Goal: Task Accomplishment & Management: Use online tool/utility

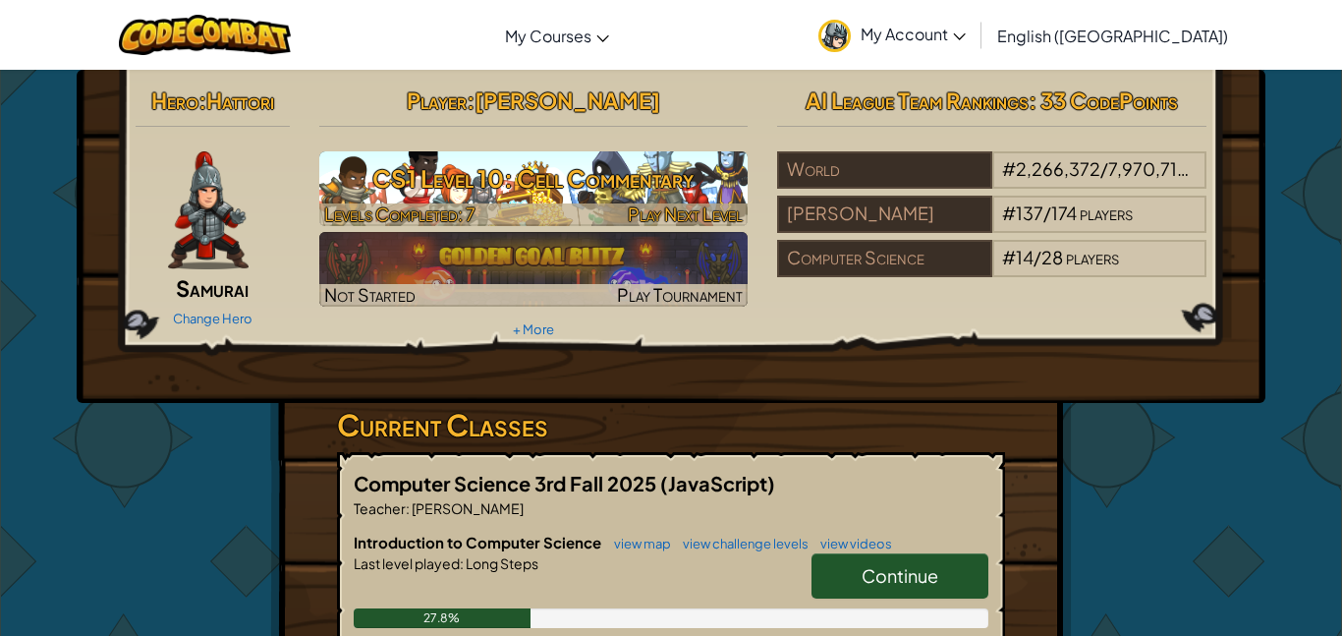
click at [710, 218] on span "Play Next Level" at bounding box center [685, 213] width 115 height 23
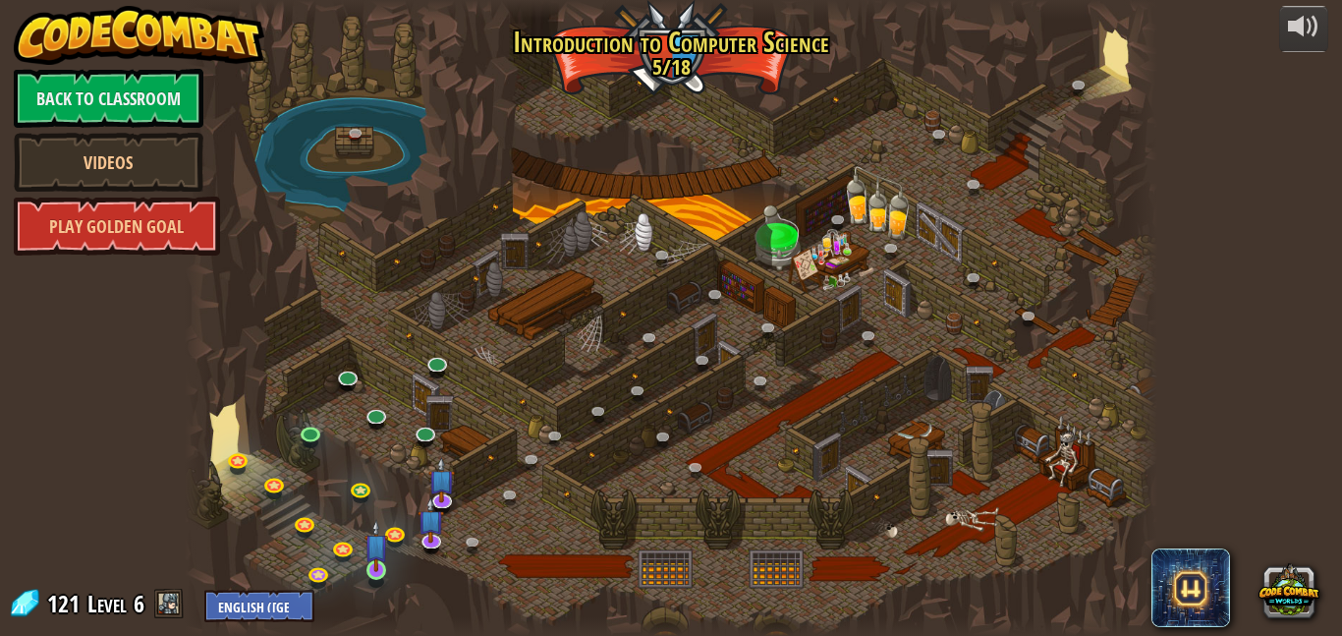
click at [382, 566] on img at bounding box center [376, 545] width 23 height 53
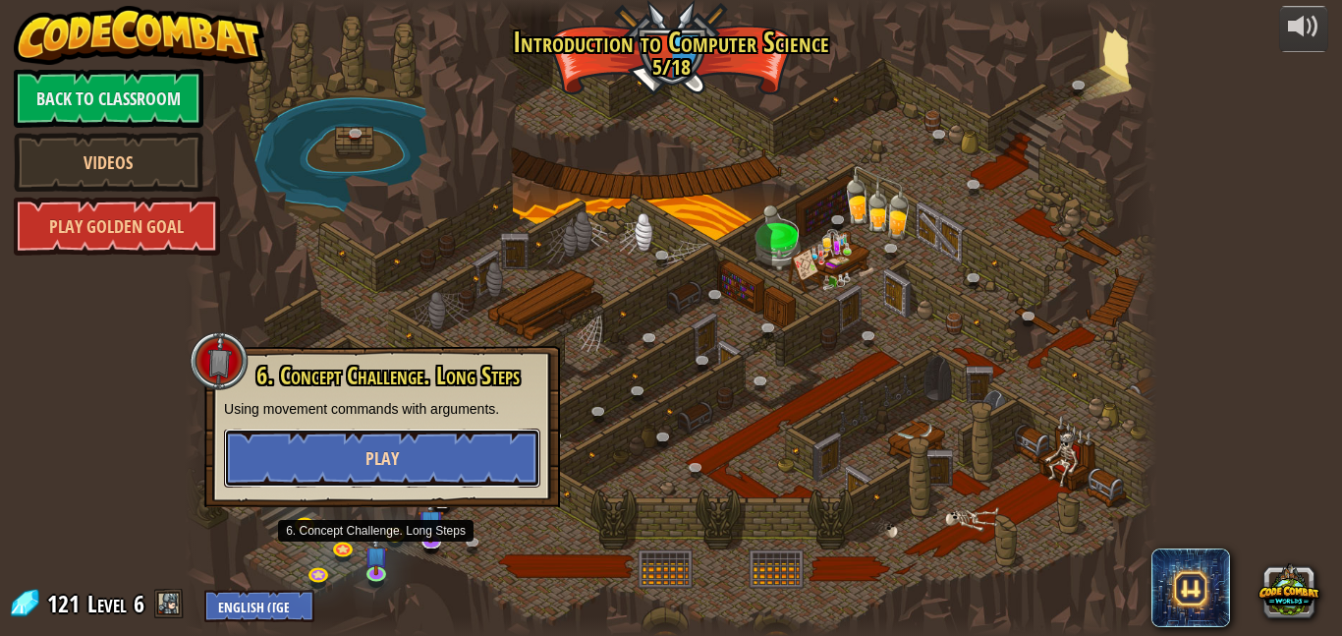
click at [455, 456] on button "Play" at bounding box center [382, 457] width 316 height 59
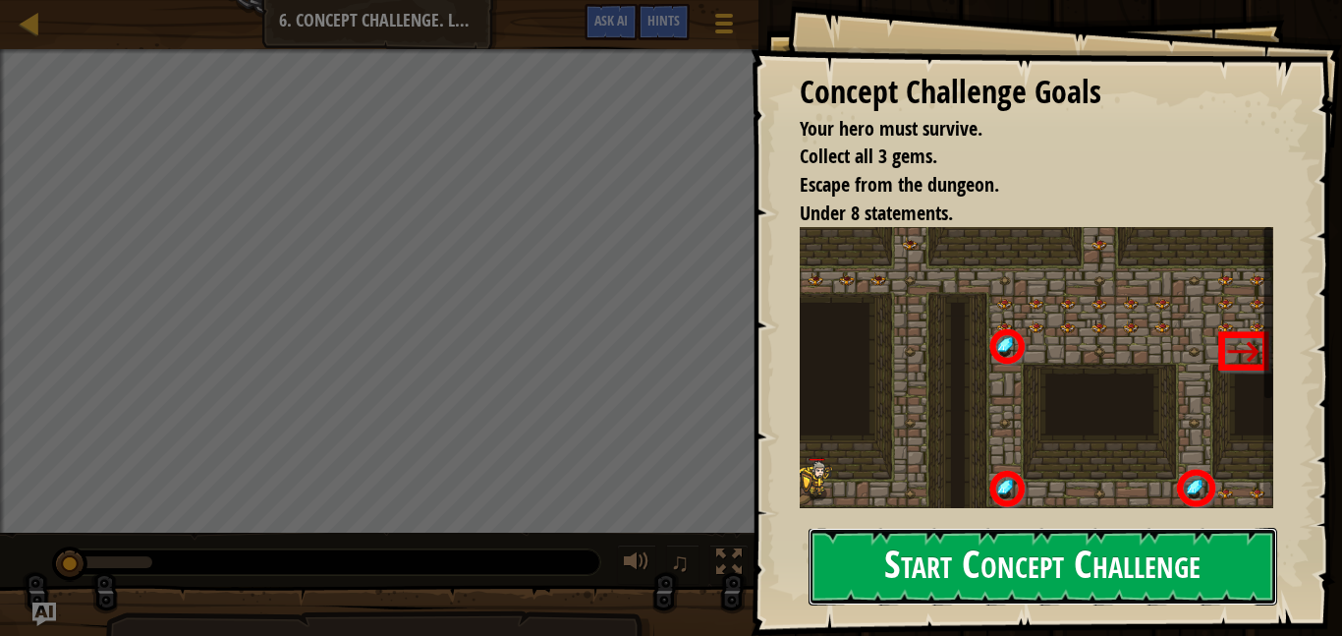
click at [1193, 559] on button "Start Concept Challenge" at bounding box center [1043, 567] width 469 height 78
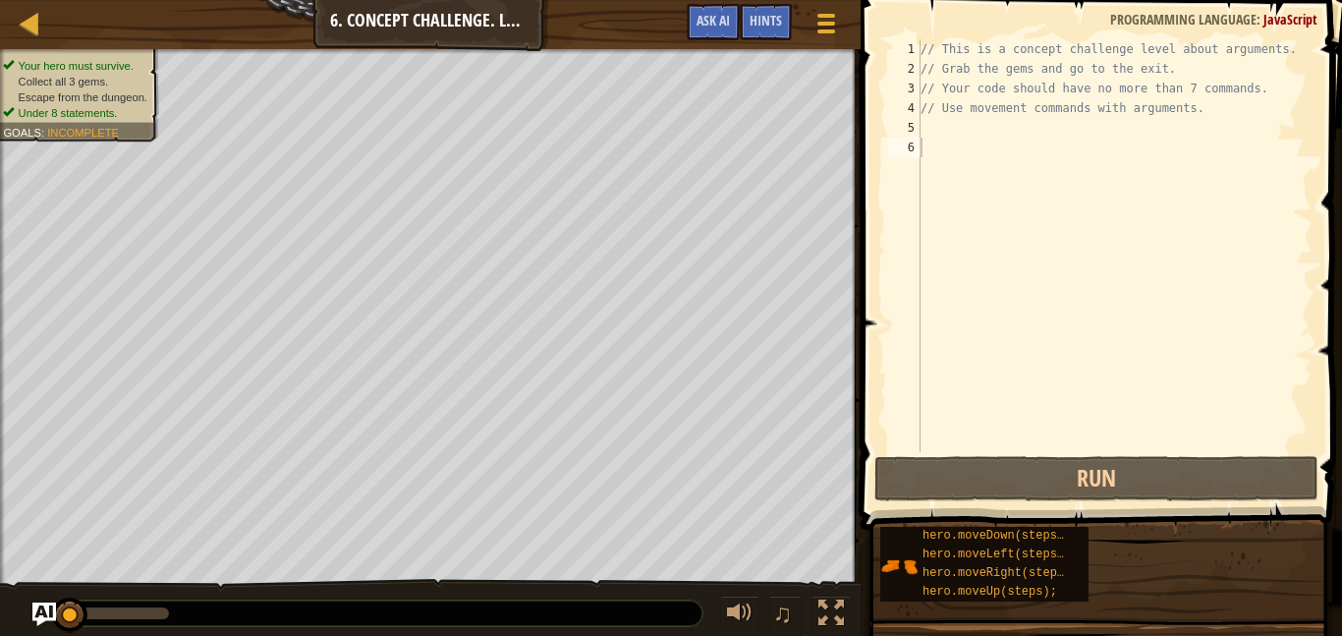
click at [1016, 136] on div "// This is a concept challenge level about arguments. // Grab the gems and go t…" at bounding box center [1115, 265] width 396 height 452
type textarea "m"
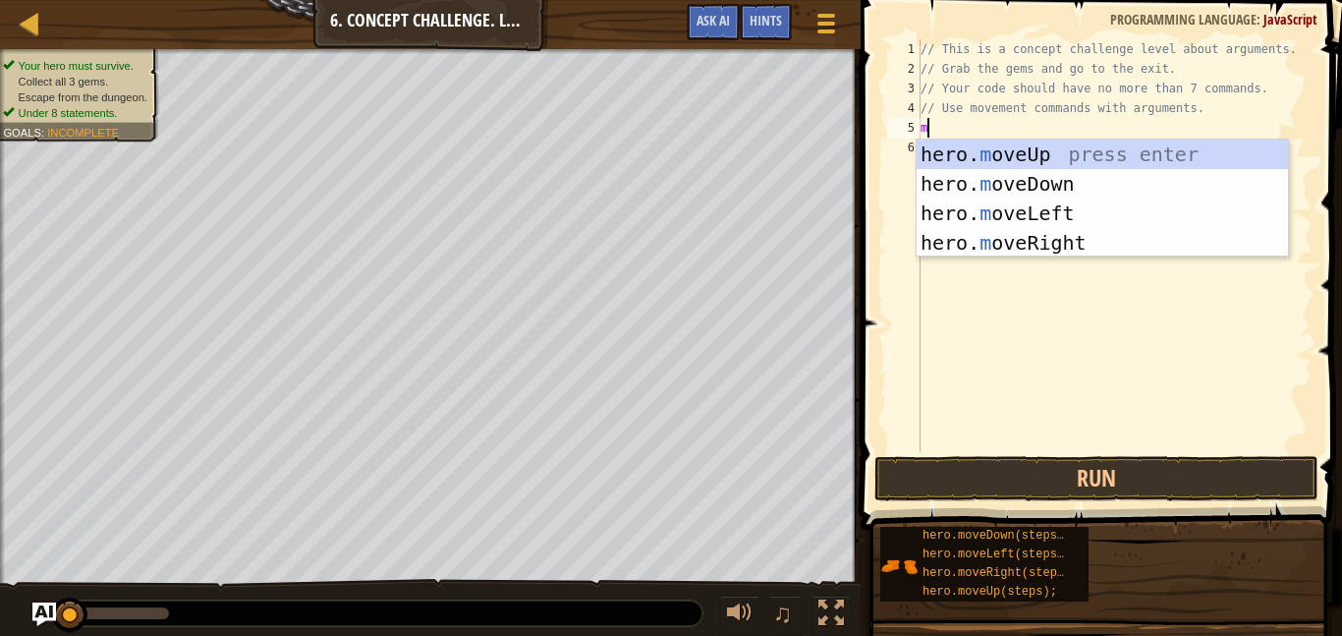
click at [1076, 247] on div "hero. m oveUp press enter hero. m oveDown press enter hero. m oveLeft press ent…" at bounding box center [1102, 228] width 371 height 177
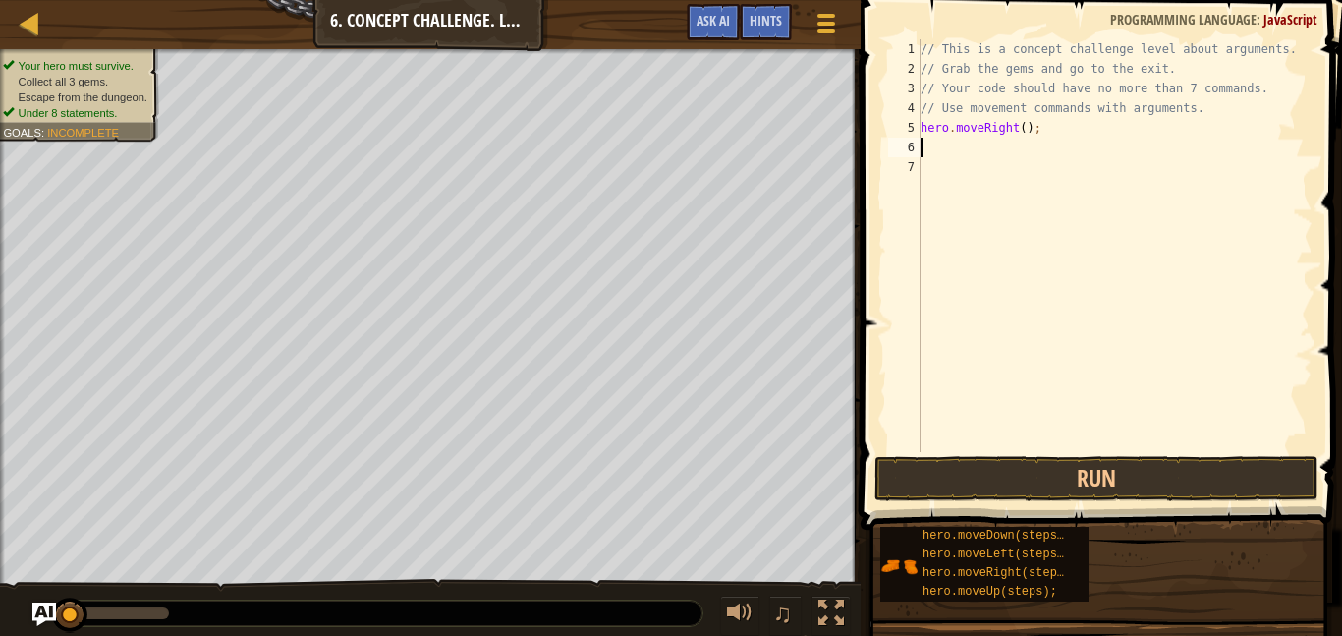
type textarea "m"
click at [1258, 479] on button "Run" at bounding box center [1097, 478] width 444 height 45
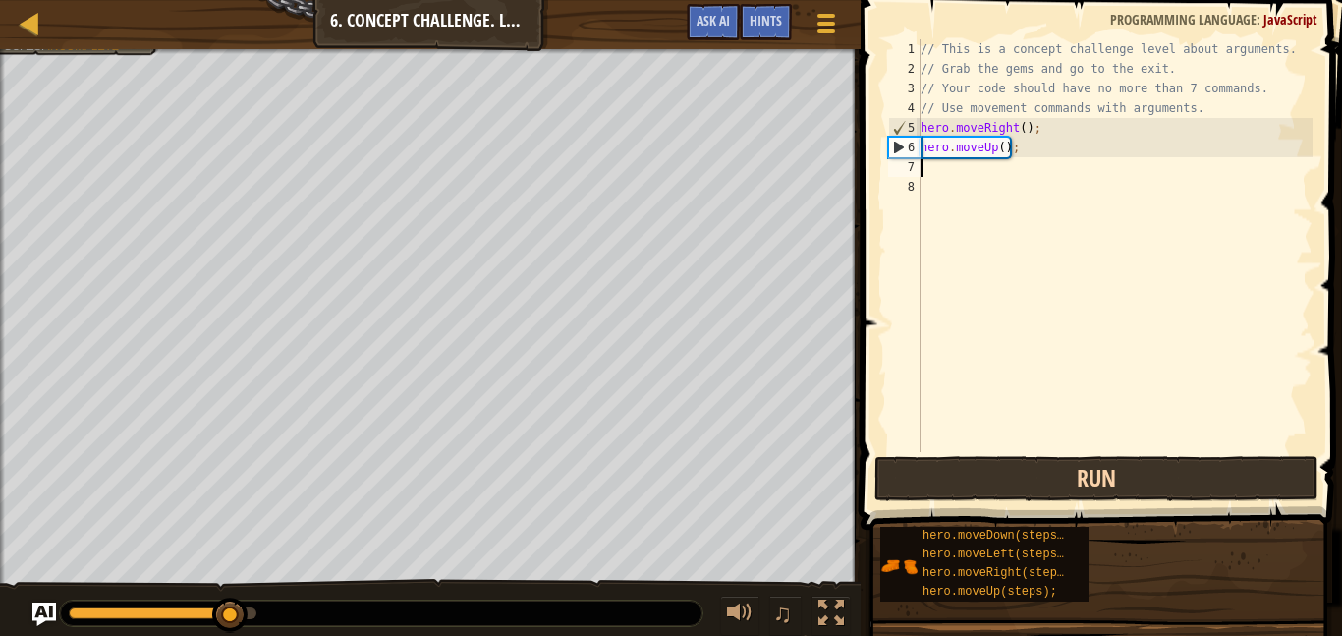
type textarea "m"
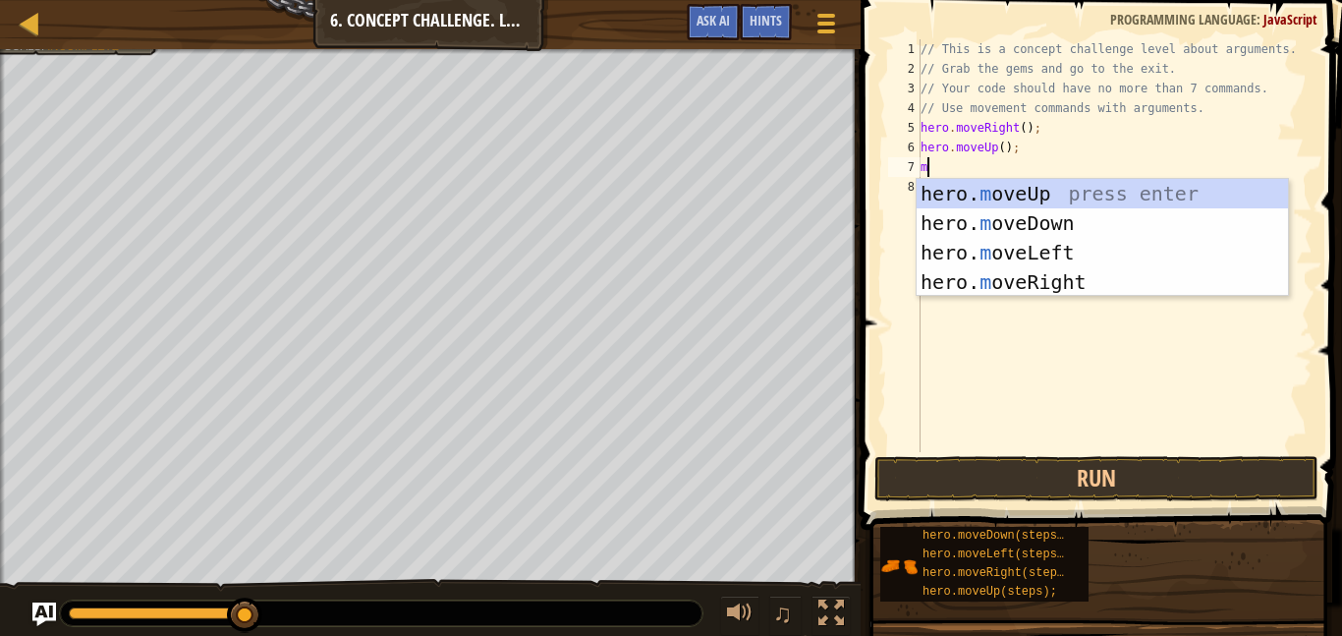
click at [1165, 199] on div "hero. m oveUp press enter hero. m oveDown press enter hero. m oveLeft press ent…" at bounding box center [1102, 267] width 371 height 177
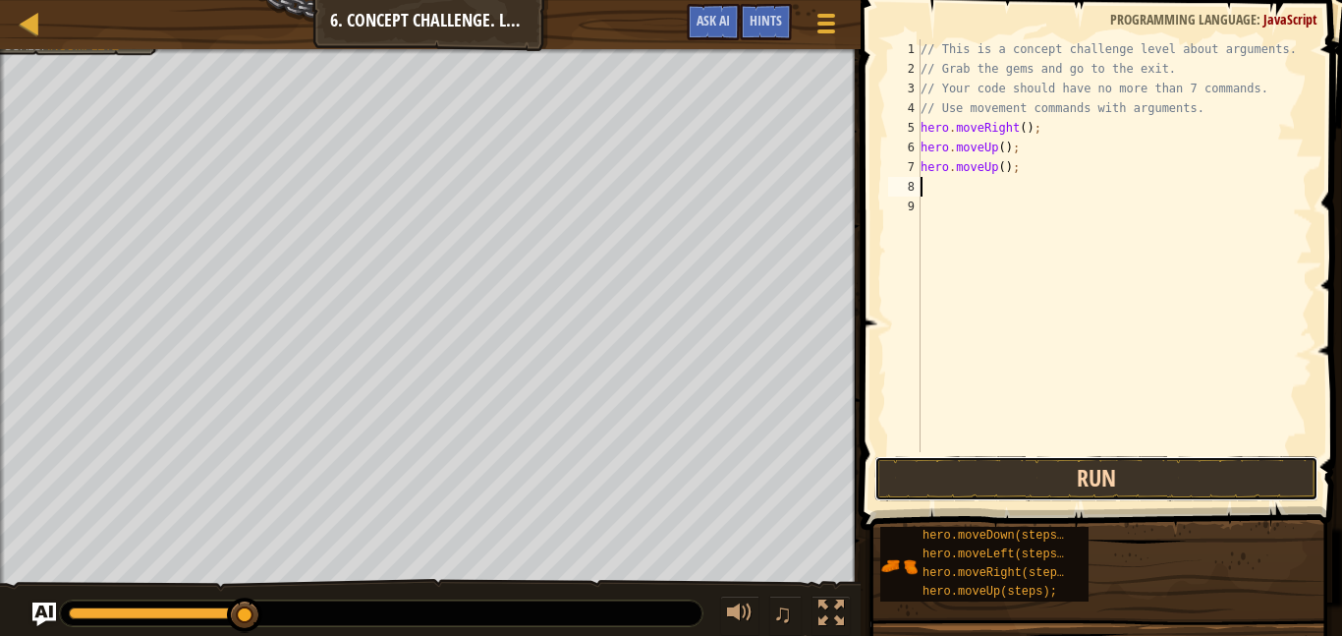
click at [1132, 479] on button "Run" at bounding box center [1097, 478] width 444 height 45
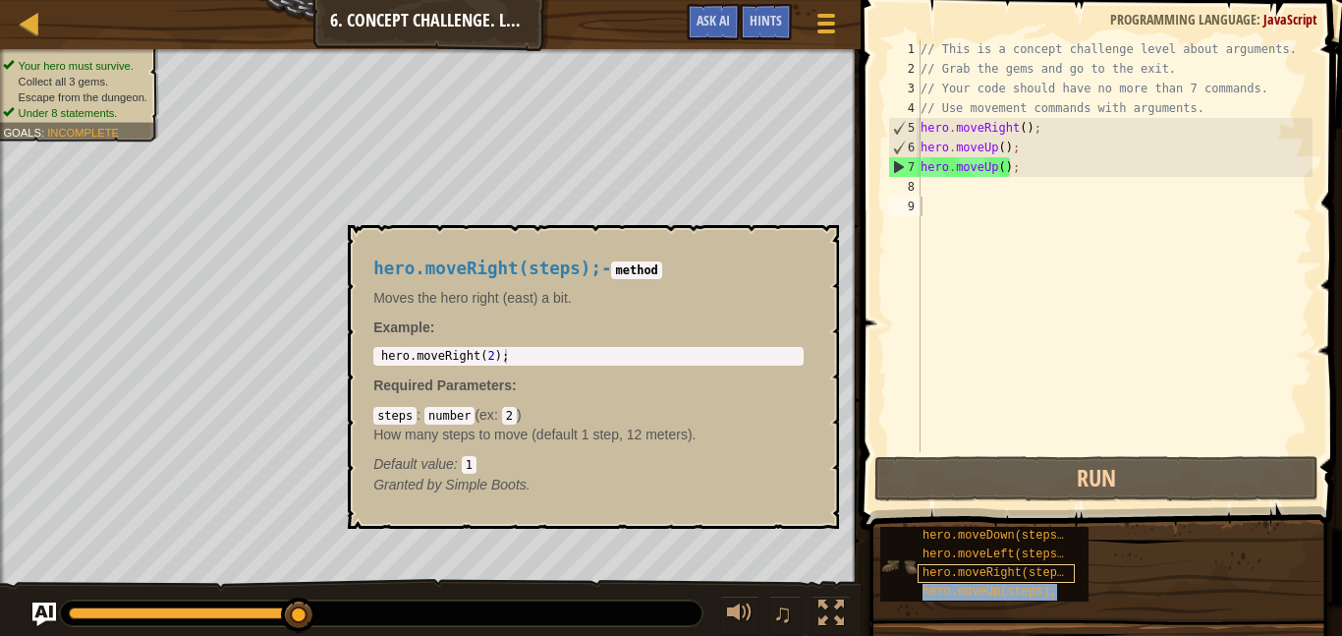
type textarea "hero.moveUp(steps);"
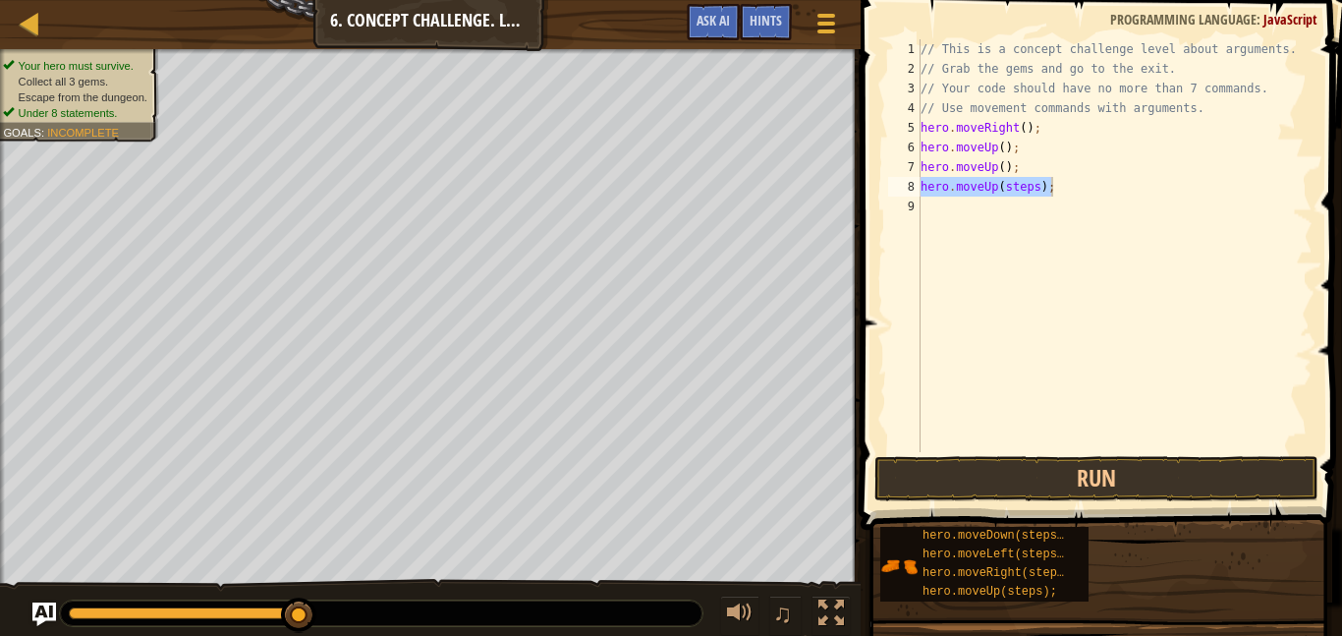
click at [940, 501] on span at bounding box center [1103, 237] width 497 height 588
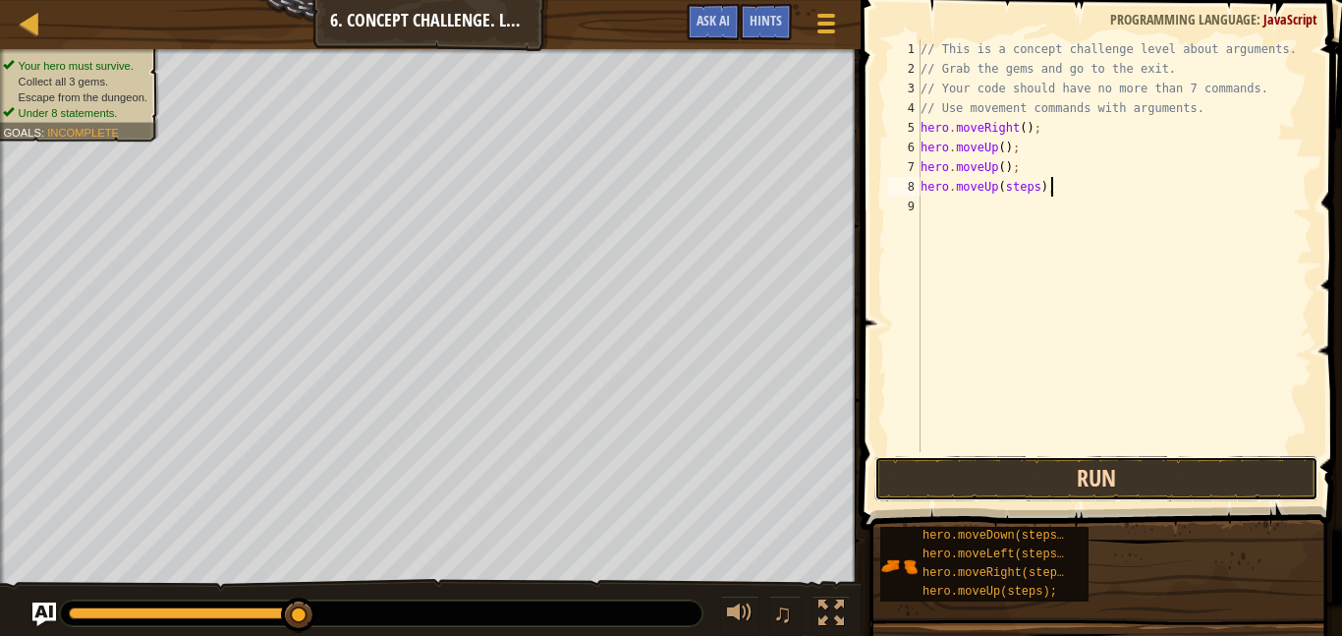
click at [920, 489] on button "Run" at bounding box center [1097, 478] width 444 height 45
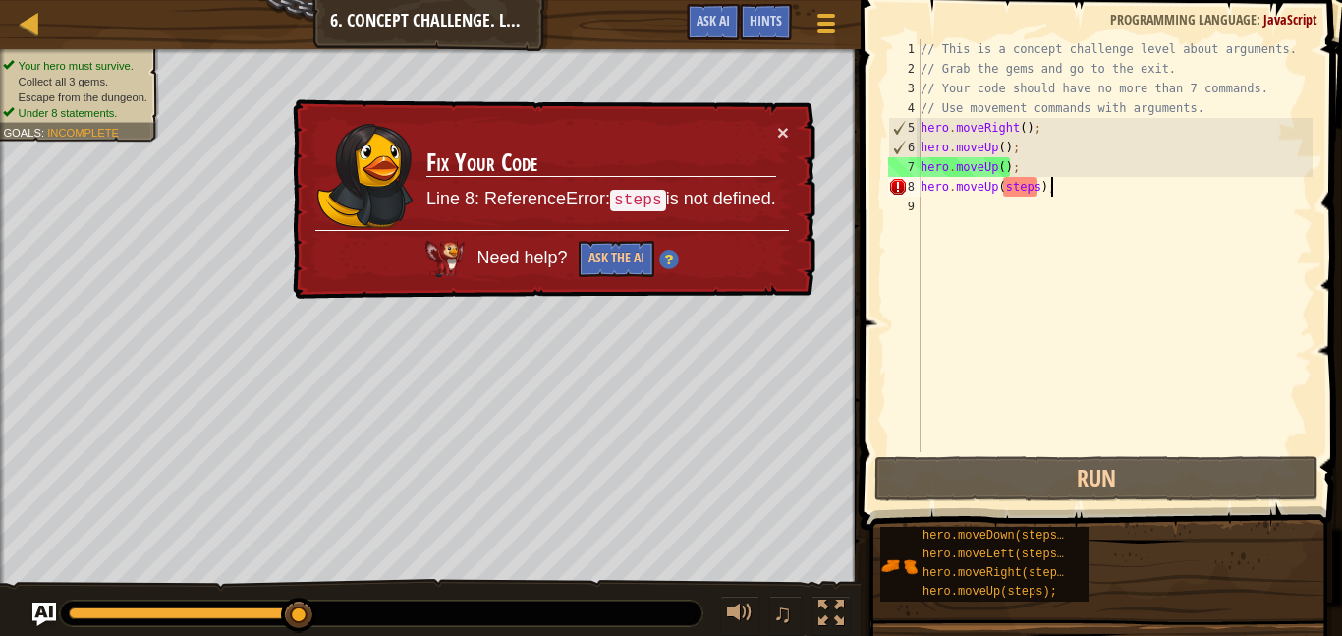
click at [1044, 199] on div "// This is a concept challenge level about arguments. // Grab the gems and go t…" at bounding box center [1115, 265] width 396 height 452
click at [1028, 196] on div "// This is a concept challenge level about arguments. // Grab the gems and go t…" at bounding box center [1115, 265] width 396 height 452
click at [1038, 190] on div "// This is a concept challenge level about arguments. // Grab the gems and go t…" at bounding box center [1115, 265] width 396 height 452
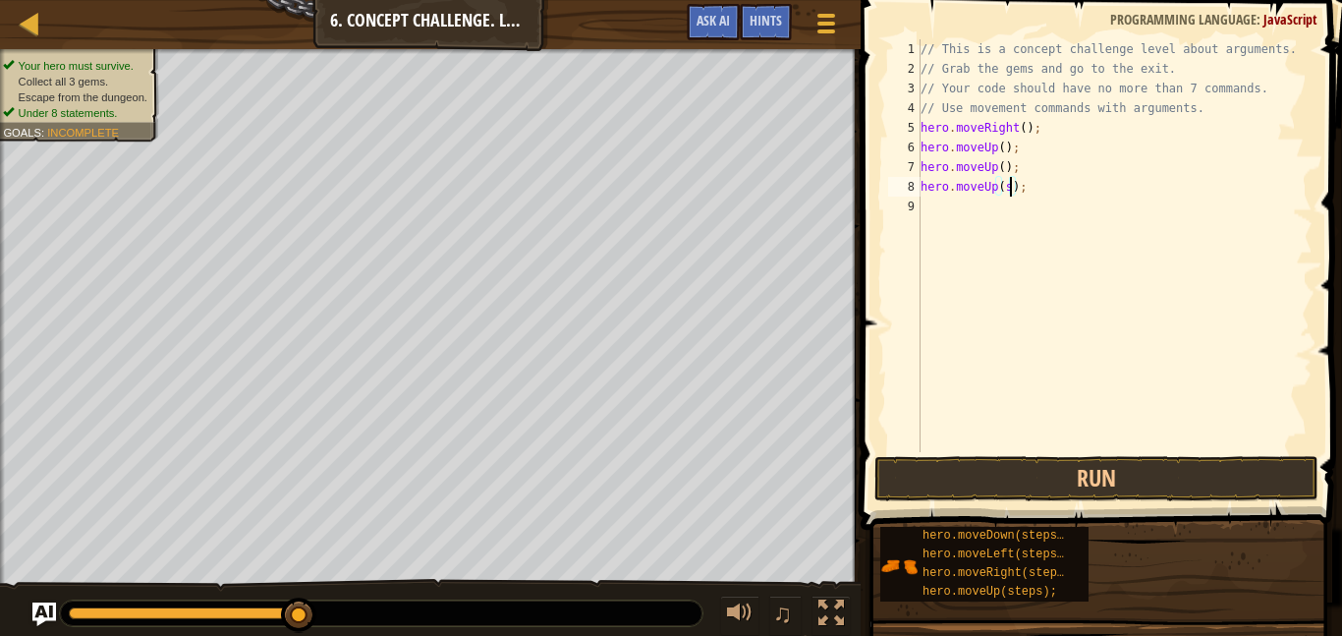
type textarea "hero.moveUp();"
click at [1190, 472] on button "Run" at bounding box center [1097, 478] width 444 height 45
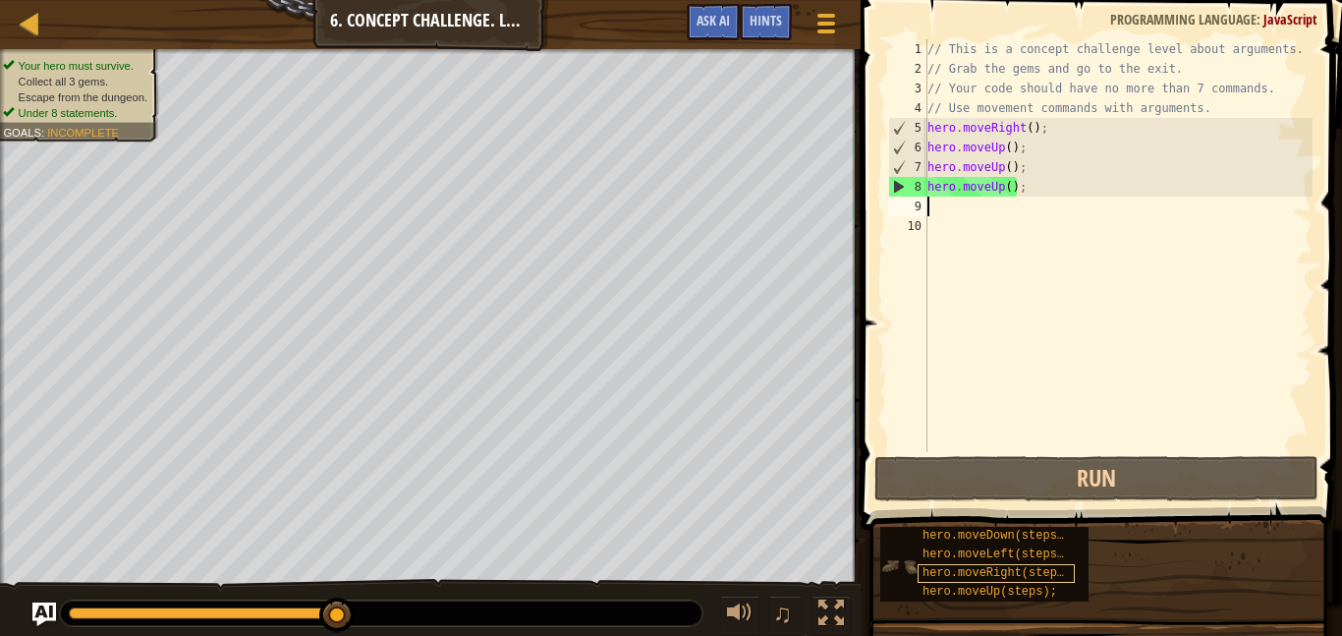
click at [1032, 573] on span "hero.moveRight(steps);" at bounding box center [1000, 573] width 155 height 14
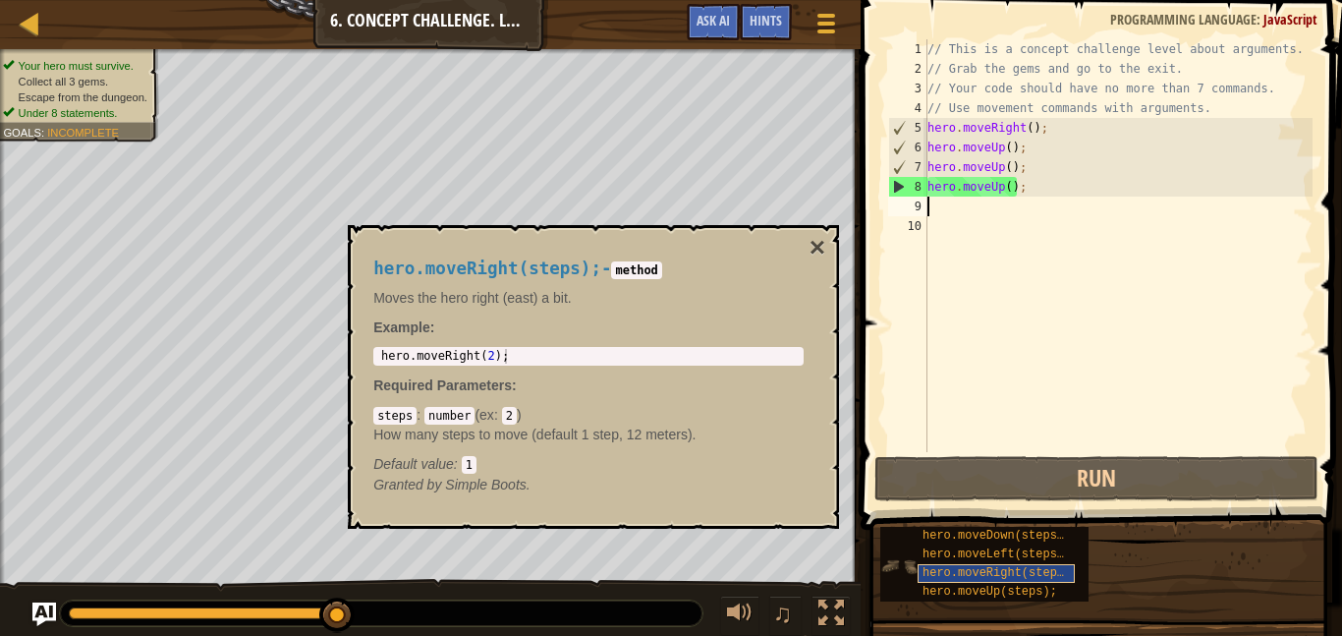
type textarea "m"
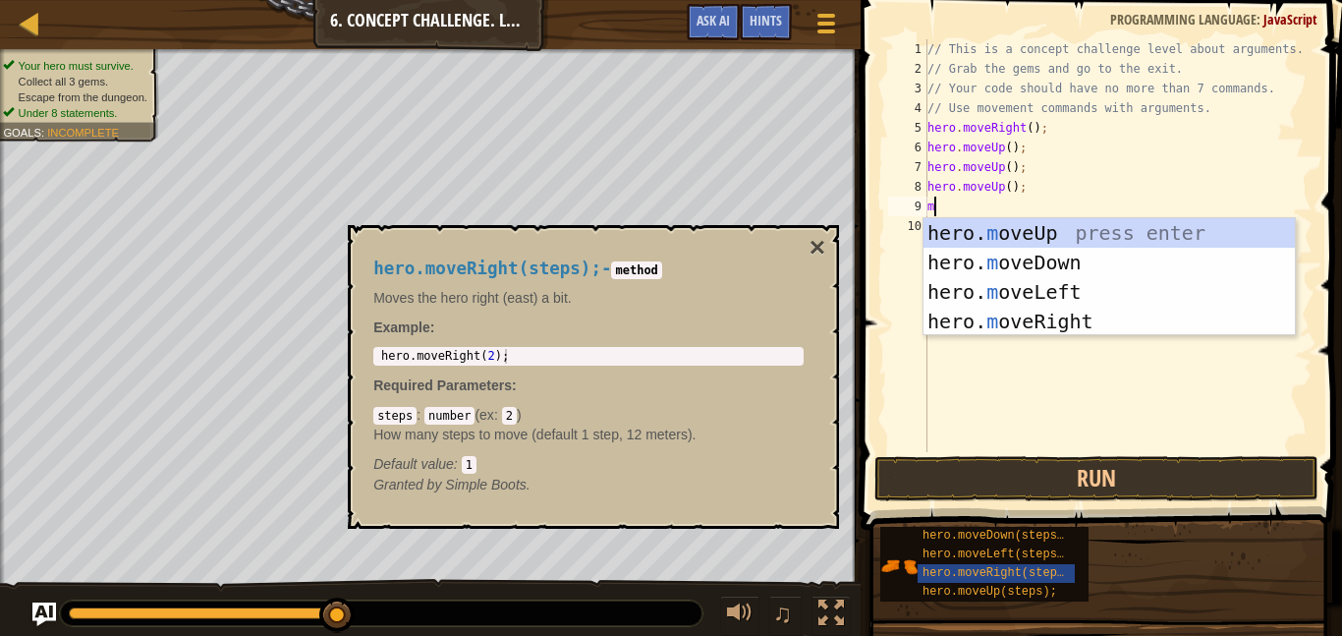
click at [1085, 319] on div "hero. m oveUp press enter hero. m oveDown press enter hero. m oveLeft press ent…" at bounding box center [1109, 306] width 371 height 177
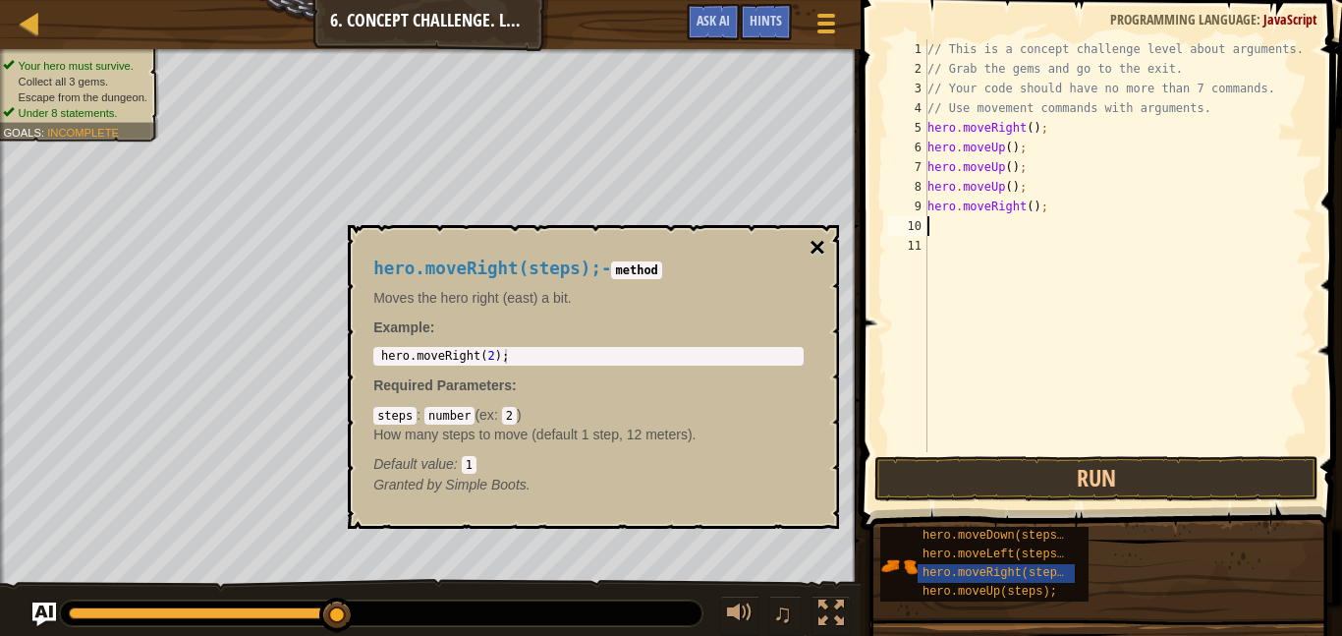
click at [818, 255] on button "×" at bounding box center [818, 248] width 16 height 28
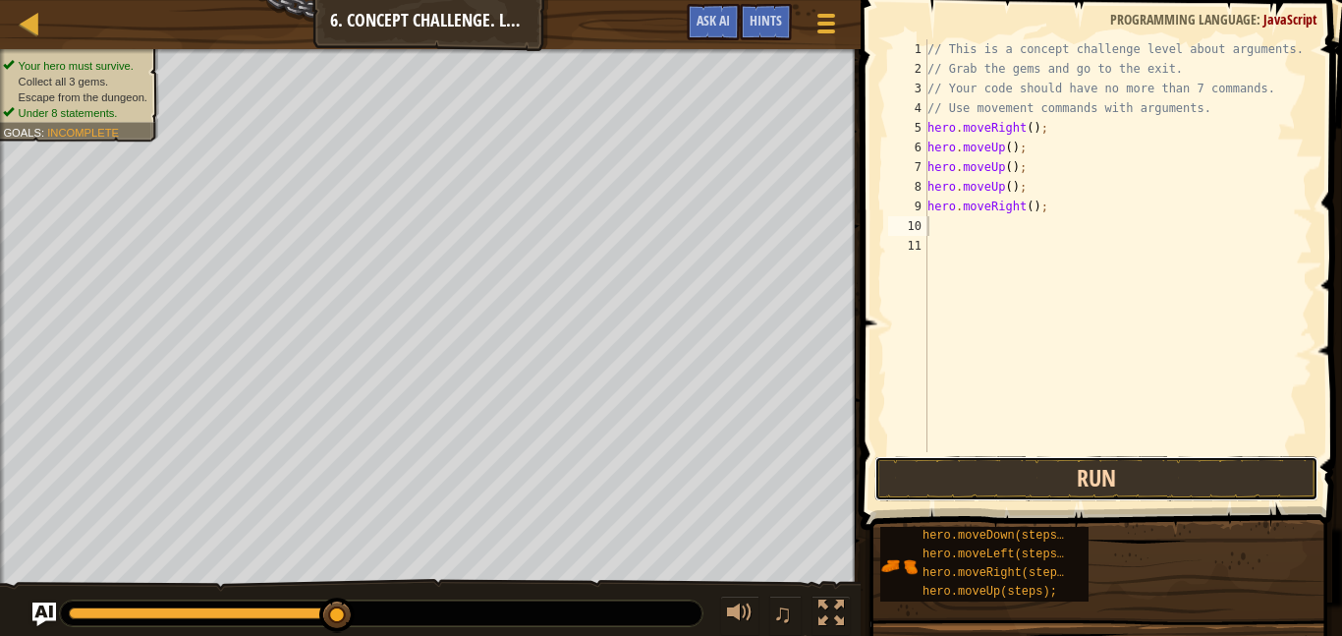
click at [997, 488] on button "Run" at bounding box center [1097, 478] width 444 height 45
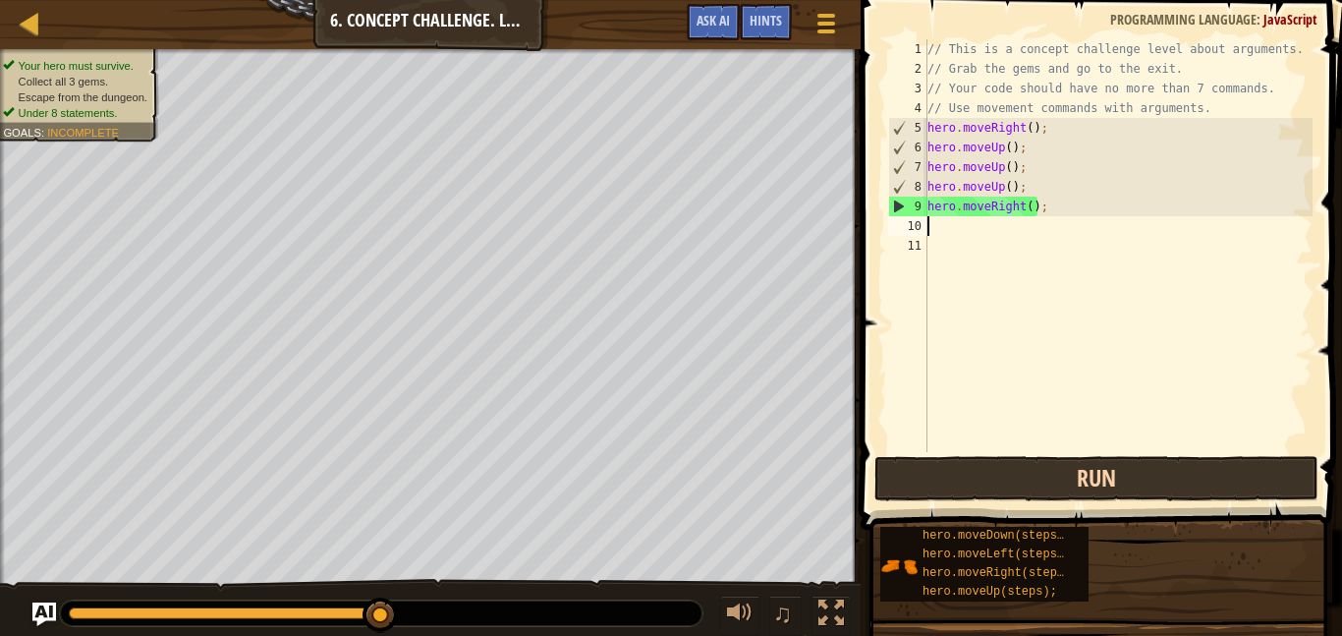
type textarea "m"
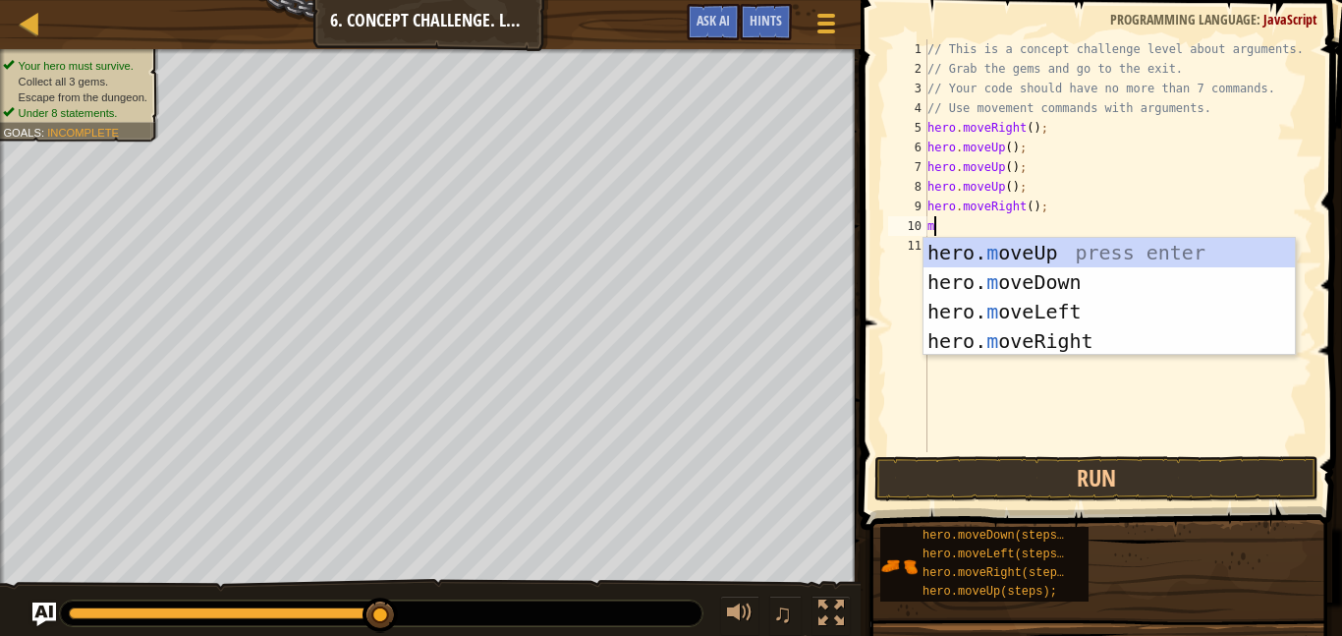
click at [1087, 341] on div "hero. m oveUp press enter hero. m oveDown press enter hero. m oveLeft press ent…" at bounding box center [1109, 326] width 371 height 177
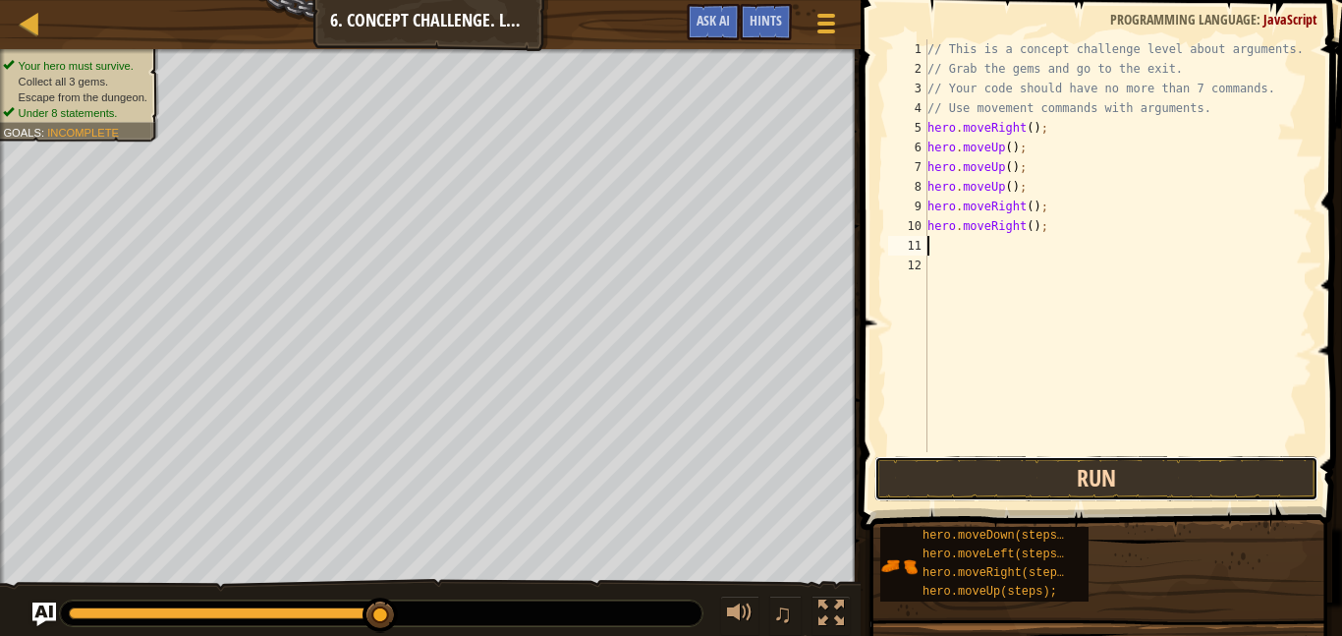
click at [1178, 480] on button "Run" at bounding box center [1097, 478] width 444 height 45
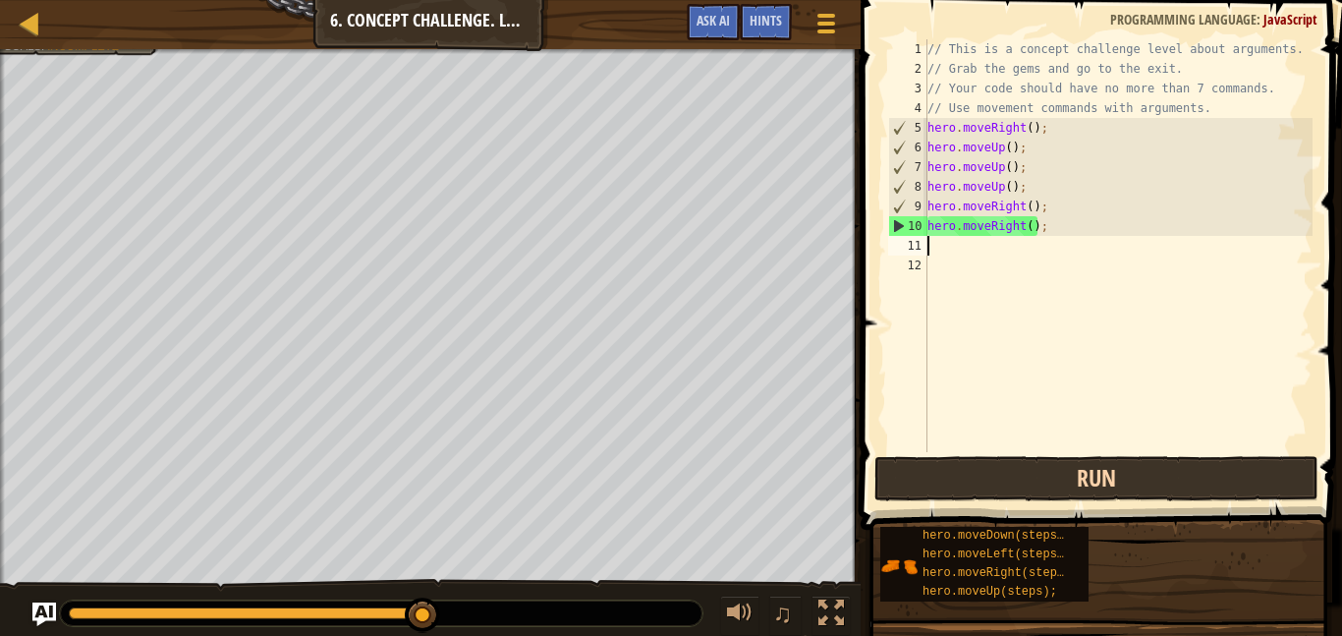
type textarea "m"
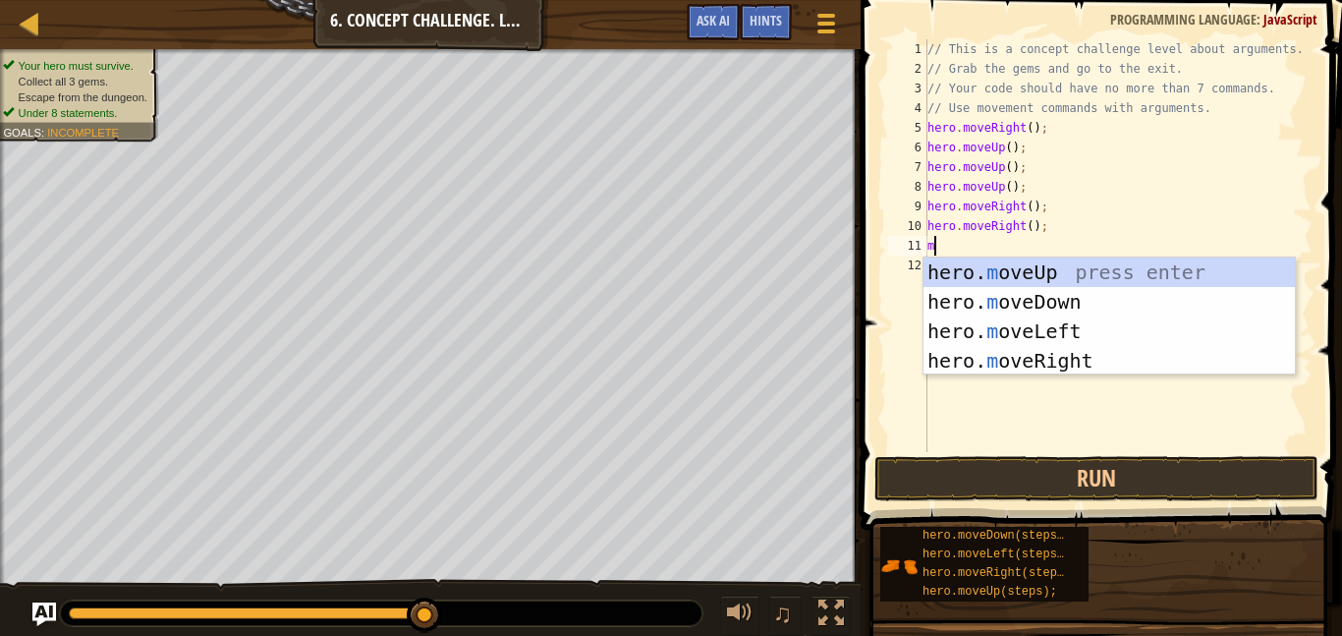
click at [1082, 309] on div "hero. m oveUp press enter hero. m oveDown press enter hero. m oveLeft press ent…" at bounding box center [1109, 345] width 371 height 177
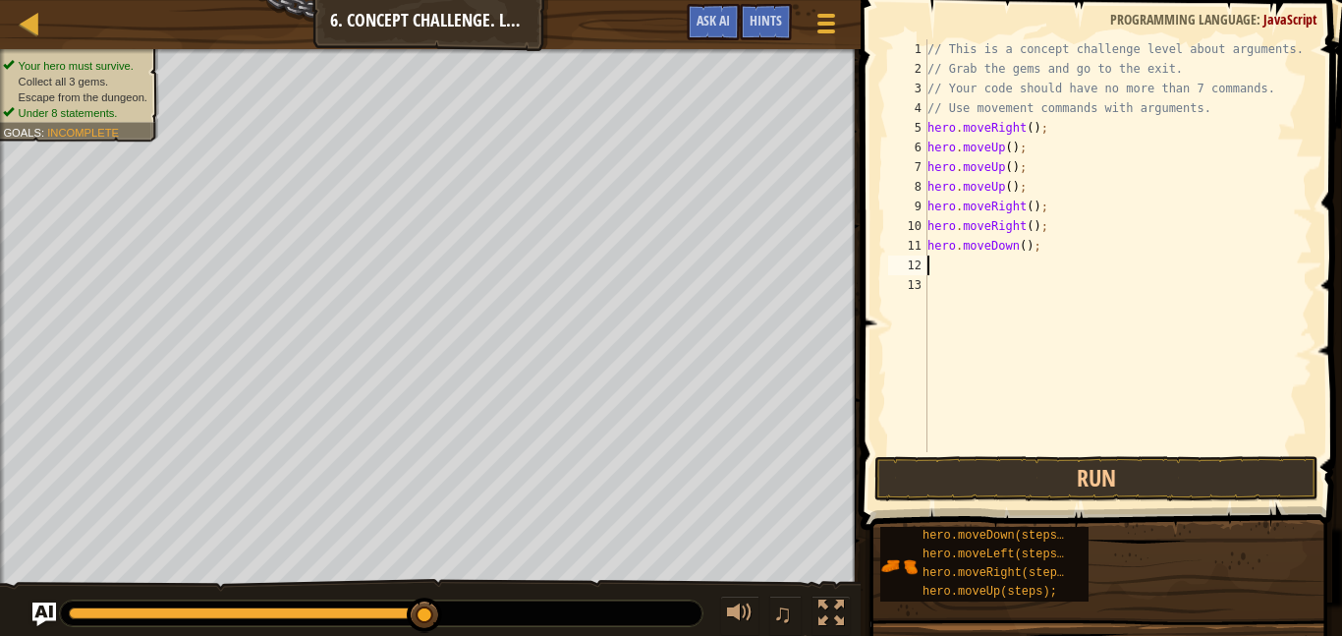
type textarea "m"
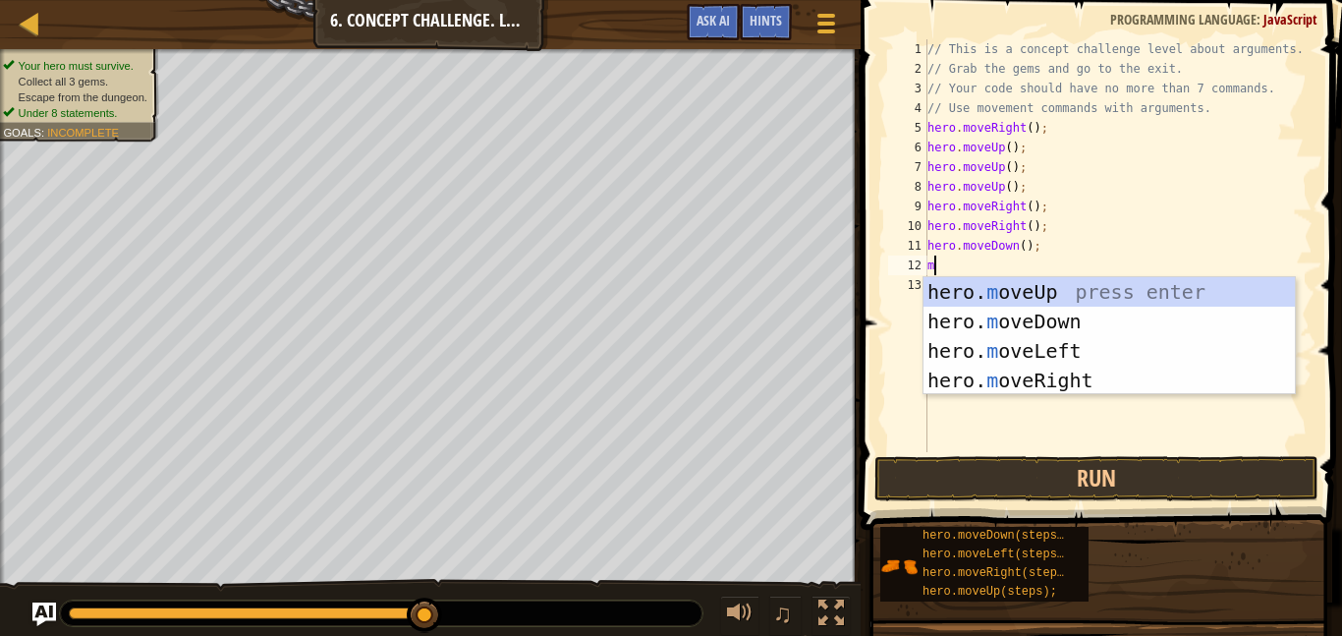
click at [1055, 352] on div "hero. m oveUp press enter hero. m oveDown press enter hero. m oveLeft press ent…" at bounding box center [1109, 365] width 371 height 177
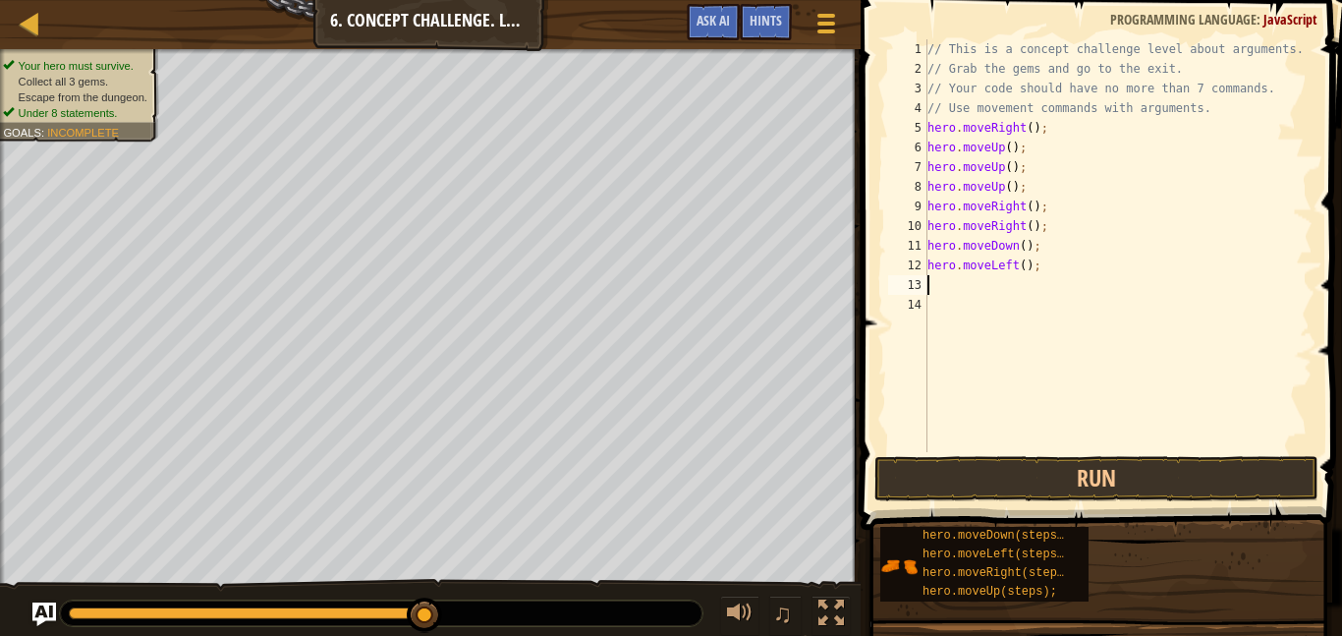
type textarea "m"
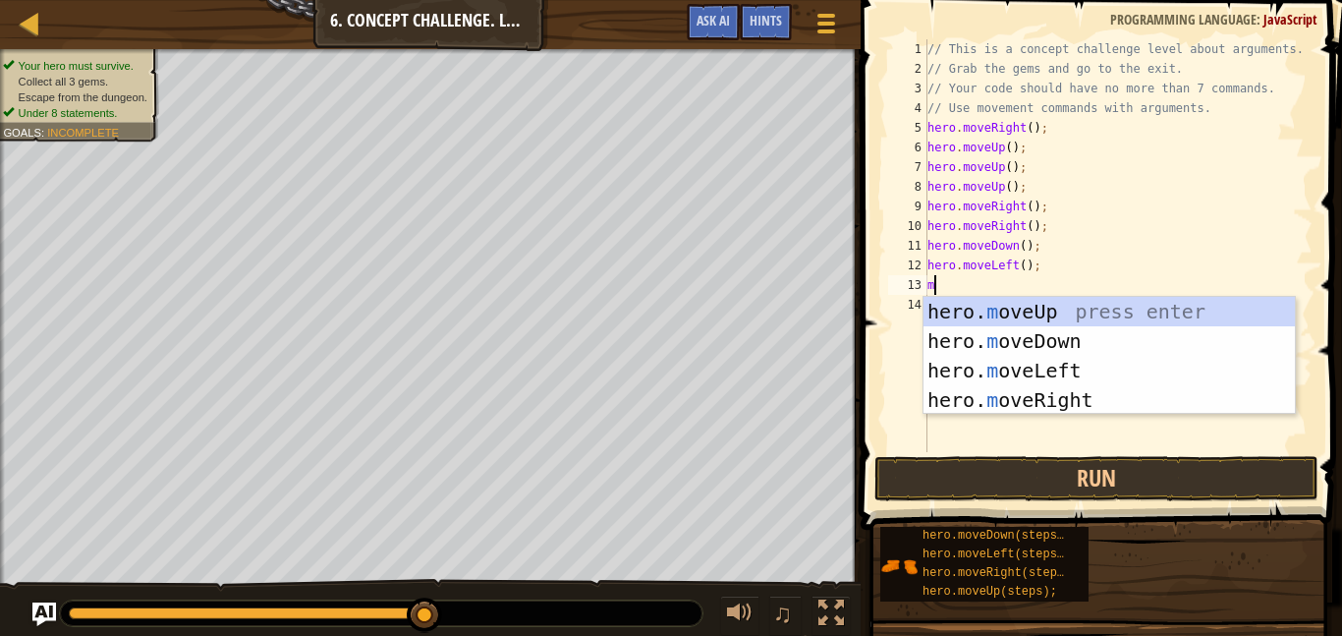
click at [1069, 346] on div "hero. m oveUp press enter hero. m oveDown press enter hero. m oveLeft press ent…" at bounding box center [1109, 385] width 371 height 177
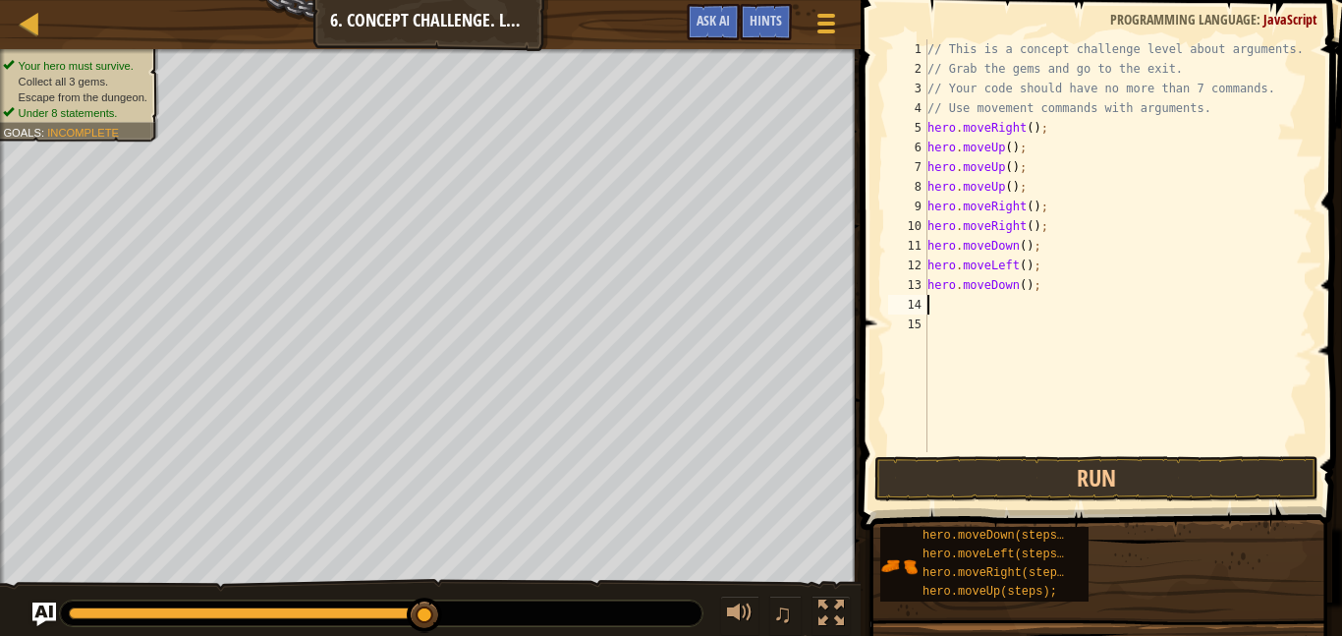
type textarea "m"
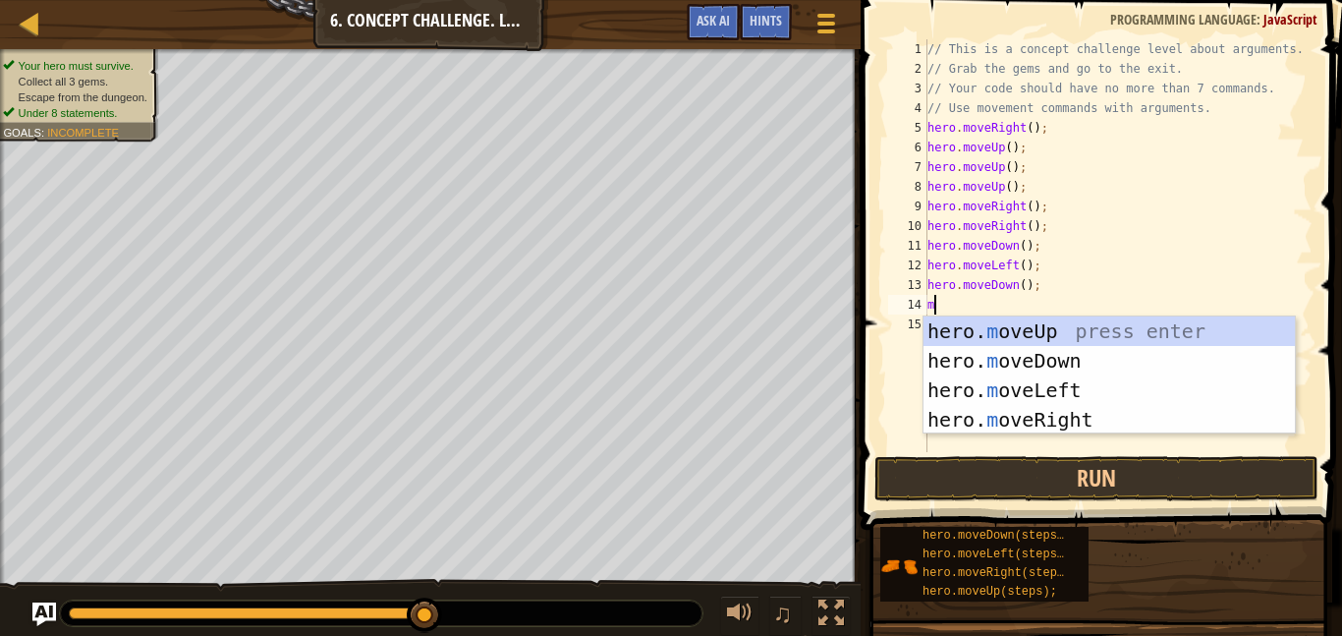
click at [1070, 364] on div "hero. m oveUp press enter hero. m oveDown press enter hero. m oveLeft press ent…" at bounding box center [1109, 404] width 371 height 177
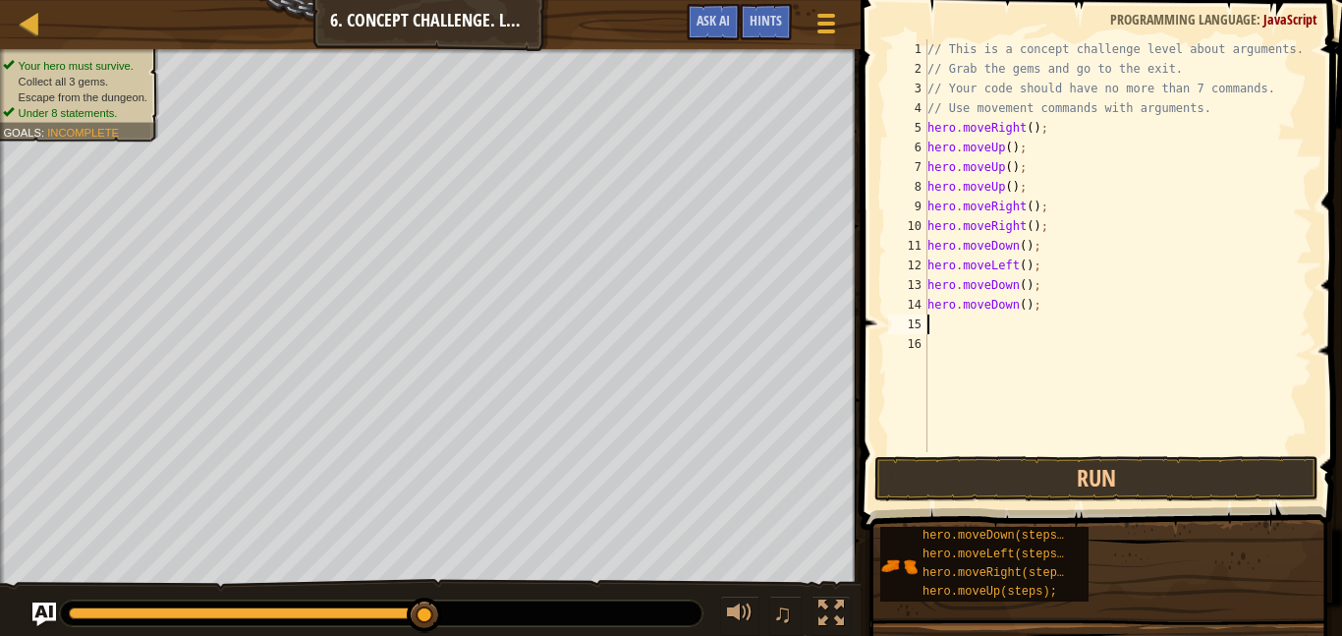
type textarea "m"
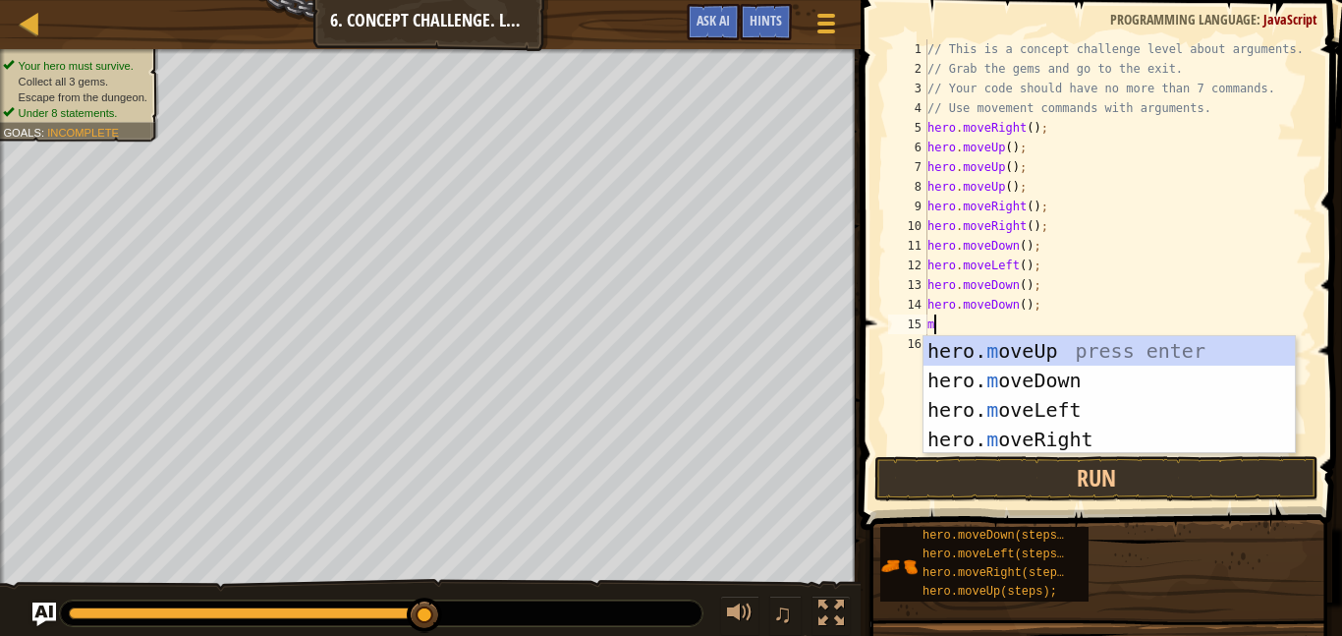
click at [1049, 418] on div "hero. m oveUp press enter hero. m oveDown press enter hero. m oveLeft press ent…" at bounding box center [1109, 424] width 371 height 177
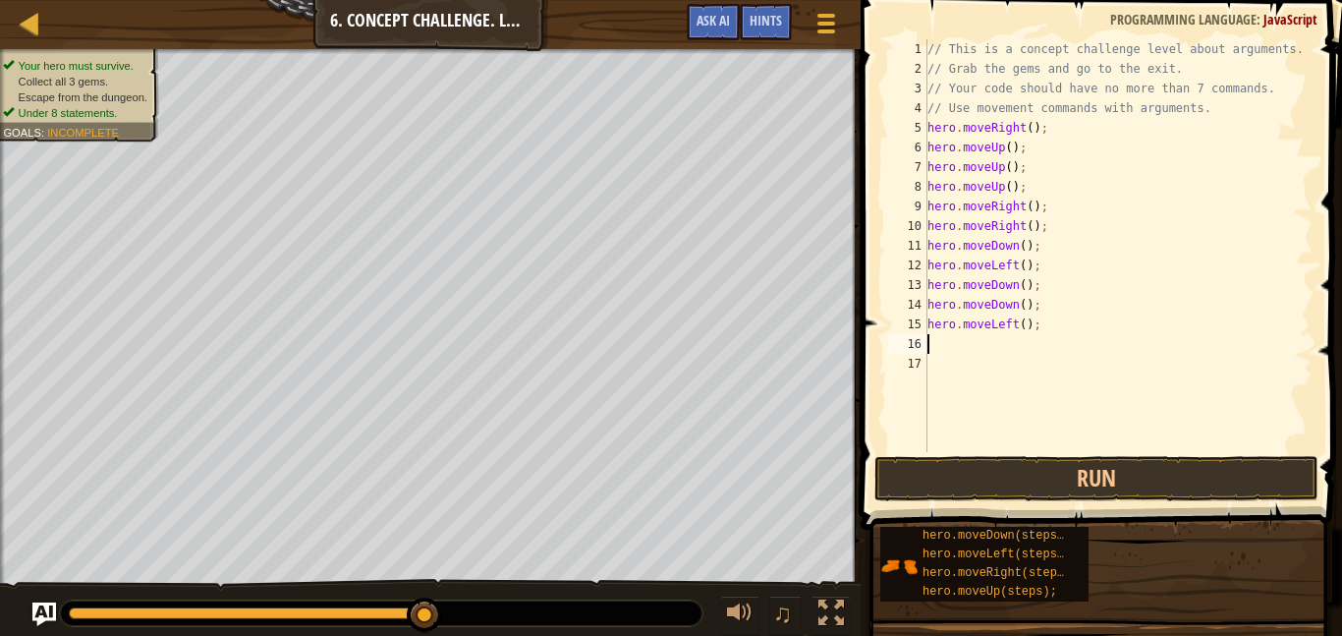
click at [1009, 329] on div "// This is a concept challenge level about arguments. // Grab the gems and go t…" at bounding box center [1118, 265] width 389 height 452
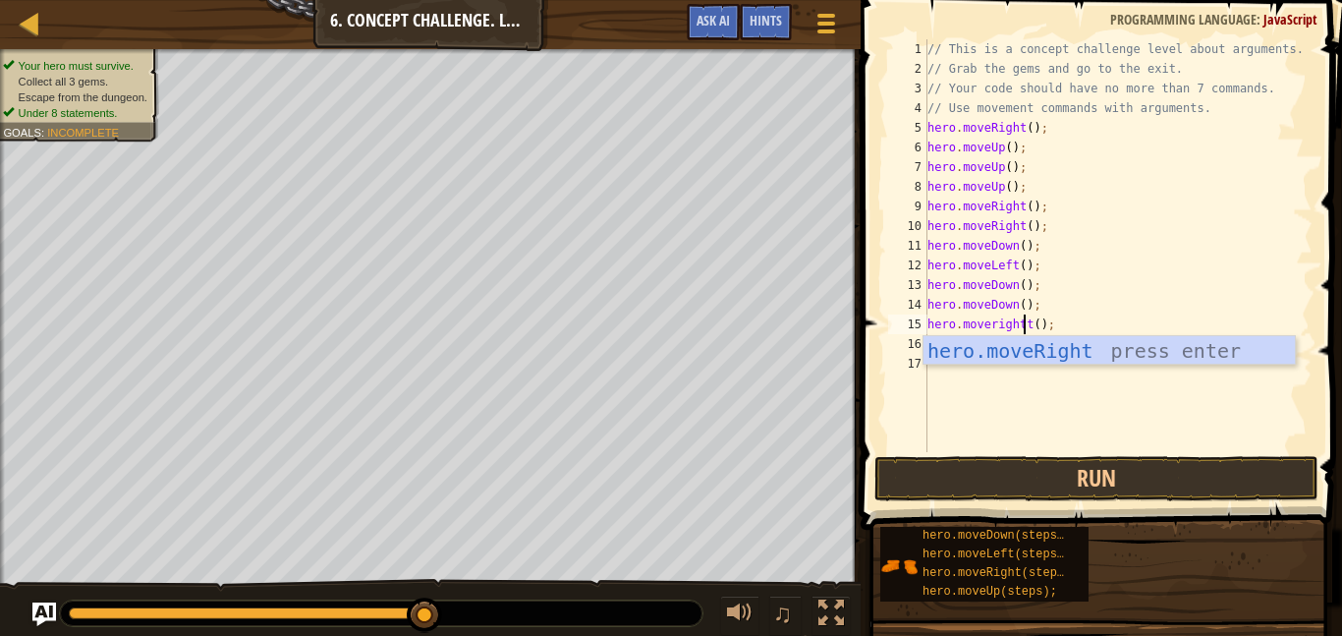
scroll to position [9, 15]
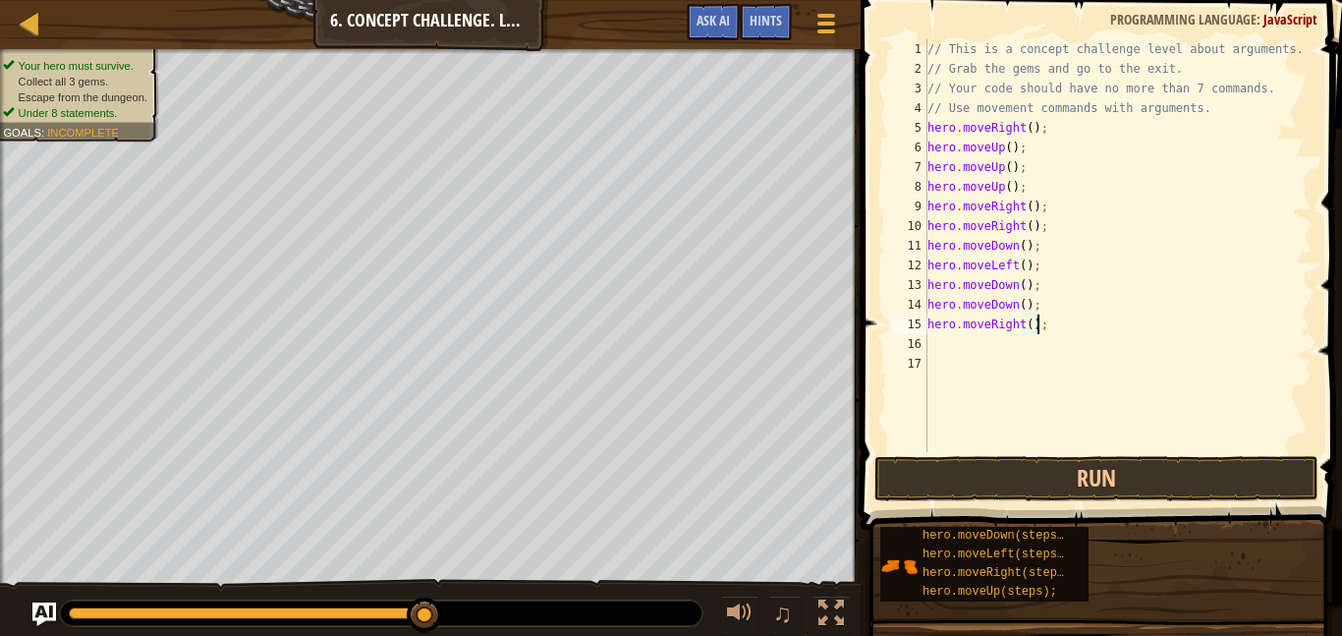
type textarea ";"
click at [949, 356] on div "// This is a concept challenge level about arguments. // Grab the gems and go t…" at bounding box center [1118, 265] width 389 height 452
type textarea ";"
click at [956, 351] on div "// This is a concept challenge level about arguments. // Grab the gems and go t…" at bounding box center [1118, 265] width 389 height 452
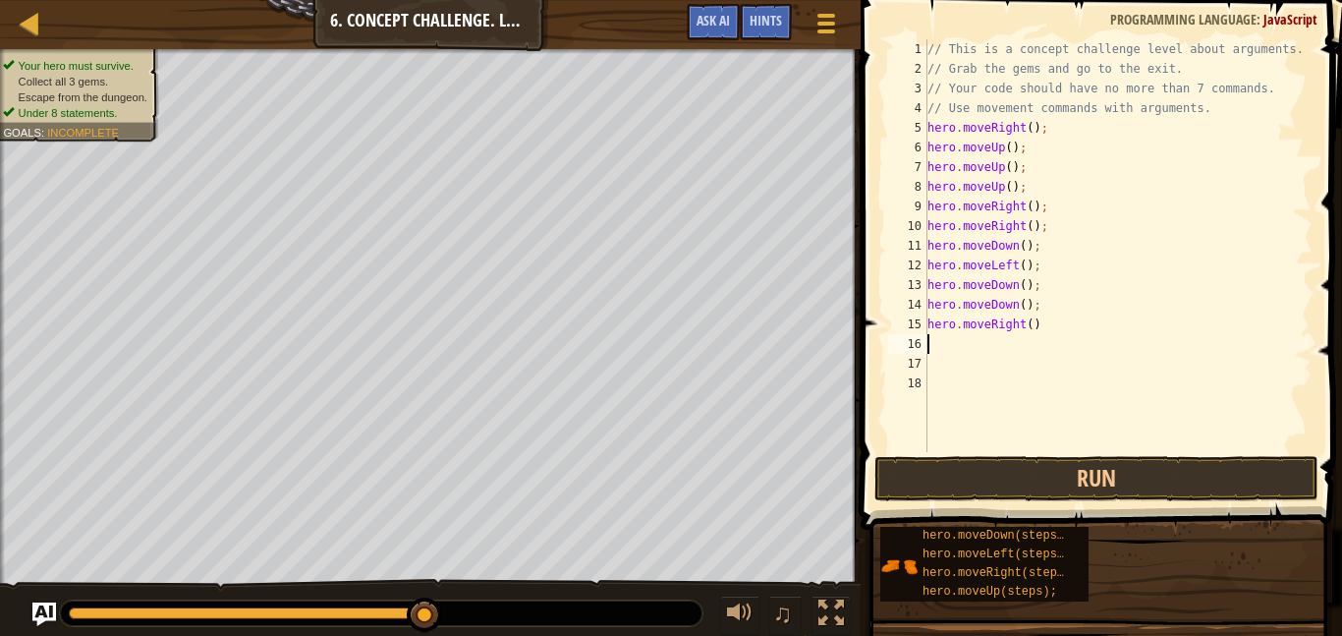
click at [1050, 334] on div "// This is a concept challenge level about arguments. // Grab the gems and go t…" at bounding box center [1118, 265] width 389 height 452
click at [1036, 329] on div "// This is a concept challenge level about arguments. // Grab the gems and go t…" at bounding box center [1118, 265] width 389 height 452
type textarea "hero.moveRight();"
click at [935, 349] on div "// This is a concept challenge level about arguments. // Grab the gems and go t…" at bounding box center [1118, 265] width 389 height 452
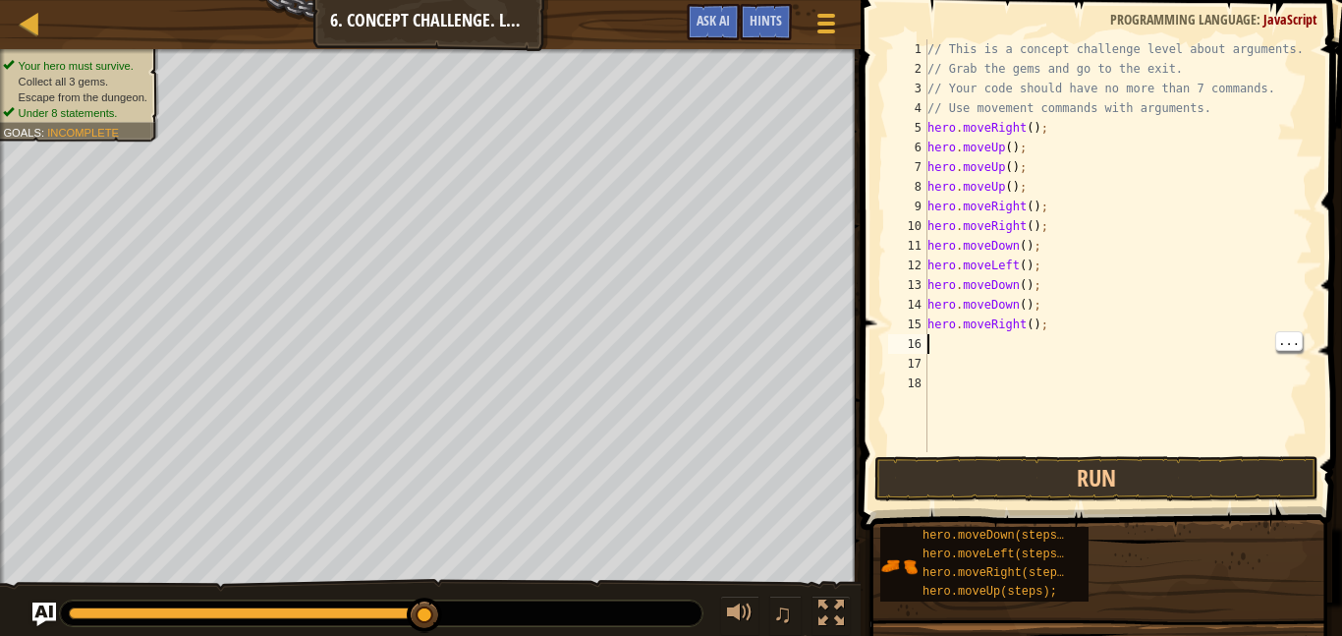
scroll to position [9, 0]
type textarea "m"
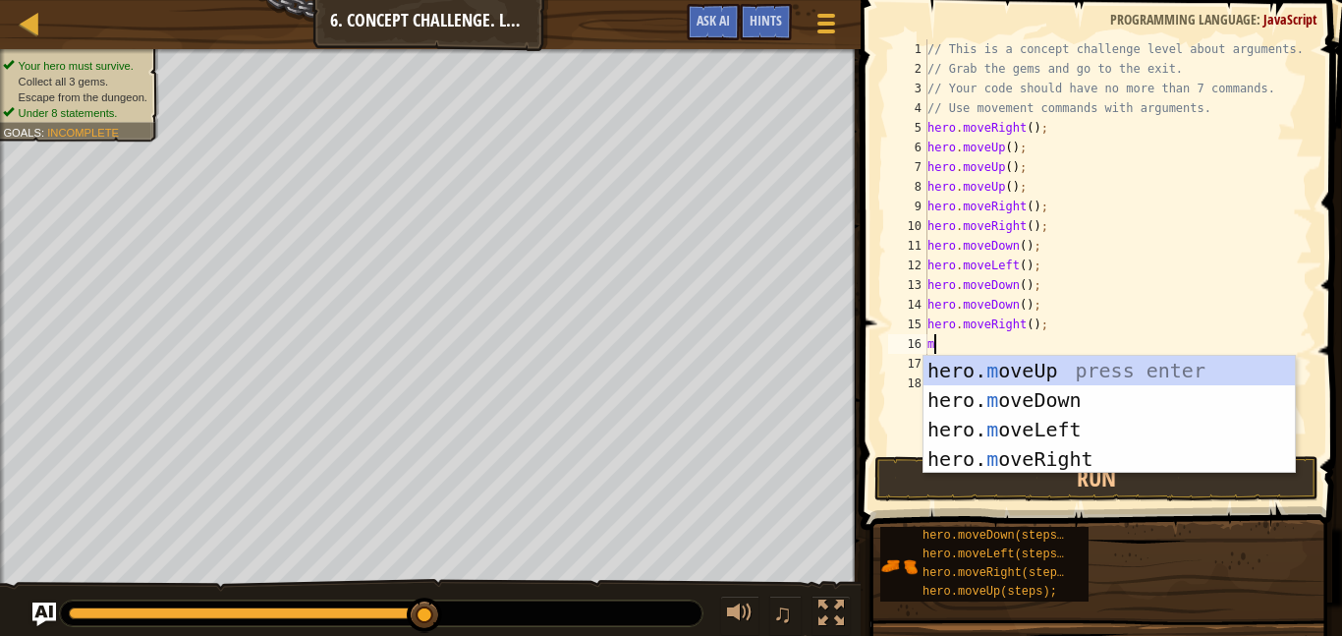
click at [1052, 460] on div "hero. m oveUp press enter hero. m oveDown press enter hero. m oveLeft press ent…" at bounding box center [1109, 444] width 371 height 177
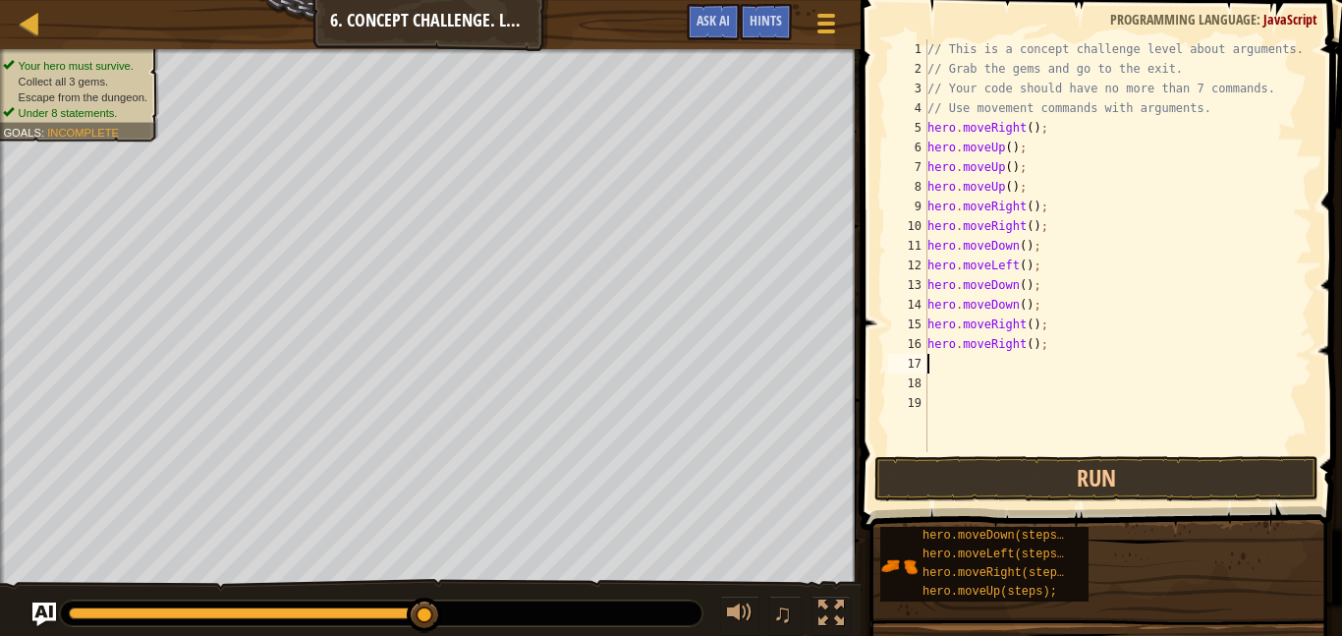
type textarea "m"
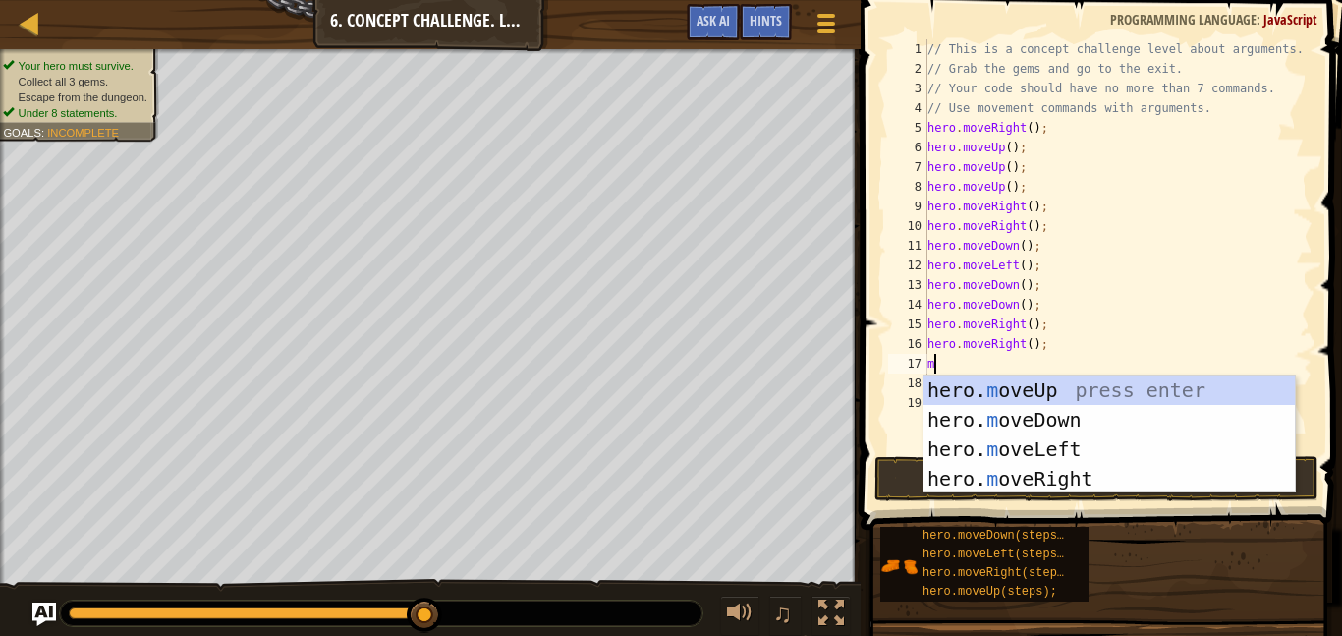
click at [1062, 394] on div "hero. m oveUp press enter hero. m oveDown press enter hero. m oveLeft press ent…" at bounding box center [1109, 463] width 371 height 177
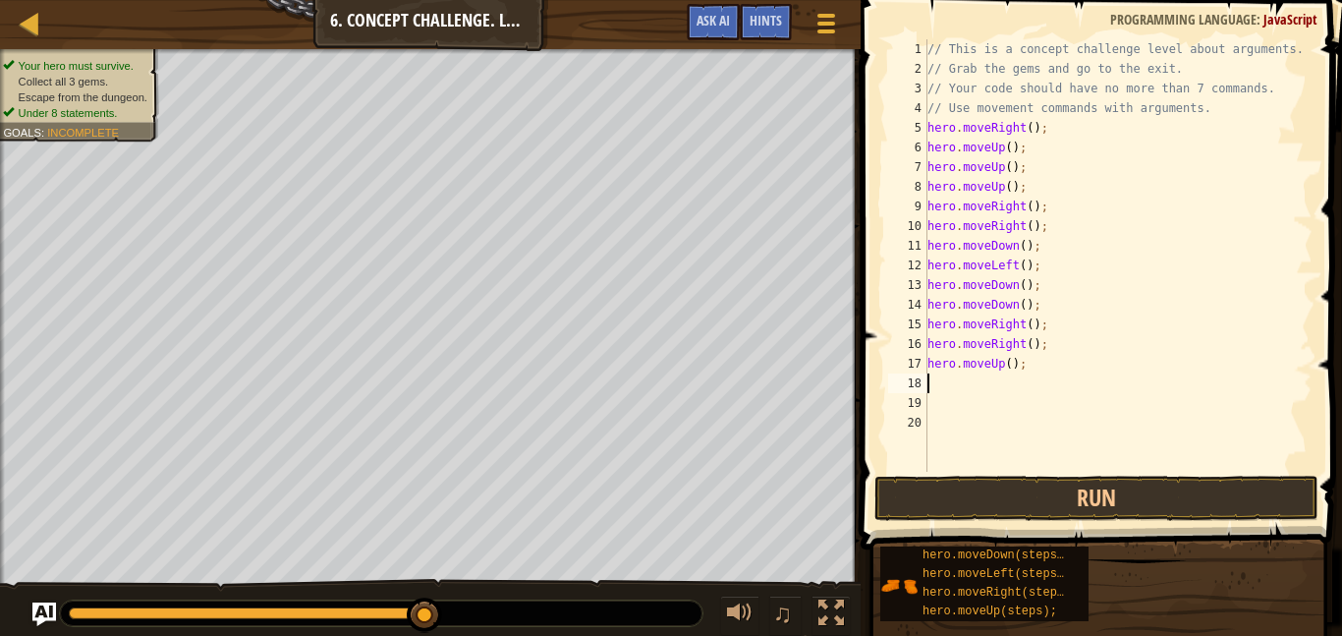
type textarea "m"
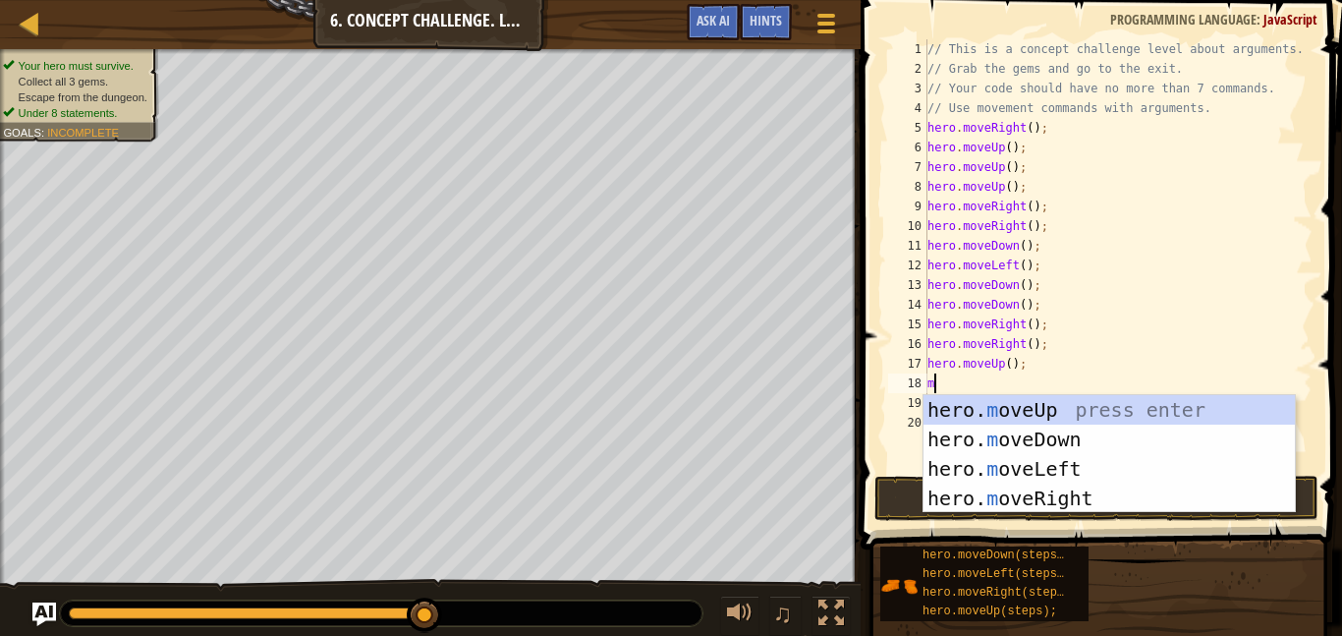
click at [1039, 408] on div "hero. m oveUp press enter hero. m oveDown press enter hero. m oveLeft press ent…" at bounding box center [1109, 483] width 371 height 177
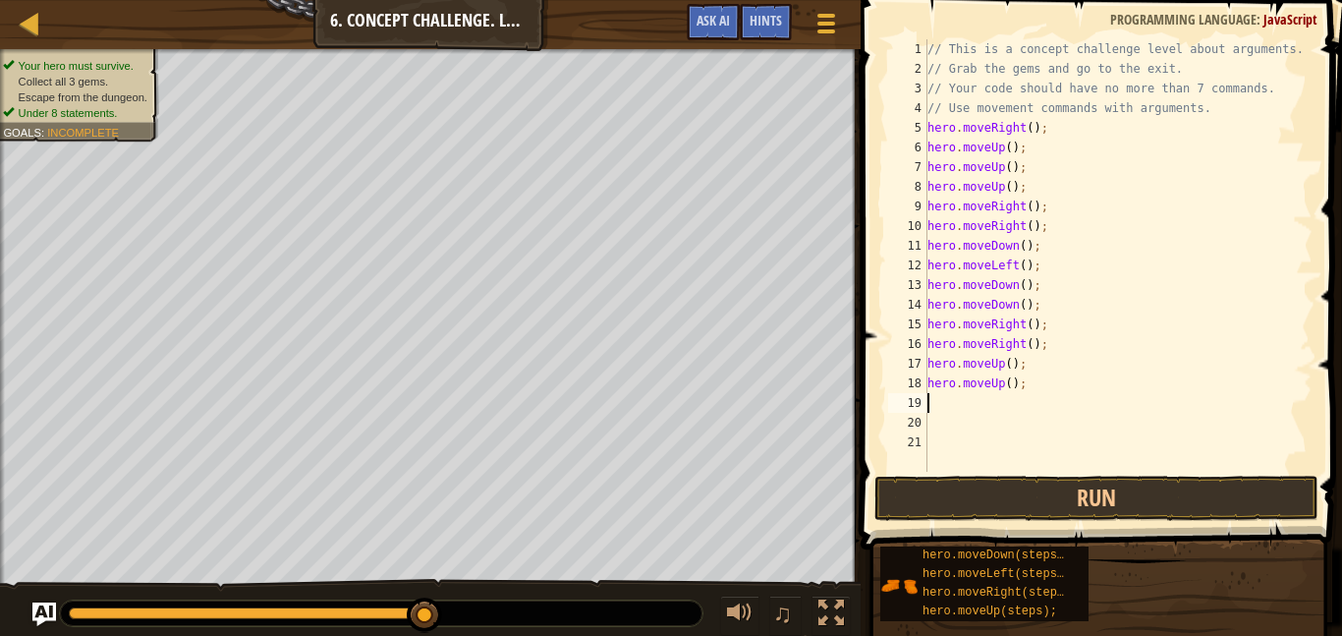
type textarea "m"
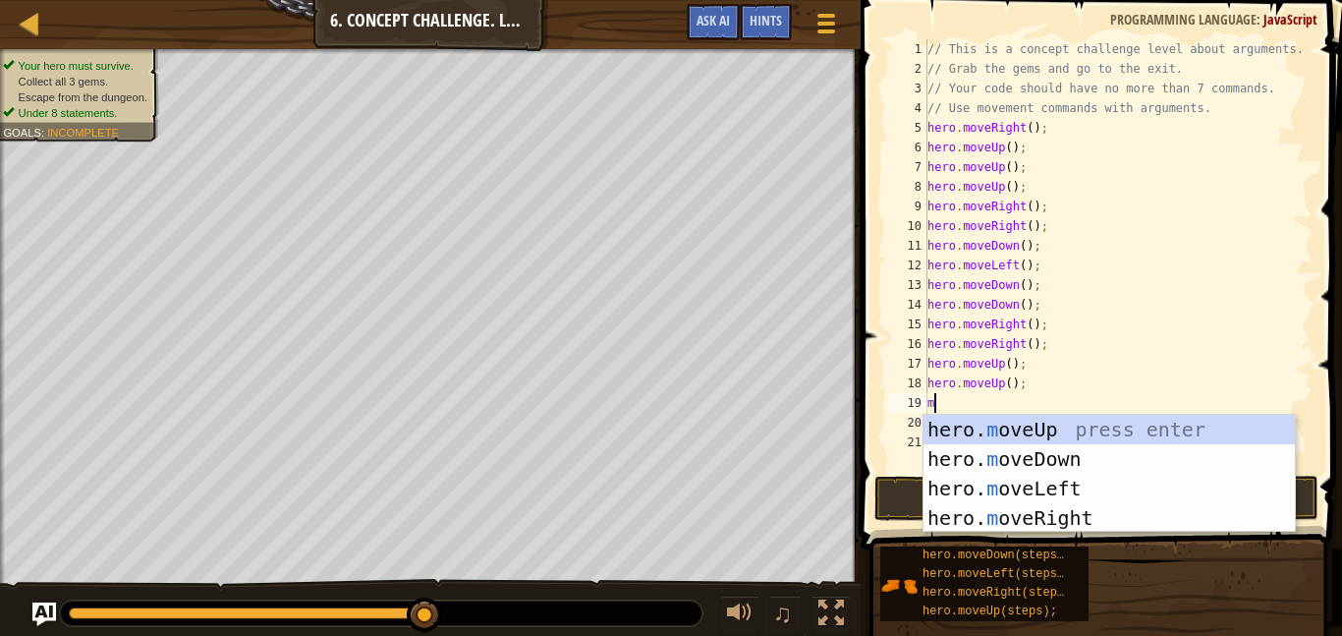
click at [1078, 517] on div "hero. m oveUp press enter hero. m oveDown press enter hero. m oveLeft press ent…" at bounding box center [1109, 503] width 371 height 177
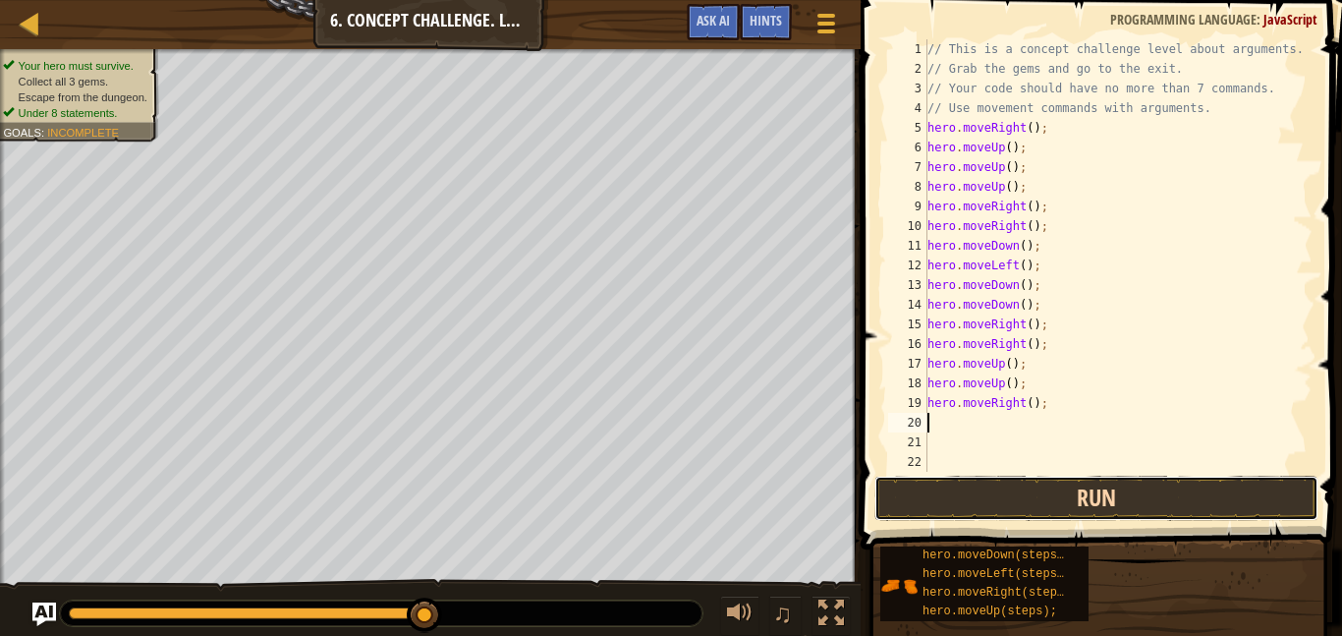
click at [1070, 498] on button "Run" at bounding box center [1097, 498] width 444 height 45
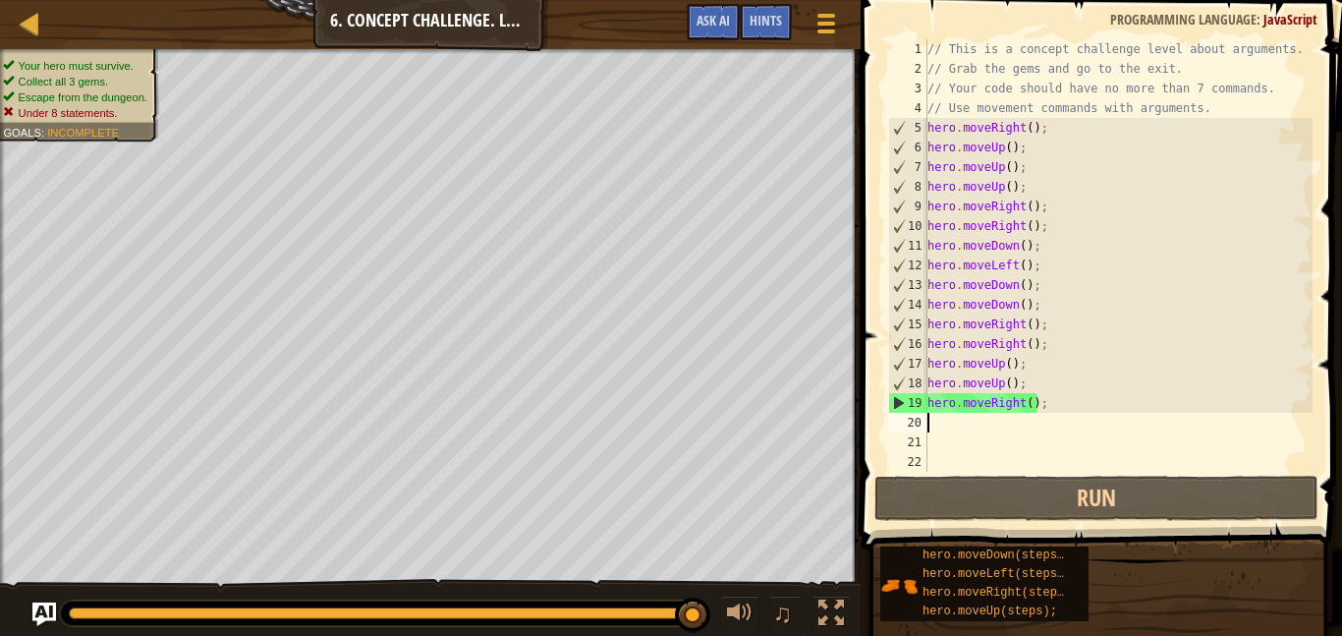
click at [1008, 370] on div "// This is a concept challenge level about arguments. // Grab the gems and go t…" at bounding box center [1118, 275] width 389 height 472
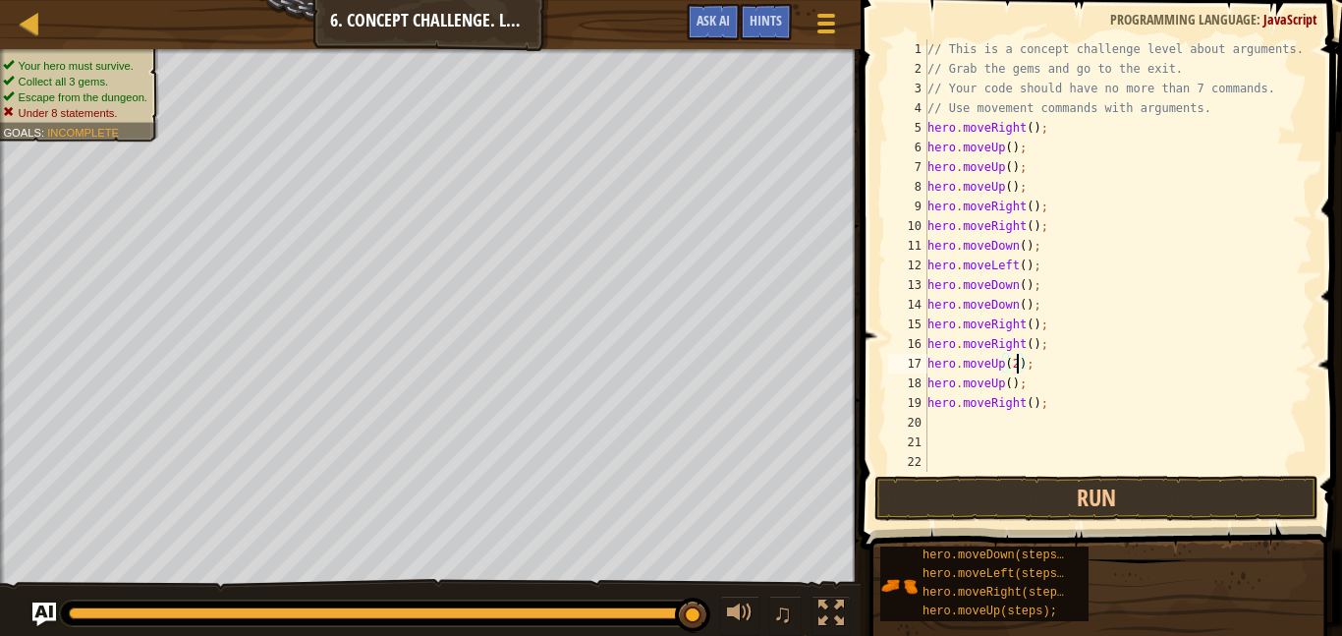
click at [1031, 385] on div "// This is a concept challenge level about arguments. // Grab the gems and go t…" at bounding box center [1118, 275] width 389 height 472
type textarea "h"
click at [1033, 327] on div "// This is a concept challenge level about arguments. // Grab the gems and go t…" at bounding box center [1118, 275] width 389 height 472
click at [1055, 356] on div "// This is a concept challenge level about arguments. // Grab the gems and go t…" at bounding box center [1118, 275] width 389 height 472
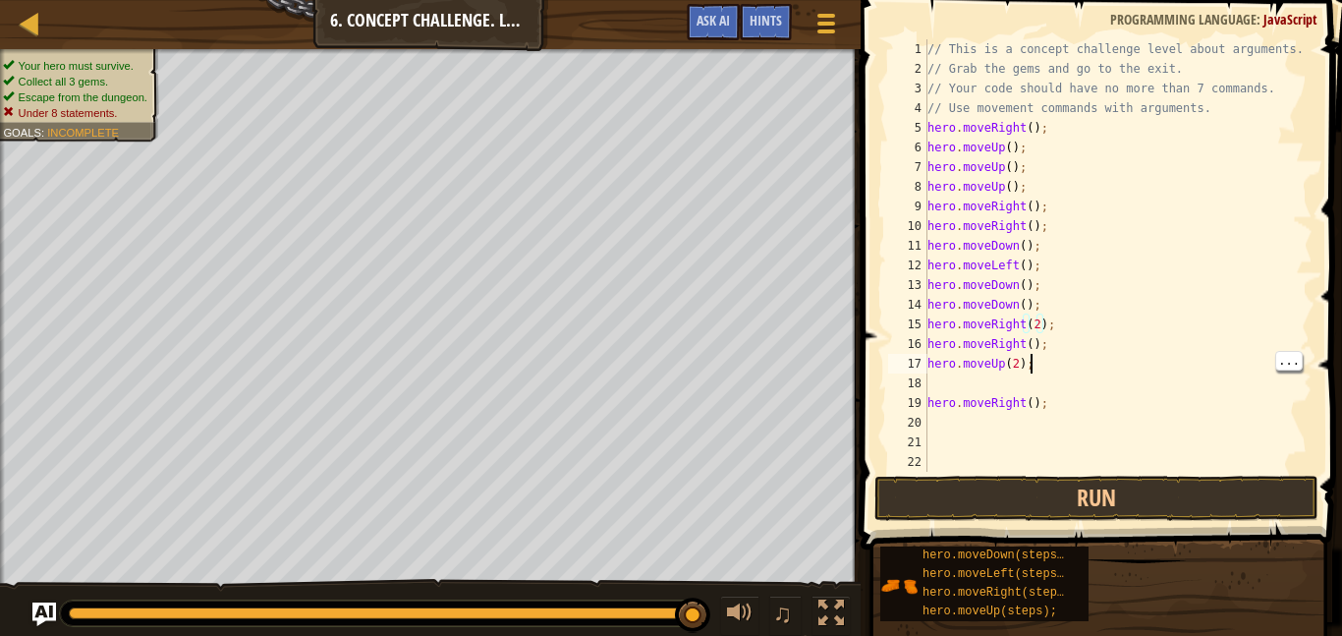
scroll to position [9, 14]
click at [1066, 348] on div "// This is a concept challenge level about arguments. // Grab the gems and go t…" at bounding box center [1118, 275] width 389 height 472
type textarea "h"
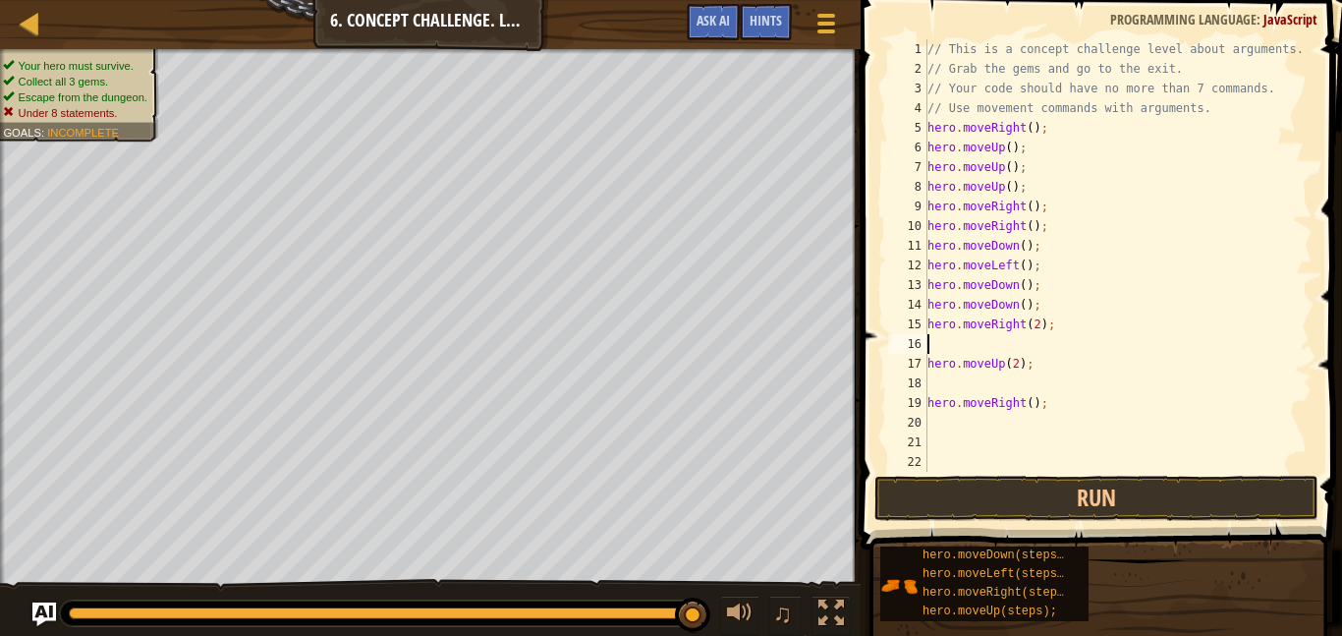
click at [1027, 289] on div "// This is a concept challenge level about arguments. // Grab the gems and go t…" at bounding box center [1118, 275] width 389 height 472
click at [1027, 219] on div "// This is a concept challenge level about arguments. // Grab the gems and go t…" at bounding box center [1118, 275] width 389 height 472
click at [1032, 202] on div "// This is a concept challenge level about arguments. // Grab the gems and go t…" at bounding box center [1118, 275] width 389 height 472
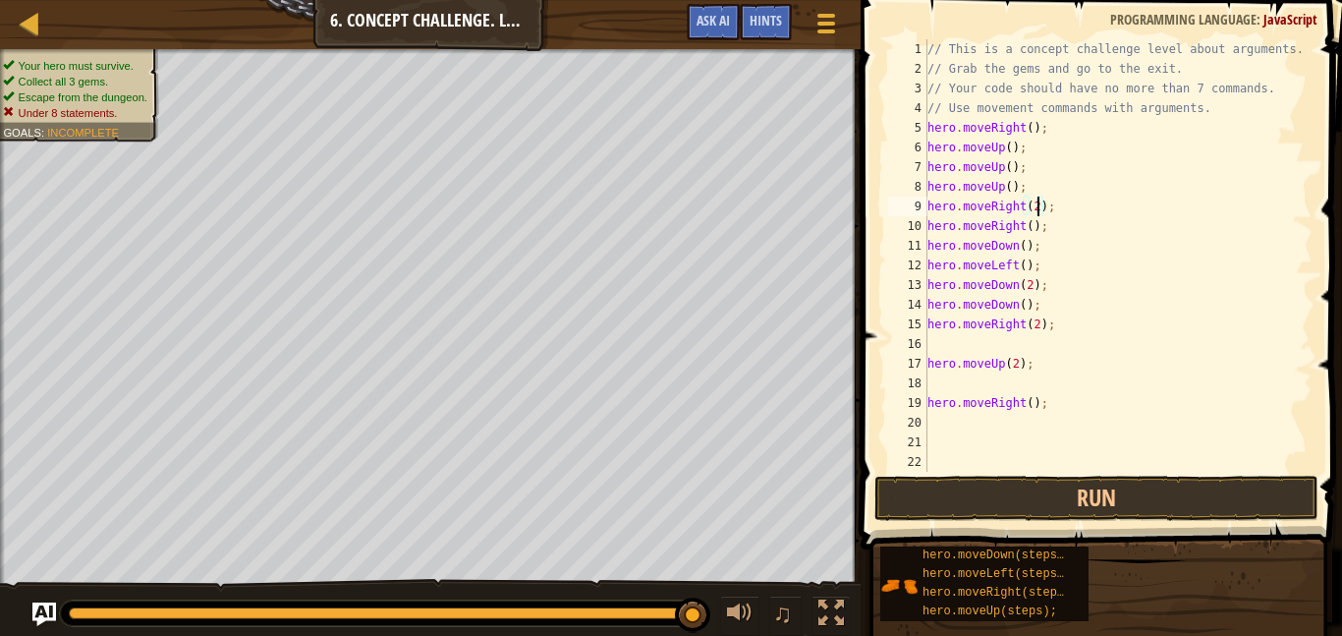
click at [1050, 234] on div "// This is a concept challenge level about arguments. // Grab the gems and go t…" at bounding box center [1118, 275] width 389 height 472
type textarea "h"
click at [1013, 152] on div "// This is a concept challenge level about arguments. // Grab the gems and go t…" at bounding box center [1118, 275] width 389 height 472
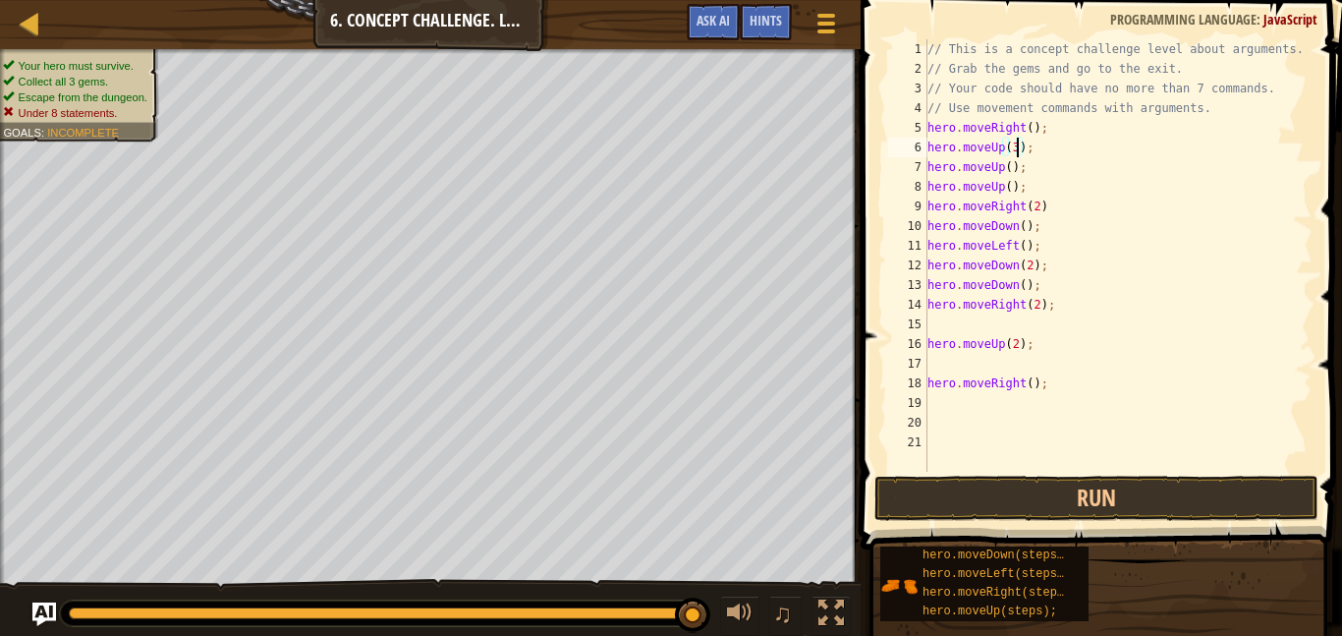
click at [1042, 169] on div "// This is a concept challenge level about arguments. // Grab the gems and go t…" at bounding box center [1118, 275] width 389 height 472
click at [1035, 194] on div "// This is a concept challenge level about arguments. // Grab the gems and go t…" at bounding box center [1118, 275] width 389 height 472
type textarea "h"
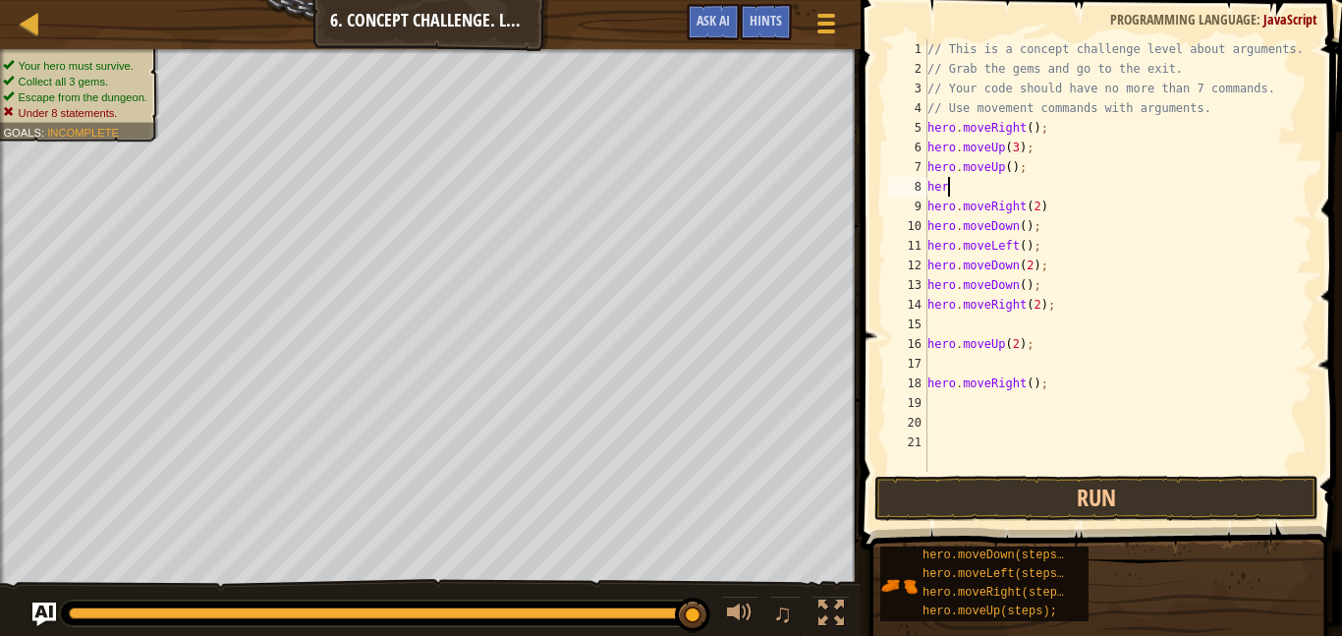
scroll to position [9, 0]
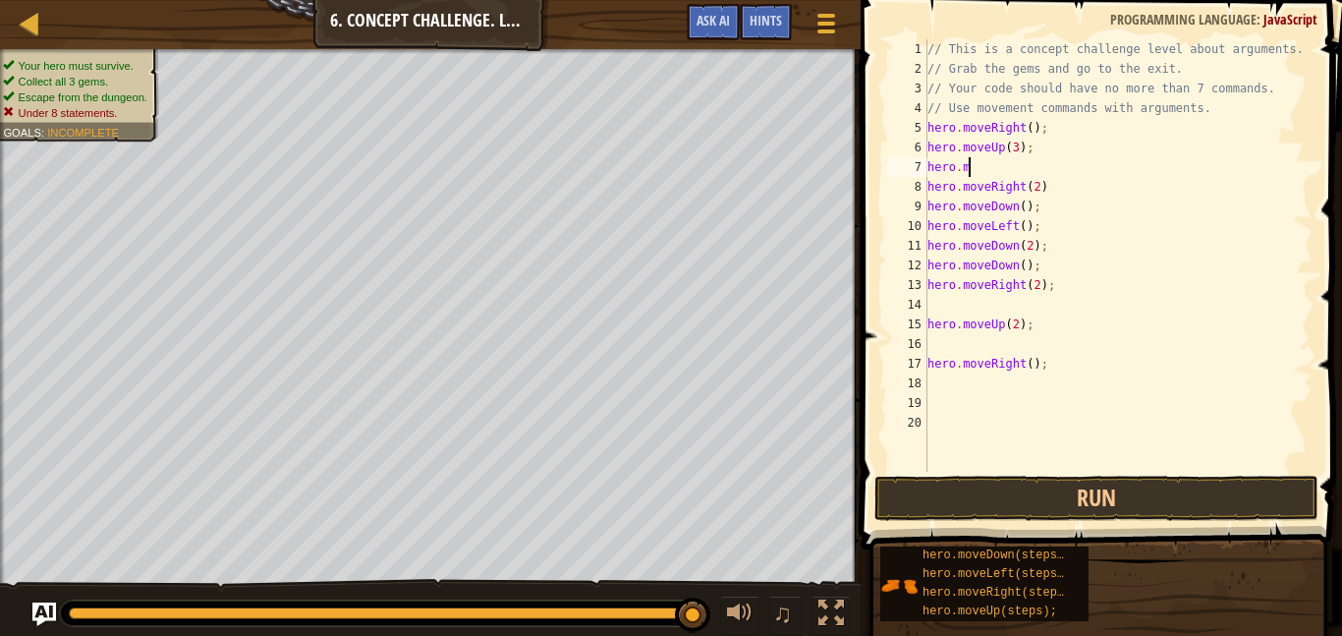
type textarea "h"
click at [1176, 503] on button "Run" at bounding box center [1097, 498] width 444 height 45
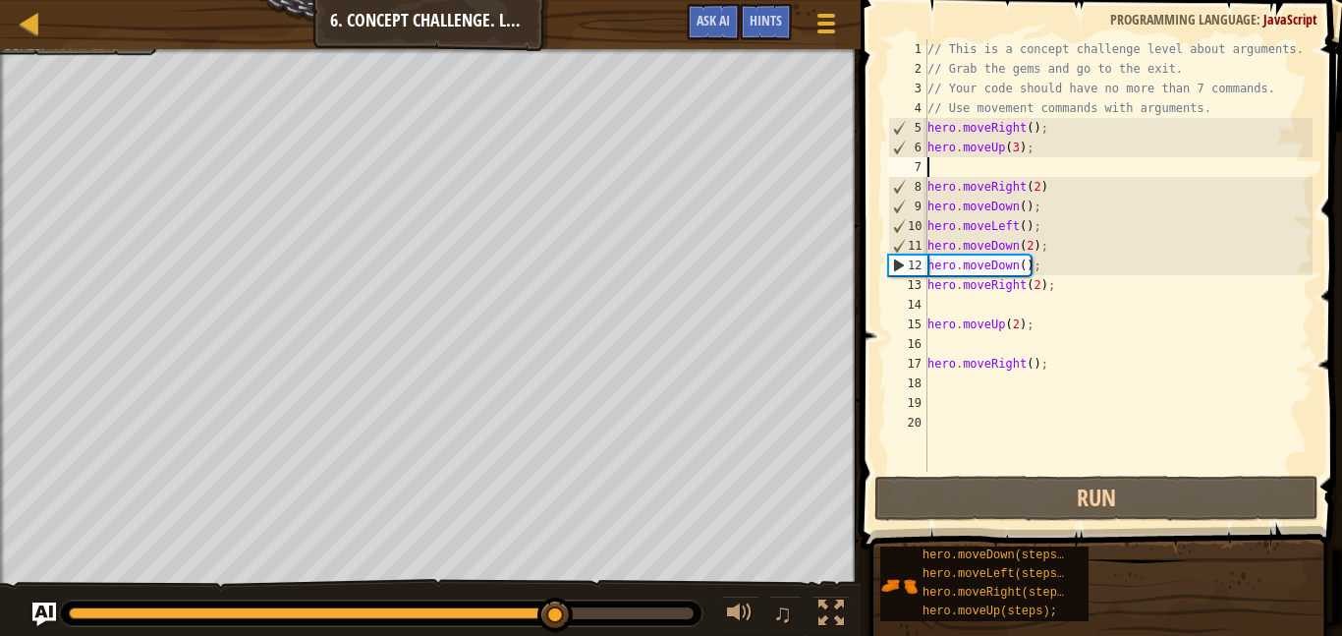
click at [1049, 269] on div "// This is a concept challenge level about arguments. // Grab the gems and go t…" at bounding box center [1118, 275] width 389 height 472
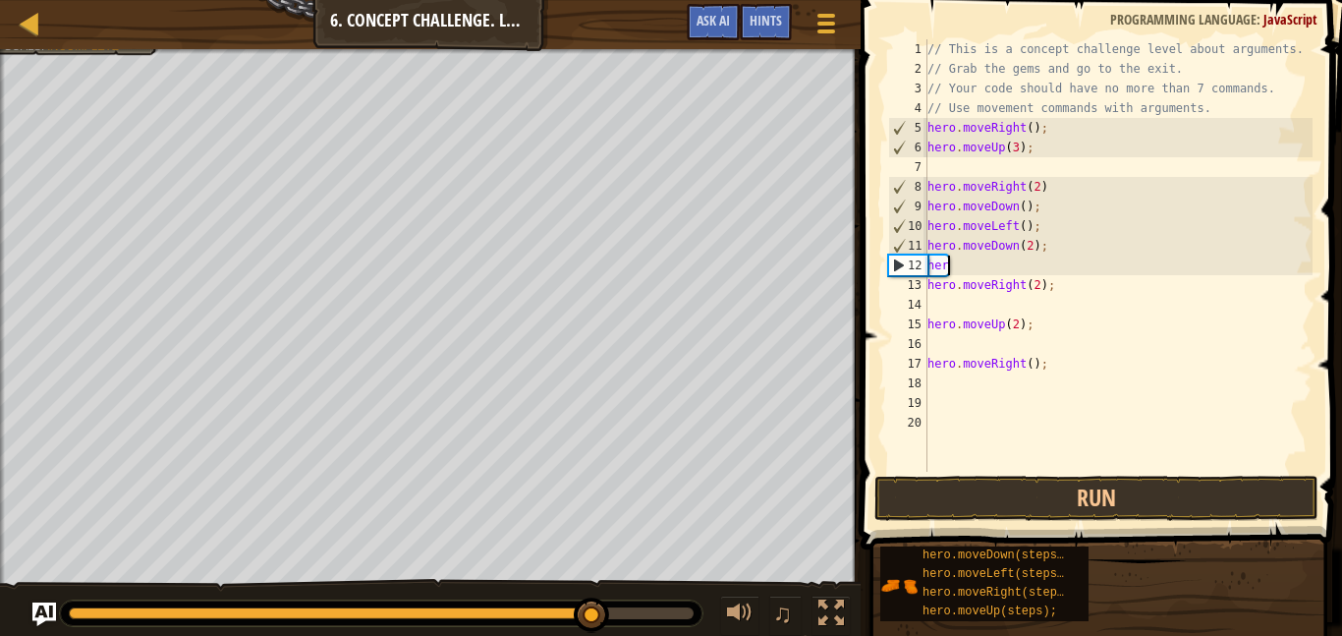
type textarea "h"
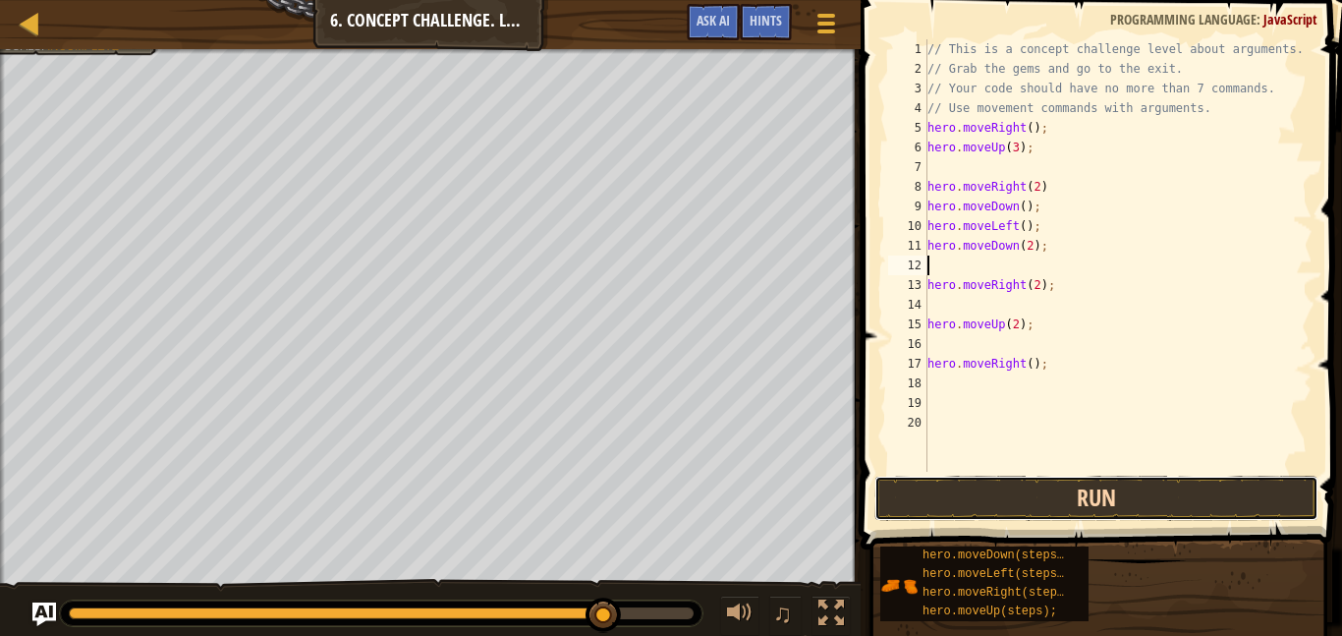
click at [1183, 503] on button "Run" at bounding box center [1097, 498] width 444 height 45
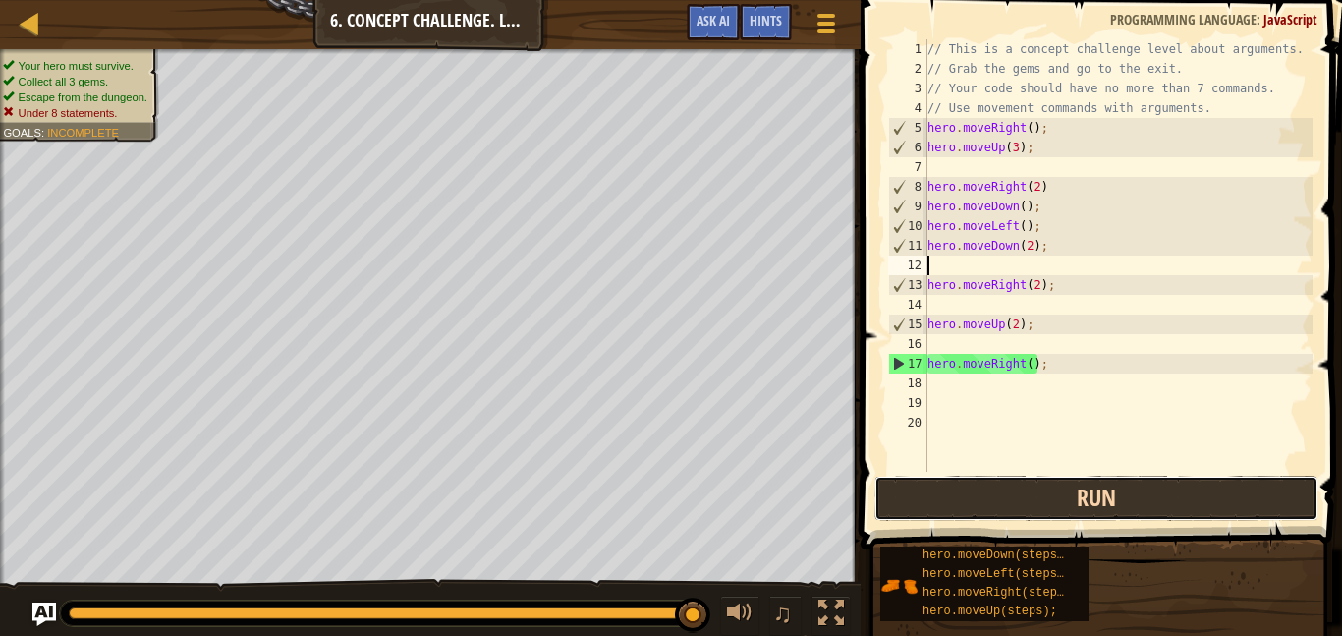
click at [920, 489] on button "Run" at bounding box center [1097, 498] width 444 height 45
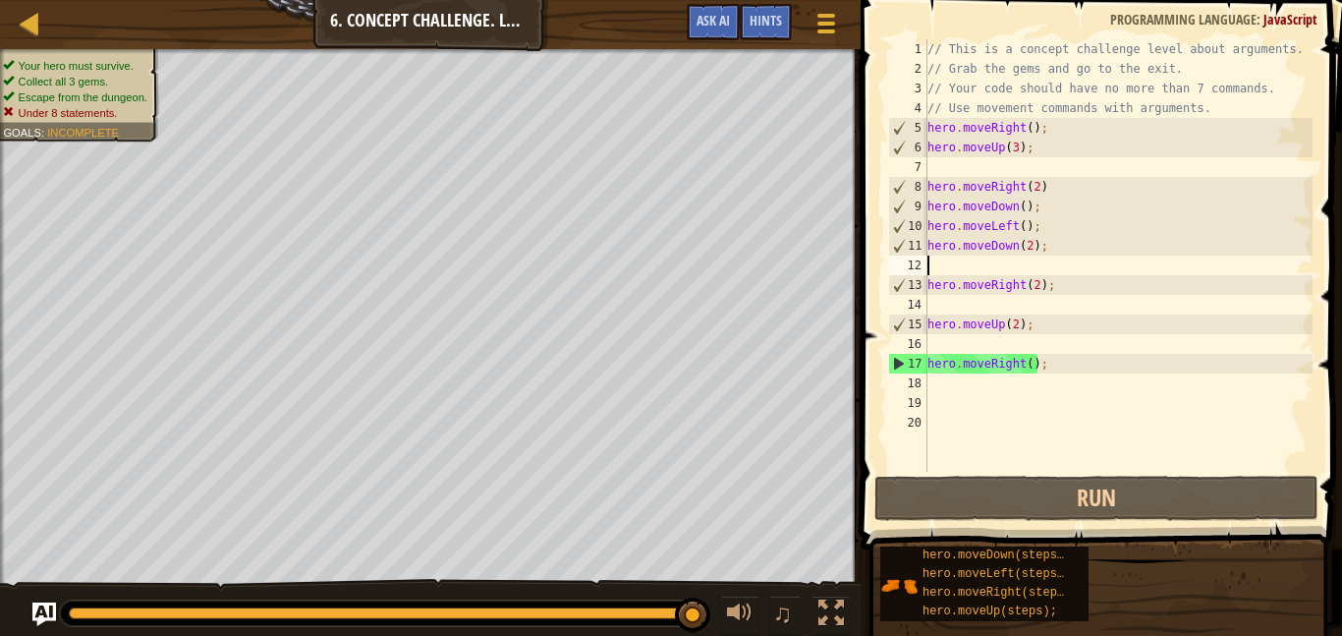
click at [1067, 361] on div "// This is a concept challenge level about arguments. // Grab the gems and go t…" at bounding box center [1118, 275] width 389 height 472
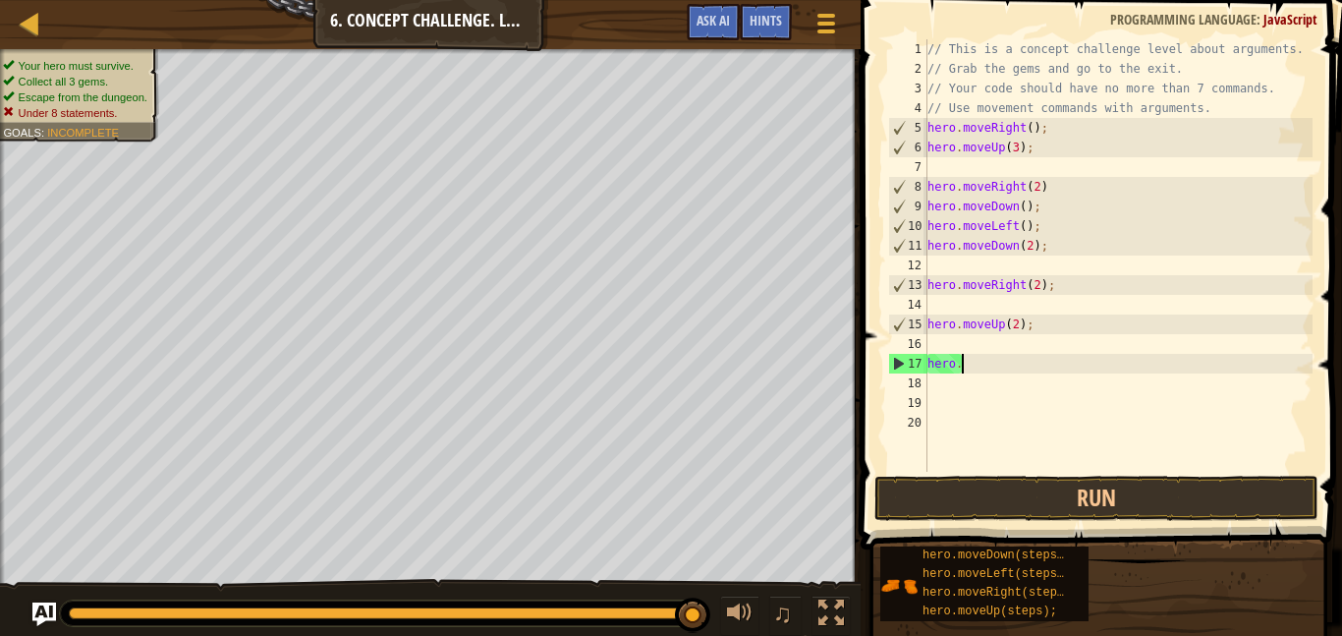
type textarea "h"
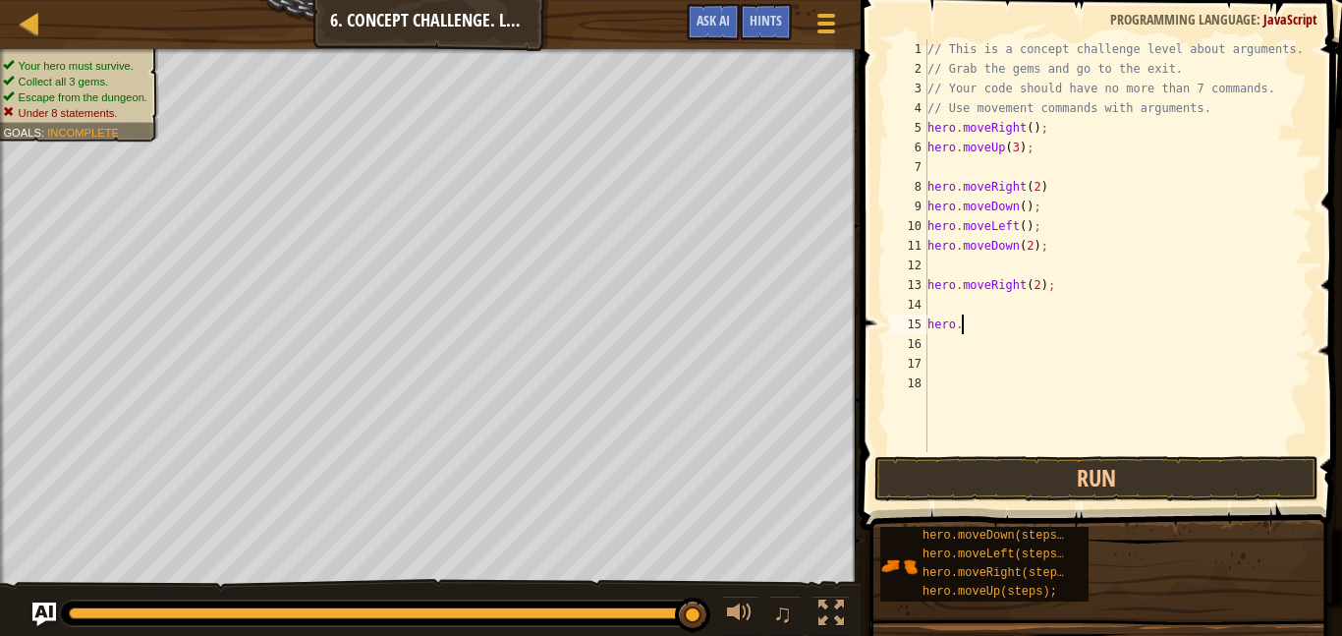
type textarea "h"
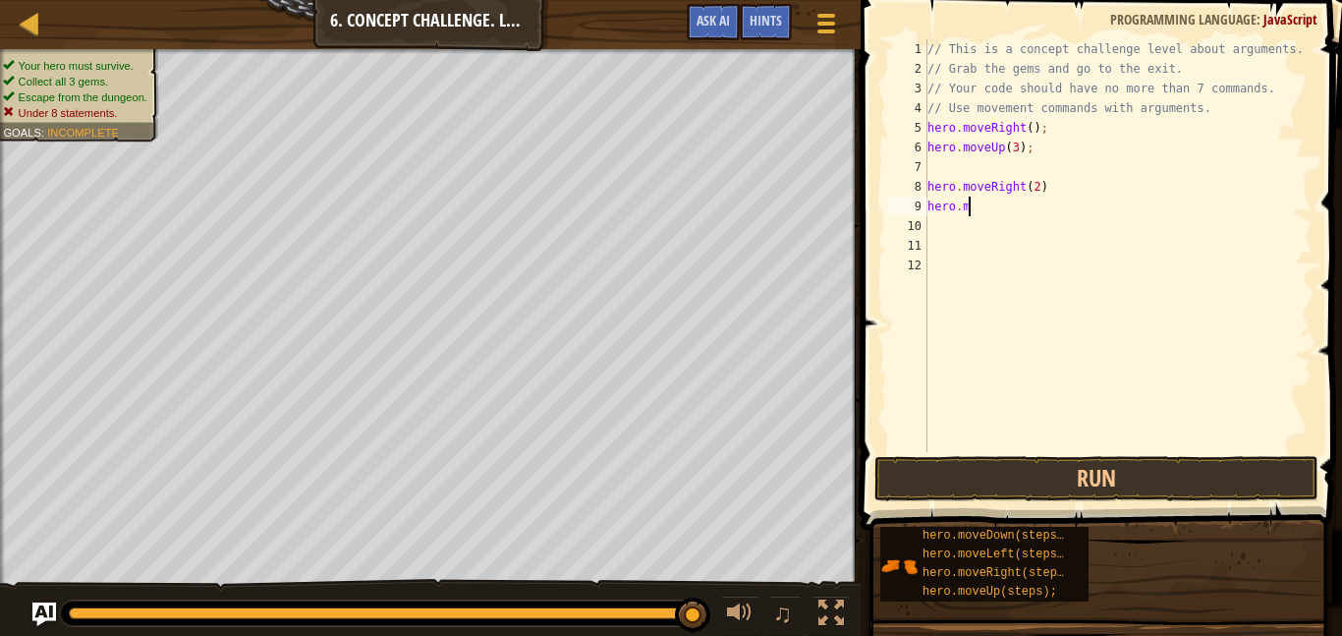
type textarea "h"
click at [31, 21] on div at bounding box center [30, 23] width 25 height 25
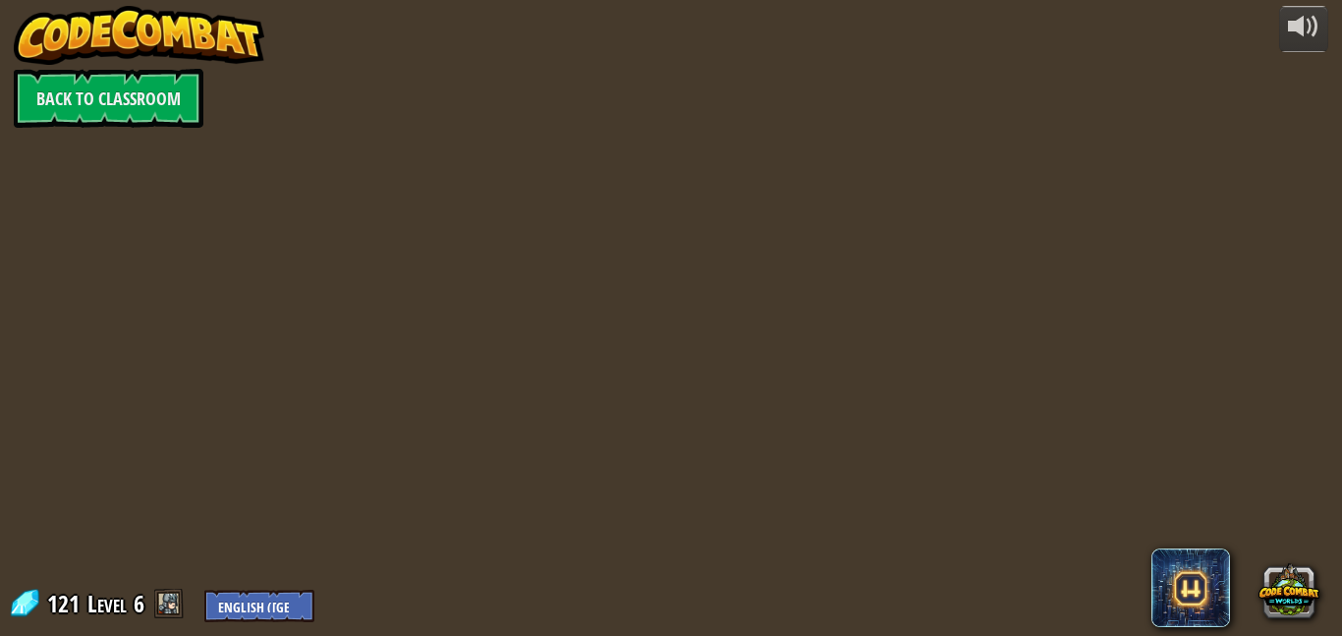
click at [39, 35] on img at bounding box center [140, 35] width 252 height 59
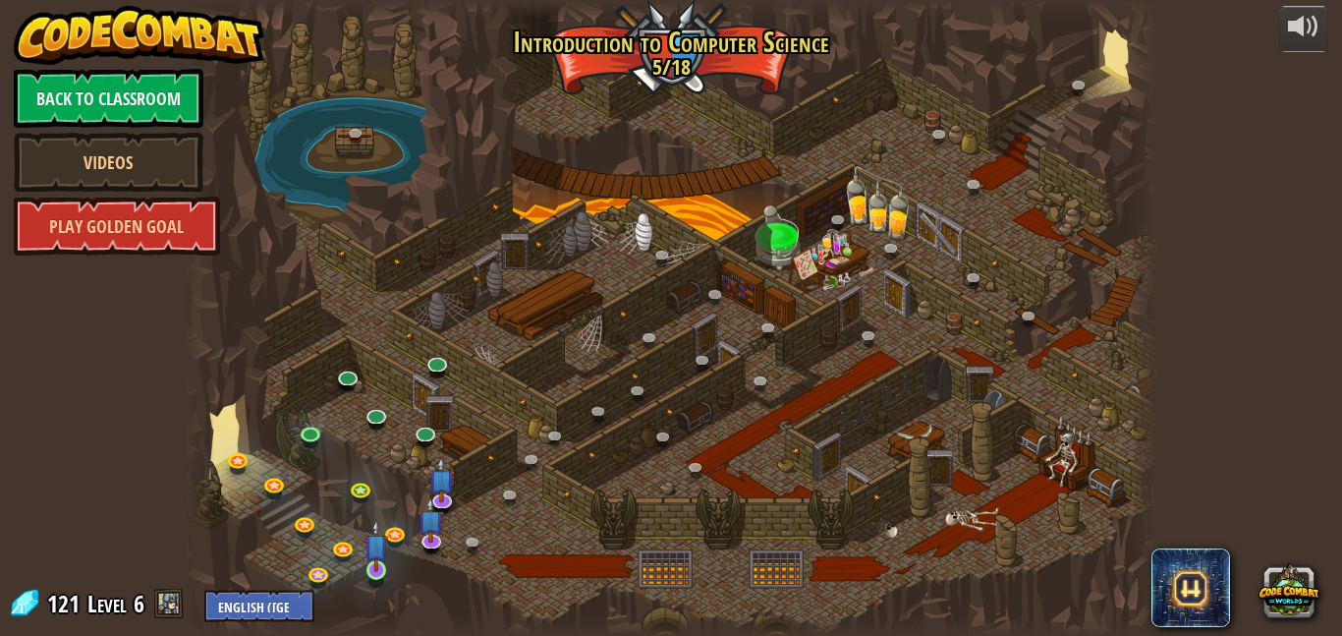
click at [373, 571] on img at bounding box center [376, 545] width 23 height 53
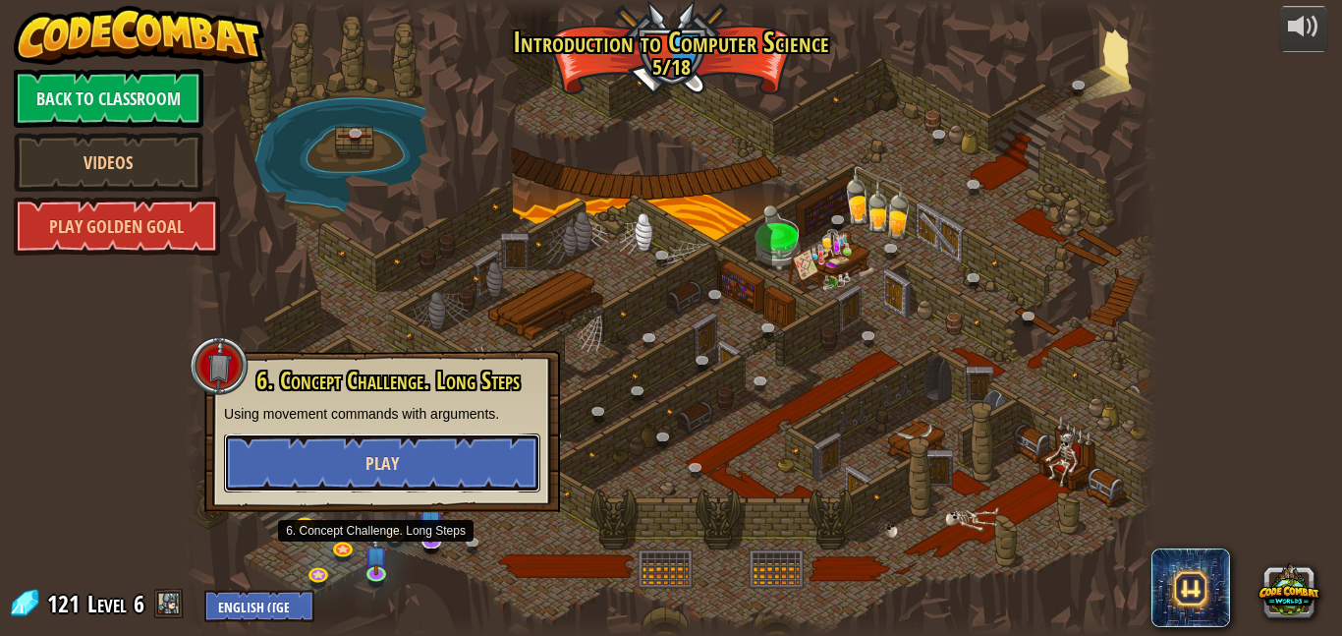
click at [344, 473] on button "Play" at bounding box center [382, 462] width 316 height 59
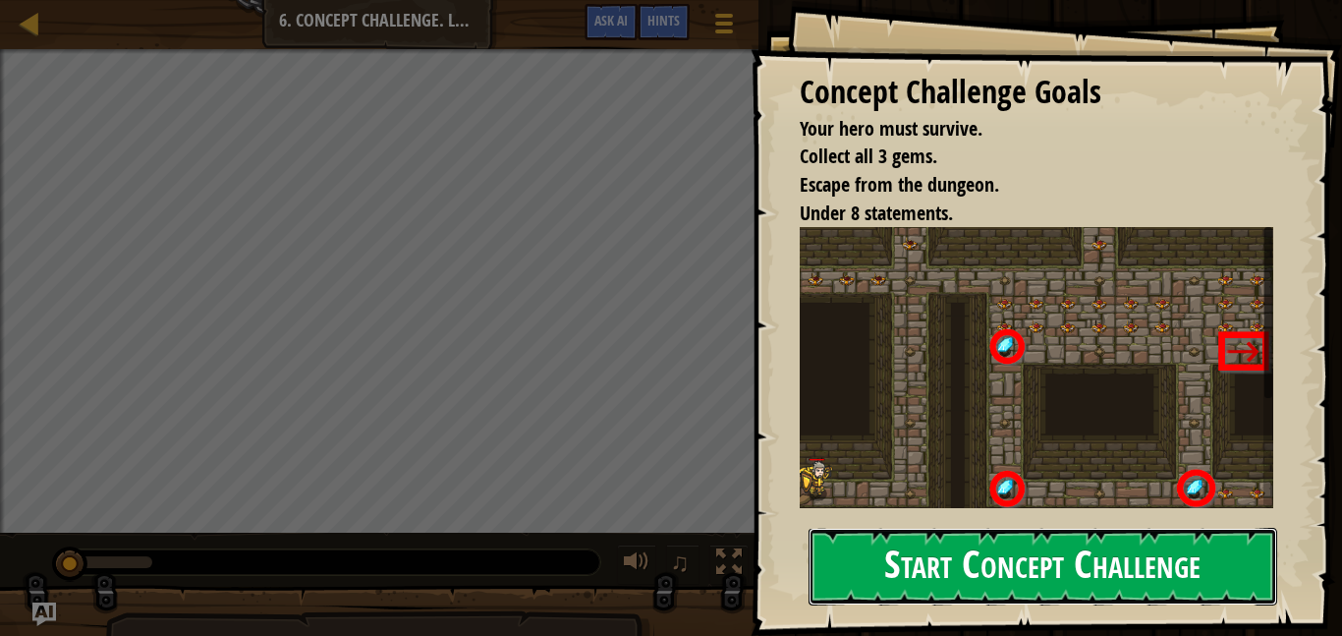
click at [1178, 577] on button "Start Concept Challenge" at bounding box center [1043, 567] width 469 height 78
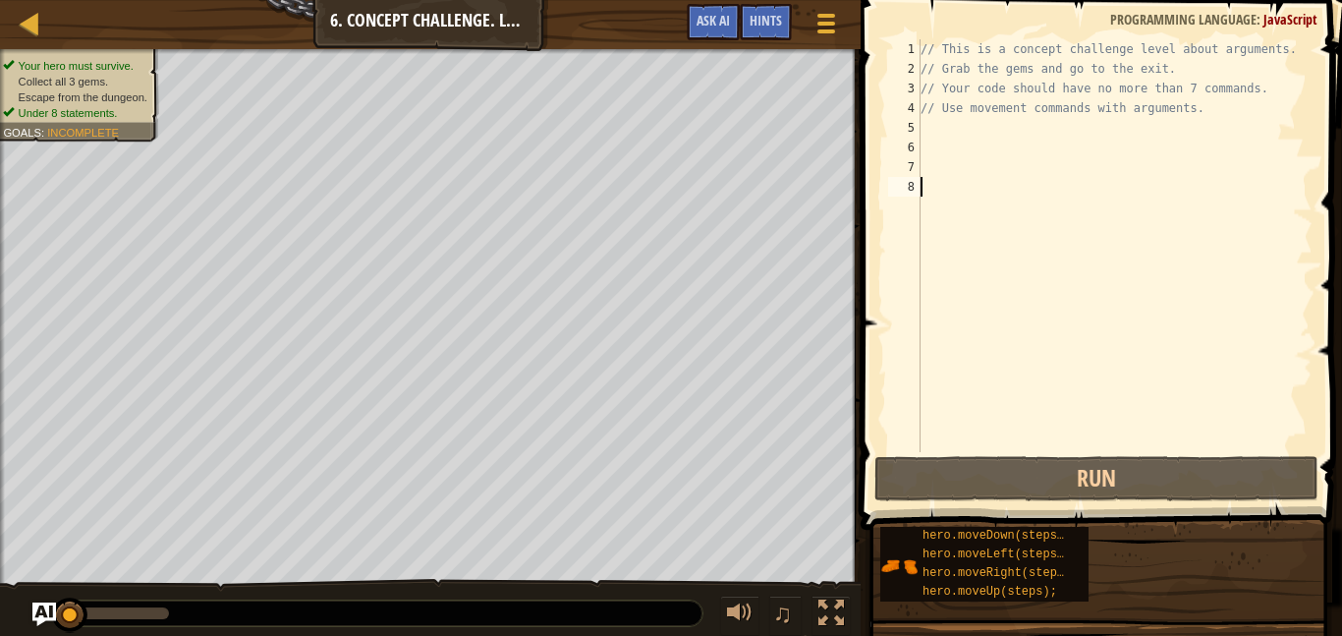
click at [942, 134] on div "// This is a concept challenge level about arguments. // Grab the gems and go t…" at bounding box center [1115, 265] width 396 height 452
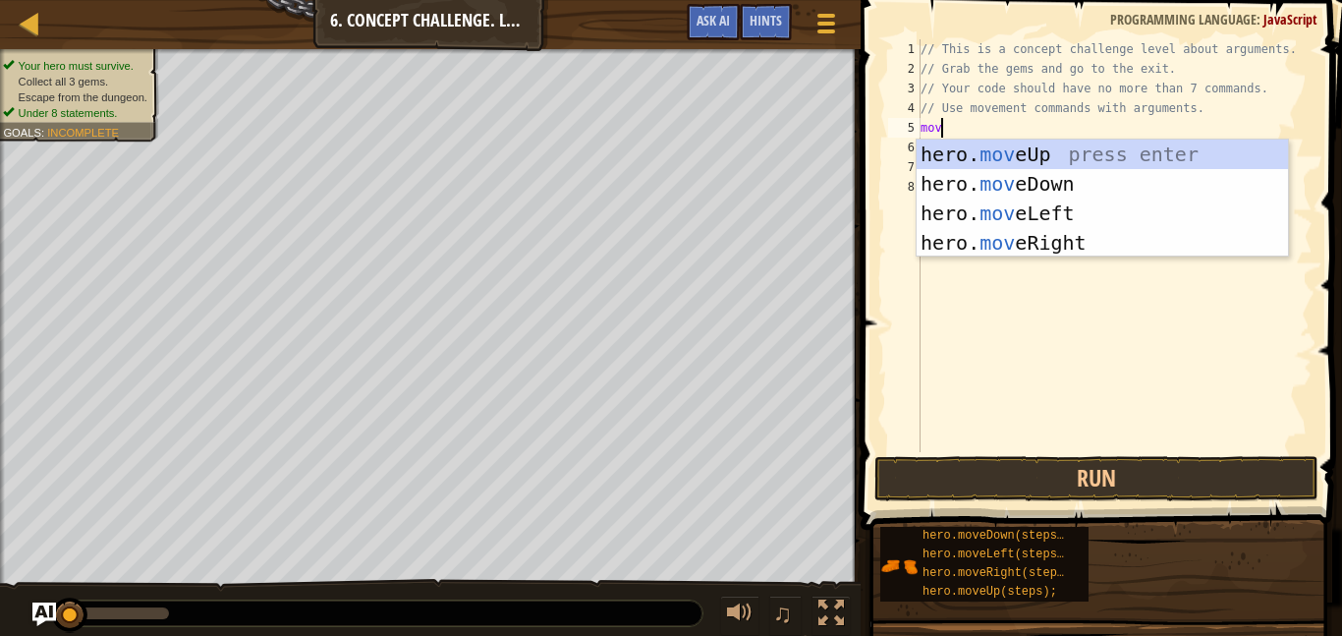
type textarea "move"
click at [1094, 251] on div "hero. move Up press enter hero. move Down press enter hero. move Left press ent…" at bounding box center [1102, 228] width 371 height 177
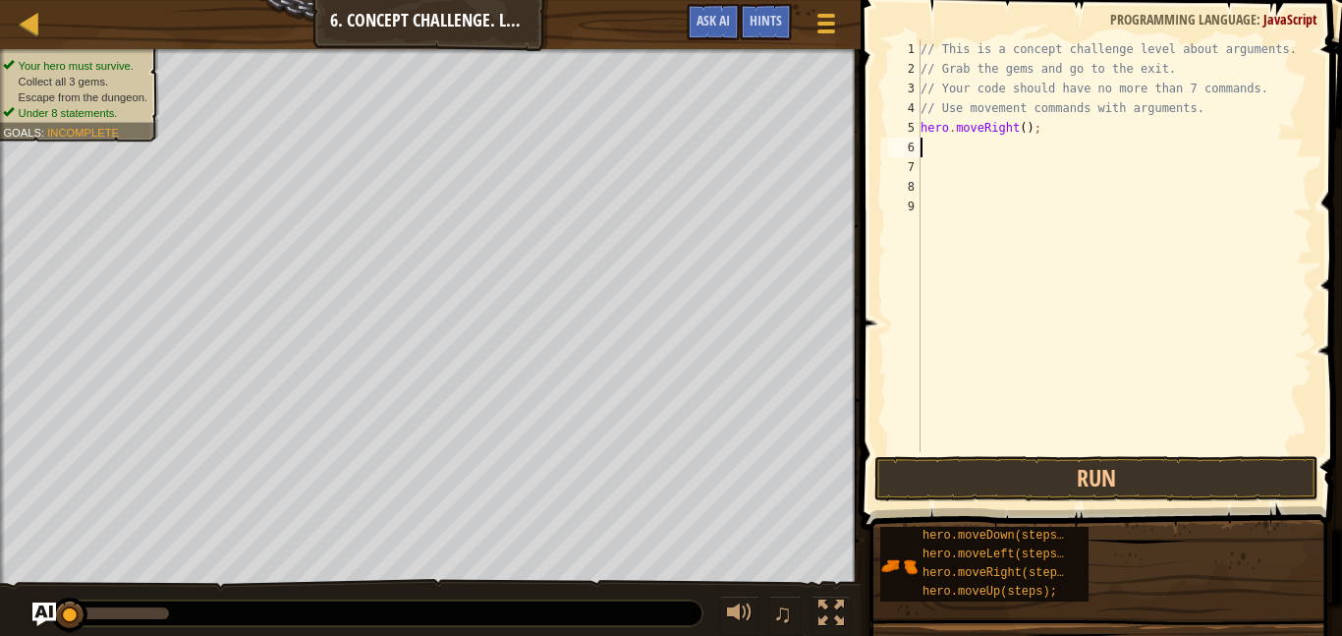
type textarea "m"
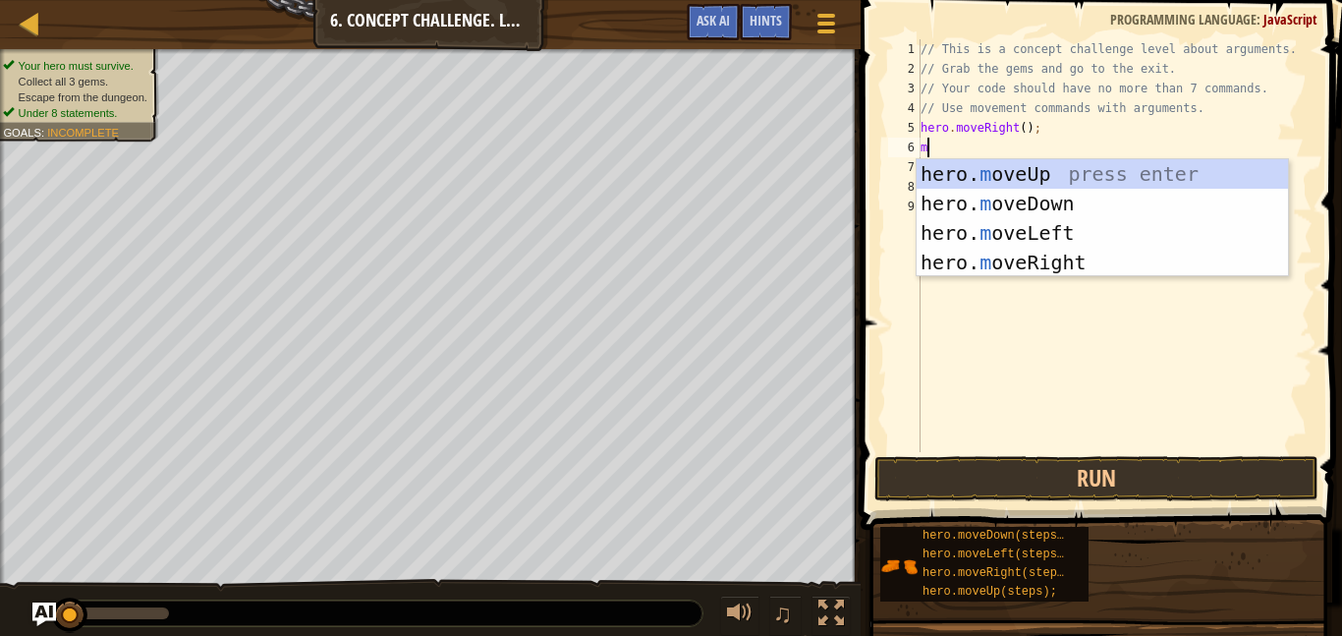
click at [1102, 181] on div "hero. m oveUp press enter hero. m oveDown press enter hero. m oveLeft press ent…" at bounding box center [1102, 247] width 371 height 177
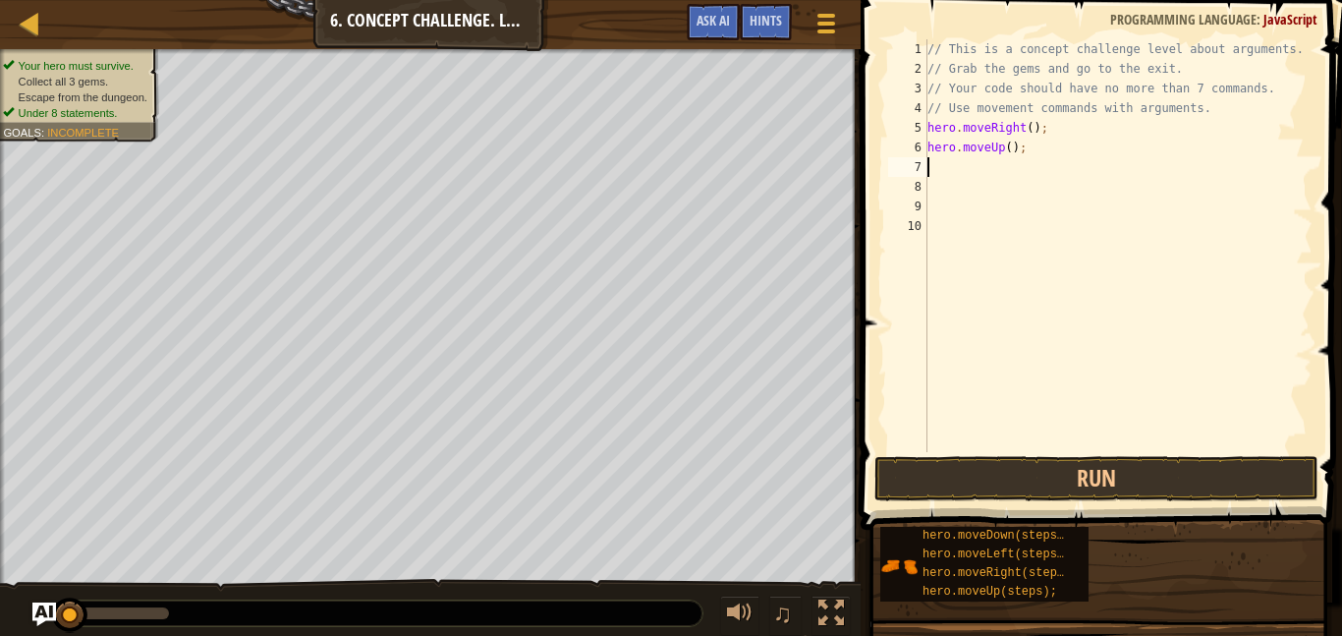
click at [1009, 155] on div "// This is a concept challenge level about arguments. // Grab the gems and go t…" at bounding box center [1118, 265] width 389 height 452
type textarea "hero.moveUp(3);"
click at [941, 174] on div "// This is a concept challenge level about arguments. // Grab the gems and go t…" at bounding box center [1118, 265] width 389 height 452
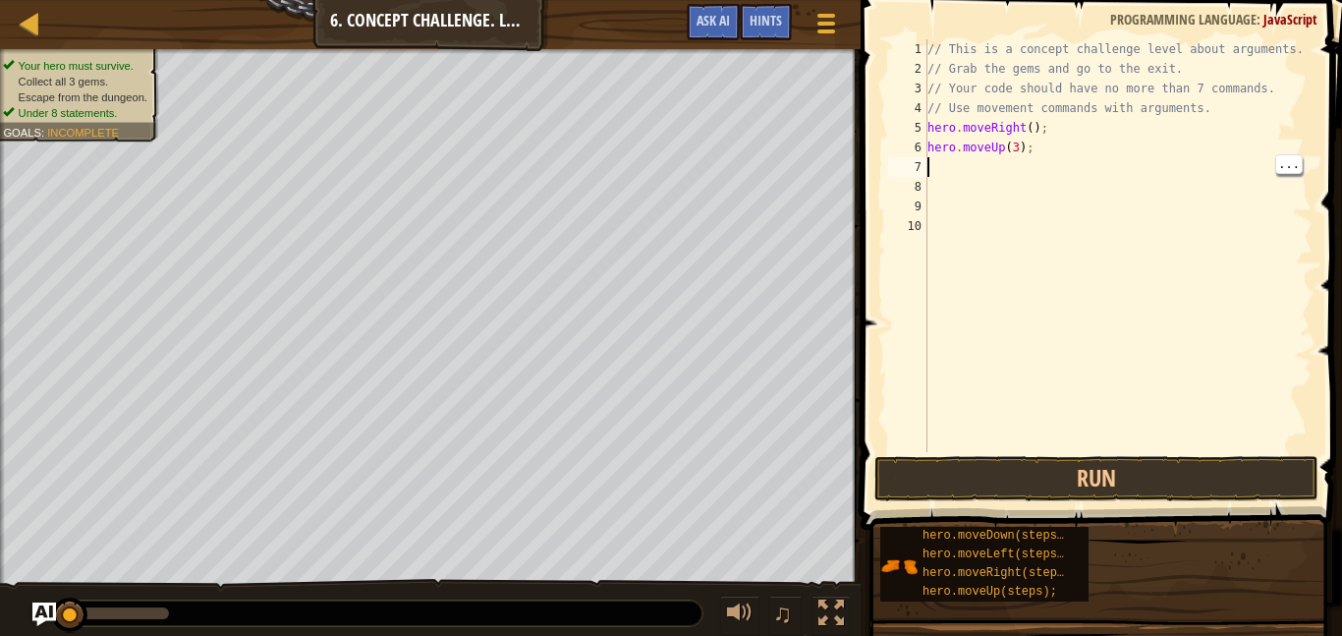
type textarea "m"
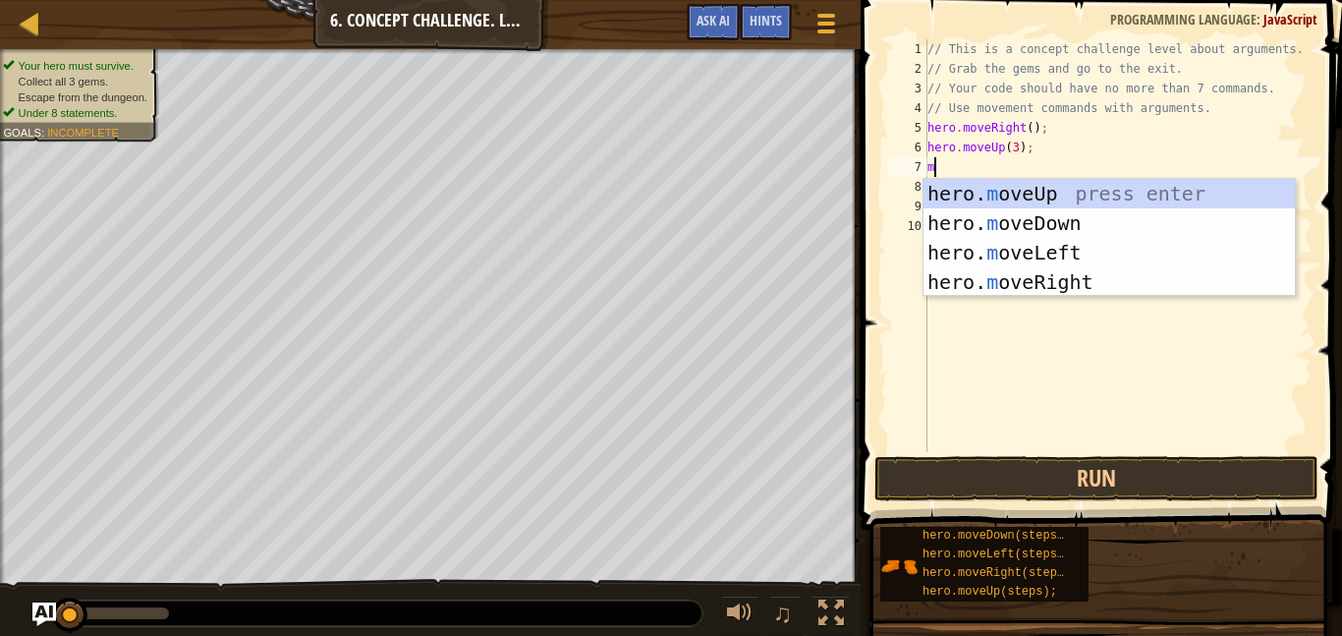
click at [1076, 284] on div "hero. m oveUp press enter hero. m oveDown press enter hero. m oveLeft press ent…" at bounding box center [1109, 267] width 371 height 177
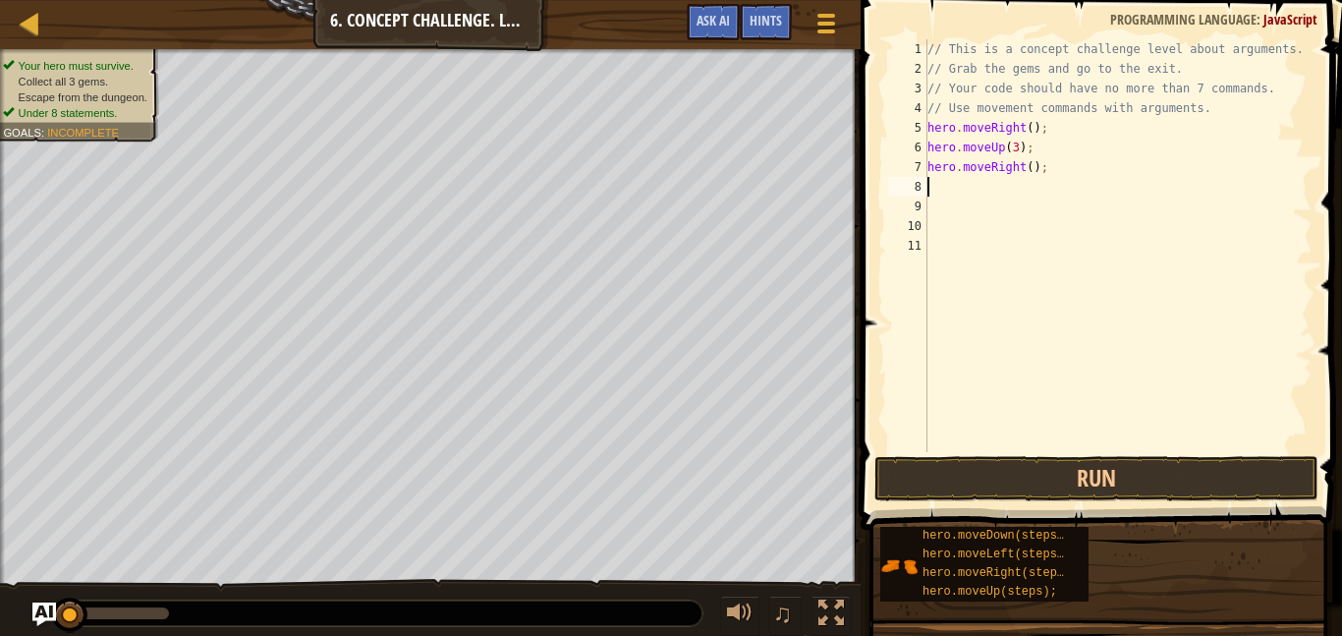
click at [1030, 170] on div "// This is a concept challenge level about arguments. // Grab the gems and go t…" at bounding box center [1118, 265] width 389 height 452
type textarea "hero.moveRight(2);"
click at [933, 198] on div "// This is a concept challenge level about arguments. // Grab the gems and go t…" at bounding box center [1118, 265] width 389 height 452
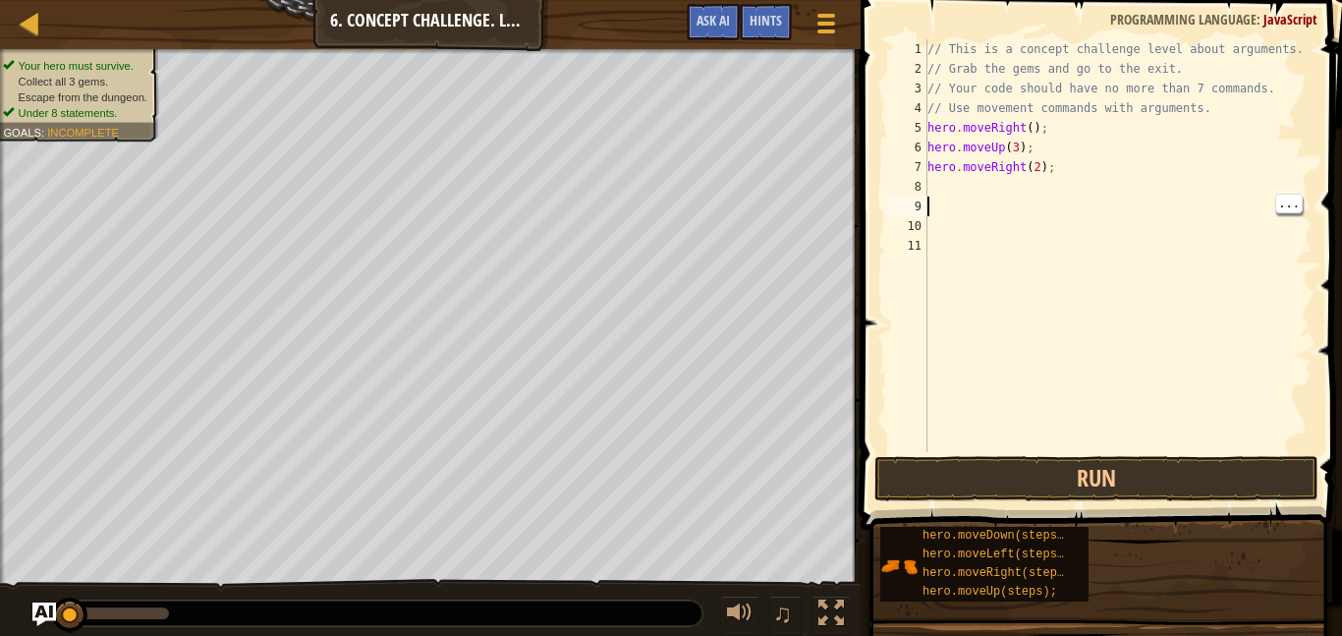
click at [939, 187] on div "// This is a concept challenge level about arguments. // Grab the gems and go t…" at bounding box center [1118, 265] width 389 height 452
type textarea "m"
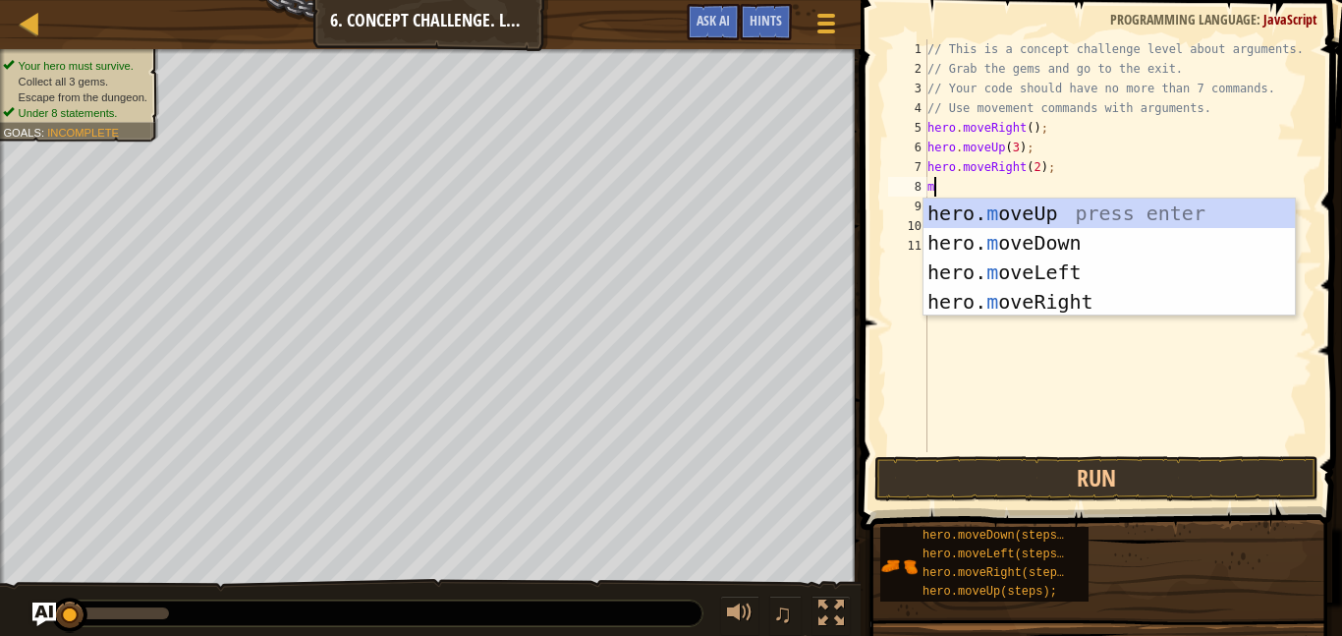
click at [1069, 251] on div "hero. m oveUp press enter hero. m oveDown press enter hero. m oveLeft press ent…" at bounding box center [1109, 287] width 371 height 177
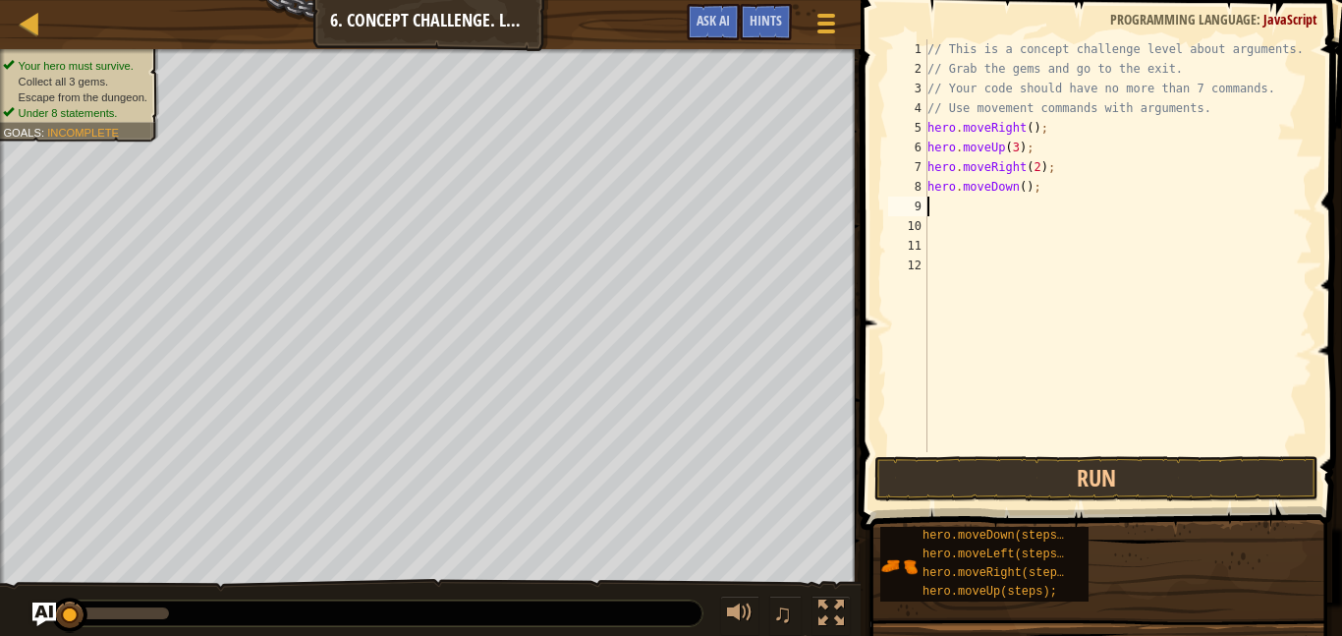
type textarea "m"
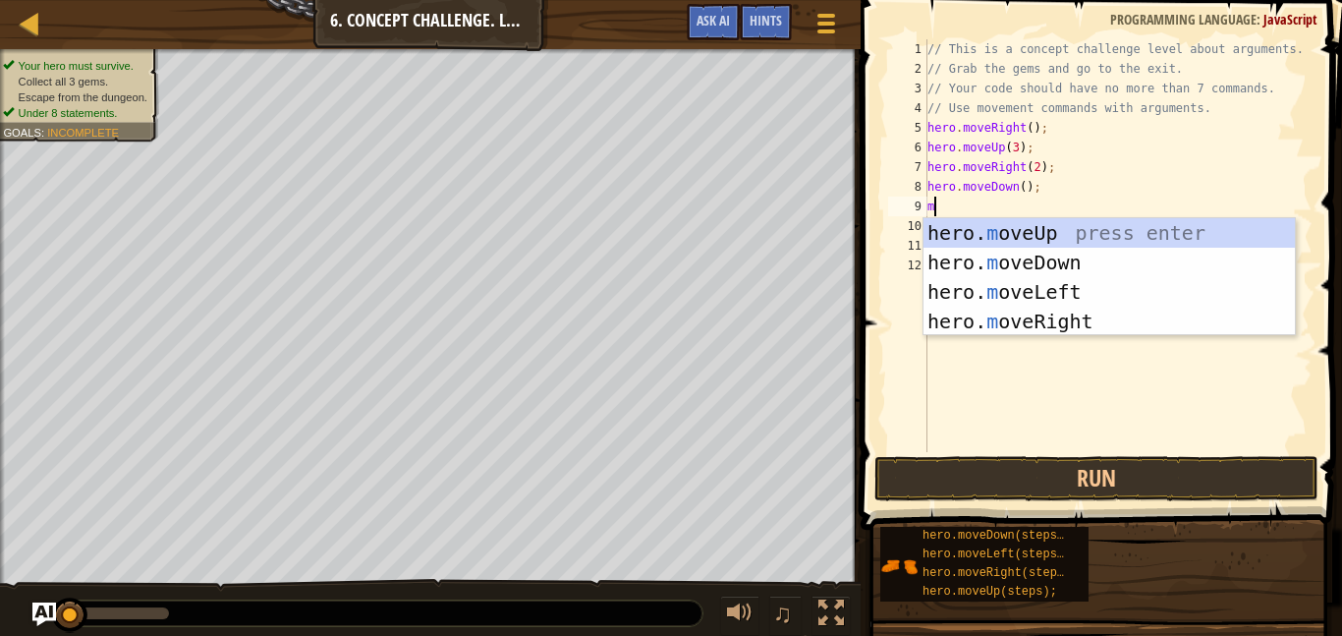
click at [1053, 298] on div "hero. m oveUp press enter hero. m oveDown press enter hero. m oveLeft press ent…" at bounding box center [1109, 306] width 371 height 177
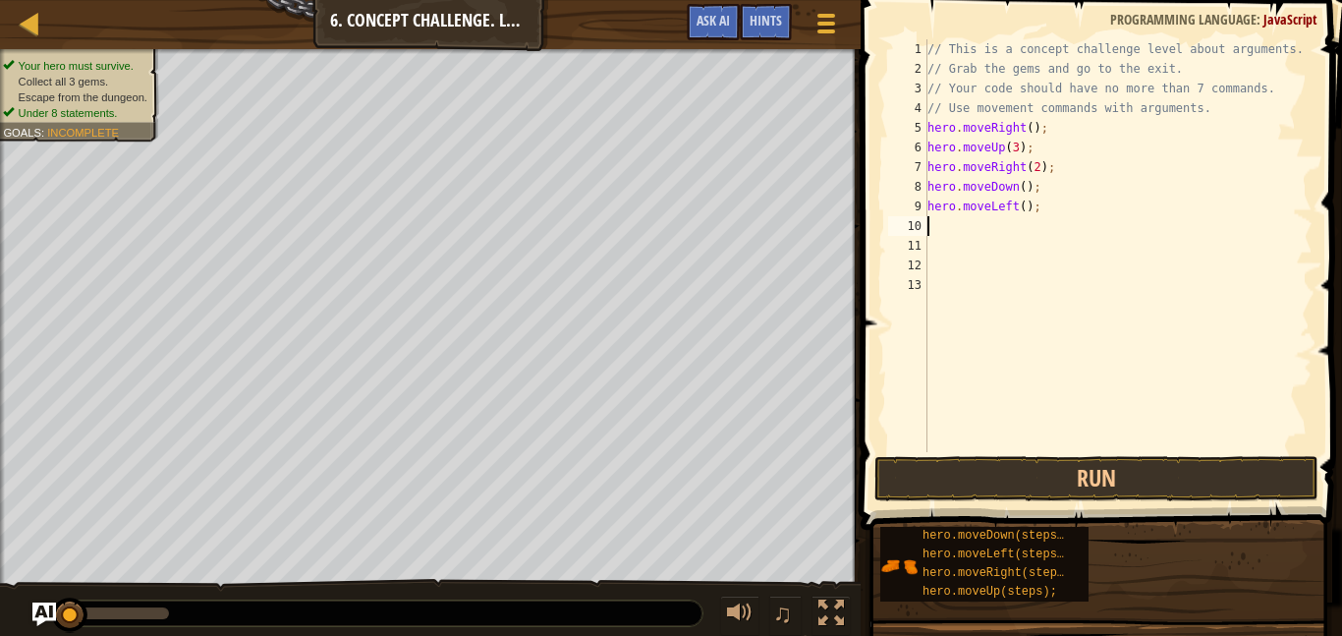
type textarea "m"
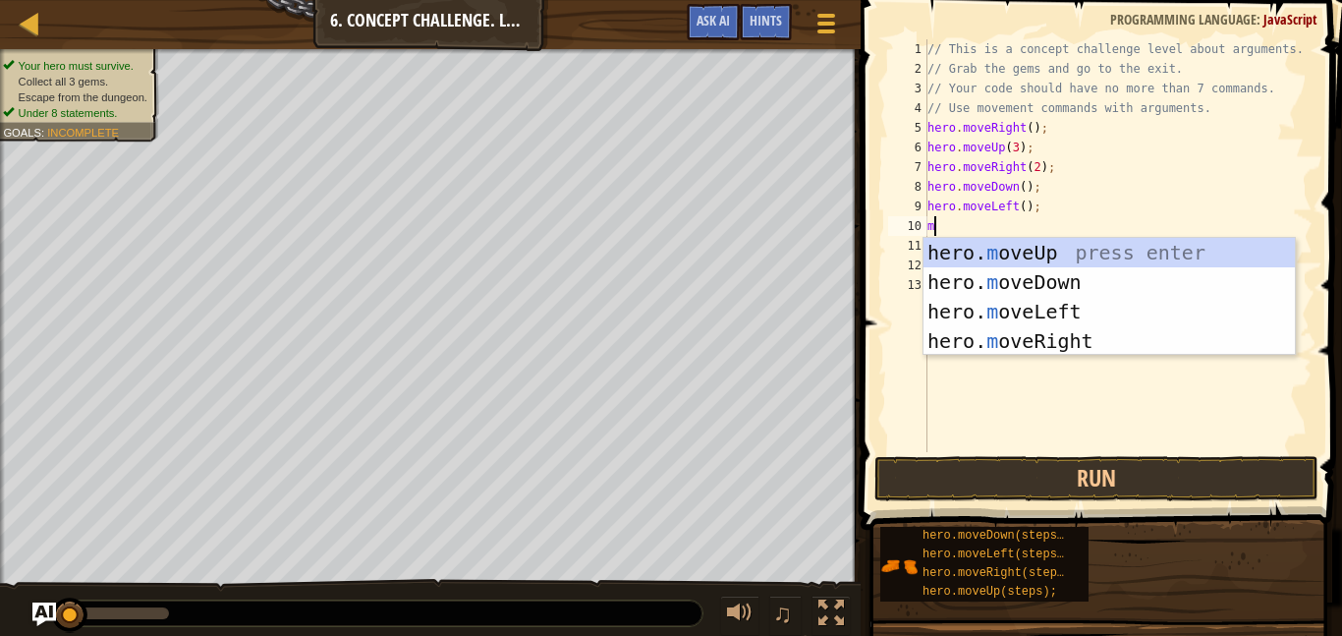
click at [1078, 290] on div "hero. m oveUp press enter hero. m oveDown press enter hero. m oveLeft press ent…" at bounding box center [1109, 326] width 371 height 177
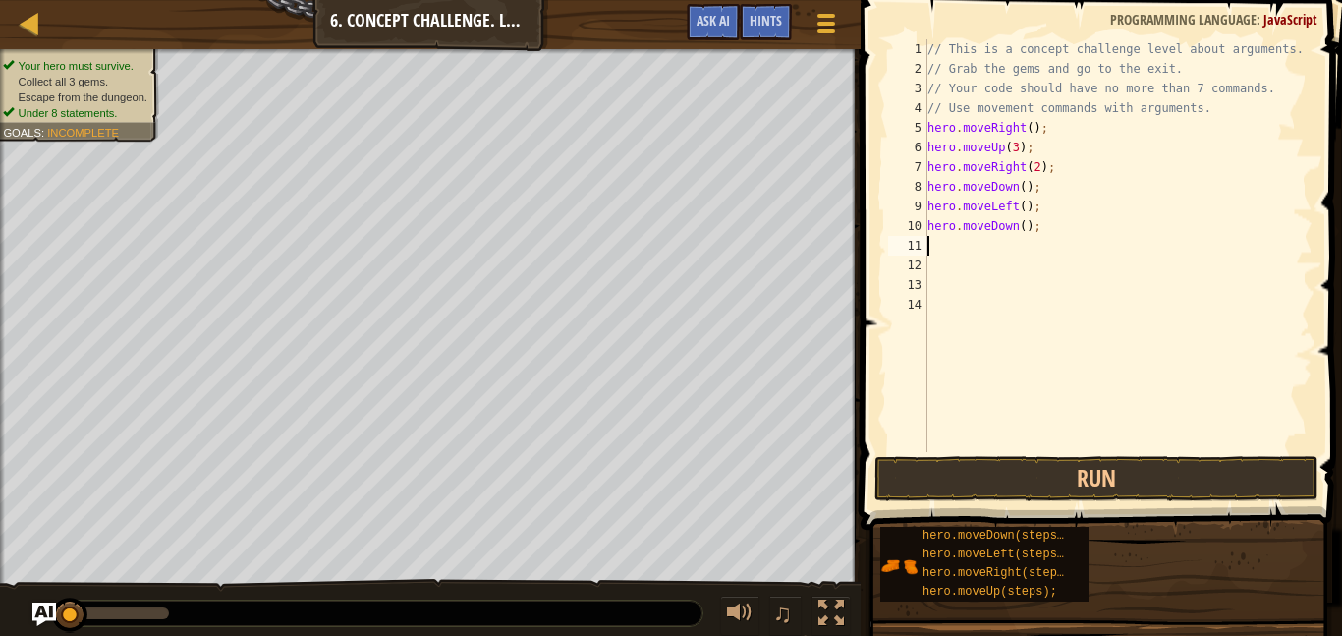
click at [1028, 228] on div "// This is a concept challenge level about arguments. // Grab the gems and go t…" at bounding box center [1118, 265] width 389 height 452
click at [1024, 234] on div "// This is a concept challenge level about arguments. // Grab the gems and go t…" at bounding box center [1118, 265] width 389 height 452
type textarea "hero.moveDown(2);"
click at [945, 253] on div "// This is a concept challenge level about arguments. // Grab the gems and go t…" at bounding box center [1118, 265] width 389 height 452
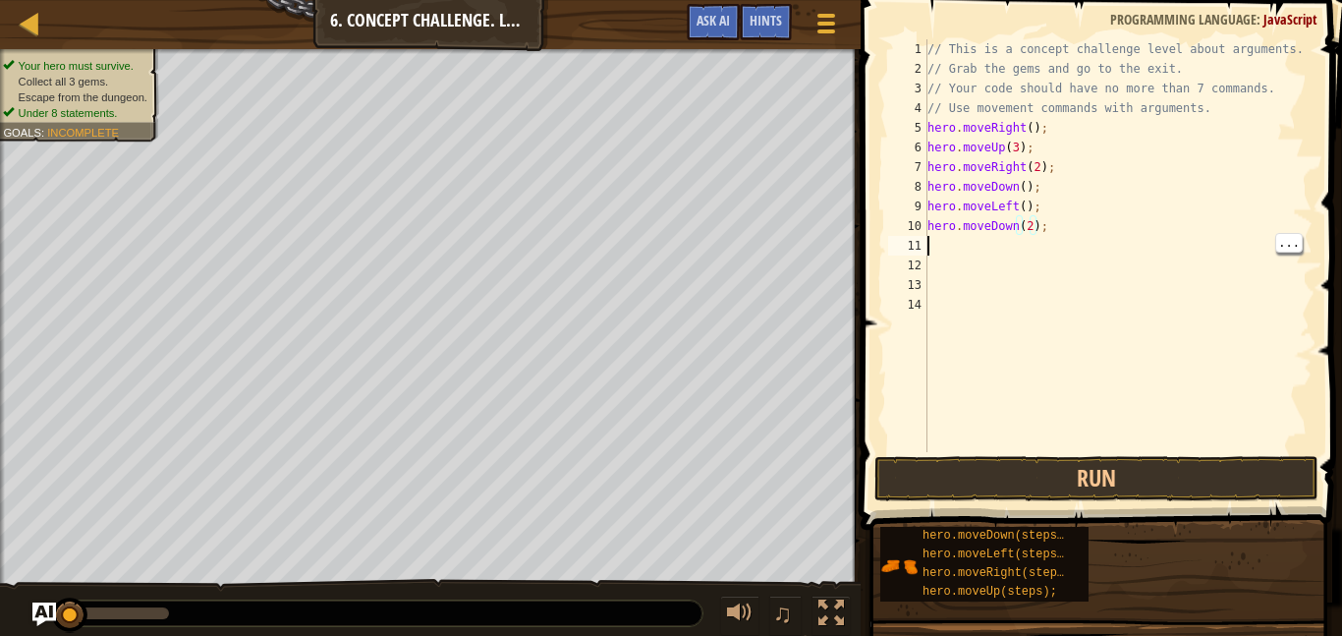
scroll to position [9, 0]
type textarea "m"
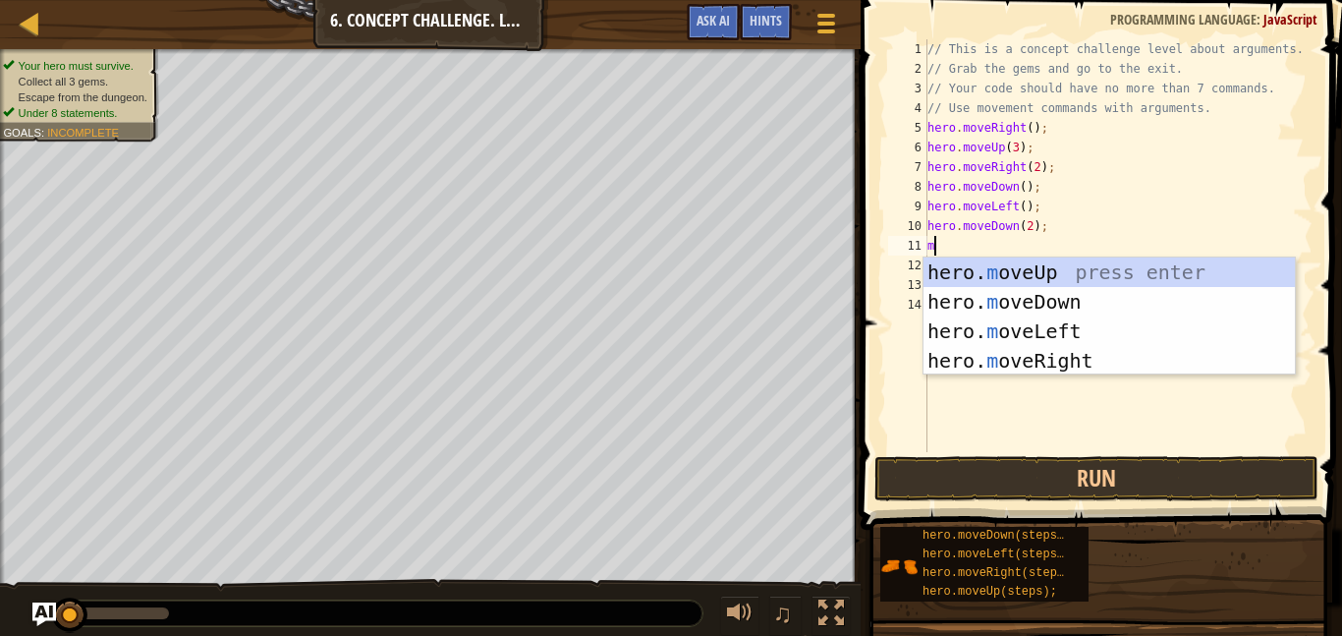
click at [1103, 368] on div "hero. m oveUp press enter hero. m oveDown press enter hero. m oveLeft press ent…" at bounding box center [1109, 345] width 371 height 177
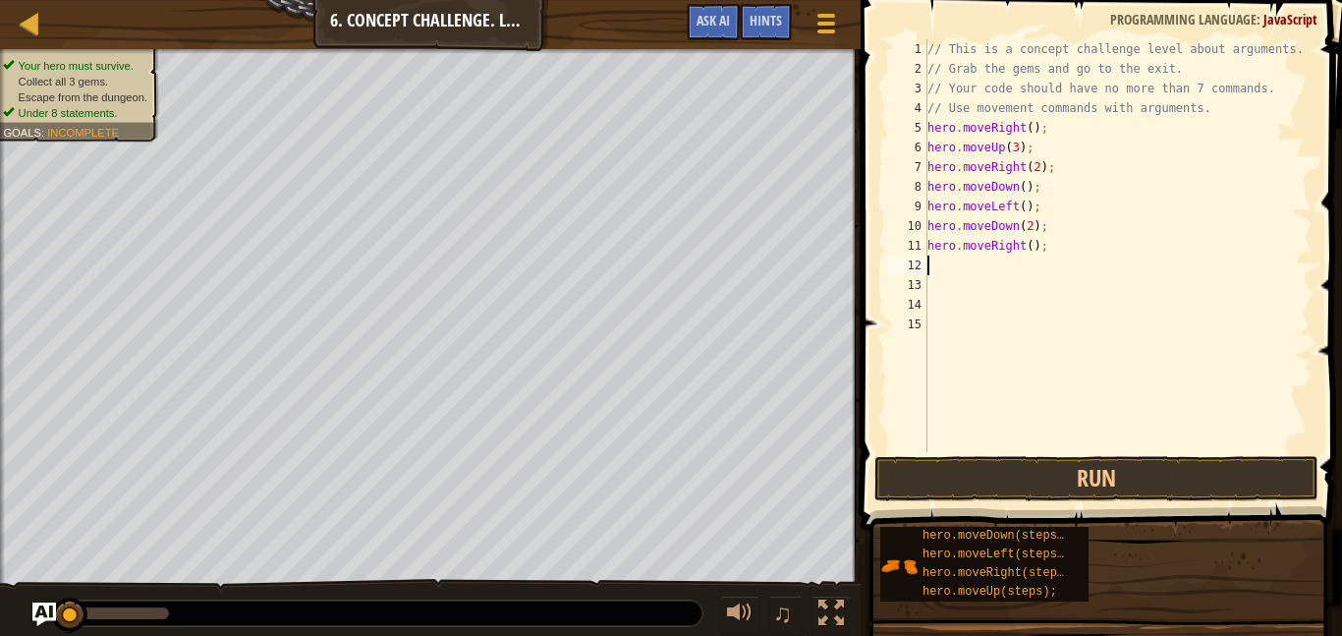
click at [1029, 252] on div "// This is a concept challenge level about arguments. // Grab the gems and go t…" at bounding box center [1118, 265] width 389 height 452
type textarea "hero.moveRight(2);"
click at [935, 266] on div "// This is a concept challenge level about arguments. // Grab the gems and go t…" at bounding box center [1118, 265] width 389 height 452
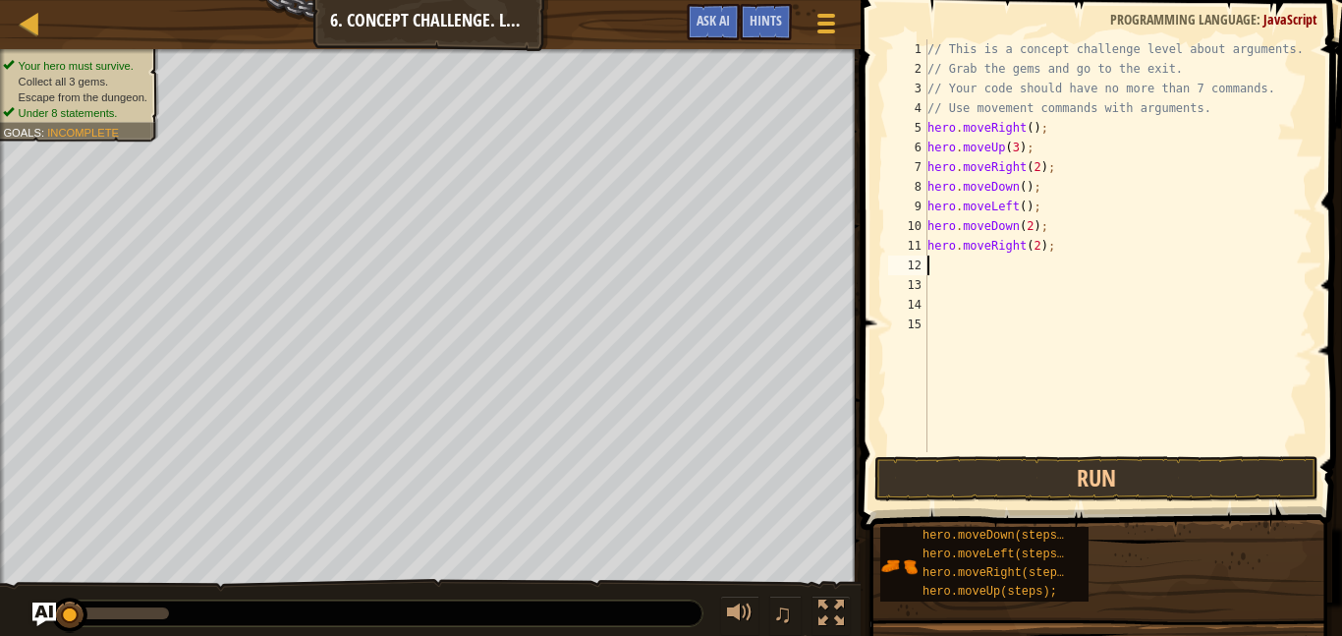
type textarea "m"
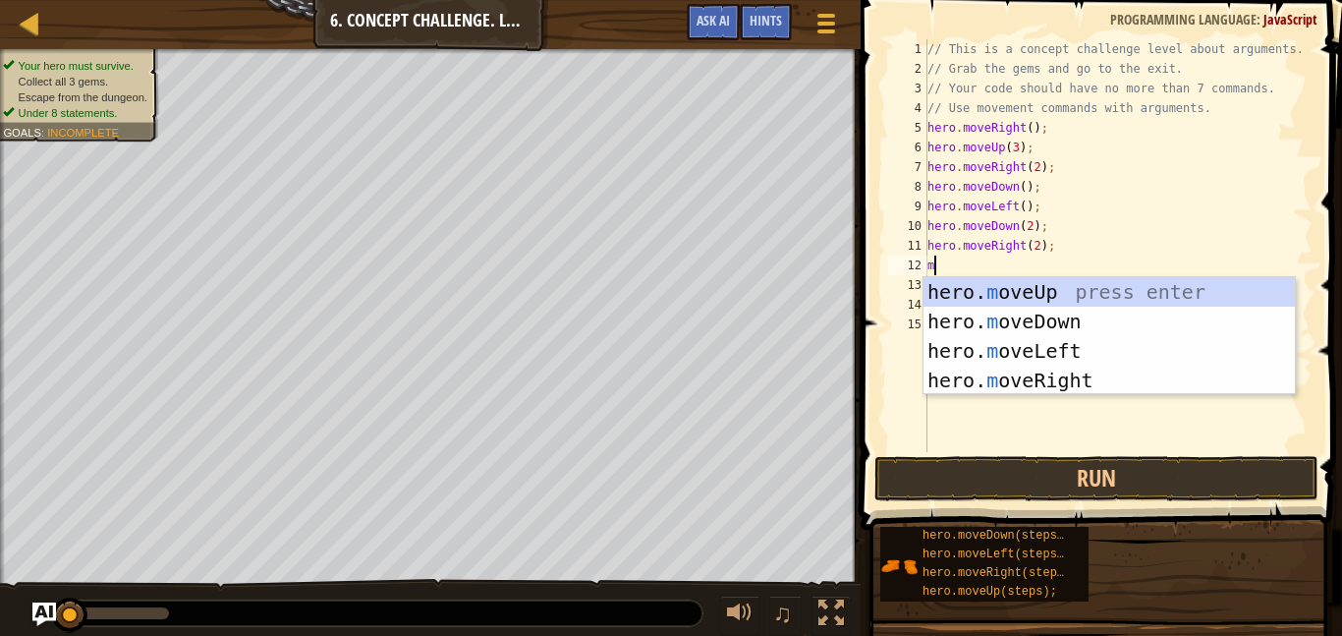
click at [1135, 307] on div "hero. m oveUp press enter hero. m oveDown press enter hero. m oveLeft press ent…" at bounding box center [1109, 365] width 371 height 177
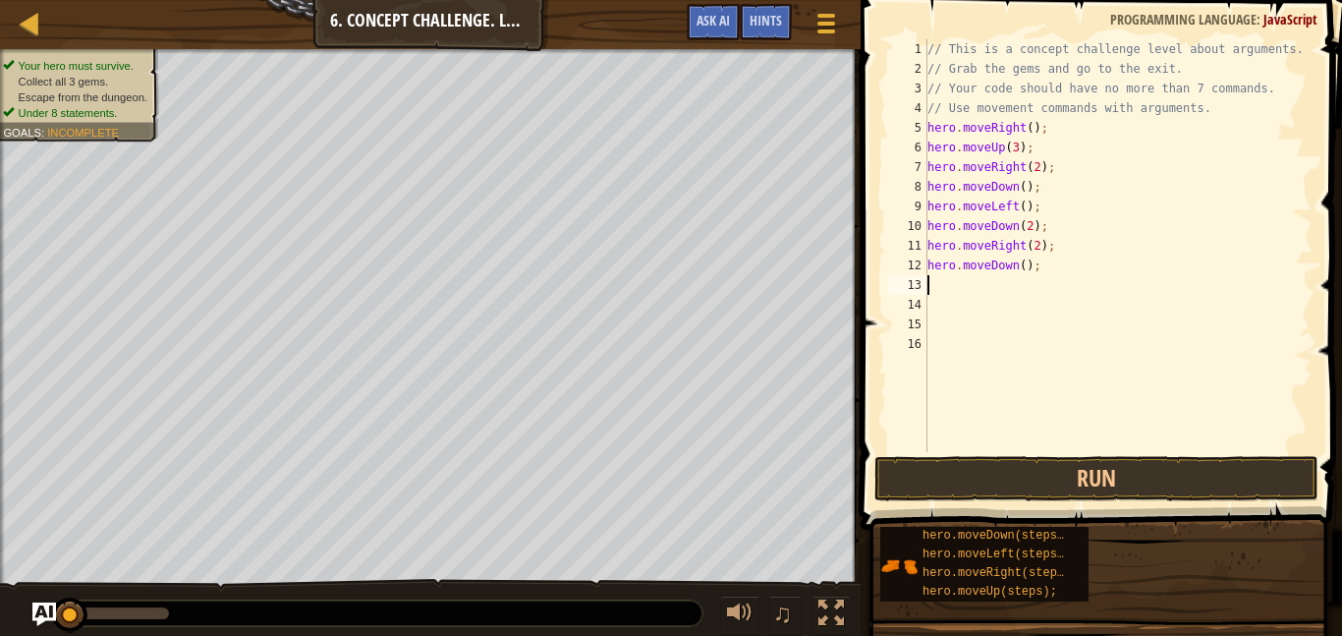
click at [1022, 265] on div "// This is a concept challenge level about arguments. // Grab the gems and go t…" at bounding box center [1118, 265] width 389 height 452
type textarea "hero.moveDown(2);"
click at [948, 286] on div "// This is a concept challenge level about arguments. // Grab the gems and go t…" at bounding box center [1118, 265] width 389 height 452
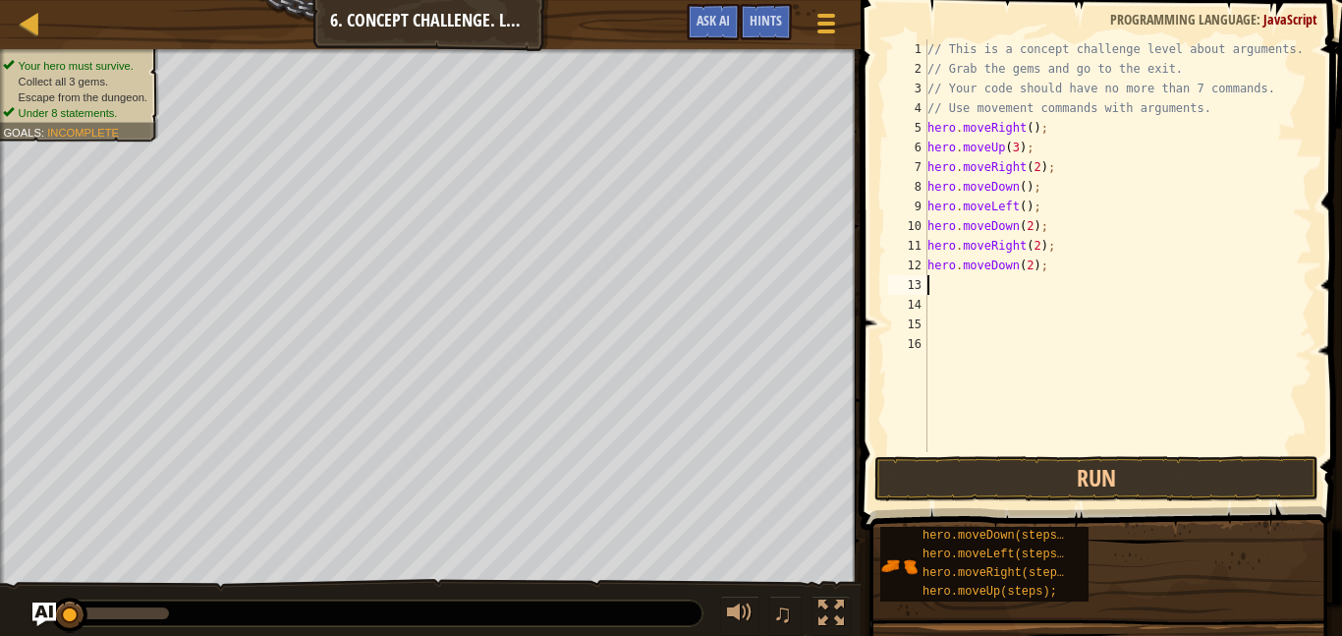
type textarea "m"
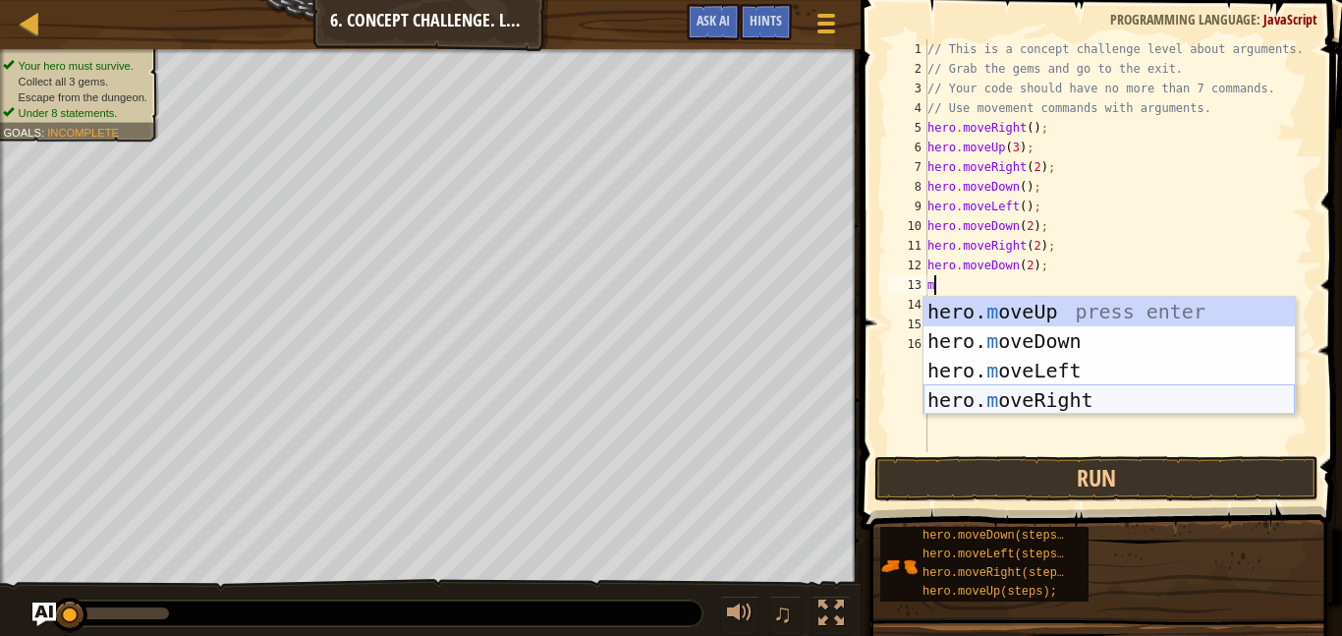
click at [1028, 386] on div "hero. m oveUp press enter hero. m oveDown press enter hero. m oveLeft press ent…" at bounding box center [1109, 385] width 371 height 177
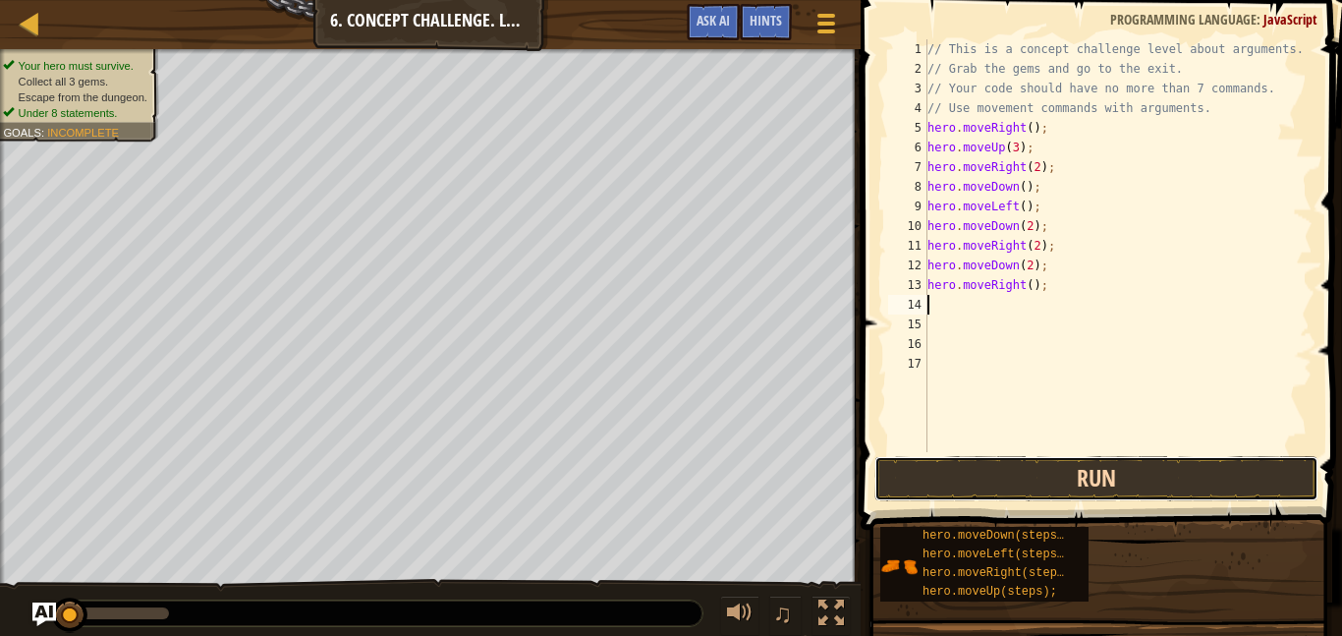
click at [1023, 490] on button "Run" at bounding box center [1097, 478] width 444 height 45
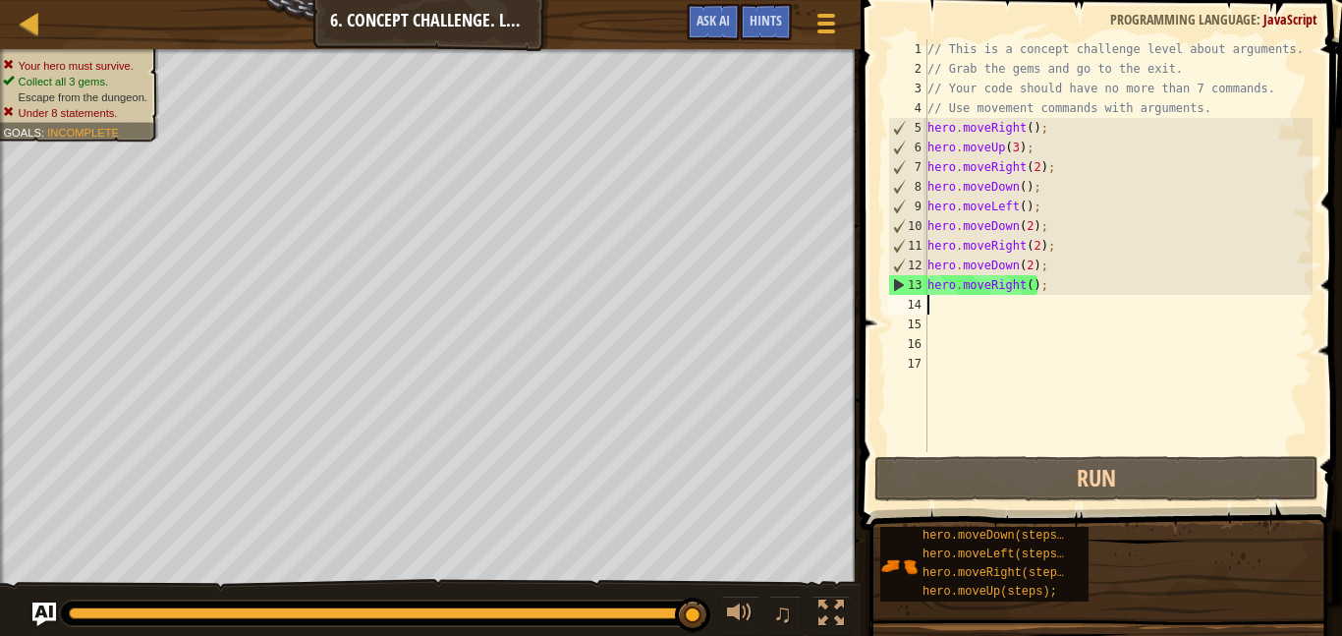
click at [1048, 263] on div "// This is a concept challenge level about arguments. // Grab the gems and go t…" at bounding box center [1118, 265] width 389 height 452
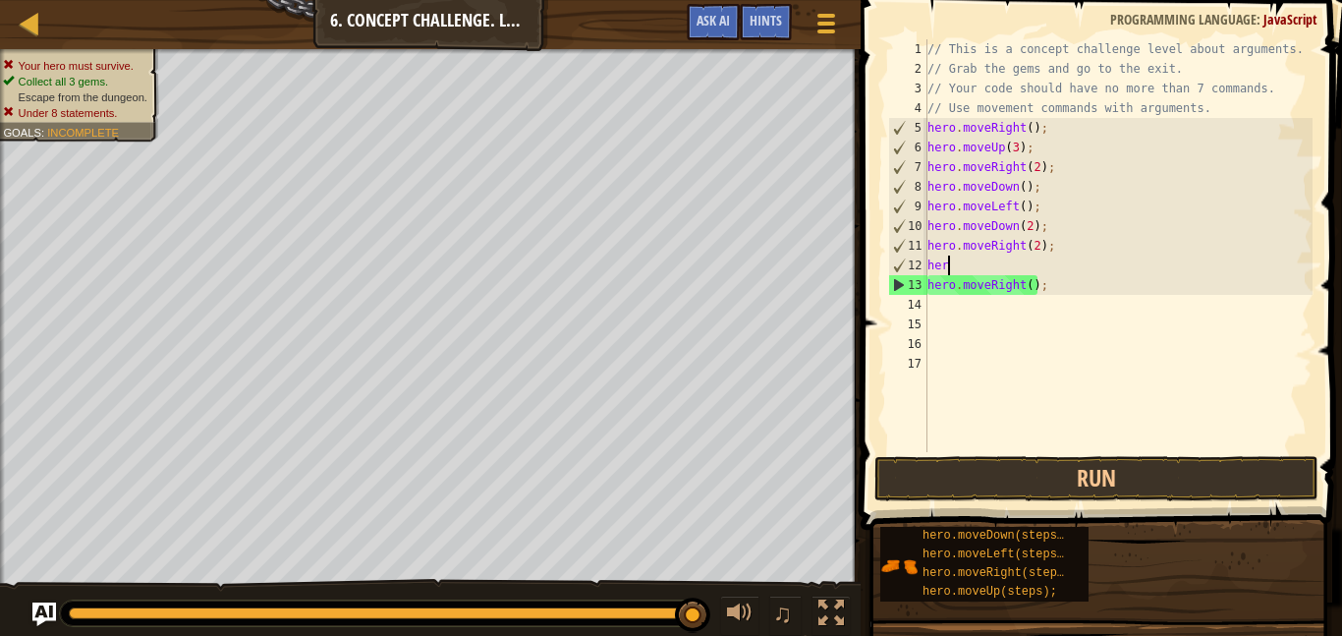
type textarea "h"
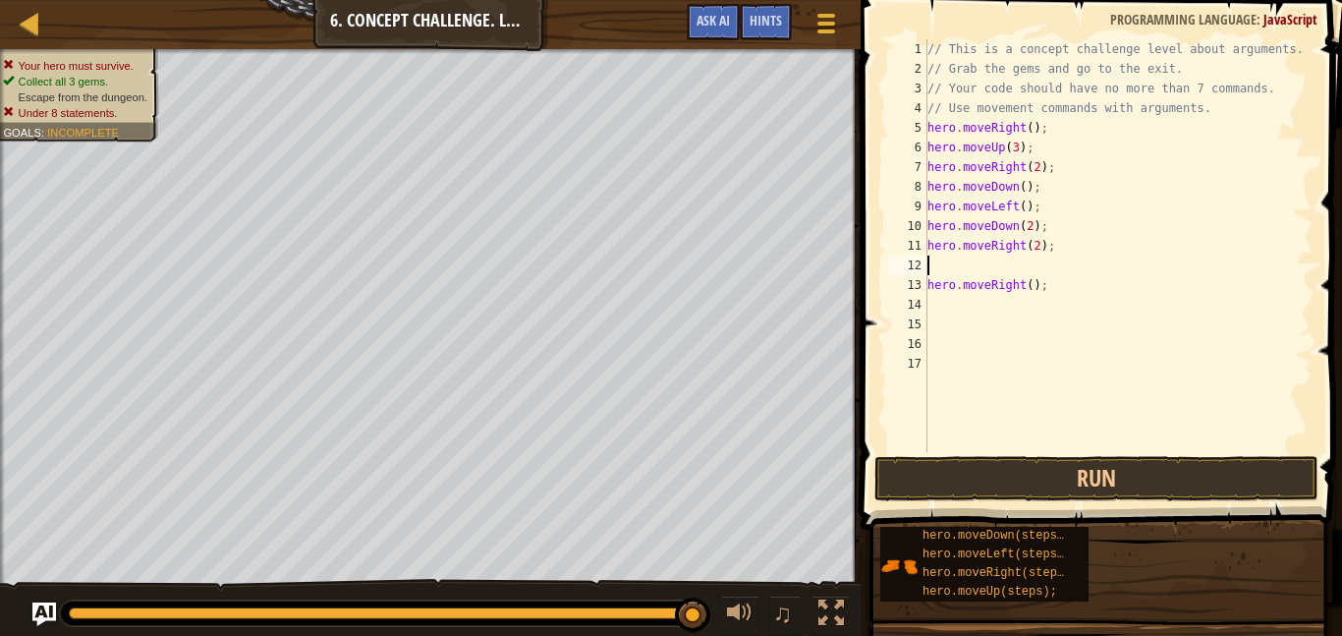
type textarea "h"
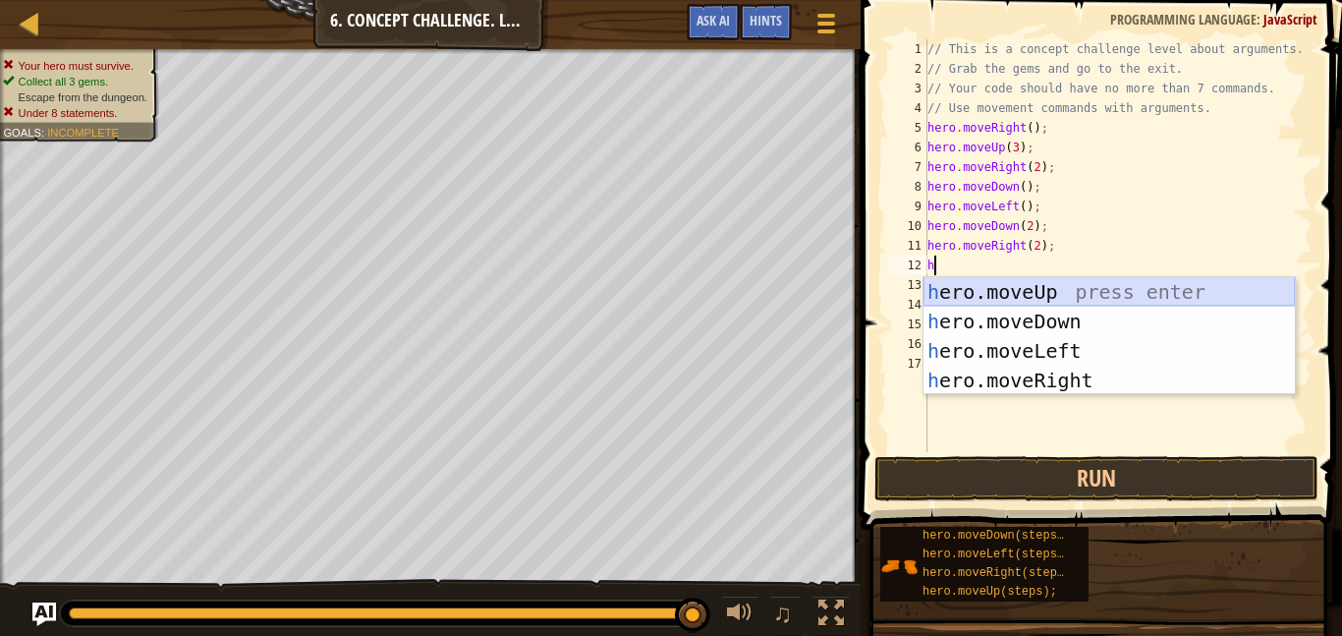
click at [989, 291] on div "h ero.moveUp press enter h ero.moveDown press enter h ero.moveLeft press enter …" at bounding box center [1109, 365] width 371 height 177
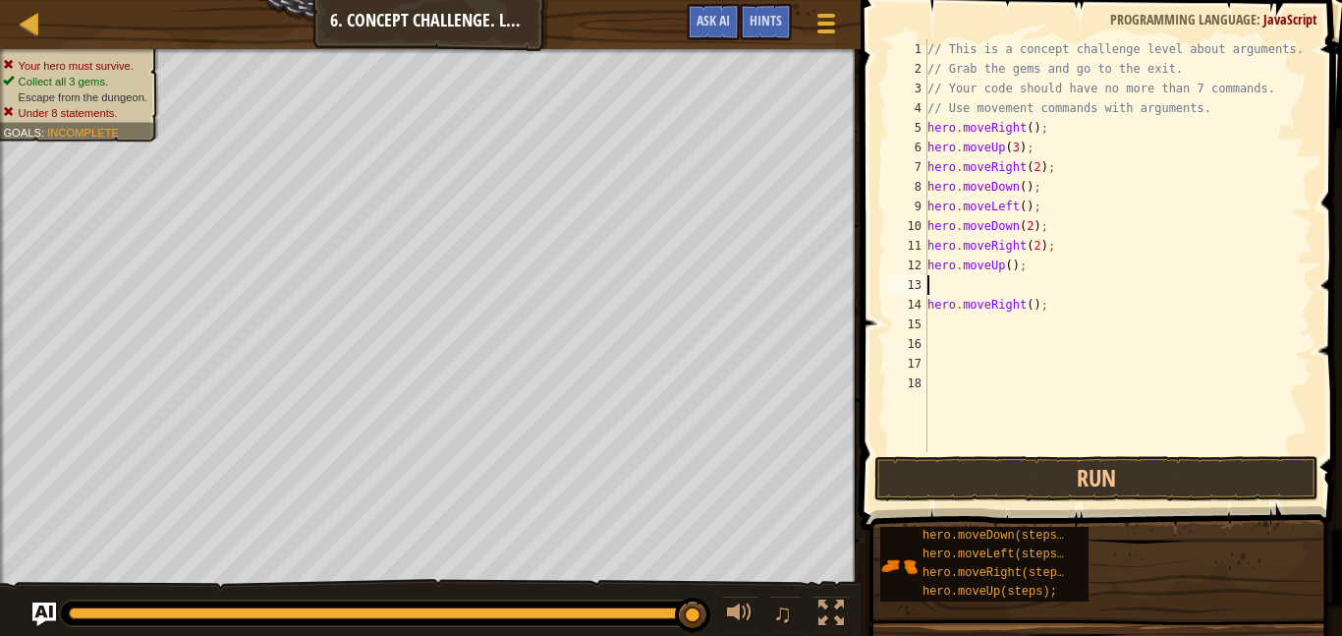
click at [1011, 265] on div "// This is a concept challenge level about arguments. // Grab the gems and go t…" at bounding box center [1118, 265] width 389 height 452
click at [1051, 478] on button "Run" at bounding box center [1097, 478] width 444 height 45
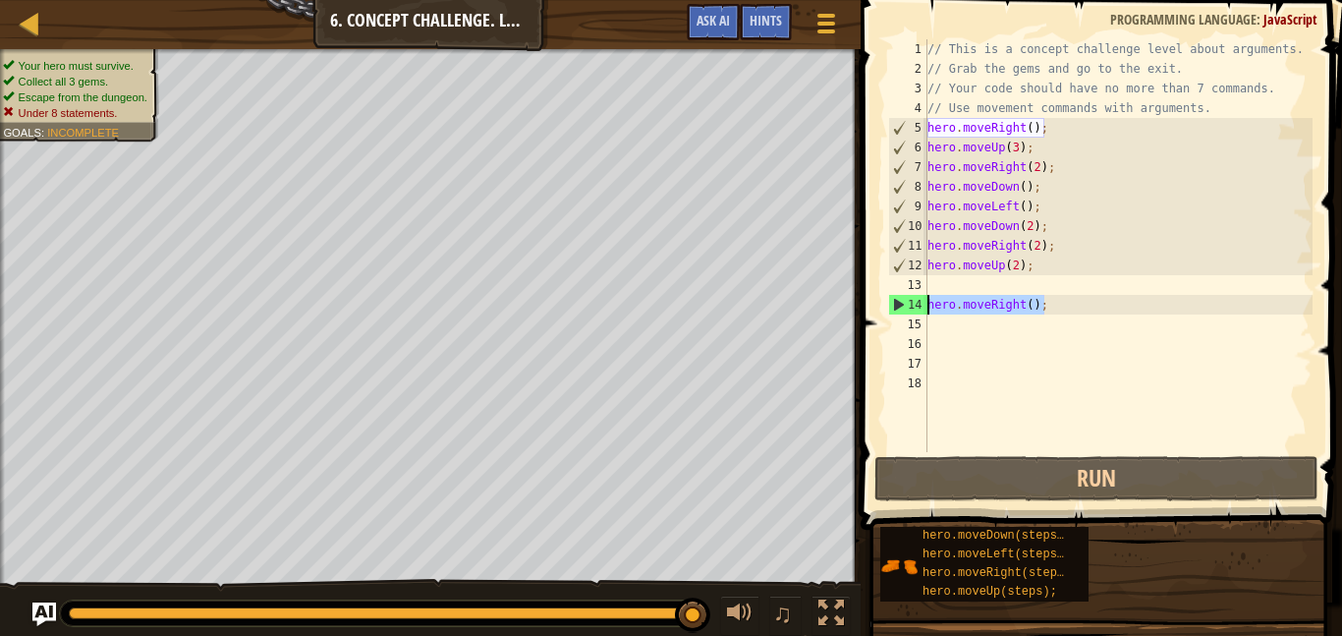
drag, startPoint x: 1052, startPoint y: 304, endPoint x: 927, endPoint y: 303, distance: 125.8
click at [927, 303] on div "hero.moveUp(2); 1 2 3 4 5 6 7 8 9 10 11 12 13 14 15 16 17 18 // This is a conce…" at bounding box center [1098, 245] width 428 height 413
type textarea "hero.moveRight();"
click at [933, 285] on div "// This is a concept challenge level about arguments. // Grab the gems and go t…" at bounding box center [1118, 265] width 389 height 452
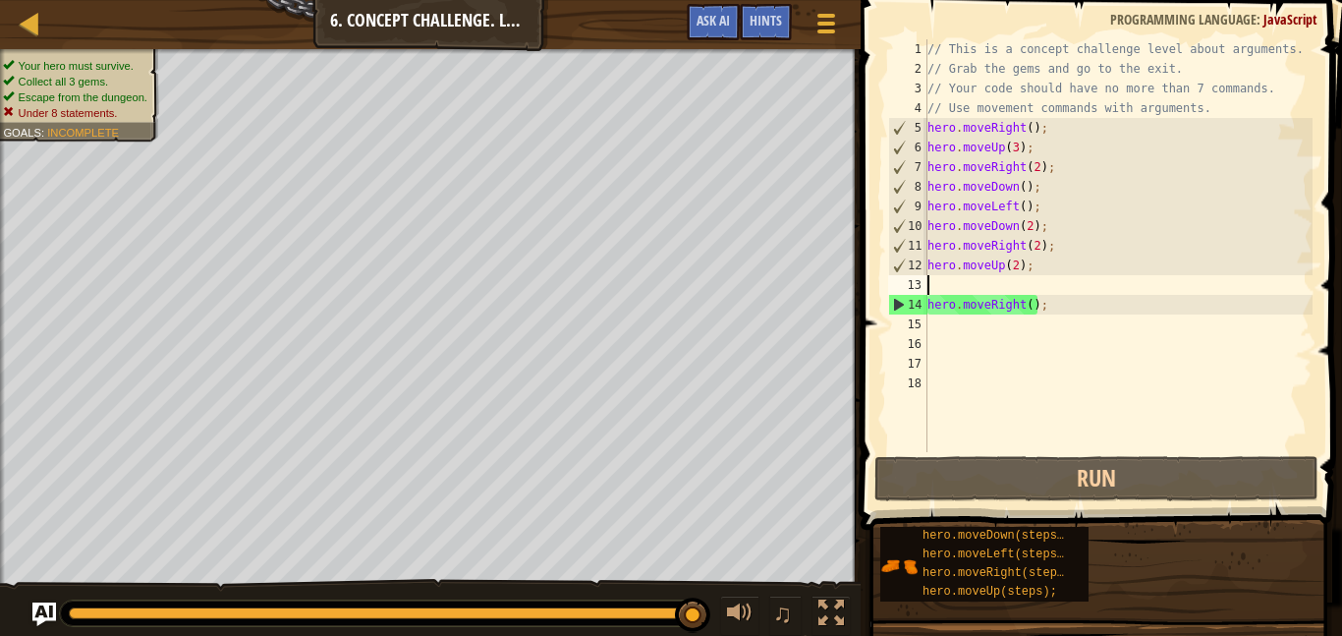
paste textarea "hero.moveRight();"
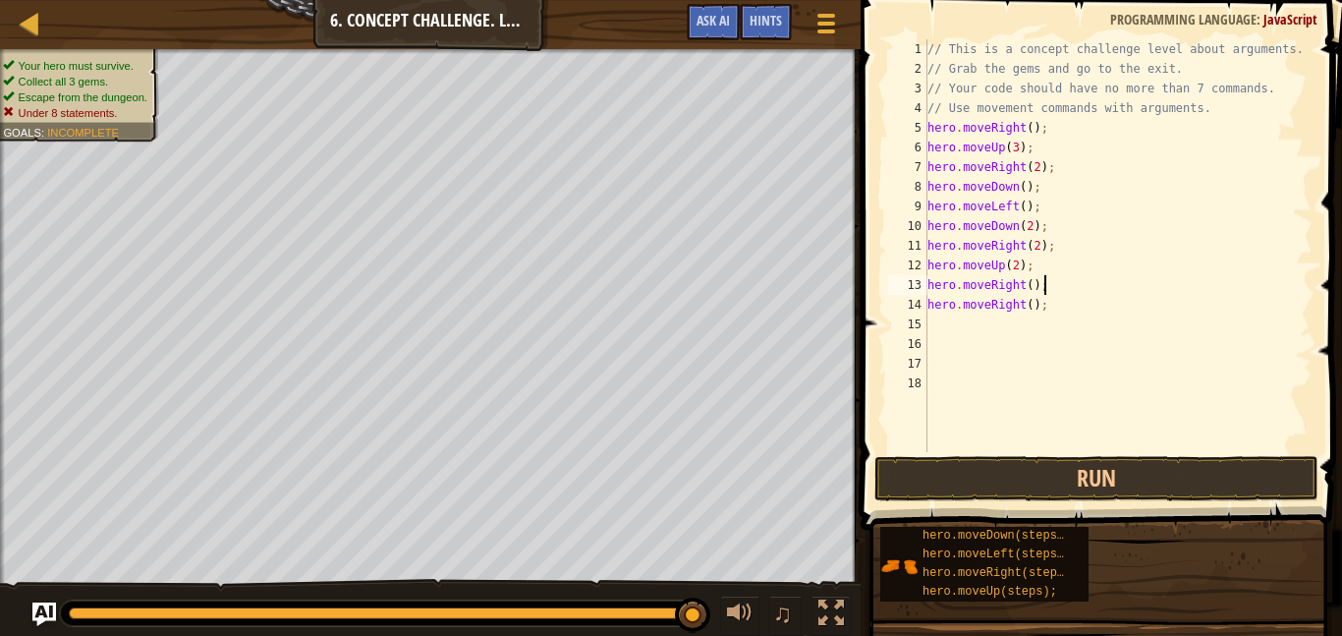
click at [1055, 311] on div "// This is a concept challenge level about arguments. // Grab the gems and go t…" at bounding box center [1118, 265] width 389 height 452
type textarea "h"
click at [1026, 194] on div "// This is a concept challenge level about arguments. // Grab the gems and go t…" at bounding box center [1118, 265] width 389 height 452
click at [1009, 209] on div "// This is a concept challenge level about arguments. // Grab the gems and go t…" at bounding box center [1118, 265] width 389 height 452
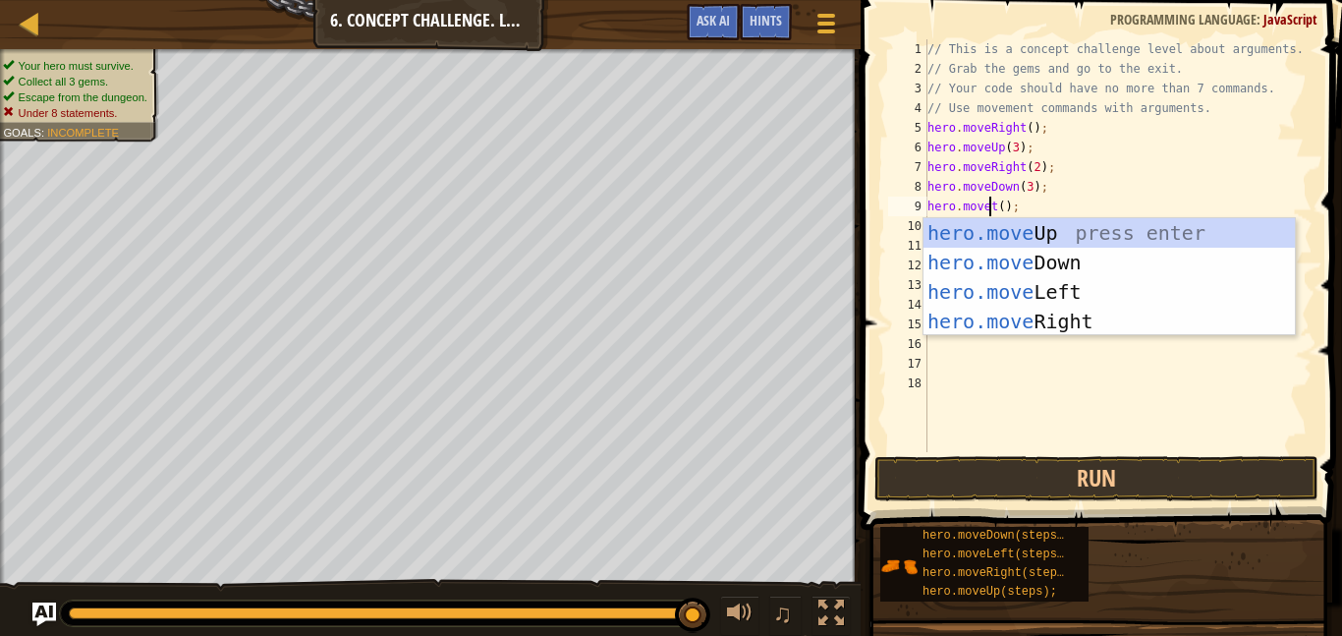
scroll to position [9, 11]
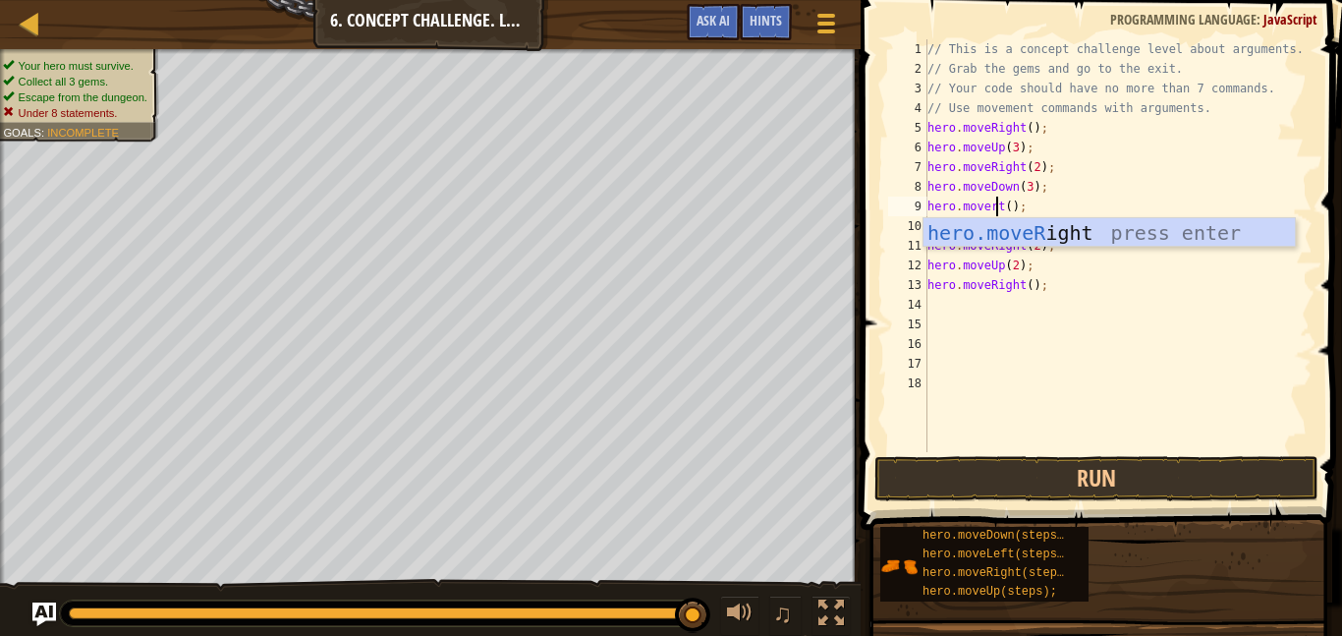
click at [1167, 243] on div "hero.moveR ight press enter" at bounding box center [1109, 262] width 371 height 88
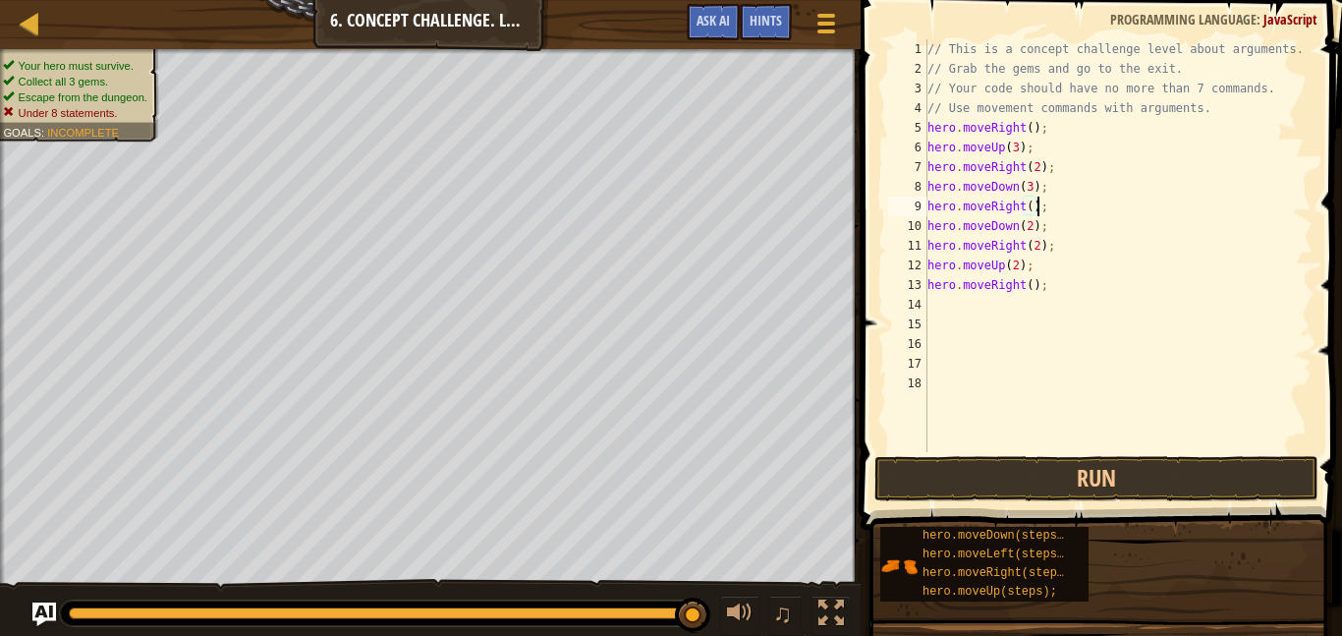
click at [1048, 252] on div "// This is a concept challenge level about arguments. // Grab the gems and go t…" at bounding box center [1118, 265] width 389 height 452
click at [1075, 243] on div "// This is a concept challenge level about arguments. // Grab the gems and go t…" at bounding box center [1118, 265] width 389 height 452
type textarea "h"
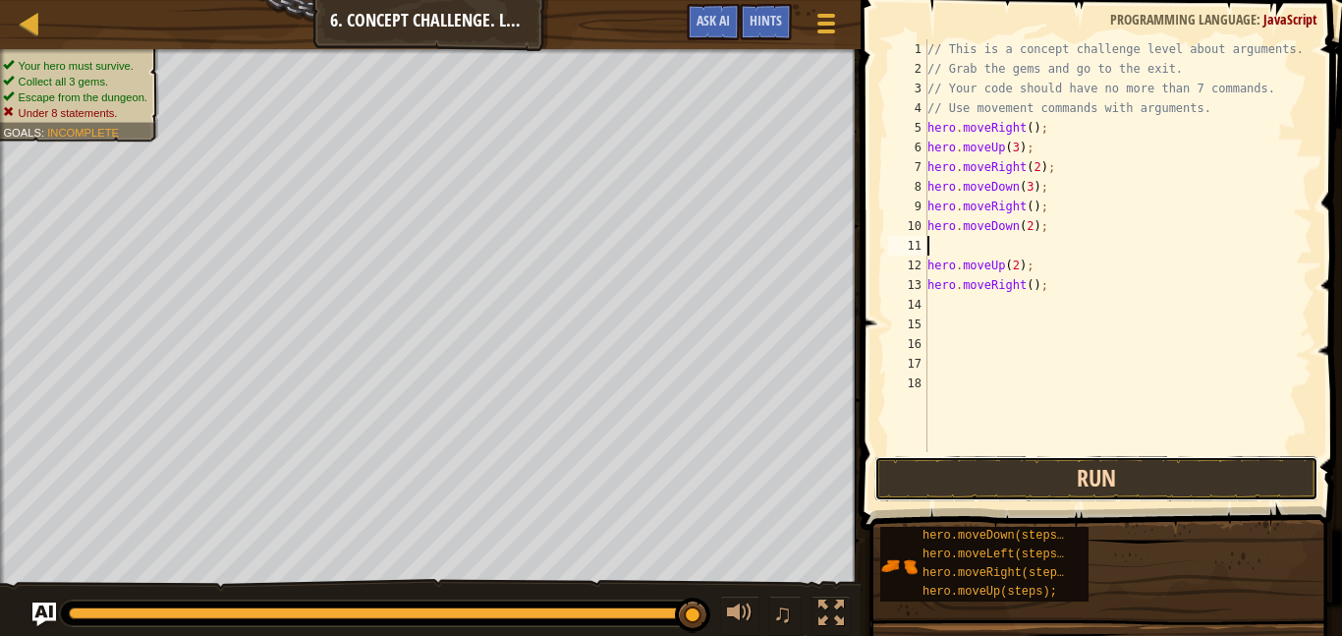
click at [1027, 494] on button "Run" at bounding box center [1097, 478] width 444 height 45
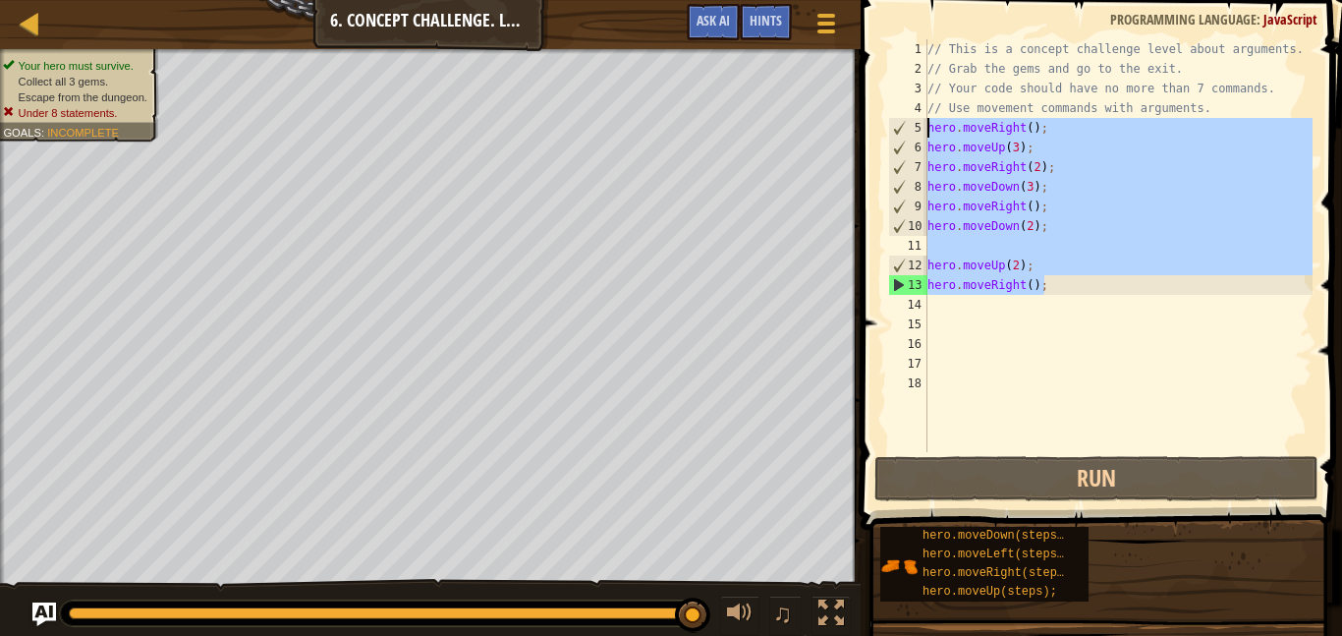
drag, startPoint x: 1054, startPoint y: 283, endPoint x: 927, endPoint y: 130, distance: 199.6
click at [927, 130] on div "1 2 3 4 5 6 7 8 9 10 11 12 13 14 15 16 17 18 // This is a concept challenge lev…" at bounding box center [1098, 245] width 428 height 413
type textarea "hero.moveRight(); hero.moveUp(3);"
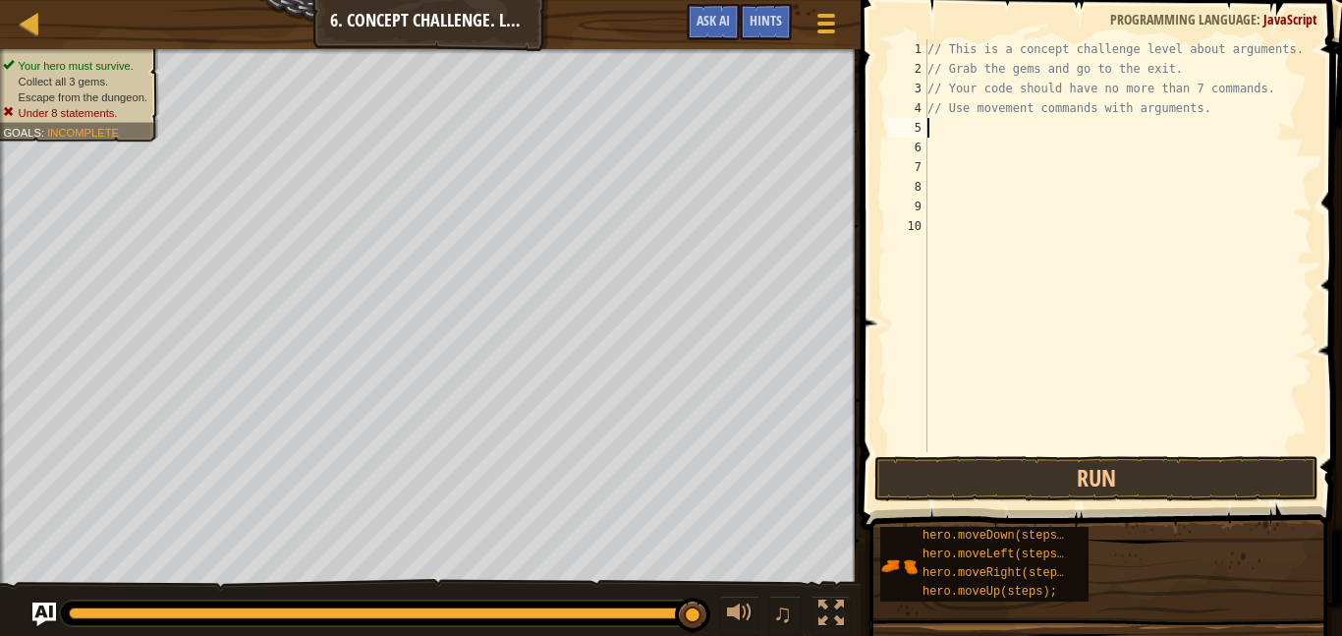
type textarea "m"
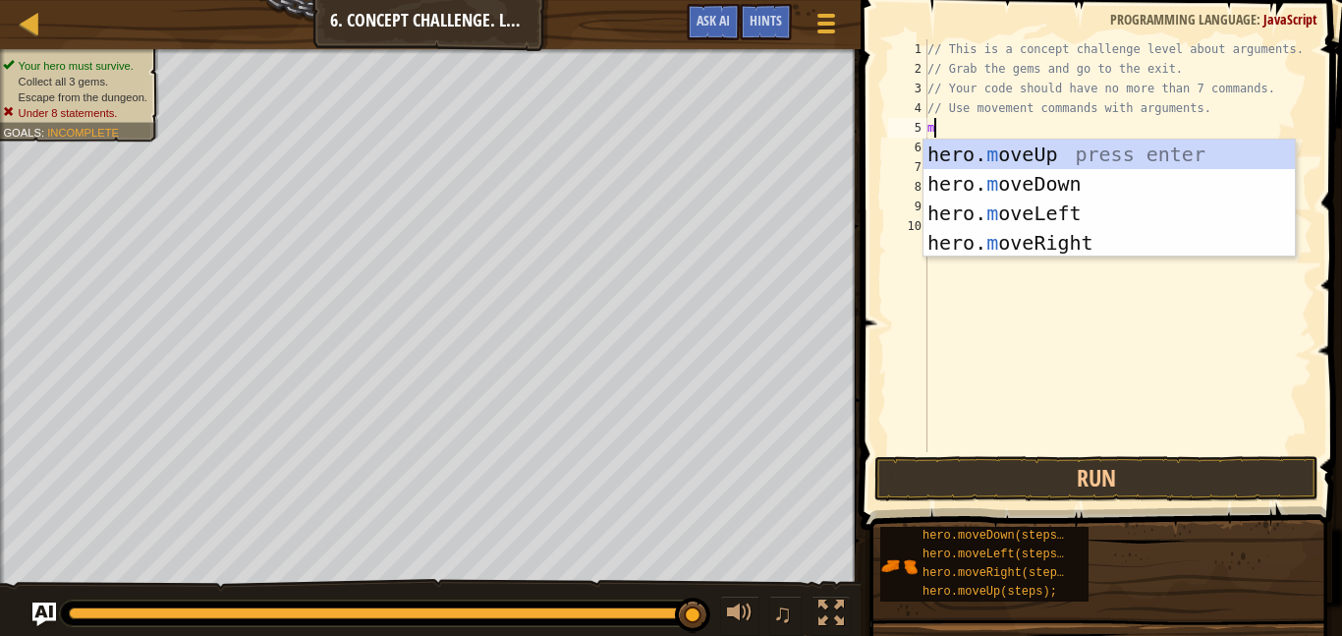
click at [1096, 246] on div "hero. m oveUp press enter hero. m oveDown press enter hero. m oveLeft press ent…" at bounding box center [1109, 228] width 371 height 177
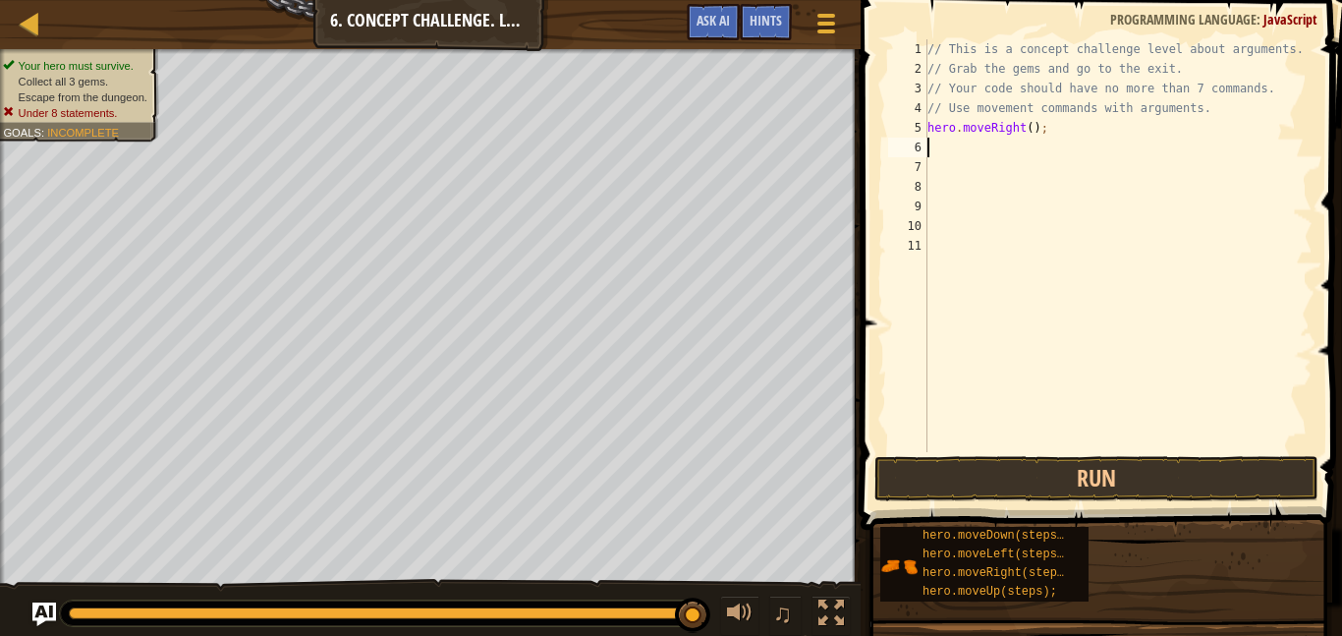
type textarea "m"
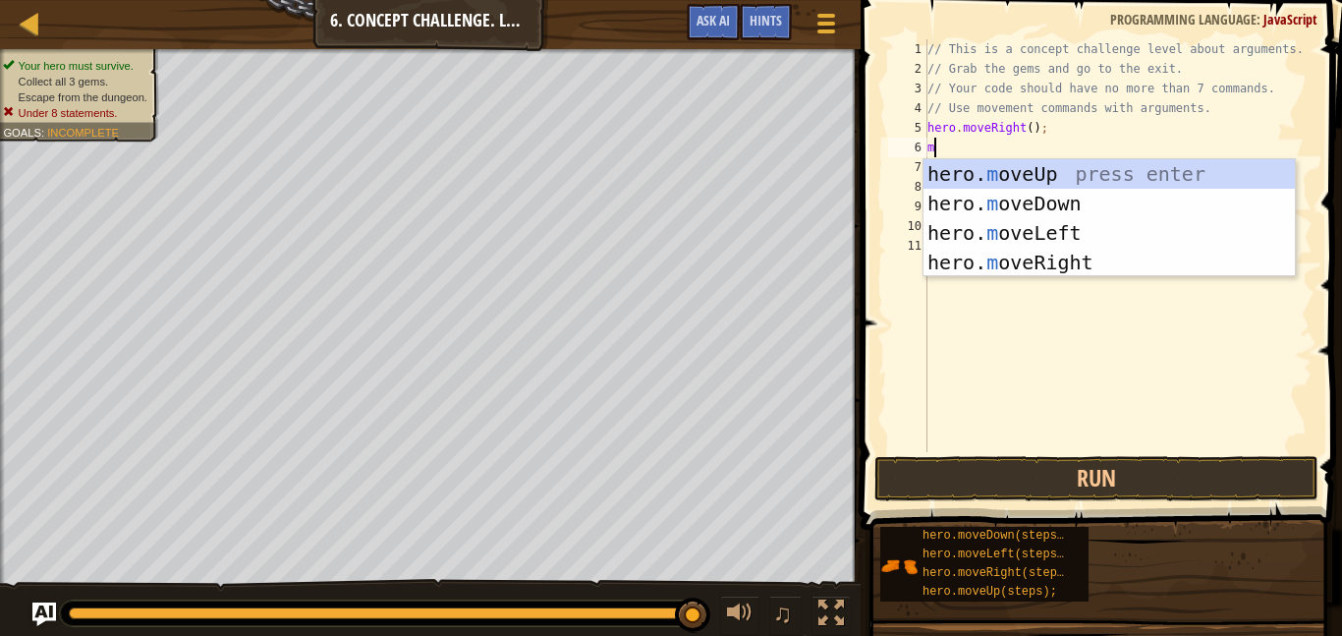
click at [1072, 190] on div "hero. m oveUp press enter hero. m oveDown press enter hero. m oveLeft press ent…" at bounding box center [1109, 247] width 371 height 177
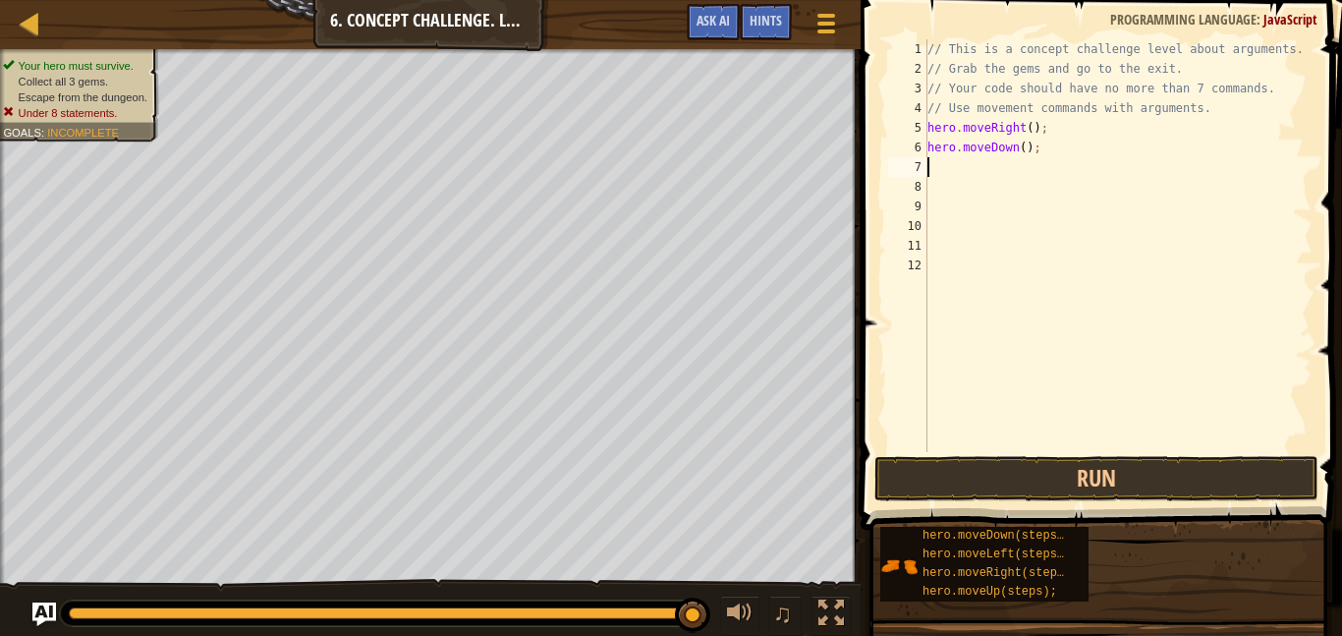
click at [1019, 160] on div "// This is a concept challenge level about arguments. // Grab the gems and go t…" at bounding box center [1118, 265] width 389 height 452
click at [1022, 156] on div "// This is a concept challenge level about arguments. // Grab the gems and go t…" at bounding box center [1118, 265] width 389 height 452
type textarea "hero.moveDown(3);"
click at [943, 172] on div "// This is a concept challenge level about arguments. // Grab the gems and go t…" at bounding box center [1118, 265] width 389 height 452
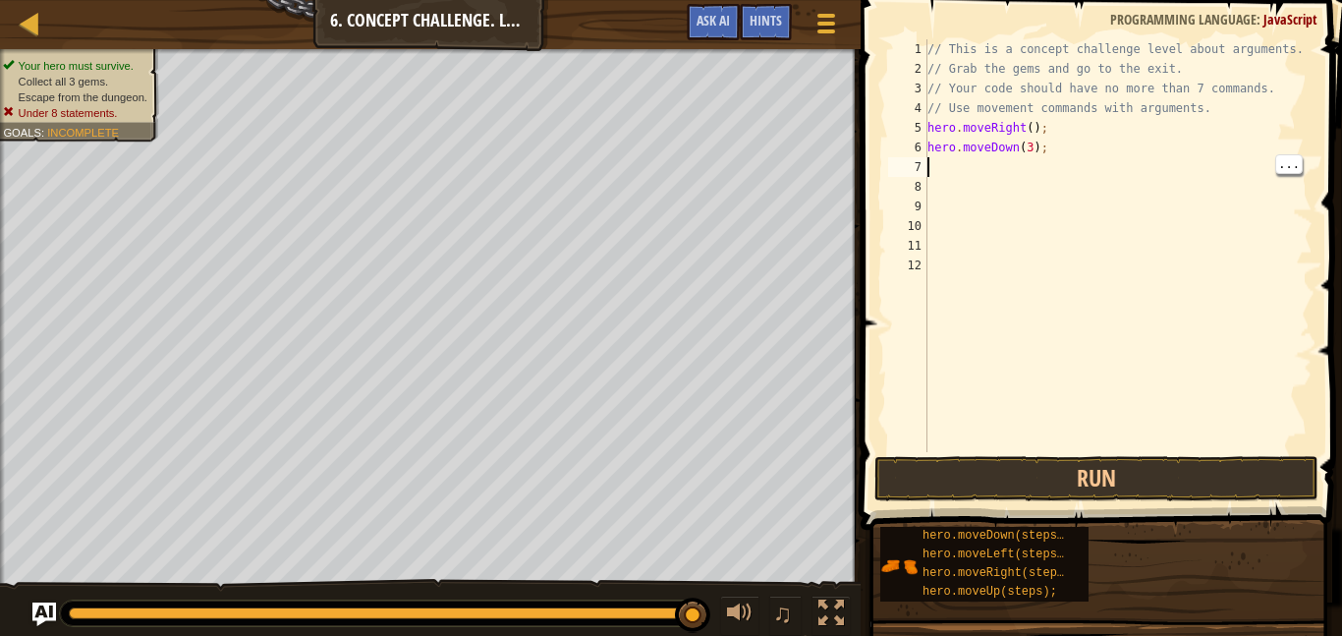
scroll to position [9, 0]
type textarea "h"
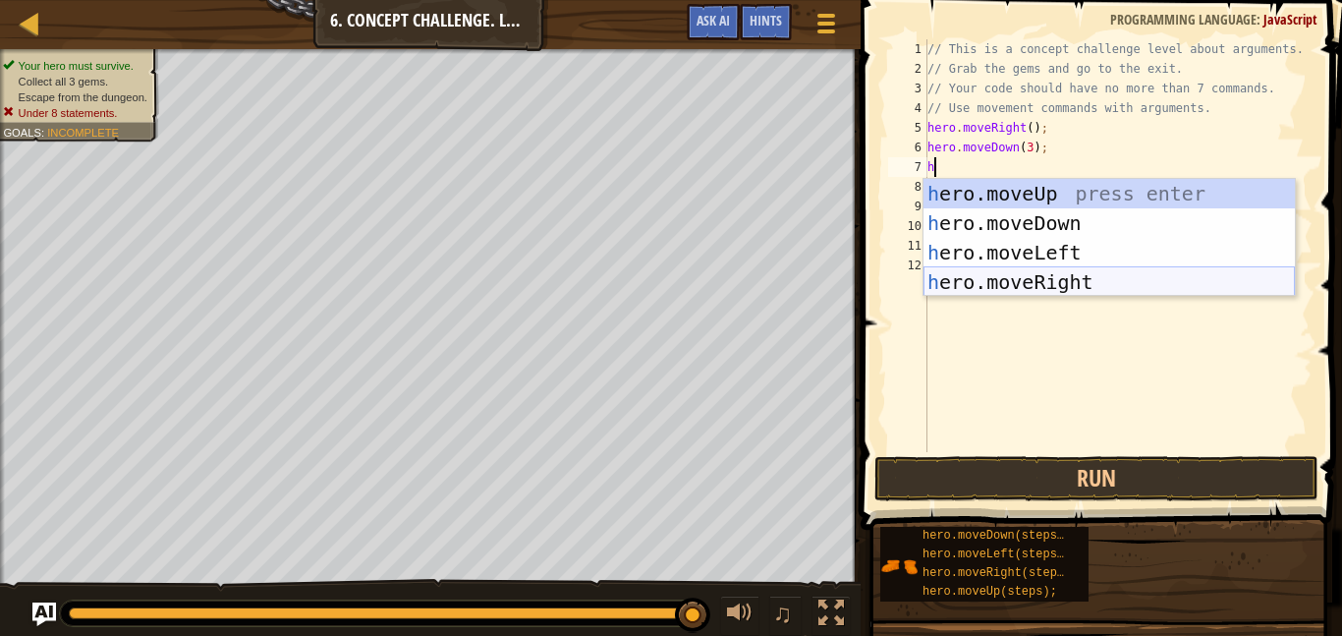
click at [975, 286] on div "h ero.moveUp press enter h ero.moveDown press enter h ero.moveLeft press enter …" at bounding box center [1109, 267] width 371 height 177
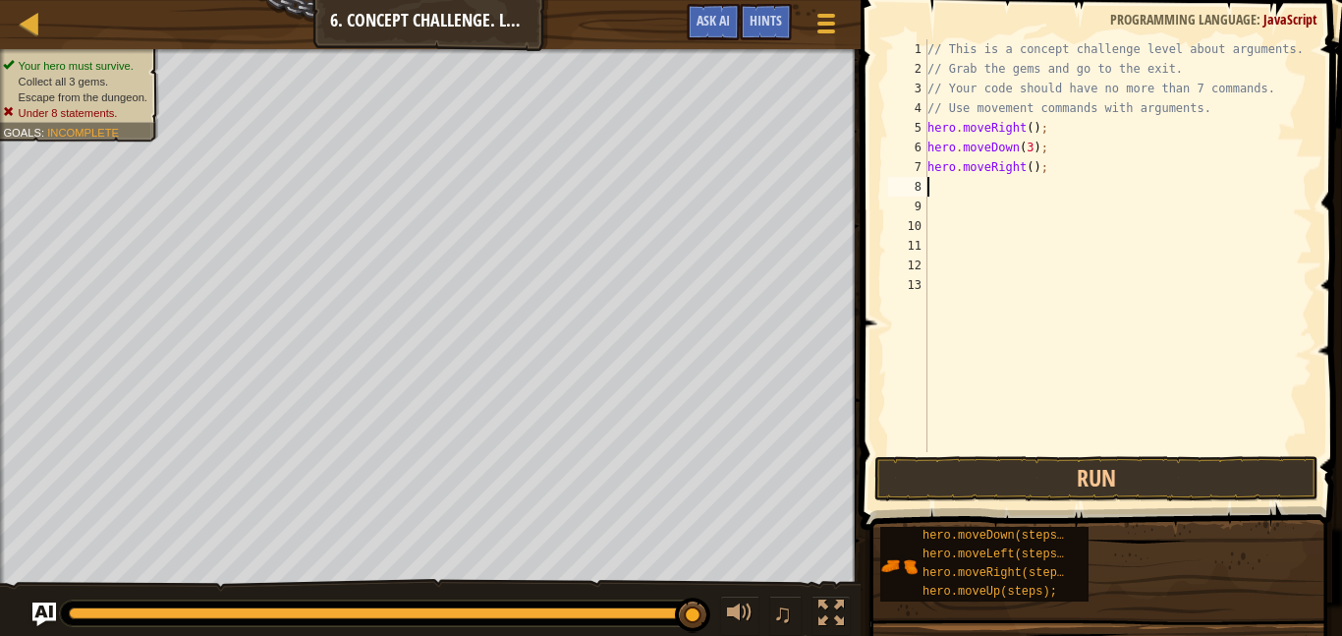
click at [1029, 167] on div "// This is a concept challenge level about arguments. // Grab the gems and go t…" at bounding box center [1118, 265] width 389 height 452
type textarea "hero.moveRight(2);"
click at [944, 189] on div "// This is a concept challenge level about arguments. // Grab the gems and go t…" at bounding box center [1118, 265] width 389 height 452
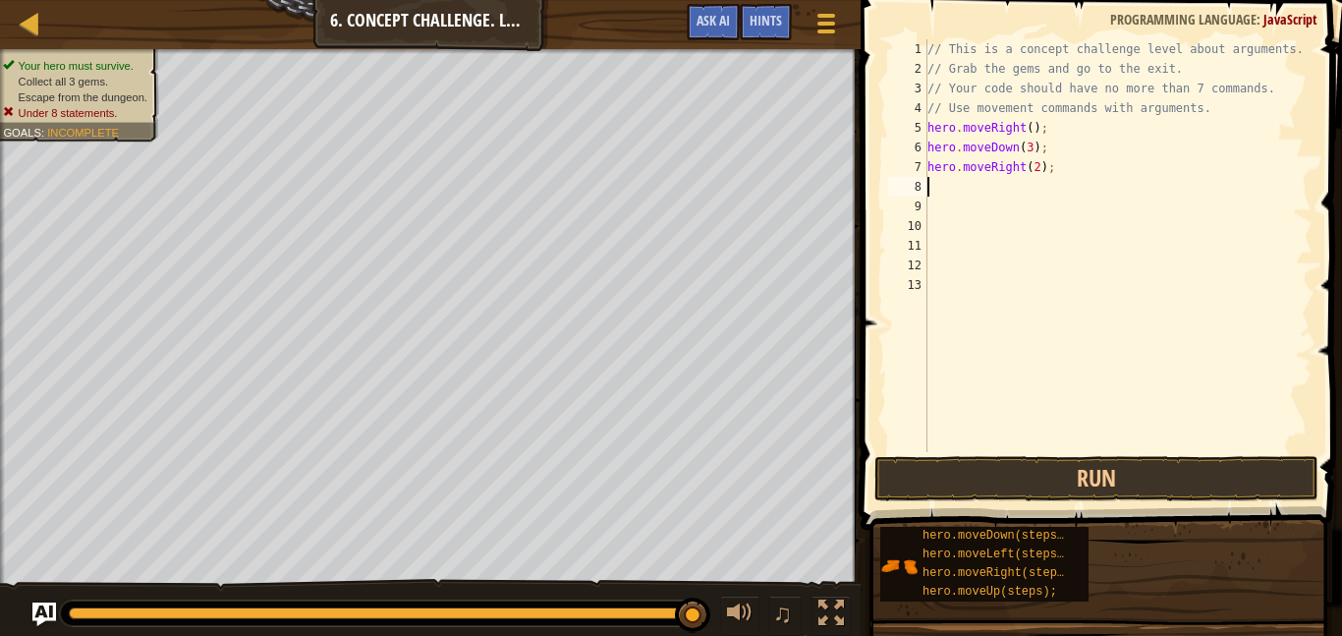
type textarea "m"
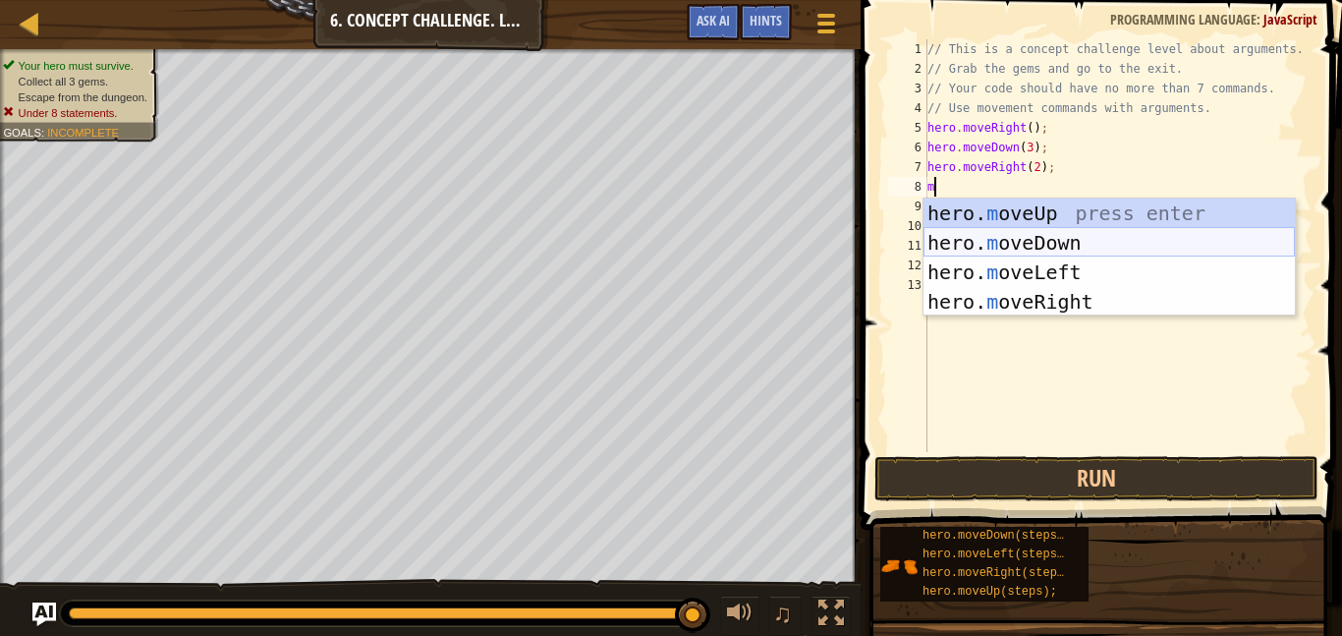
click at [981, 237] on div "hero. m oveUp press enter hero. m oveDown press enter hero. m oveLeft press ent…" at bounding box center [1109, 287] width 371 height 177
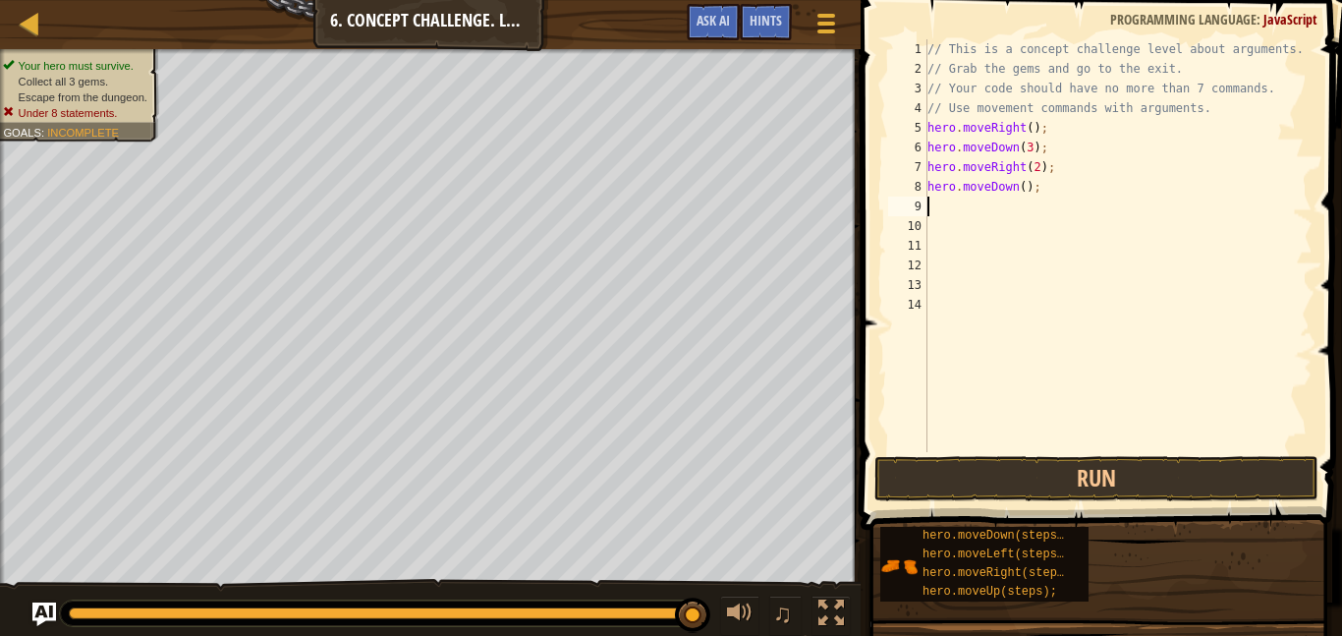
type textarea "m"
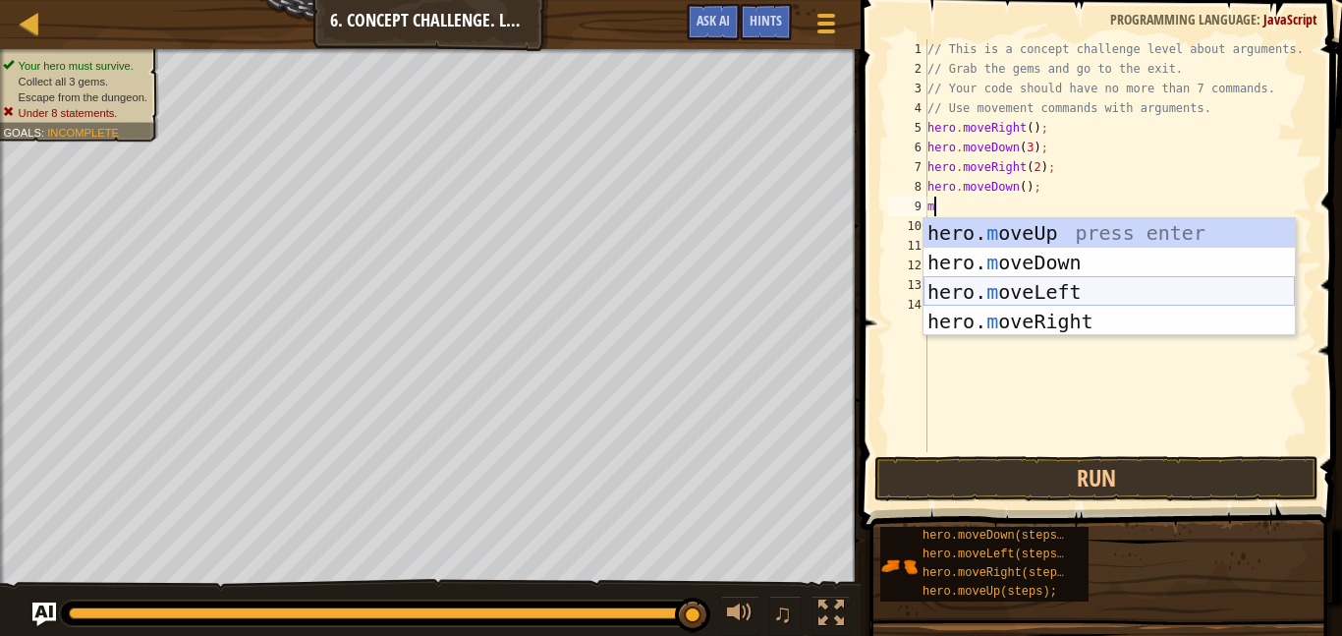
click at [992, 288] on div "hero. m oveUp press enter hero. m oveDown press enter hero. m oveLeft press ent…" at bounding box center [1109, 306] width 371 height 177
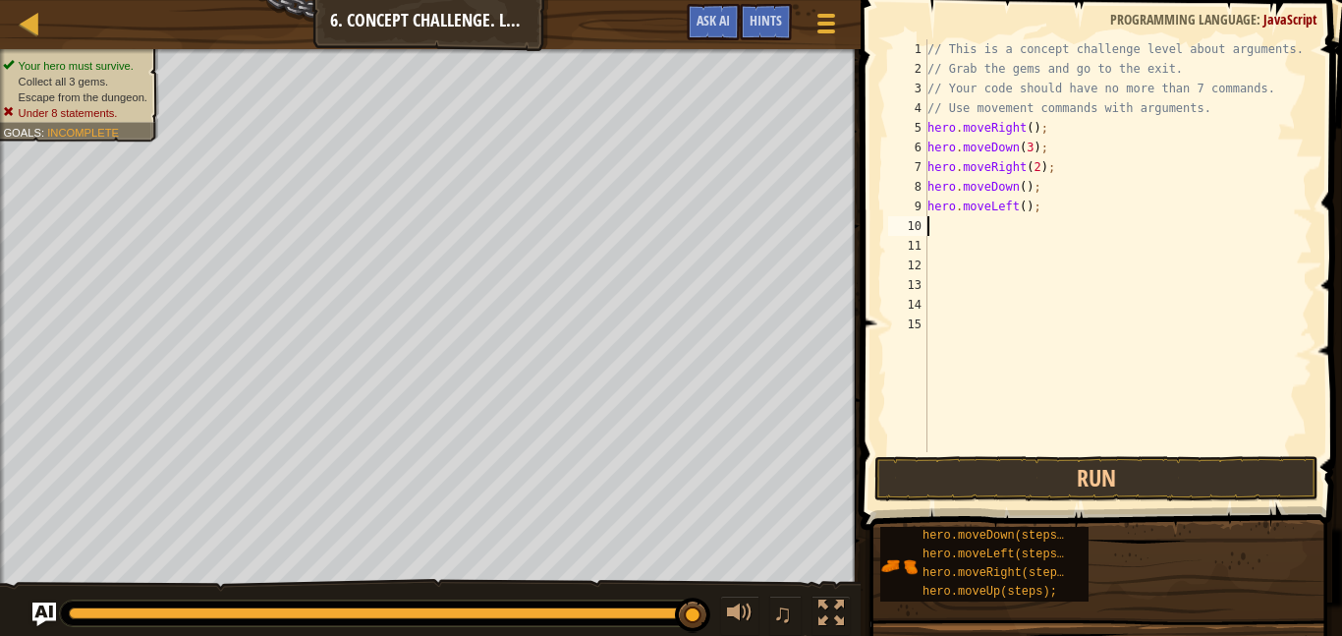
type textarea "m"
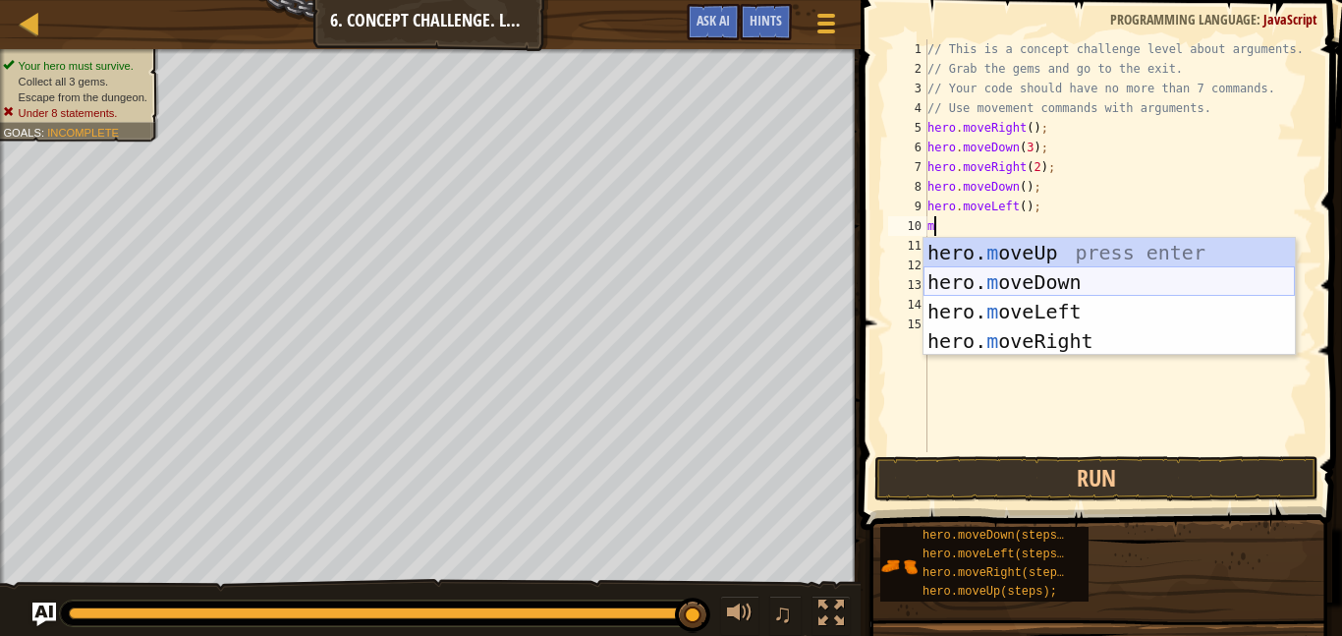
click at [987, 279] on div "hero. m oveUp press enter hero. m oveDown press enter hero. m oveLeft press ent…" at bounding box center [1109, 326] width 371 height 177
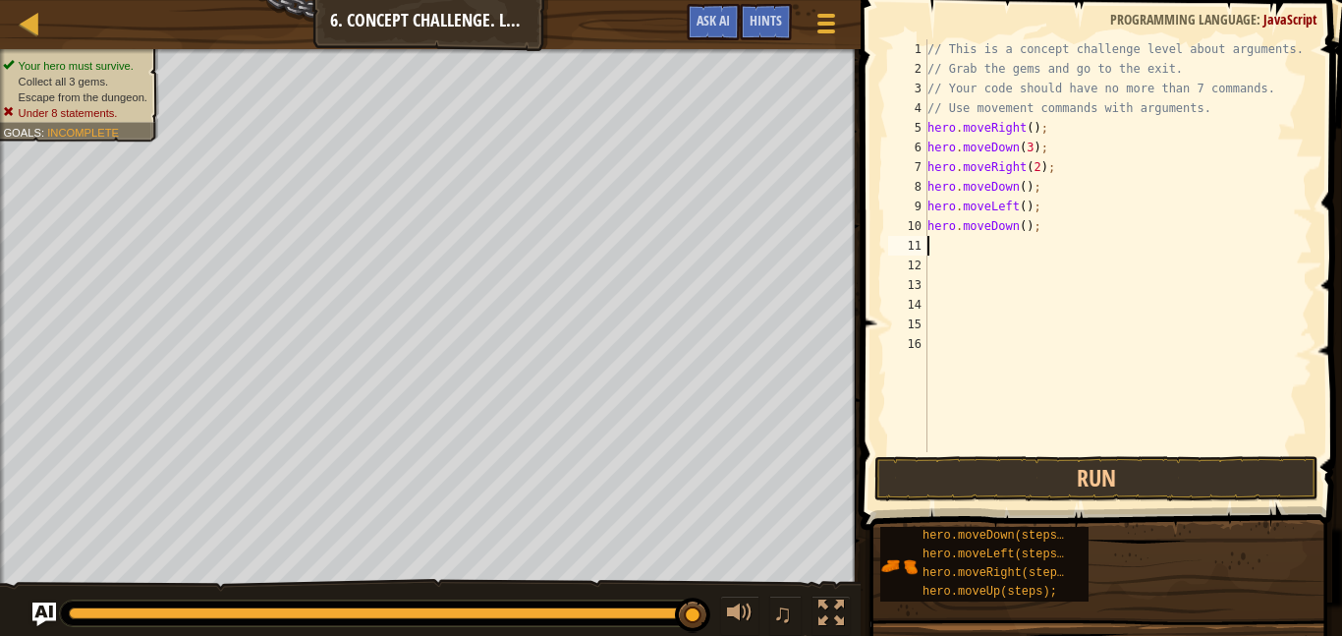
click at [1022, 229] on div "// This is a concept challenge level about arguments. // Grab the gems and go t…" at bounding box center [1118, 265] width 389 height 452
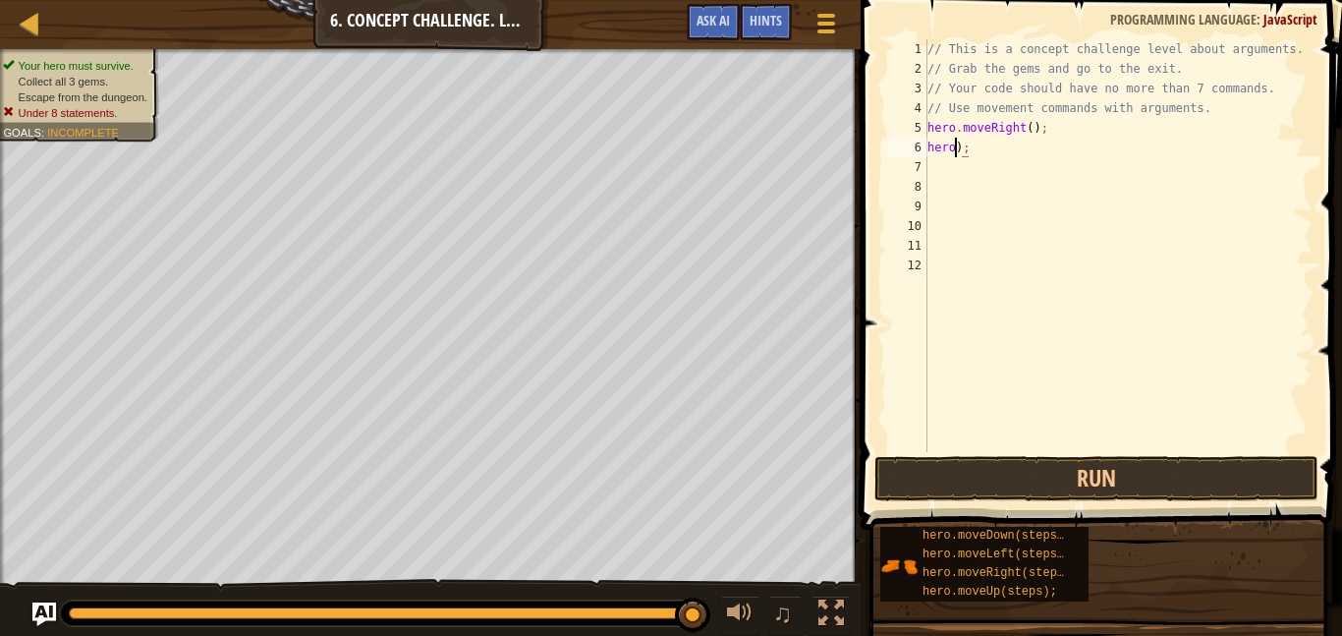
type textarea ");"
click at [968, 169] on div "// This is a concept challenge level about arguments. // Grab the gems and go t…" at bounding box center [1118, 265] width 389 height 452
click at [955, 153] on div "// This is a concept challenge level about arguments. // Grab the gems and go t…" at bounding box center [1118, 265] width 389 height 452
type textarea ")"
type textarea "h"
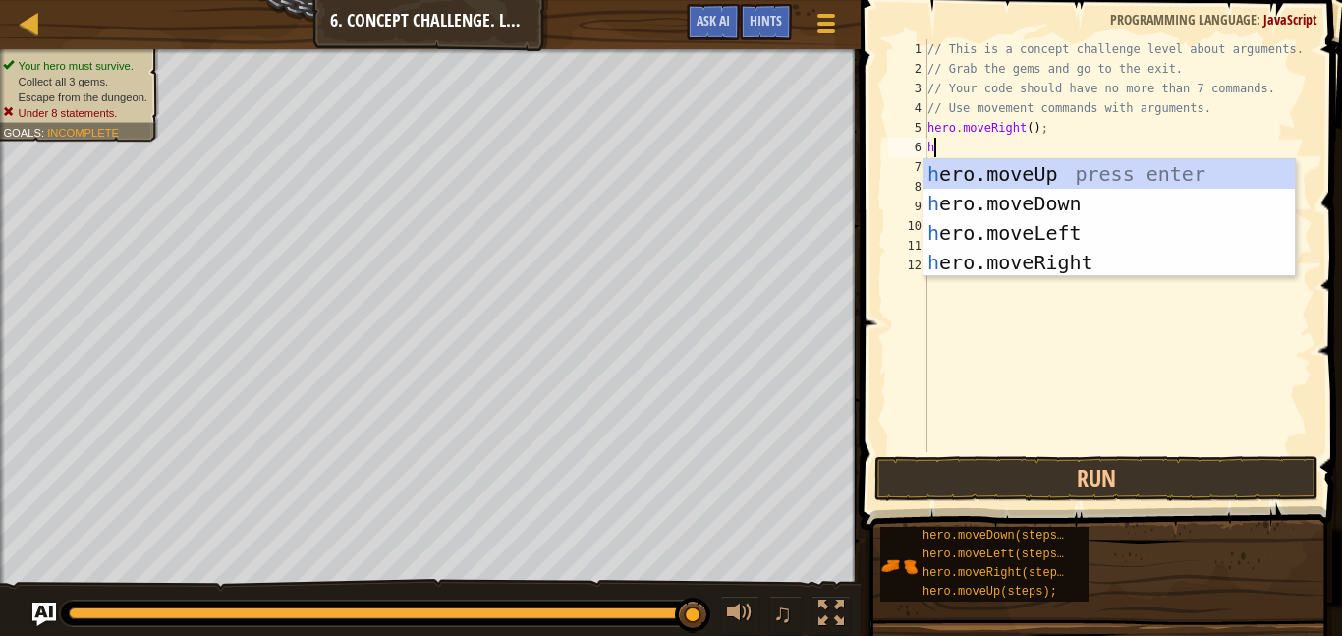
click at [1073, 183] on div "h ero.moveUp press enter h ero.moveDown press enter h ero.moveLeft press enter …" at bounding box center [1109, 247] width 371 height 177
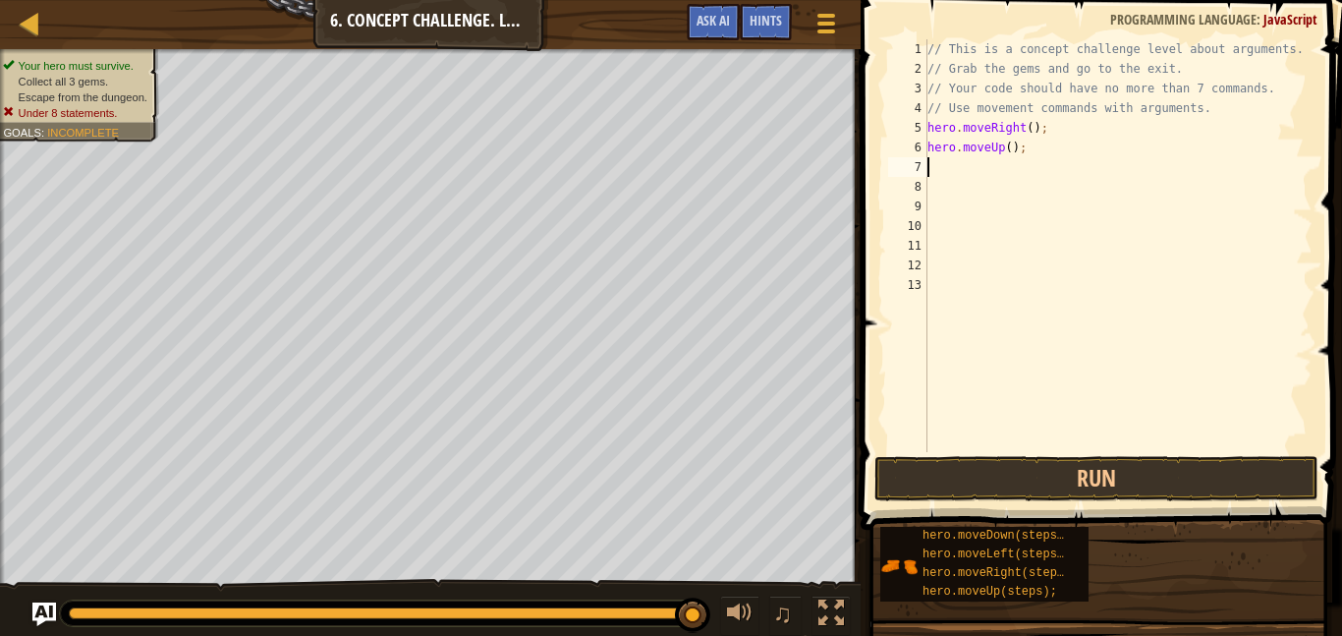
click at [1009, 150] on div "// This is a concept challenge level about arguments. // Grab the gems and go t…" at bounding box center [1118, 265] width 389 height 452
type textarea "hero.moveUp(3);"
click at [931, 168] on div "// This is a concept challenge level about arguments. // Grab the gems and go t…" at bounding box center [1118, 265] width 389 height 452
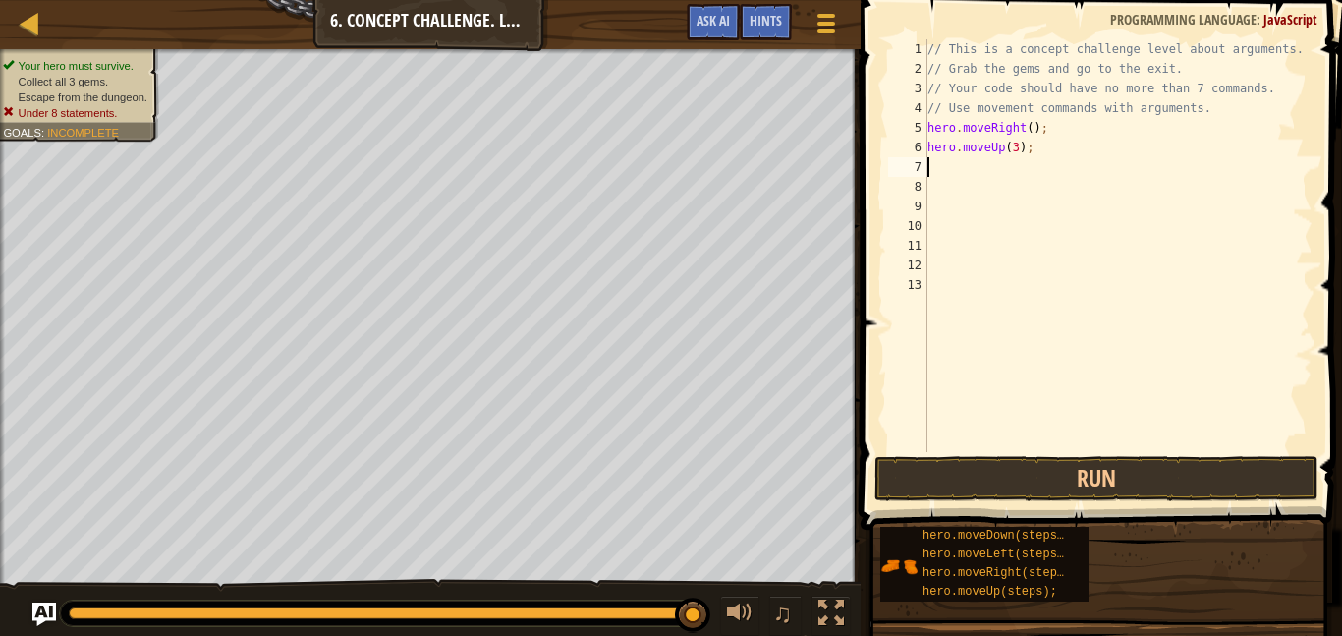
type textarea "h"
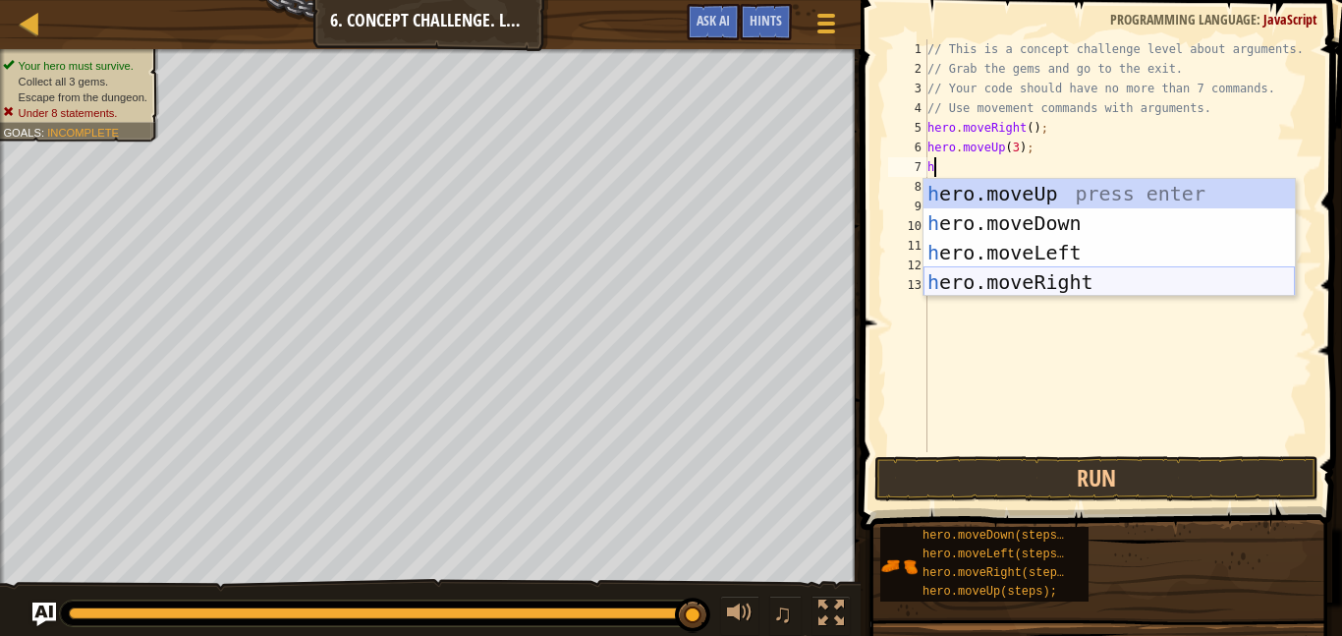
click at [972, 272] on div "h ero.moveUp press enter h ero.moveDown press enter h ero.moveLeft press enter …" at bounding box center [1109, 267] width 371 height 177
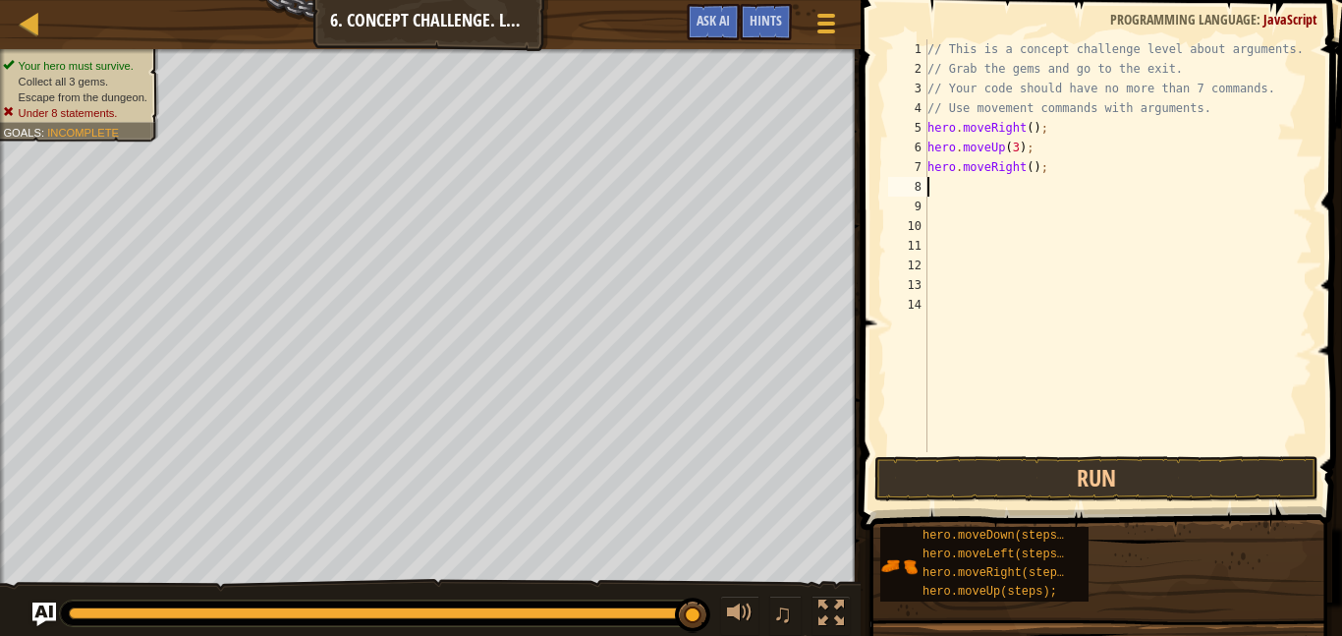
click at [1030, 167] on div "// This is a concept challenge level about arguments. // Grab the gems and go t…" at bounding box center [1118, 265] width 389 height 452
type textarea "hero.moveRight(2);"
click at [945, 192] on div "// This is a concept challenge level about arguments. // Grab the gems and go t…" at bounding box center [1118, 265] width 389 height 452
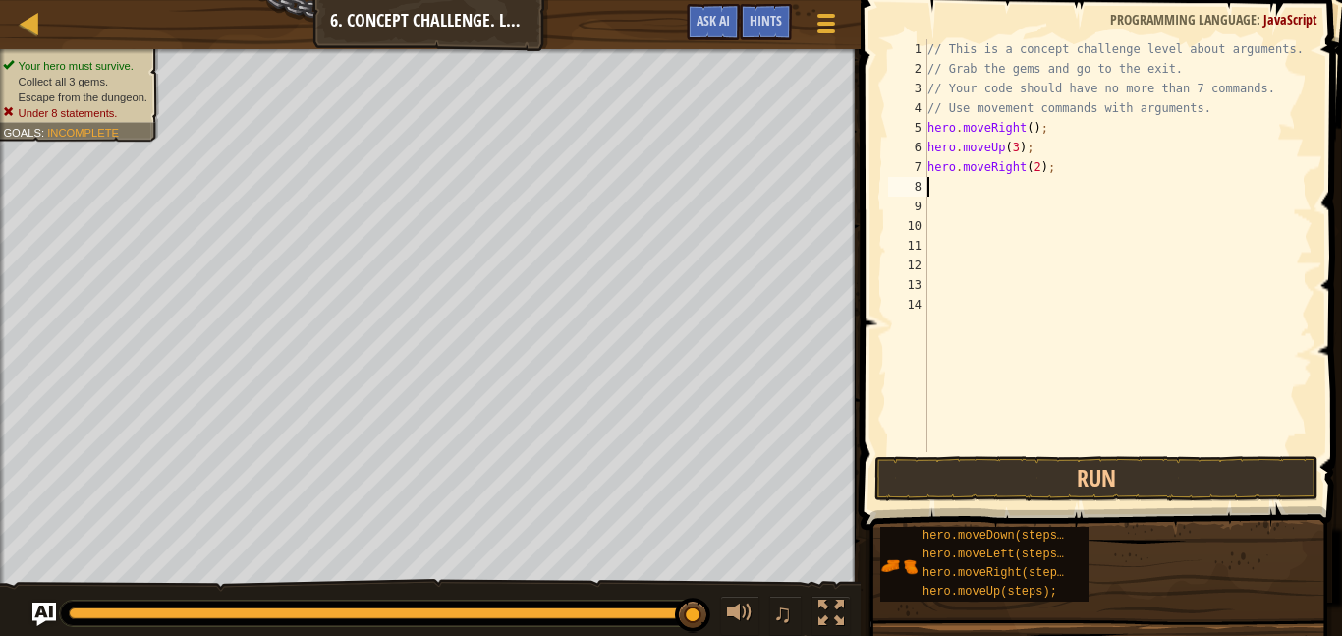
type textarea "h"
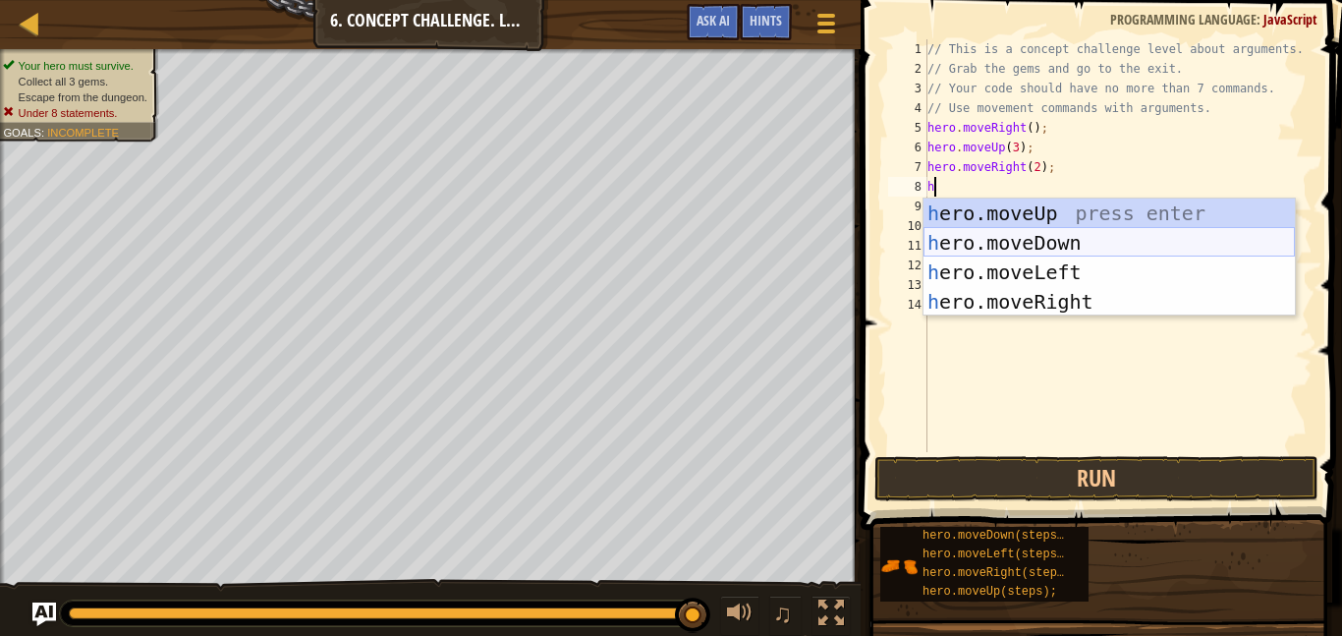
click at [981, 235] on div "h ero.moveUp press enter h ero.moveDown press enter h ero.moveLeft press enter …" at bounding box center [1109, 287] width 371 height 177
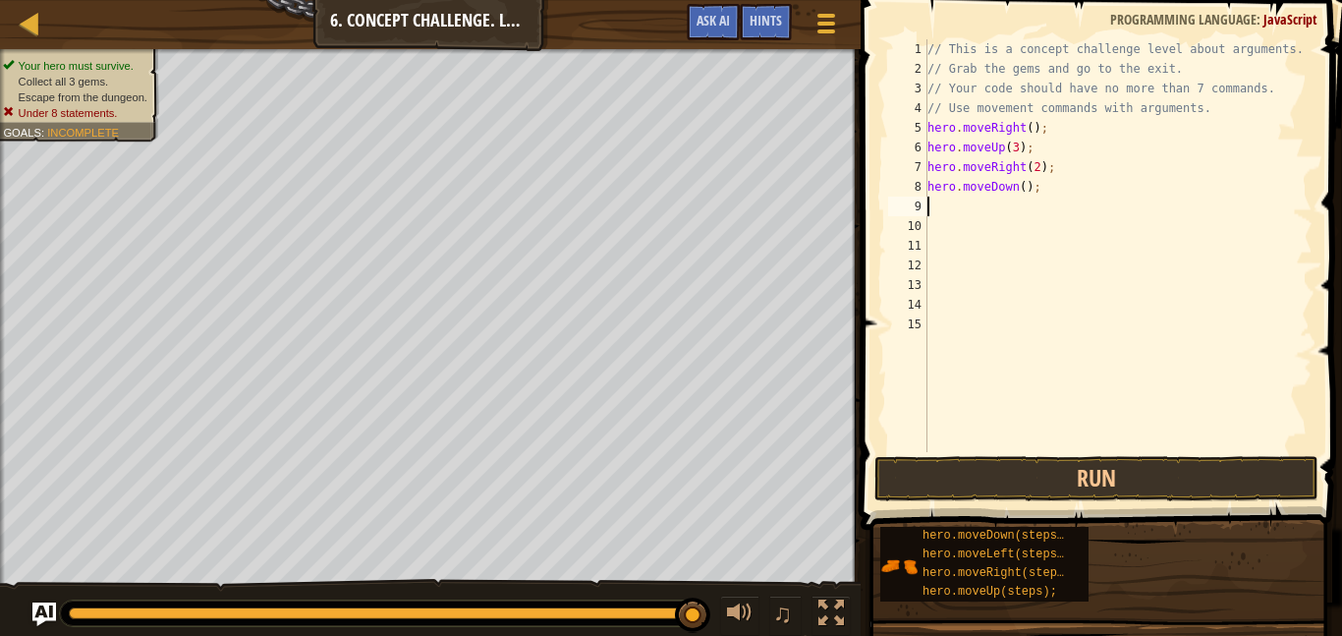
type textarea "h"
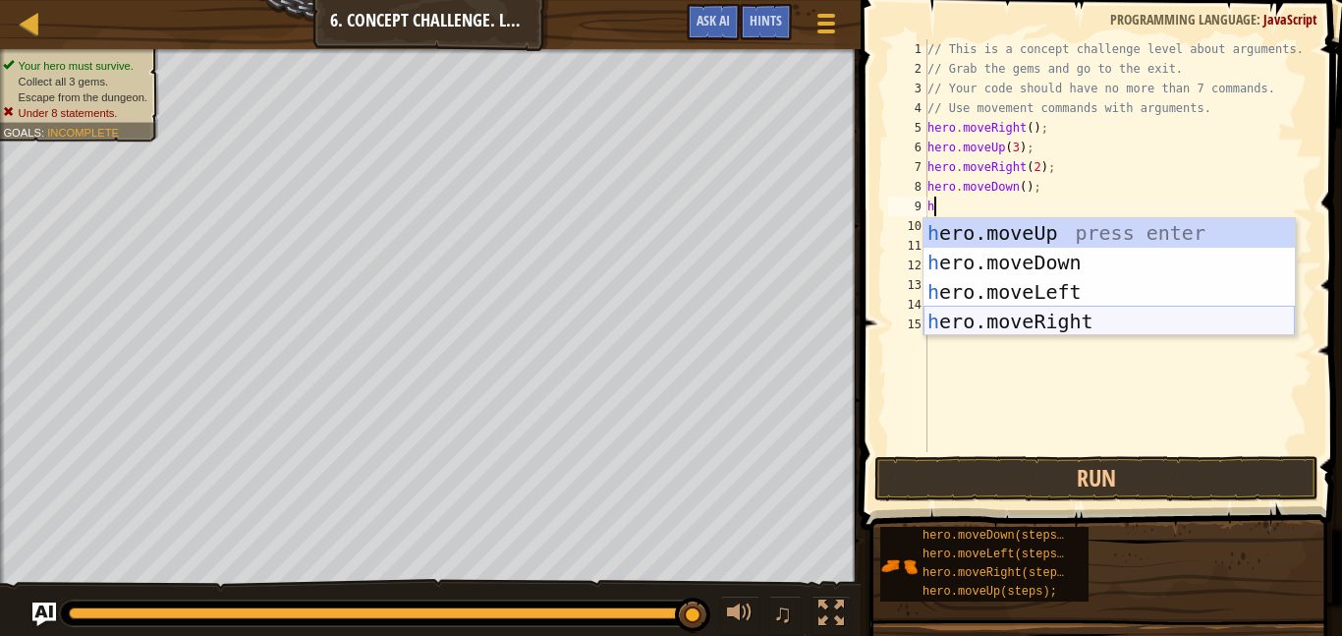
click at [1025, 315] on div "h ero.moveUp press enter h ero.moveDown press enter h ero.moveLeft press enter …" at bounding box center [1109, 306] width 371 height 177
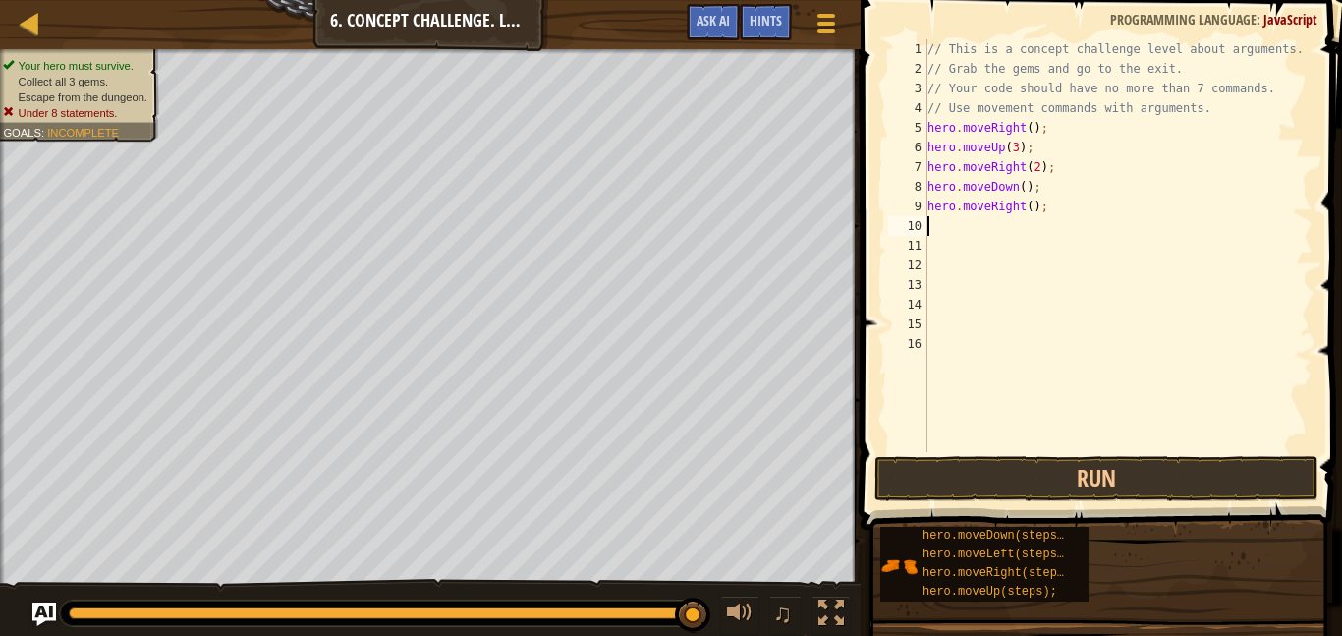
click at [1024, 191] on div "// This is a concept challenge level about arguments. // Grab the gems and go t…" at bounding box center [1118, 265] width 389 height 452
click at [1014, 169] on div "// This is a concept challenge level about arguments. // Grab the gems and go t…" at bounding box center [1118, 265] width 389 height 452
click at [1028, 189] on div "// This is a concept challenge level about arguments. // Grab the gems and go t…" at bounding box center [1118, 265] width 389 height 452
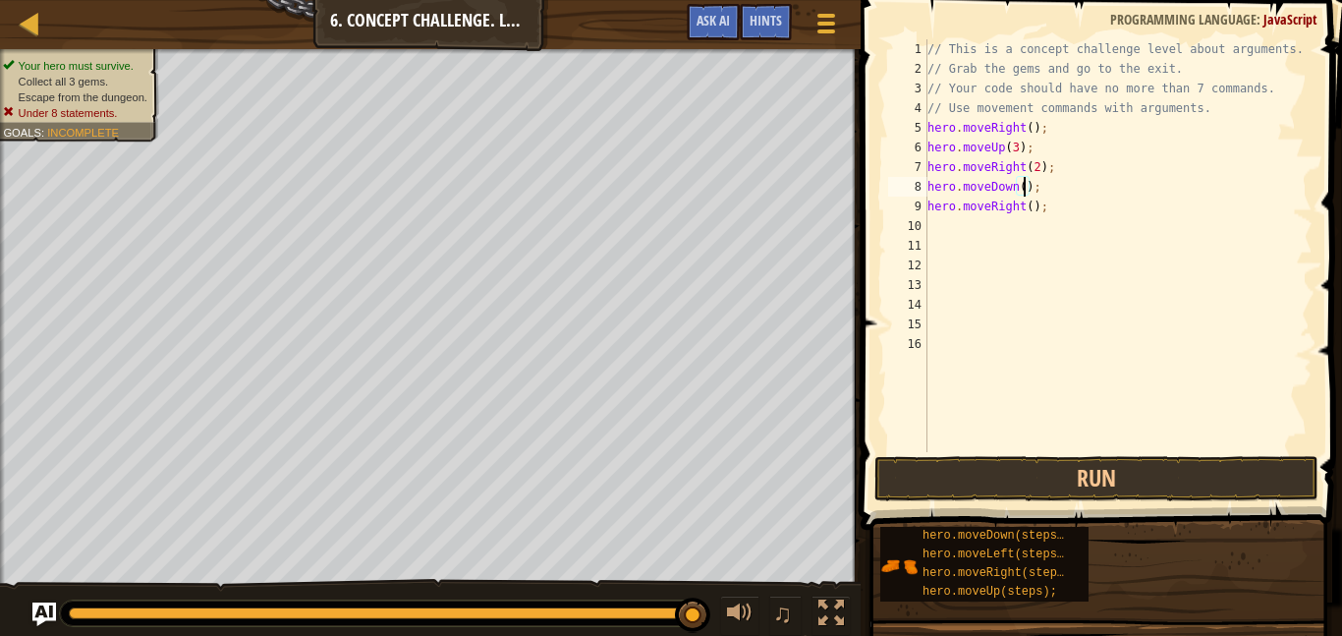
click at [1017, 207] on div "// This is a concept challenge level about arguments. // Grab the gems and go t…" at bounding box center [1118, 265] width 389 height 452
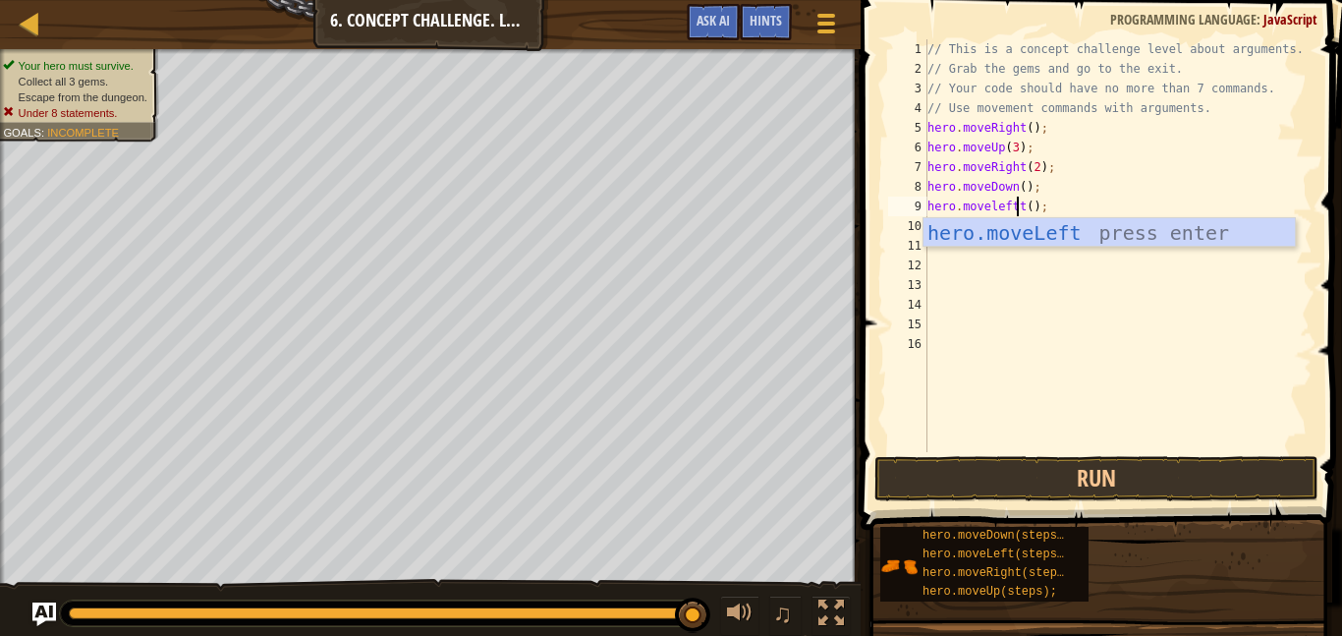
scroll to position [9, 14]
click at [1037, 224] on div "hero.moveLeft press enter" at bounding box center [1109, 262] width 371 height 88
type textarea "hero.moveLeft();"
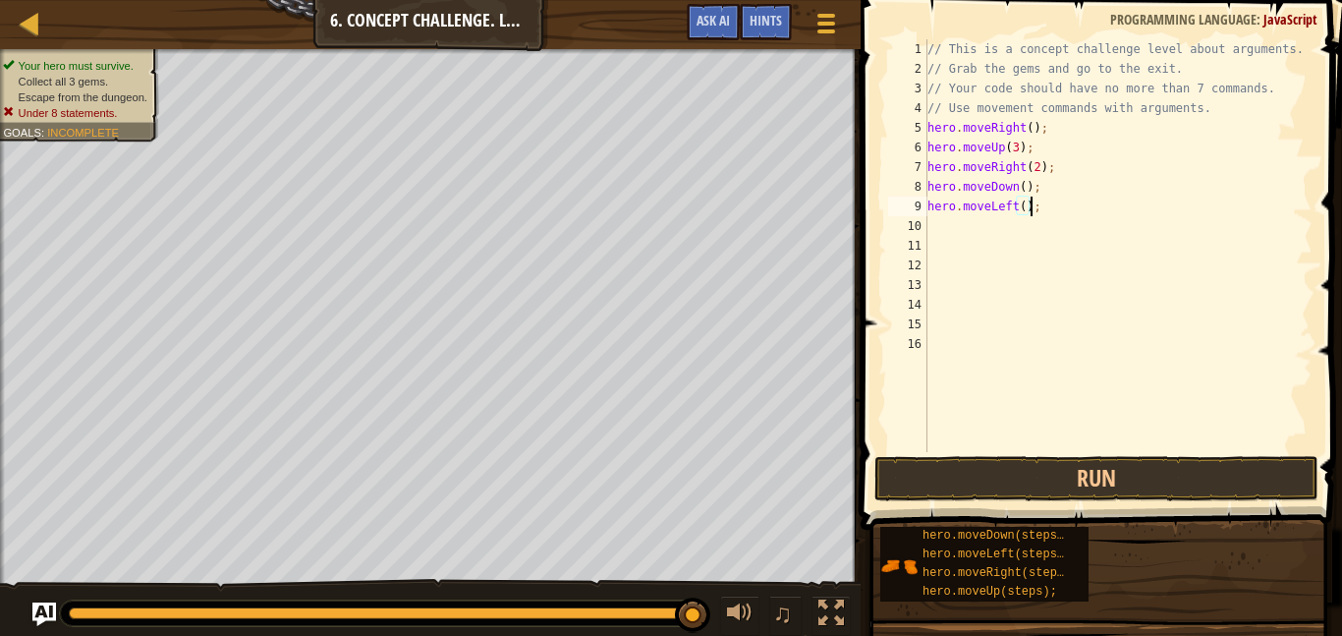
click at [941, 228] on div "// This is a concept challenge level about arguments. // Grab the gems and go t…" at bounding box center [1118, 265] width 389 height 452
type textarea "m"
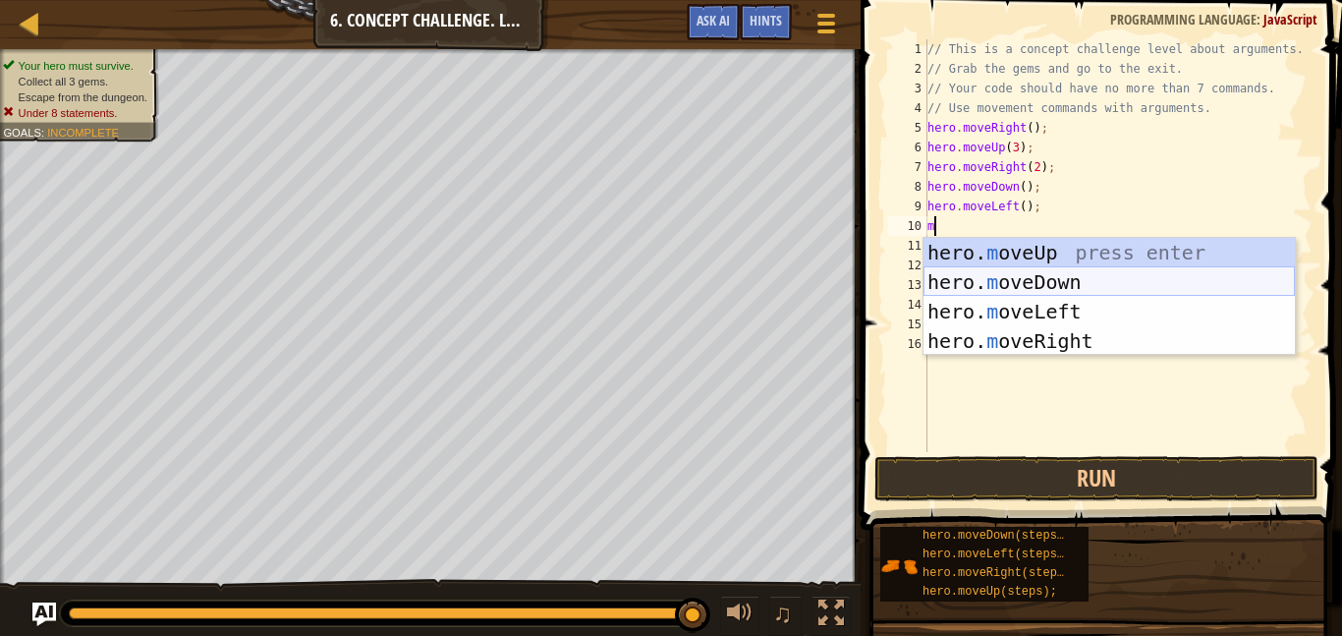
click at [1028, 284] on div "hero. m oveUp press enter hero. m oveDown press enter hero. m oveLeft press ent…" at bounding box center [1109, 326] width 371 height 177
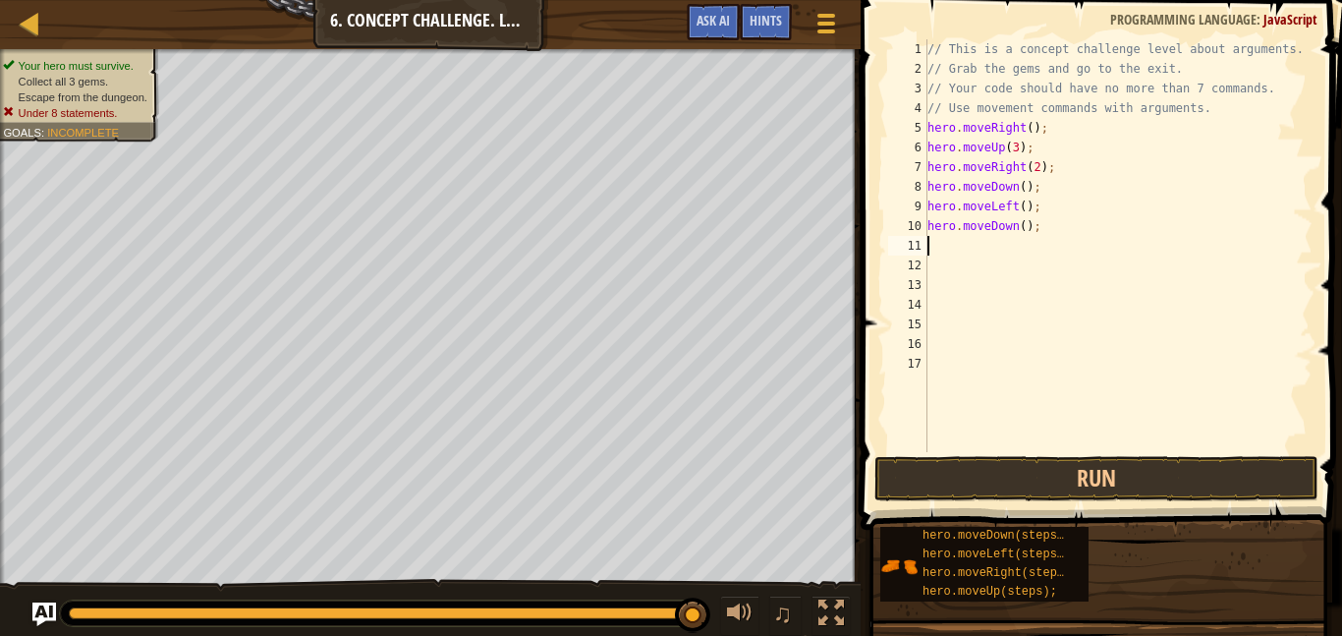
click at [1027, 228] on div "// This is a concept challenge level about arguments. // Grab the gems and go t…" at bounding box center [1118, 265] width 389 height 452
type textarea "hero.moveDown(2);"
click at [963, 251] on div "// This is a concept challenge level about arguments. // Grab the gems and go t…" at bounding box center [1118, 265] width 389 height 452
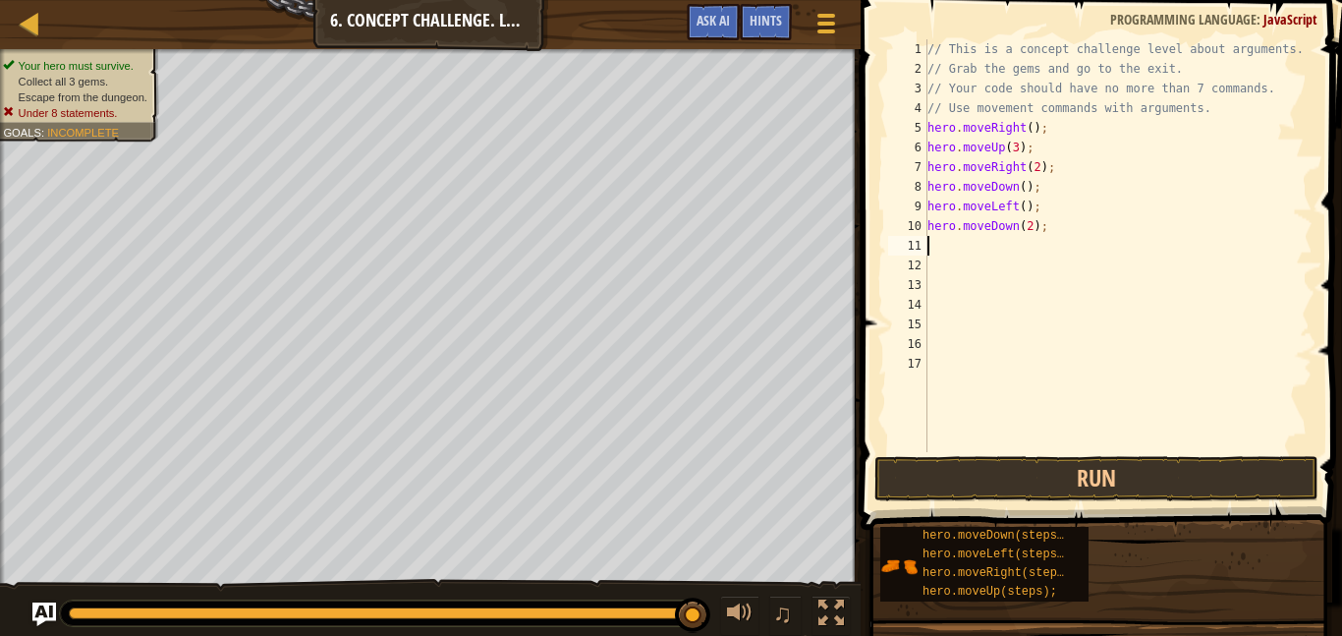
type textarea "m"
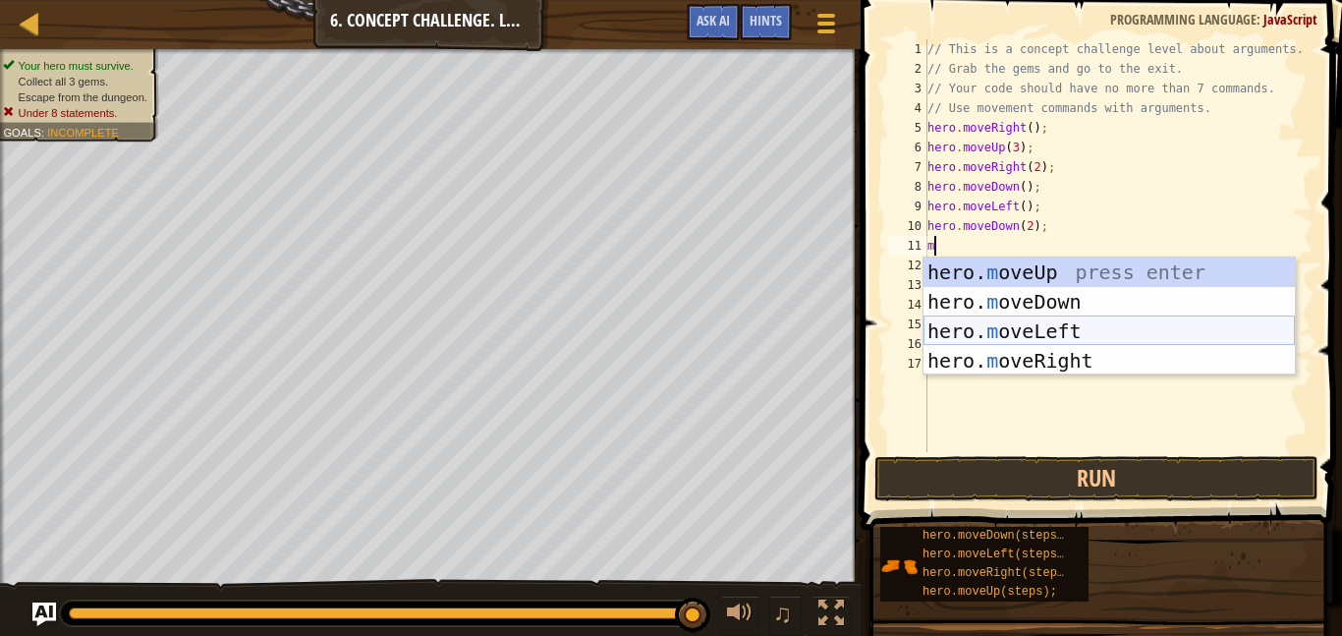
click at [1010, 331] on div "hero. m oveUp press enter hero. m oveDown press enter hero. m oveLeft press ent…" at bounding box center [1109, 345] width 371 height 177
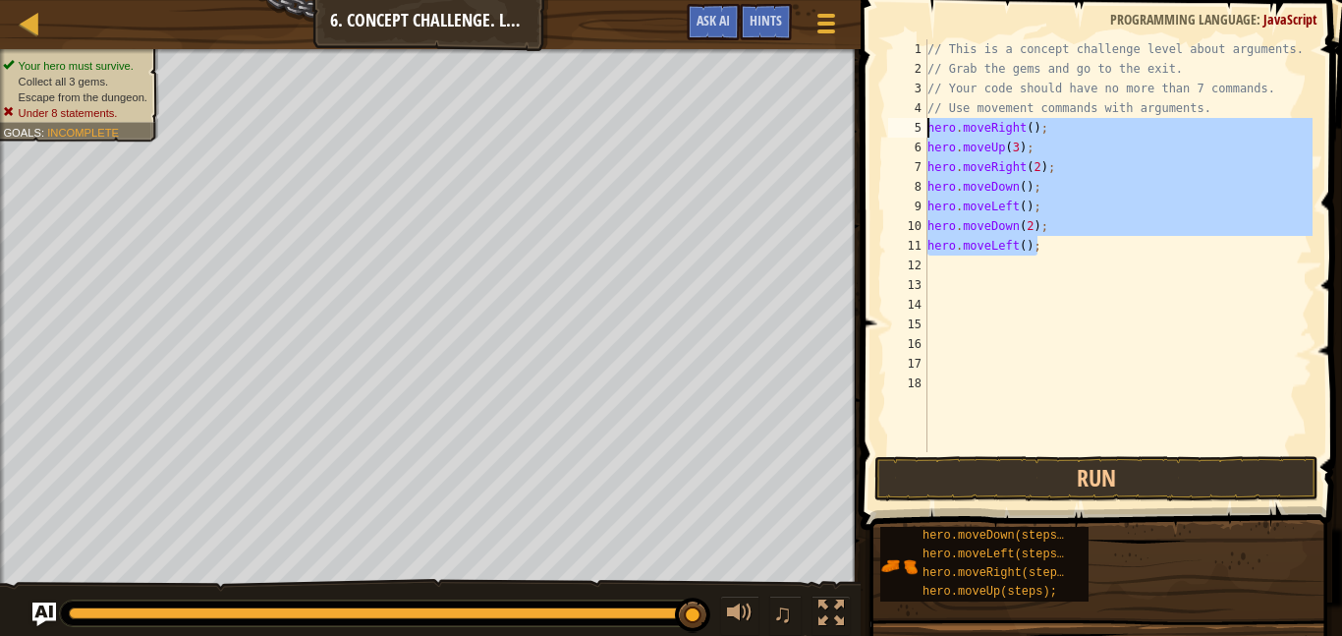
drag, startPoint x: 1036, startPoint y: 244, endPoint x: 929, endPoint y: 131, distance: 155.7
click at [929, 131] on div "// This is a concept challenge level about arguments. // Grab the gems and go t…" at bounding box center [1118, 265] width 389 height 452
type textarea "hero.moveRight(); hero.moveUp(3);"
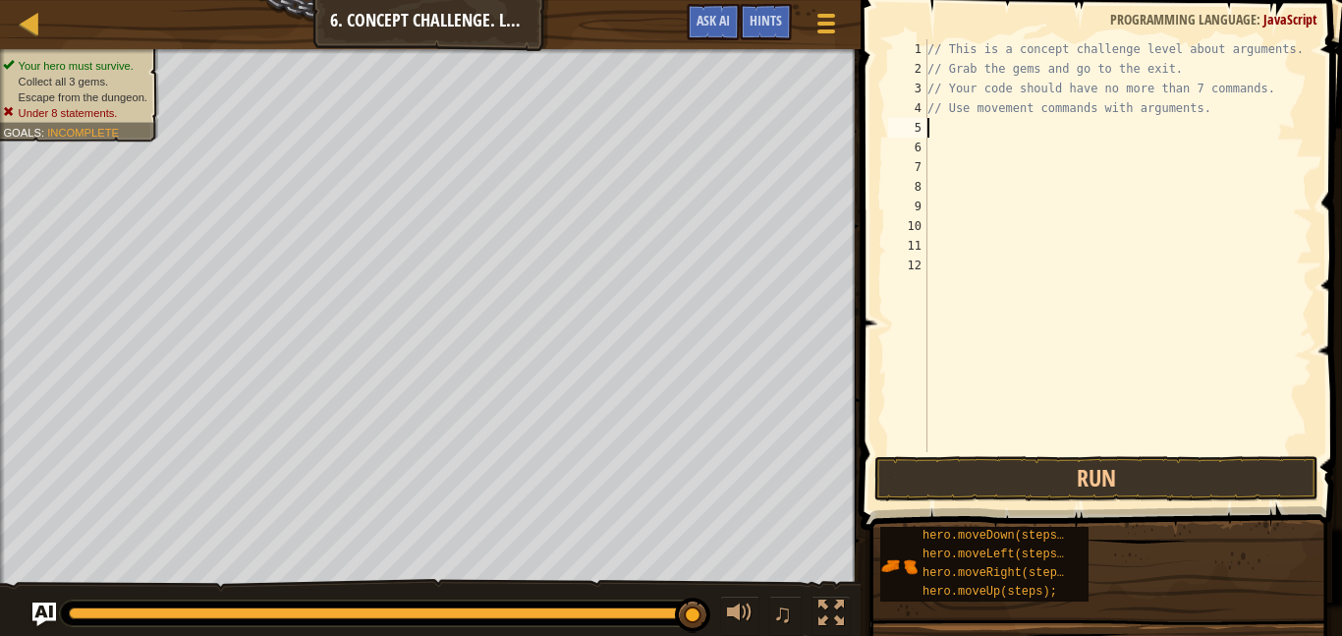
type textarea "m"
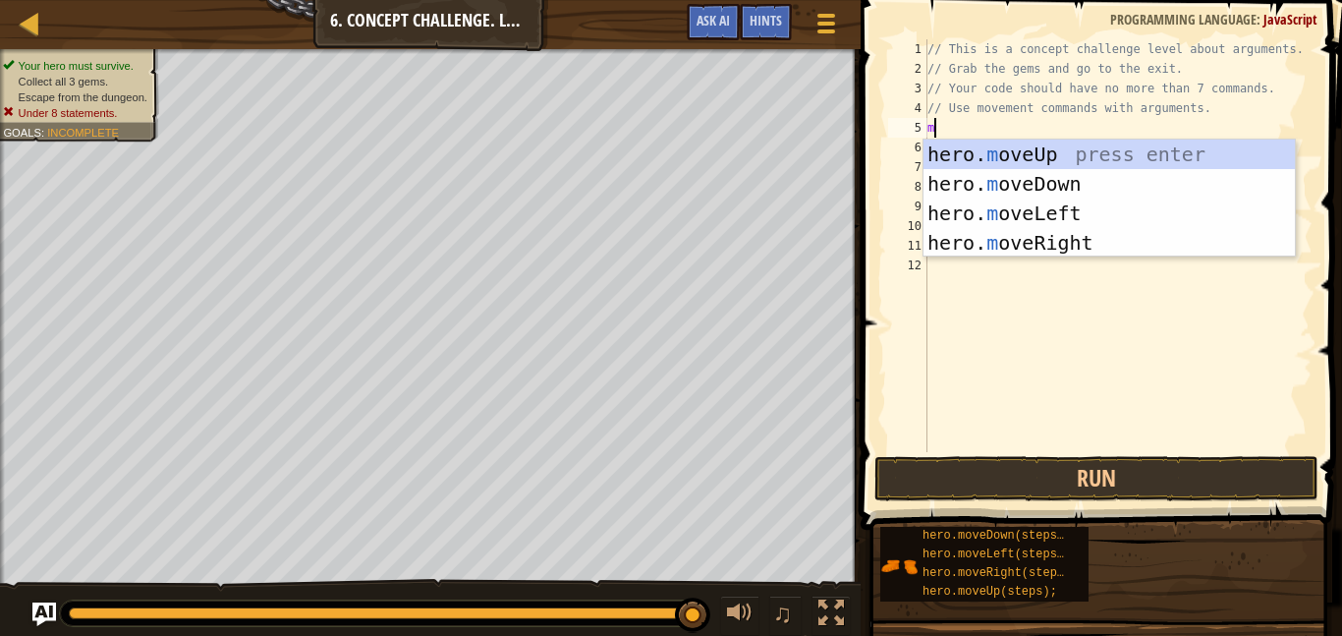
click at [1053, 254] on div "hero. m oveUp press enter hero. m oveDown press enter hero. m oveLeft press ent…" at bounding box center [1109, 228] width 371 height 177
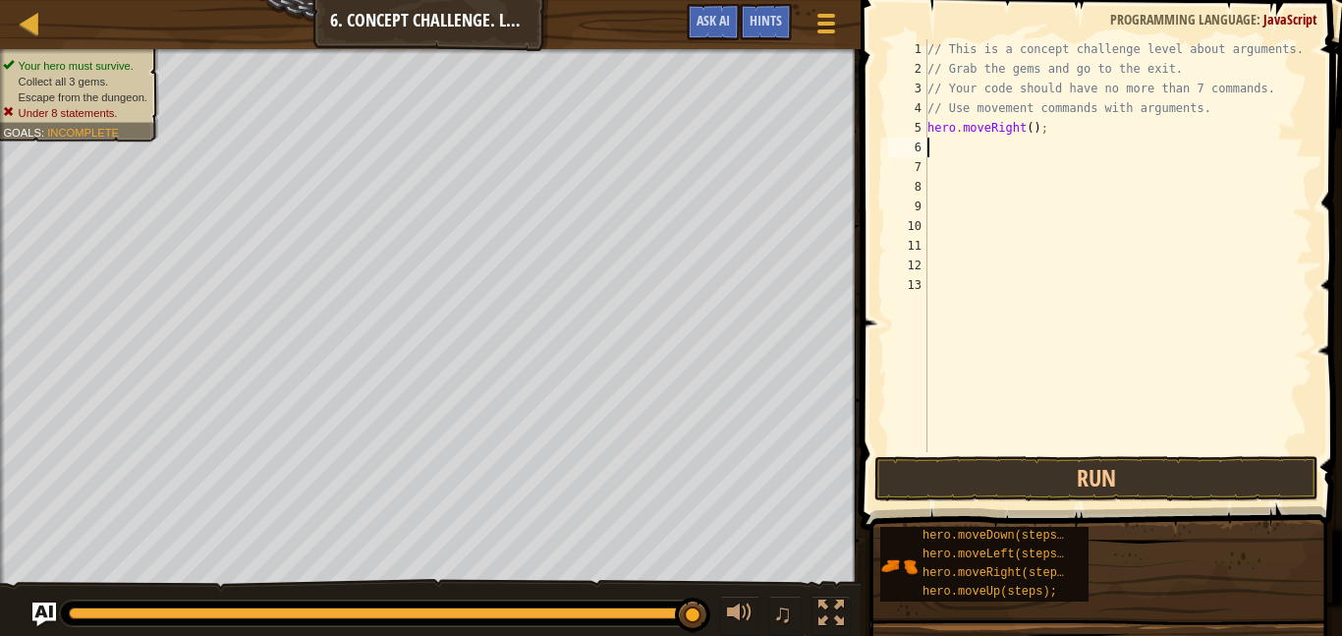
type textarea "m"
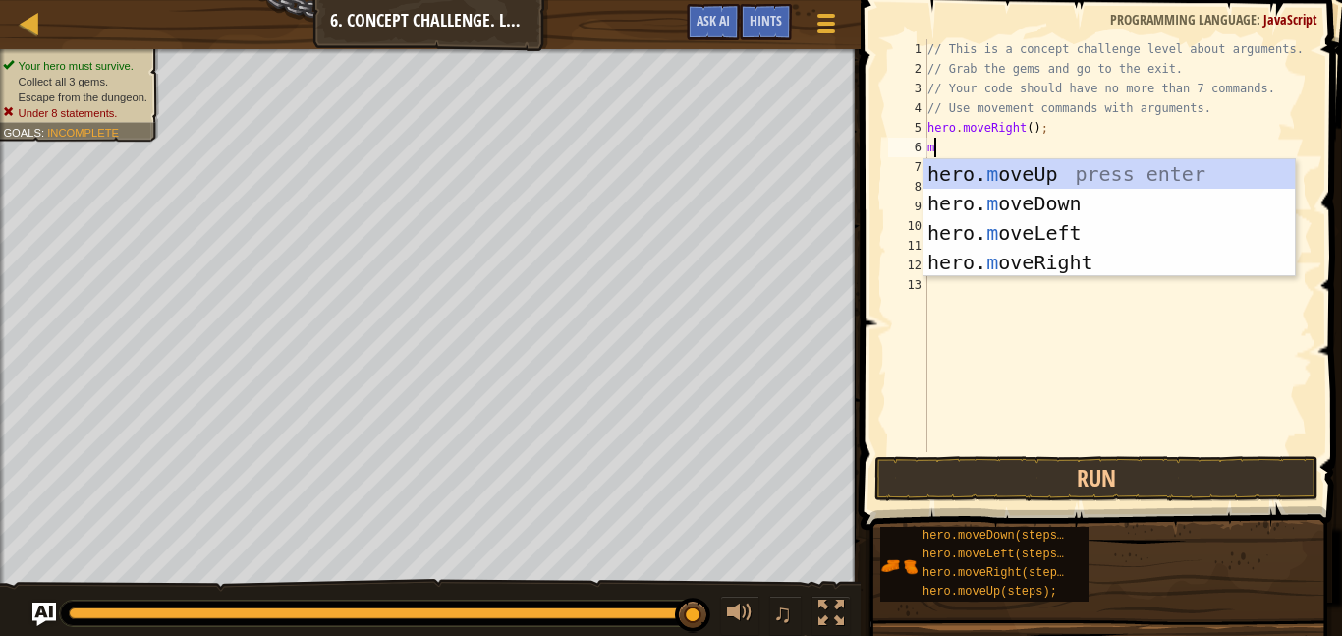
click at [1064, 192] on div "hero. m oveUp press enter hero. m oveDown press enter hero. m oveLeft press ent…" at bounding box center [1109, 247] width 371 height 177
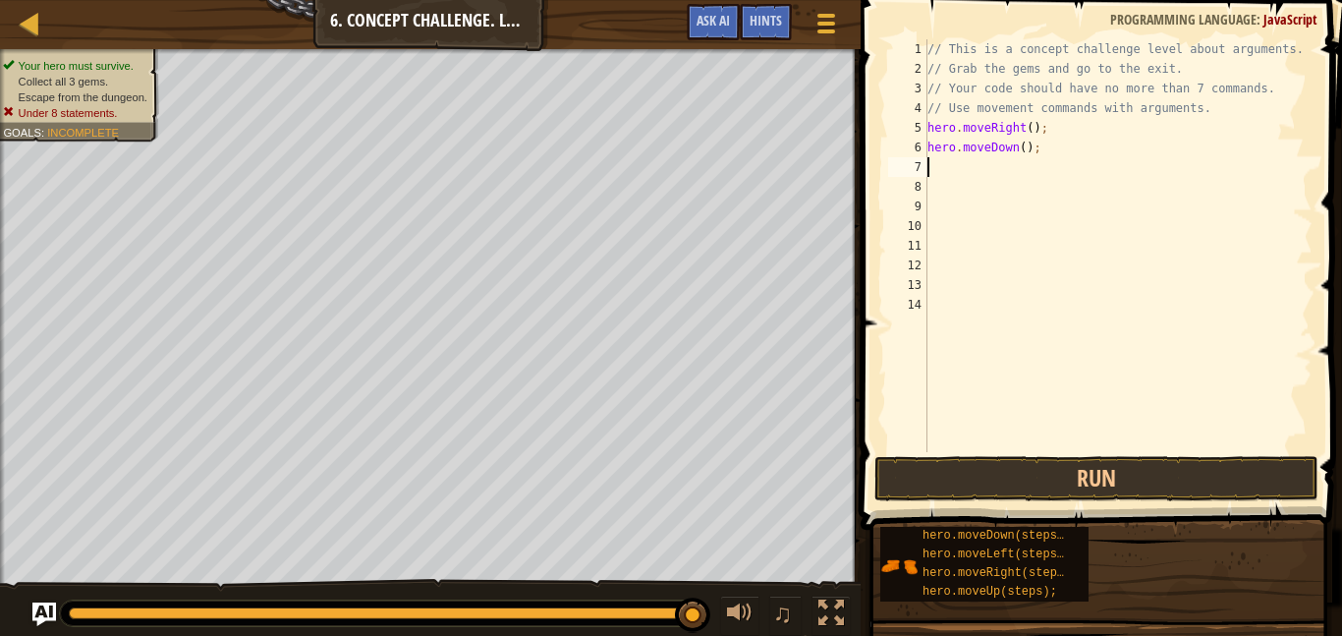
click at [1030, 157] on div "// This is a concept challenge level about arguments. // Grab the gems and go t…" at bounding box center [1118, 265] width 389 height 452
click at [1028, 158] on div "// This is a concept challenge level about arguments. // Grab the gems and go t…" at bounding box center [1118, 265] width 389 height 452
click at [1025, 155] on div "// This is a concept challenge level about arguments. // Grab the gems and go t…" at bounding box center [1118, 265] width 389 height 452
type textarea "hero.moveDown(3);"
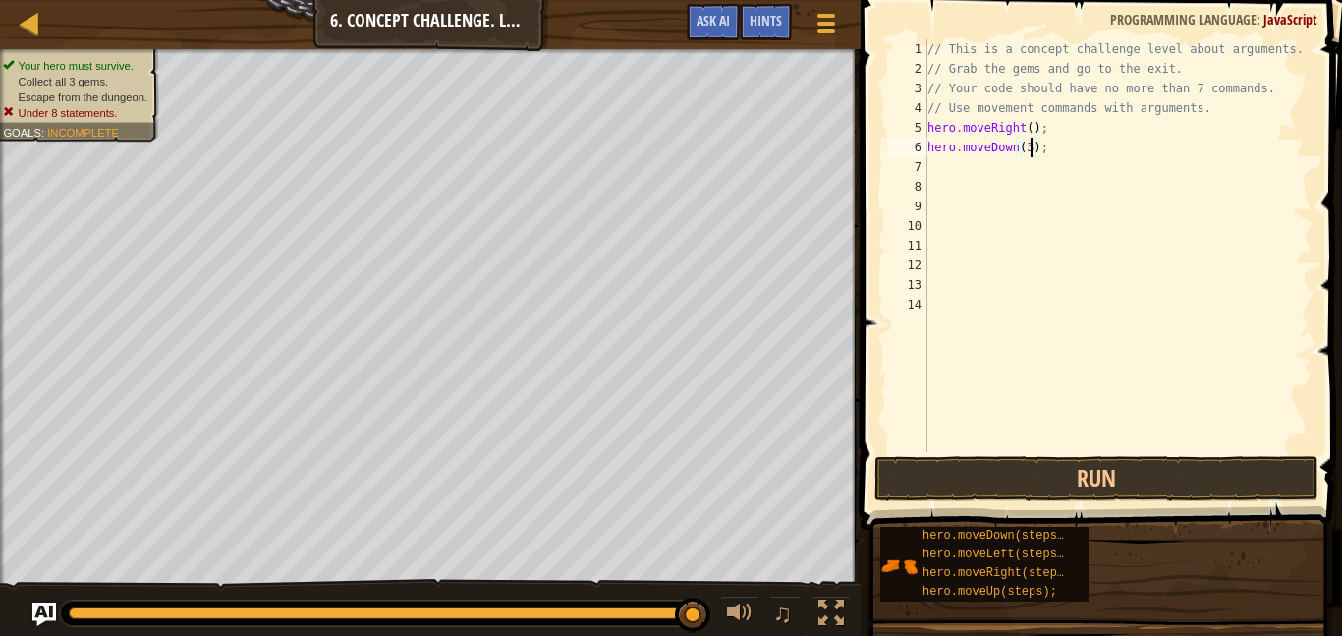
click at [961, 186] on div "// This is a concept challenge level about arguments. // Grab the gems and go t…" at bounding box center [1118, 265] width 389 height 452
click at [962, 179] on div "// This is a concept challenge level about arguments. // Grab the gems and go t…" at bounding box center [1118, 265] width 389 height 452
click at [957, 177] on div "// This is a concept challenge level about arguments. // Grab the gems and go t…" at bounding box center [1118, 265] width 389 height 452
click at [952, 177] on div "// This is a concept challenge level about arguments. // Grab the gems and go t…" at bounding box center [1118, 265] width 389 height 452
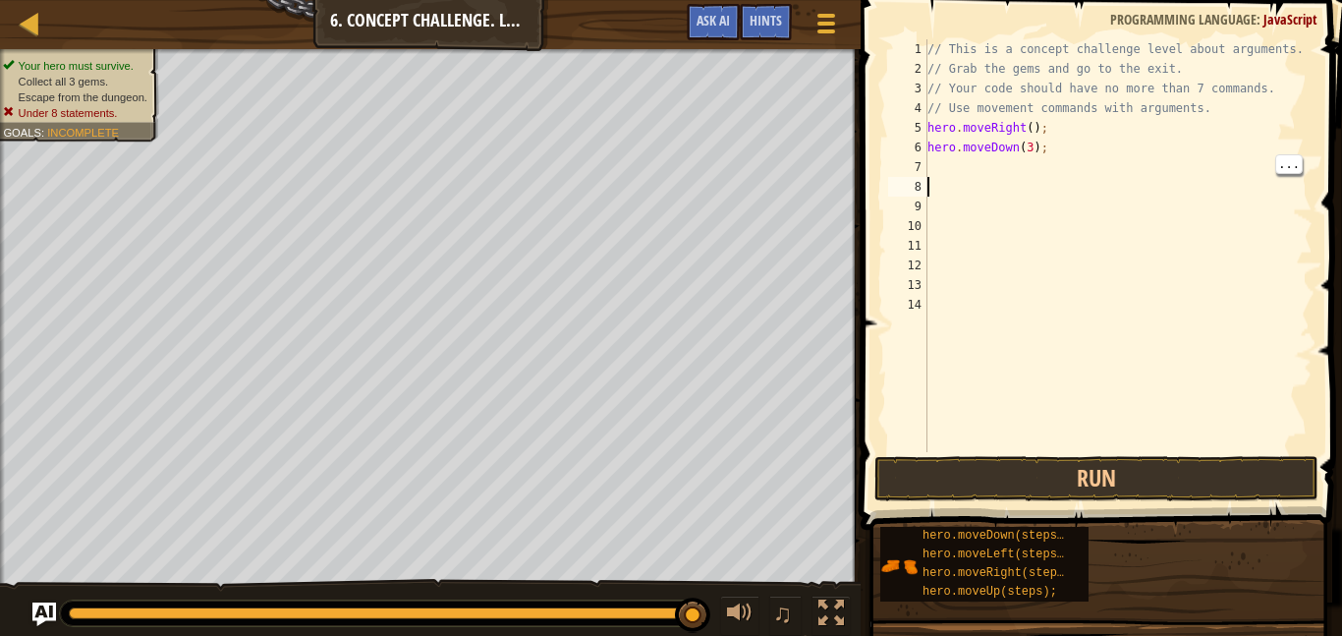
click at [940, 171] on div "// This is a concept challenge level about arguments. // Grab the gems and go t…" at bounding box center [1118, 265] width 389 height 452
type textarea "m"
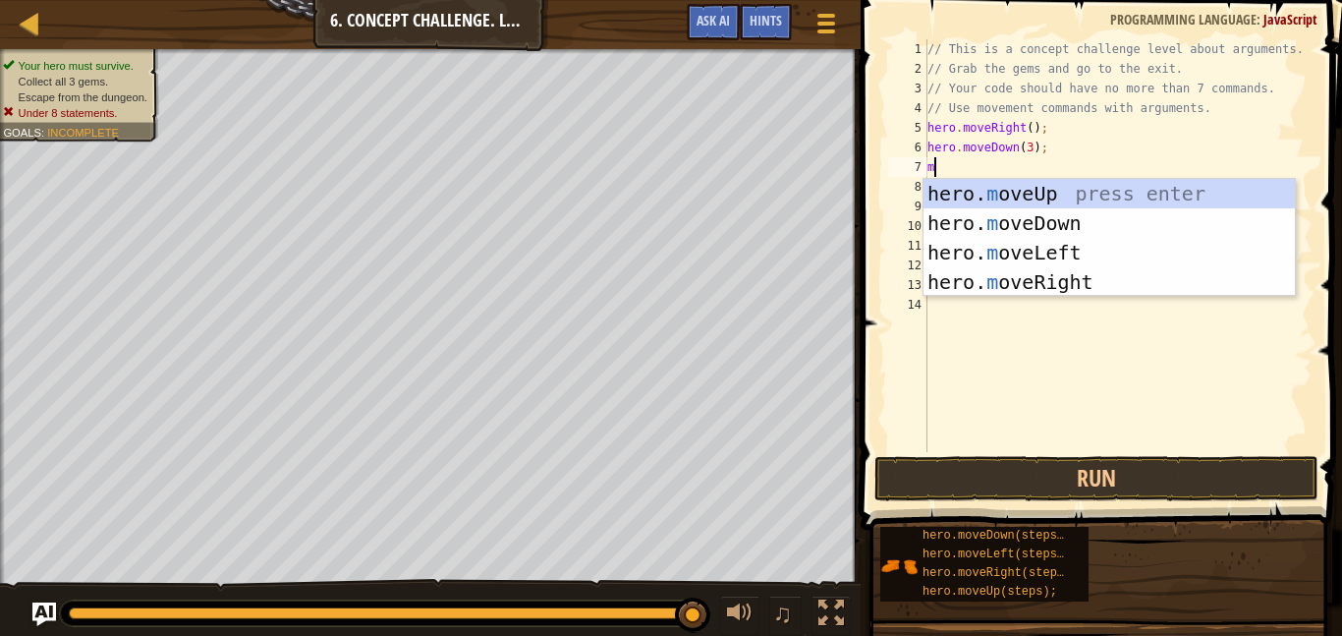
click at [1052, 293] on div "hero. m oveUp press enter hero. m oveDown press enter hero. m oveLeft press ent…" at bounding box center [1109, 267] width 371 height 177
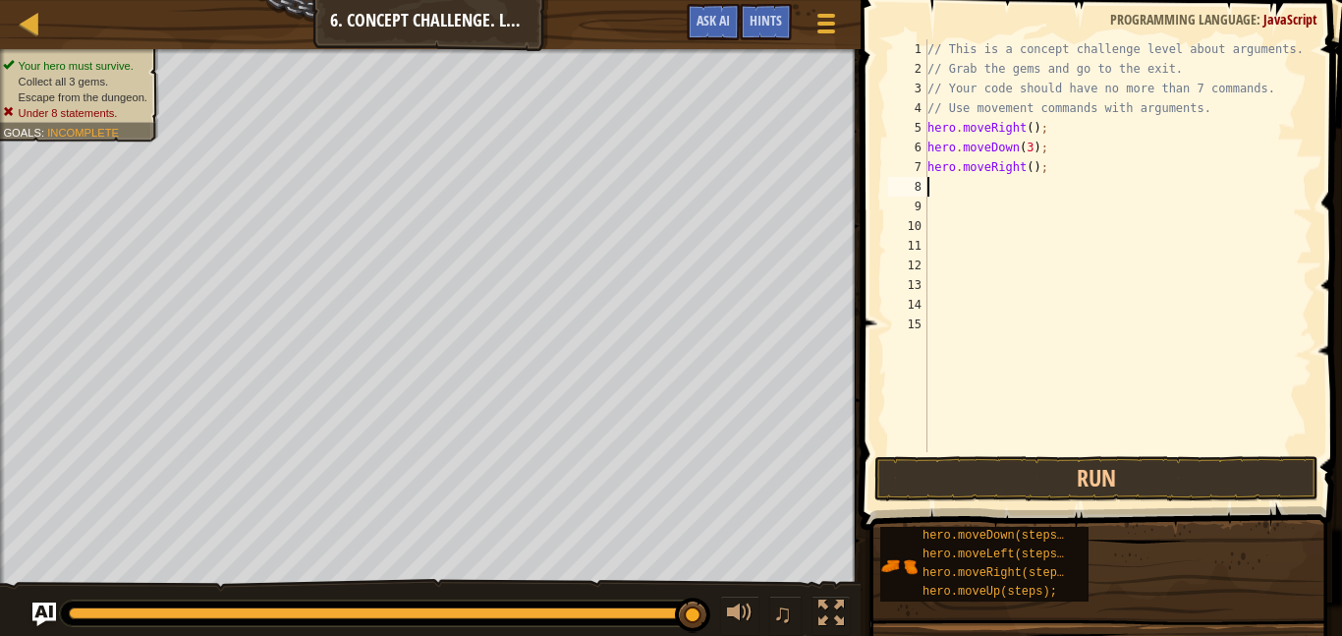
click at [1030, 179] on div "// This is a concept challenge level about arguments. // Grab the gems and go t…" at bounding box center [1118, 265] width 389 height 452
click at [1032, 181] on div "// This is a concept challenge level about arguments. // Grab the gems and go t…" at bounding box center [1118, 265] width 389 height 452
click at [1043, 171] on div "// This is a concept challenge level about arguments. // Grab the gems and go t…" at bounding box center [1118, 265] width 389 height 452
click at [1035, 173] on div "// This is a concept challenge level about arguments. // Grab the gems and go t…" at bounding box center [1118, 265] width 389 height 452
click at [1030, 176] on div "// This is a concept challenge level about arguments. // Grab the gems and go t…" at bounding box center [1118, 265] width 389 height 452
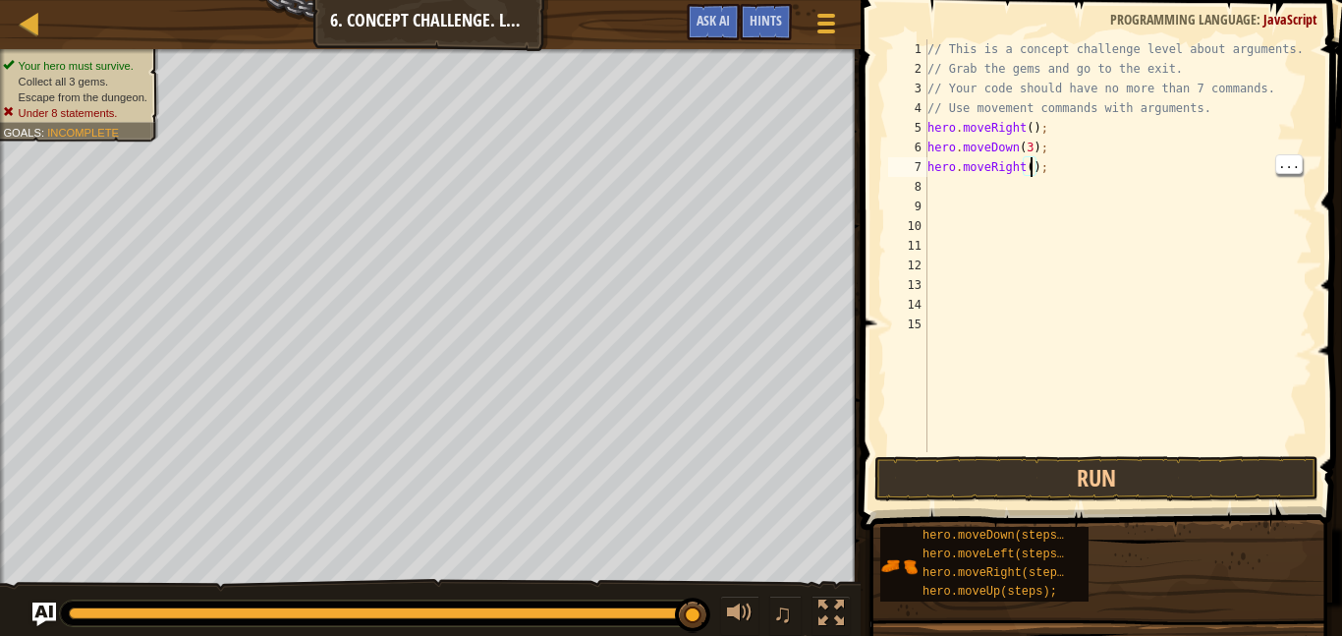
type textarea "hero.moveRight(2);"
click at [948, 202] on div "// This is a concept challenge level about arguments. // Grab the gems and go t…" at bounding box center [1118, 265] width 389 height 452
click at [942, 188] on div "// This is a concept challenge level about arguments. // Grab the gems and go t…" at bounding box center [1118, 265] width 389 height 452
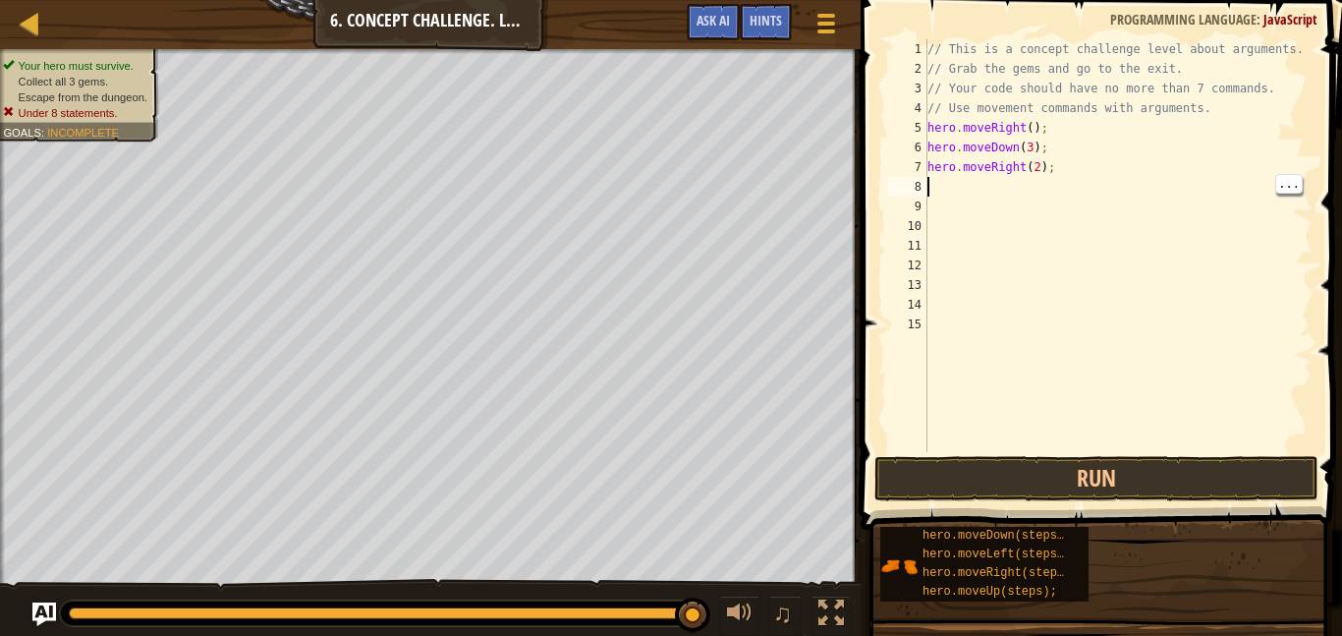
type textarea "m"
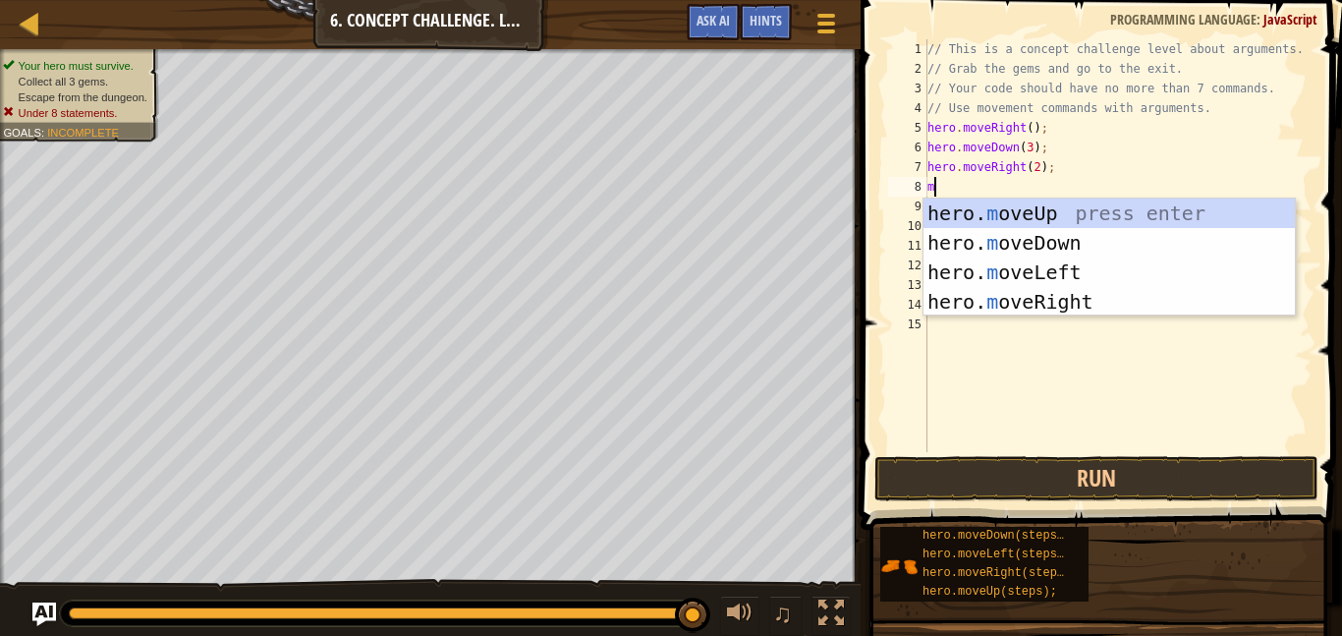
click at [1061, 248] on div "hero. m oveUp press enter hero. m oveDown press enter hero. m oveLeft press ent…" at bounding box center [1109, 287] width 371 height 177
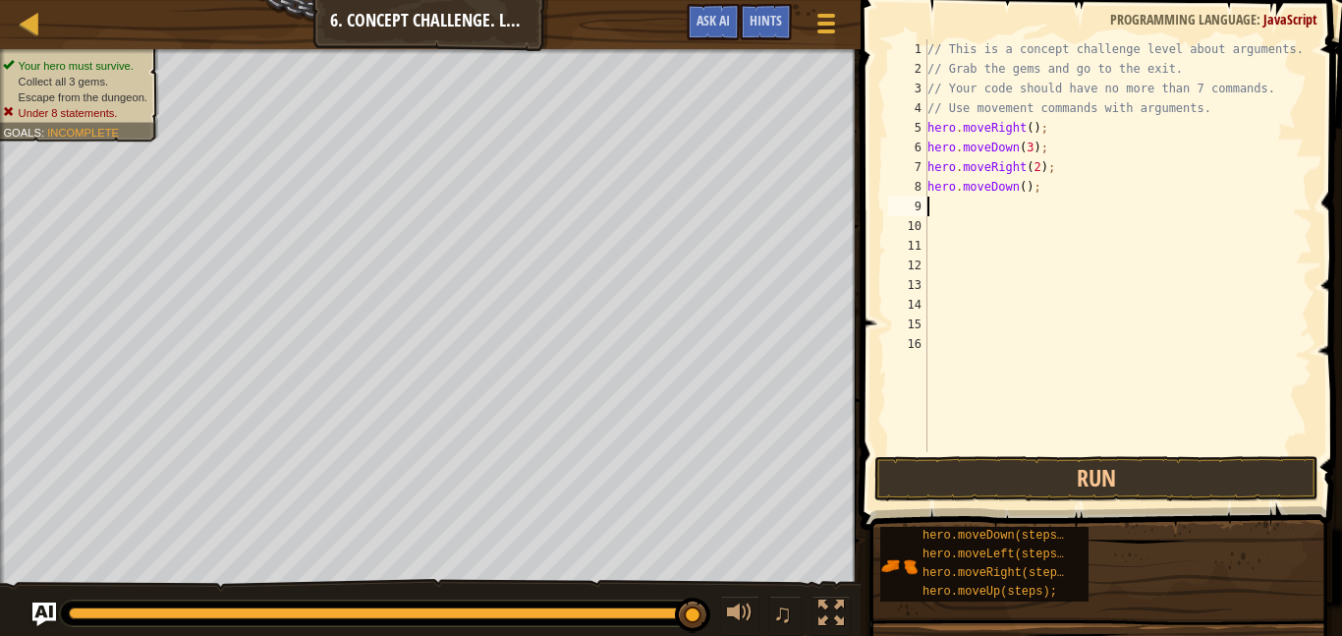
type textarea "m"
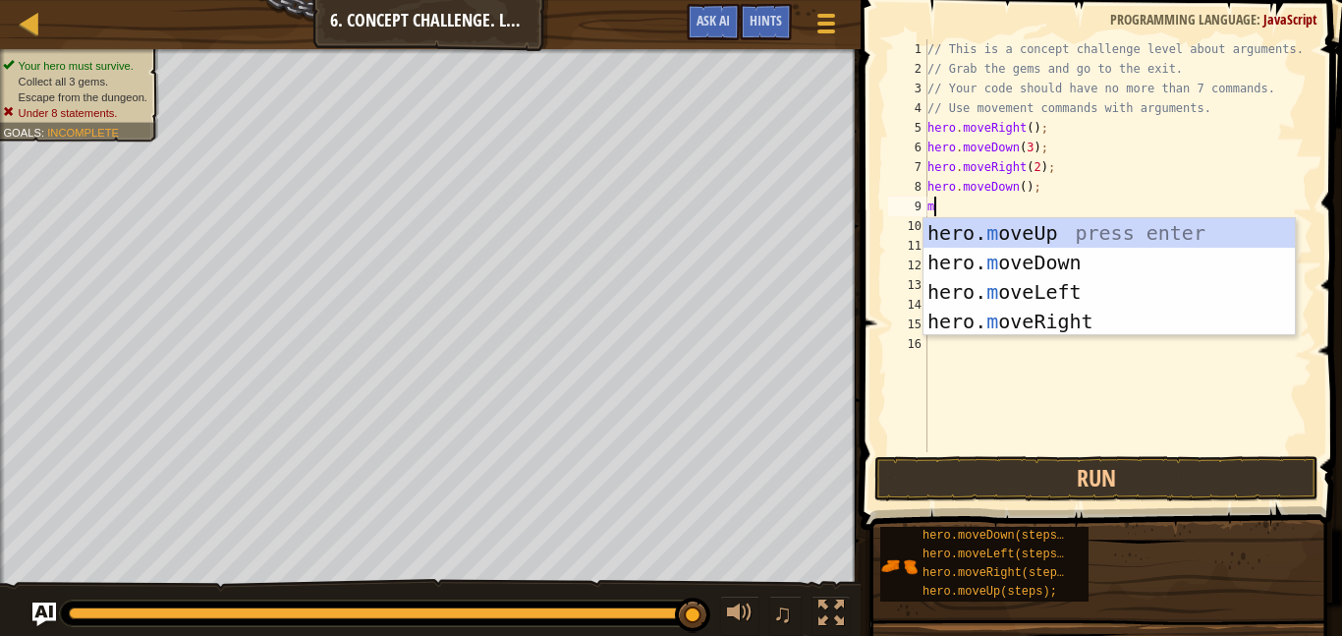
click at [1082, 329] on div "hero. m oveUp press enter hero. m oveDown press enter hero. m oveLeft press ent…" at bounding box center [1109, 306] width 371 height 177
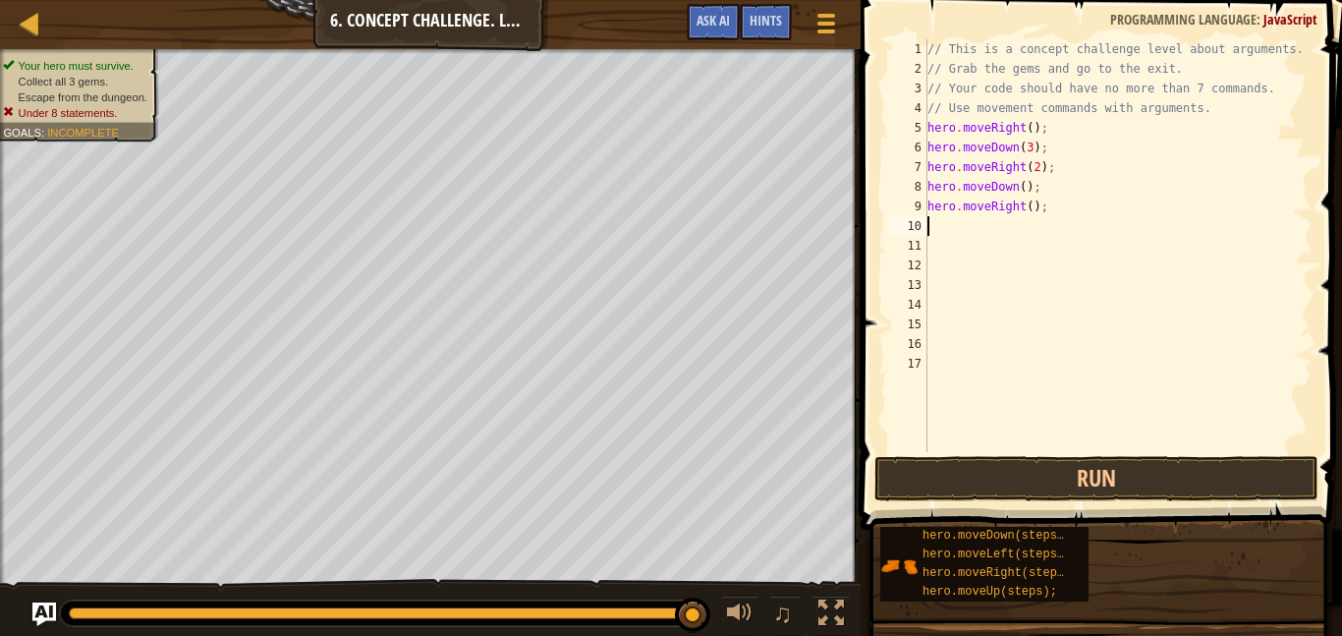
click at [1081, 217] on div "// This is a concept challenge level about arguments. // Grab the gems and go t…" at bounding box center [1118, 265] width 389 height 452
type textarea "h"
click at [1025, 190] on div "// This is a concept challenge level about arguments. // Grab the gems and go t…" at bounding box center [1118, 265] width 389 height 452
type textarea "hero.moveDown(3);"
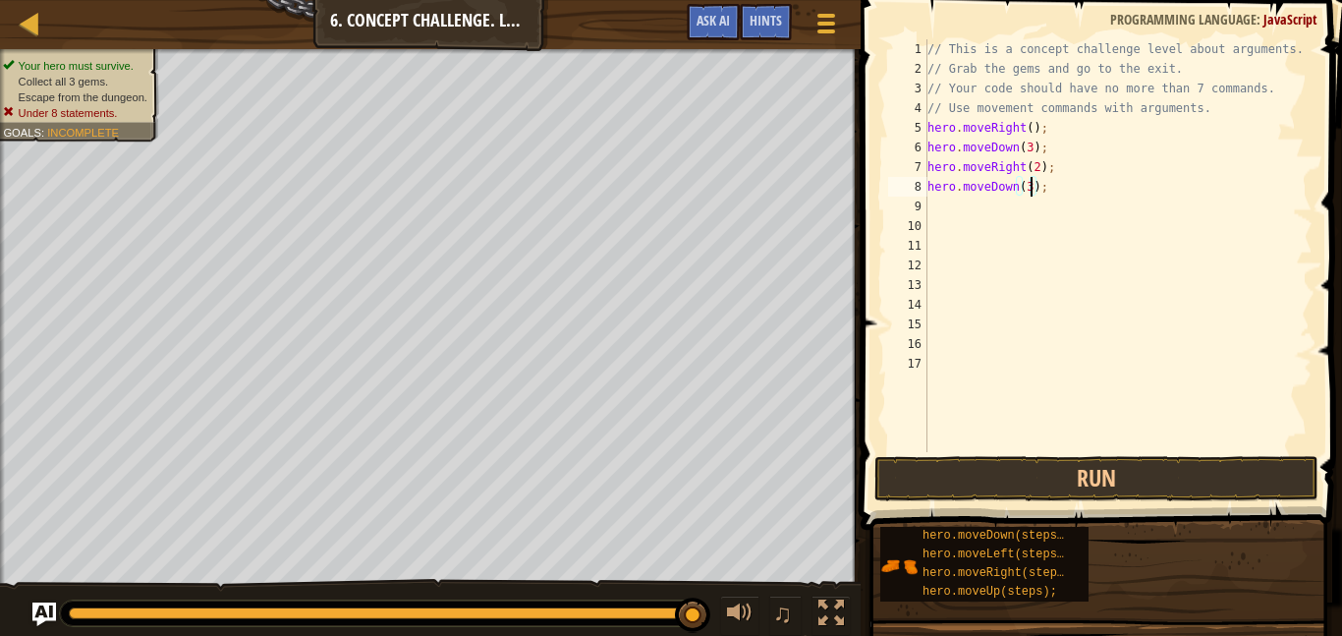
click at [939, 215] on div "// This is a concept challenge level about arguments. // Grab the gems and go t…" at bounding box center [1118, 265] width 389 height 452
type textarea "m"
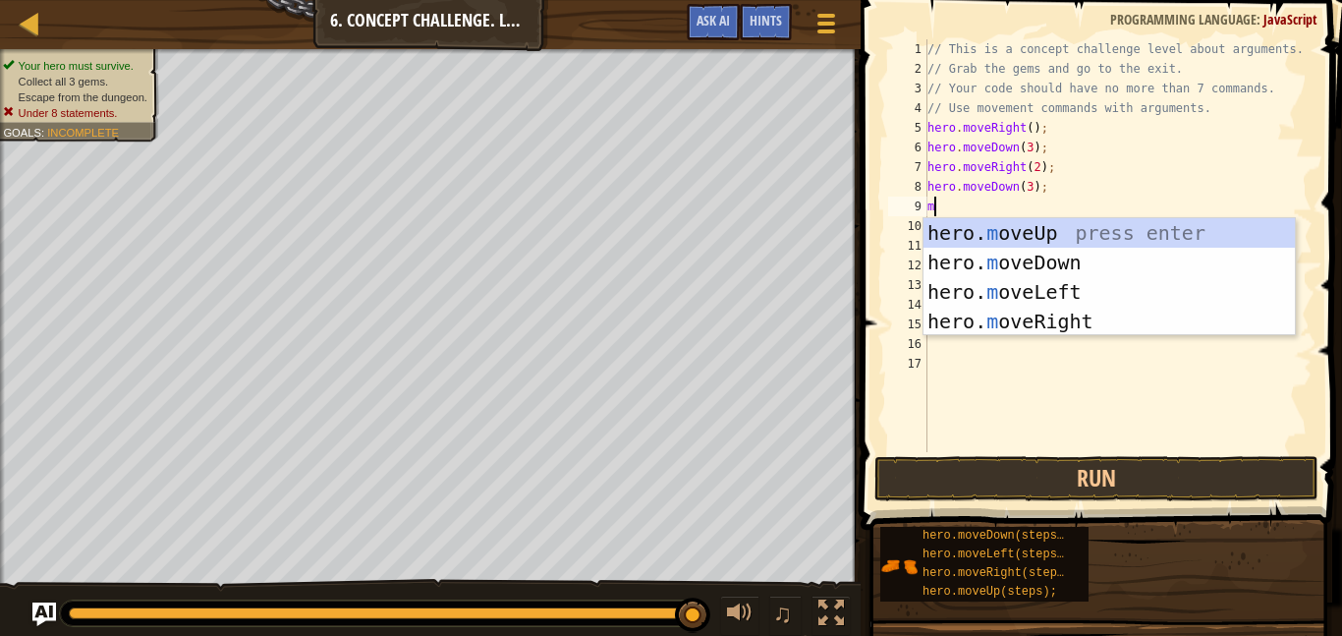
click at [1080, 294] on div "hero. m oveUp press enter hero. m oveDown press enter hero. m oveLeft press ent…" at bounding box center [1109, 306] width 371 height 177
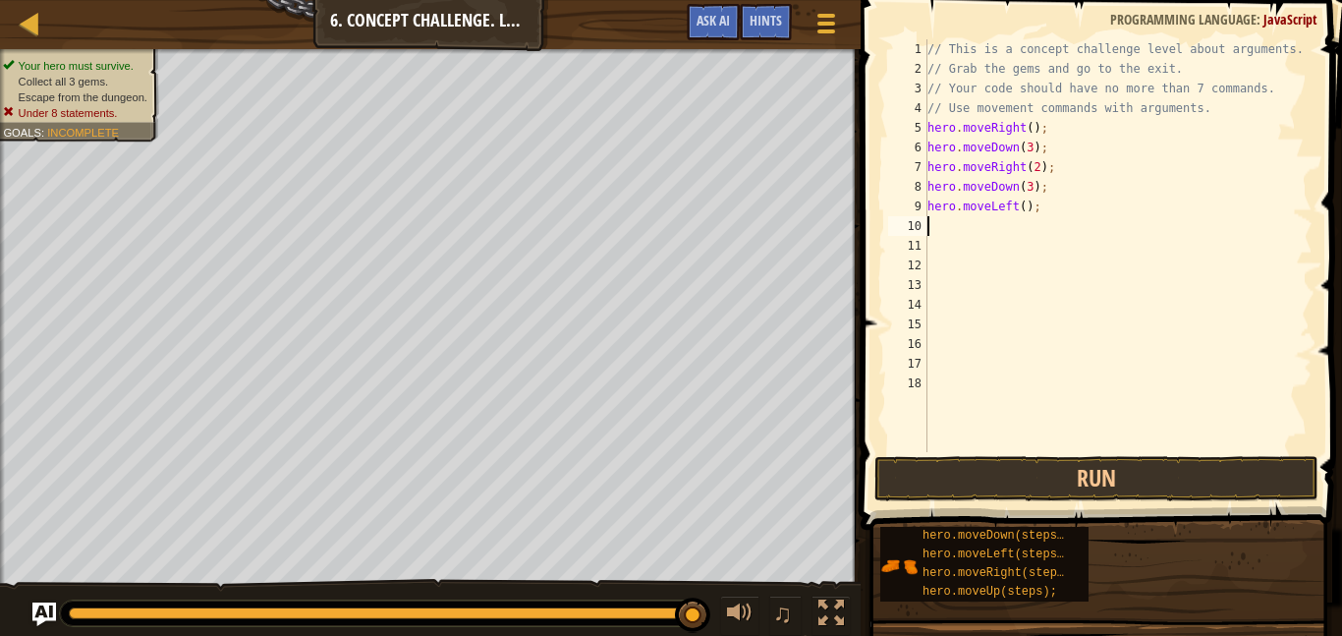
type textarea "m"
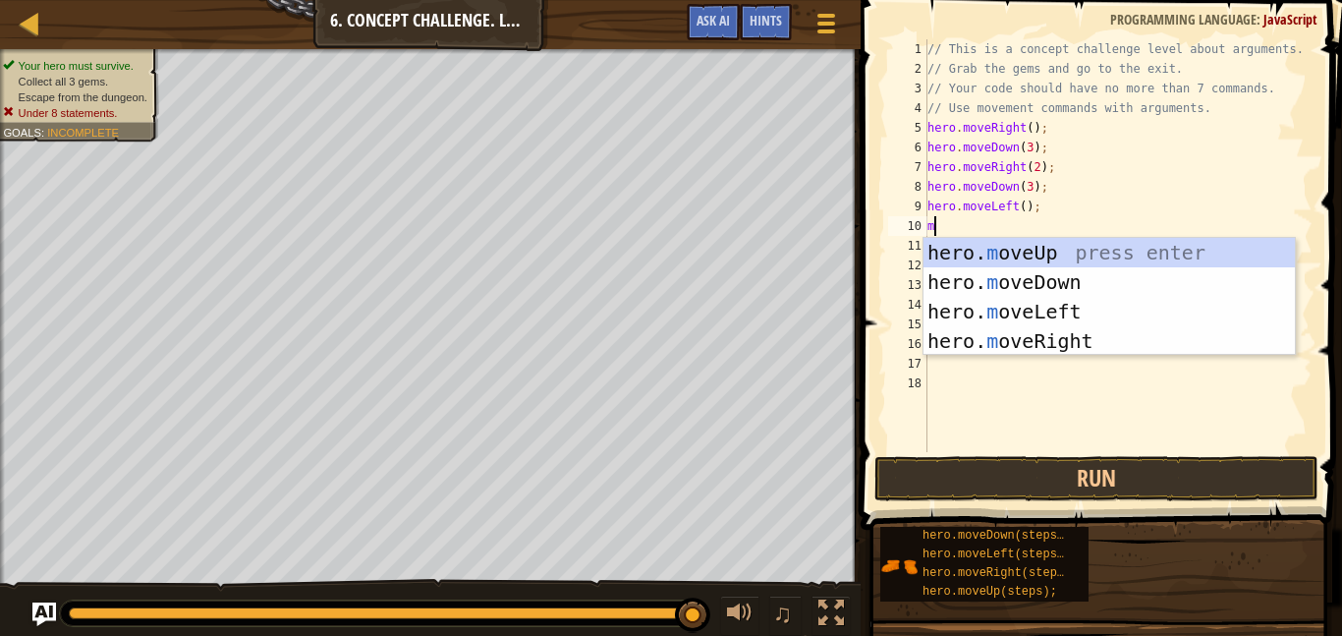
click at [1068, 264] on div "hero. m oveUp press enter hero. m oveDown press enter hero. m oveLeft press ent…" at bounding box center [1109, 326] width 371 height 177
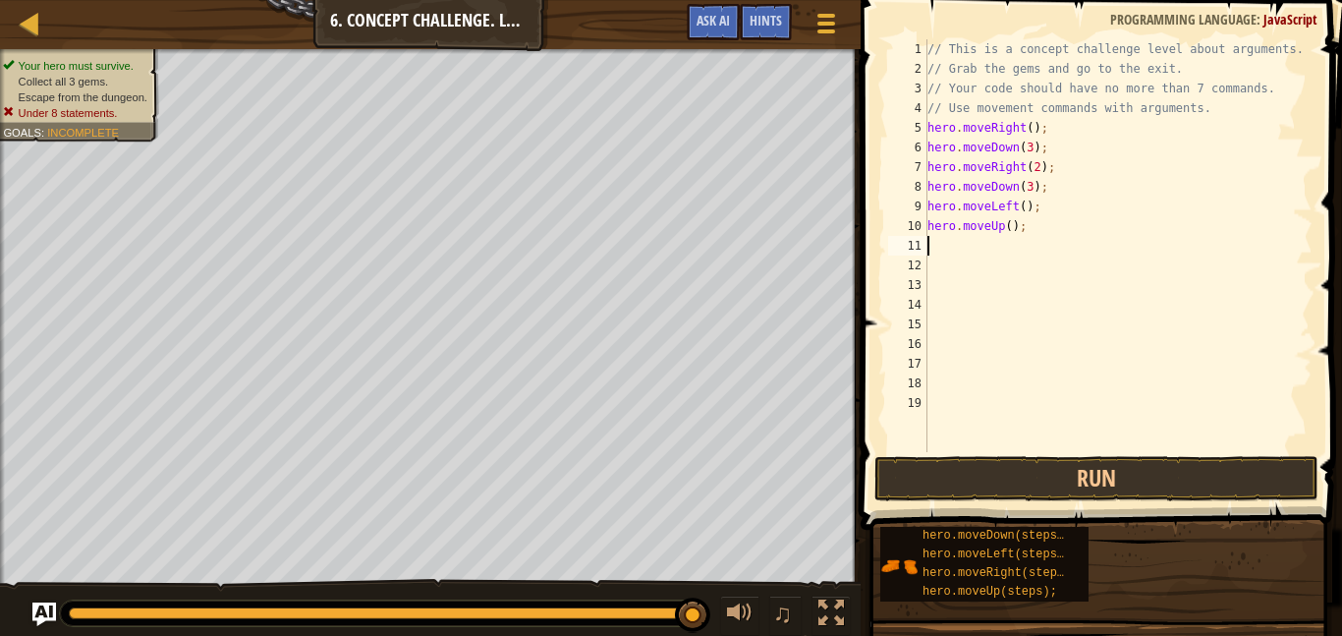
click at [1010, 235] on div "// This is a concept challenge level about arguments. // Grab the gems and go t…" at bounding box center [1118, 265] width 389 height 452
type textarea "hero.moveUp(2);"
click at [943, 252] on div "// This is a concept challenge level about arguments. // Grab the gems and go t…" at bounding box center [1118, 265] width 389 height 452
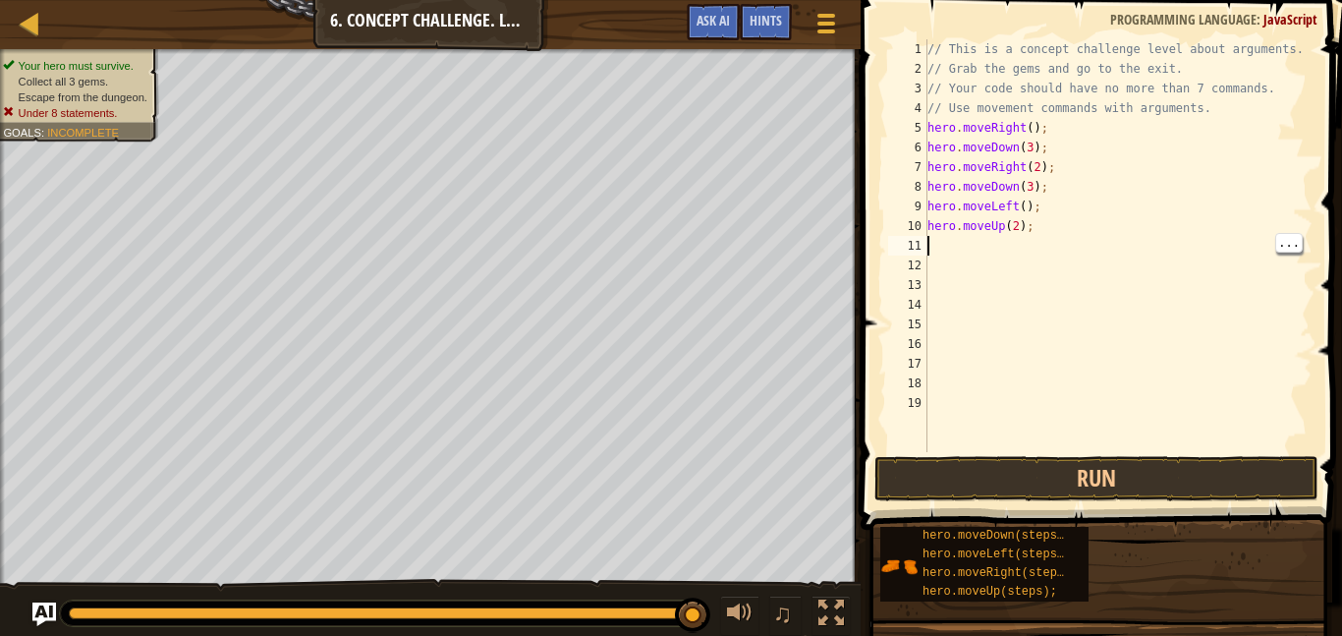
type textarea "m"
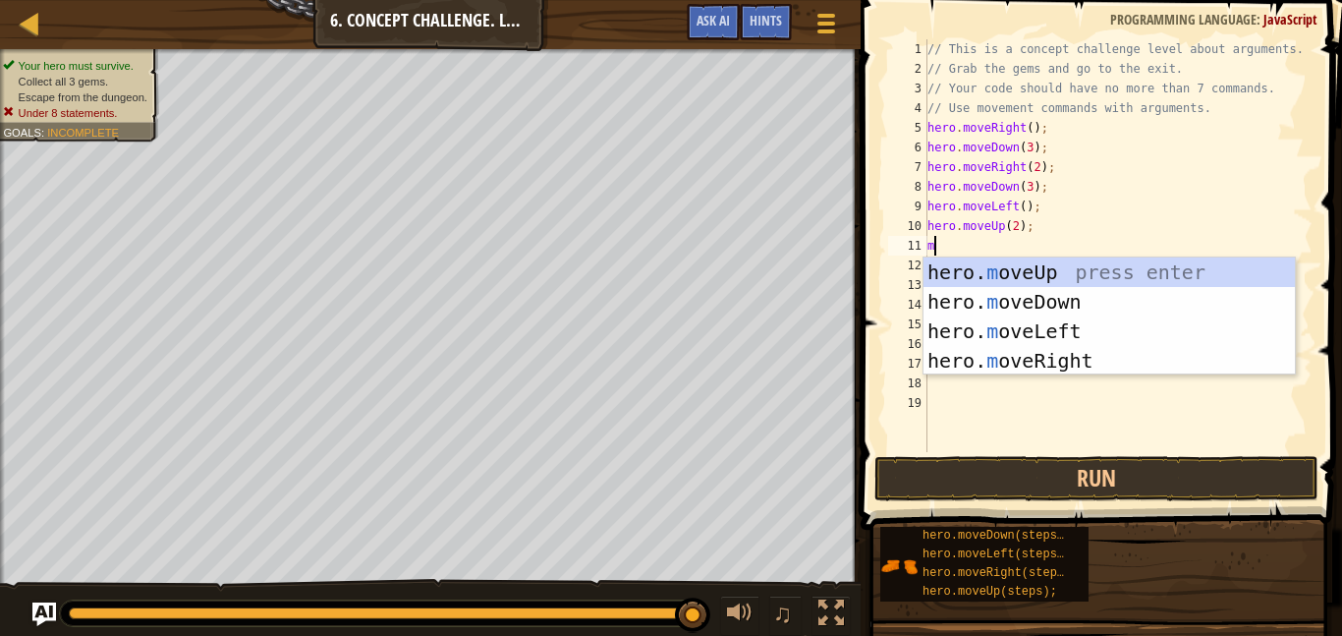
click at [1078, 371] on div "hero. m oveUp press enter hero. m oveDown press enter hero. m oveLeft press ent…" at bounding box center [1109, 345] width 371 height 177
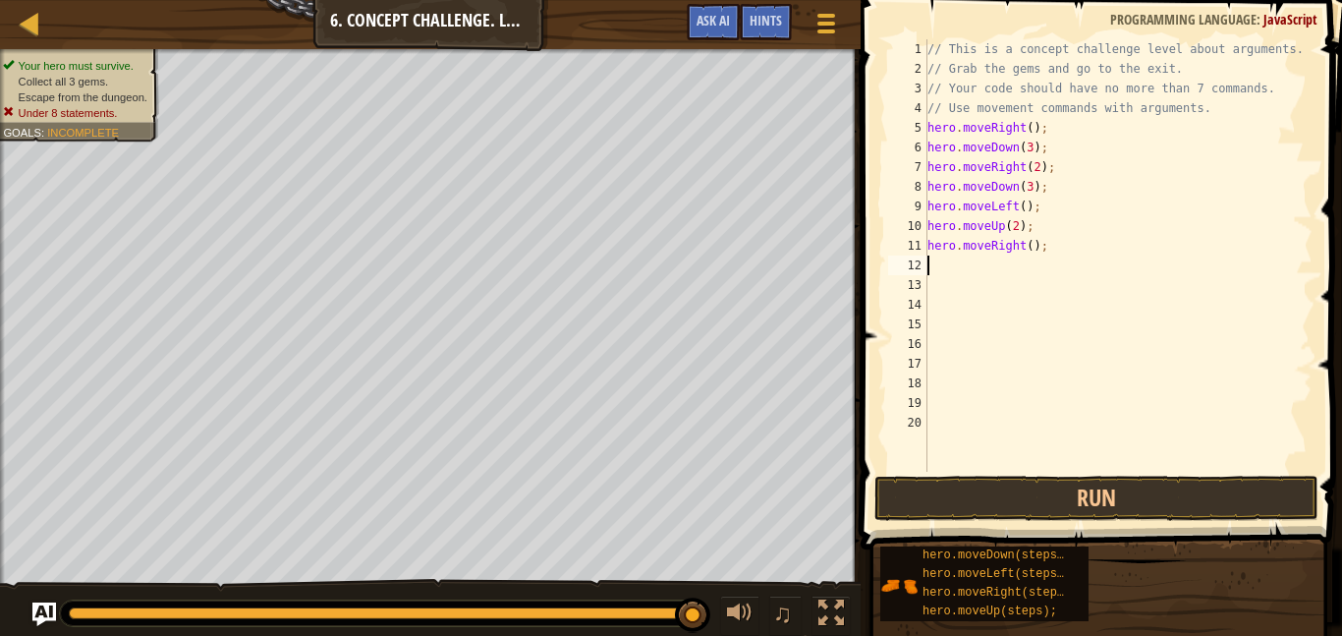
click at [1032, 254] on div "// This is a concept challenge level about arguments. // Grab the gems and go t…" at bounding box center [1118, 275] width 389 height 472
click at [1190, 507] on button "Run" at bounding box center [1097, 498] width 444 height 45
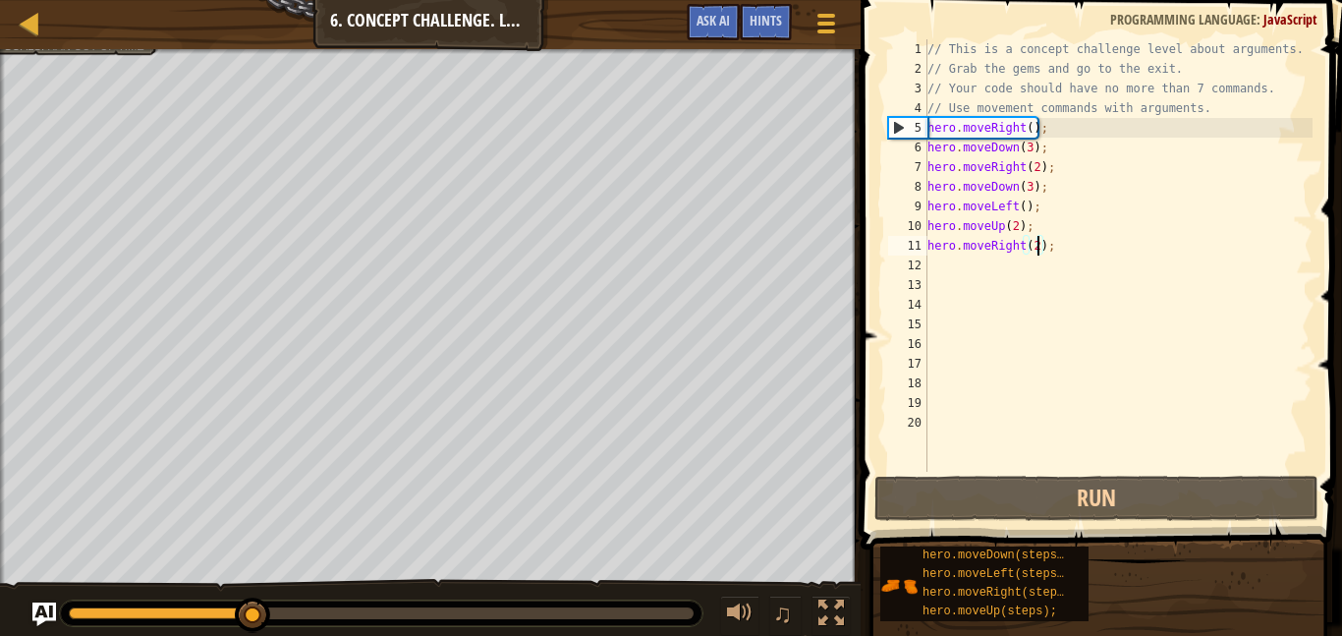
click at [1014, 145] on div "// This is a concept challenge level about arguments. // Grab the gems and go t…" at bounding box center [1118, 275] width 389 height 472
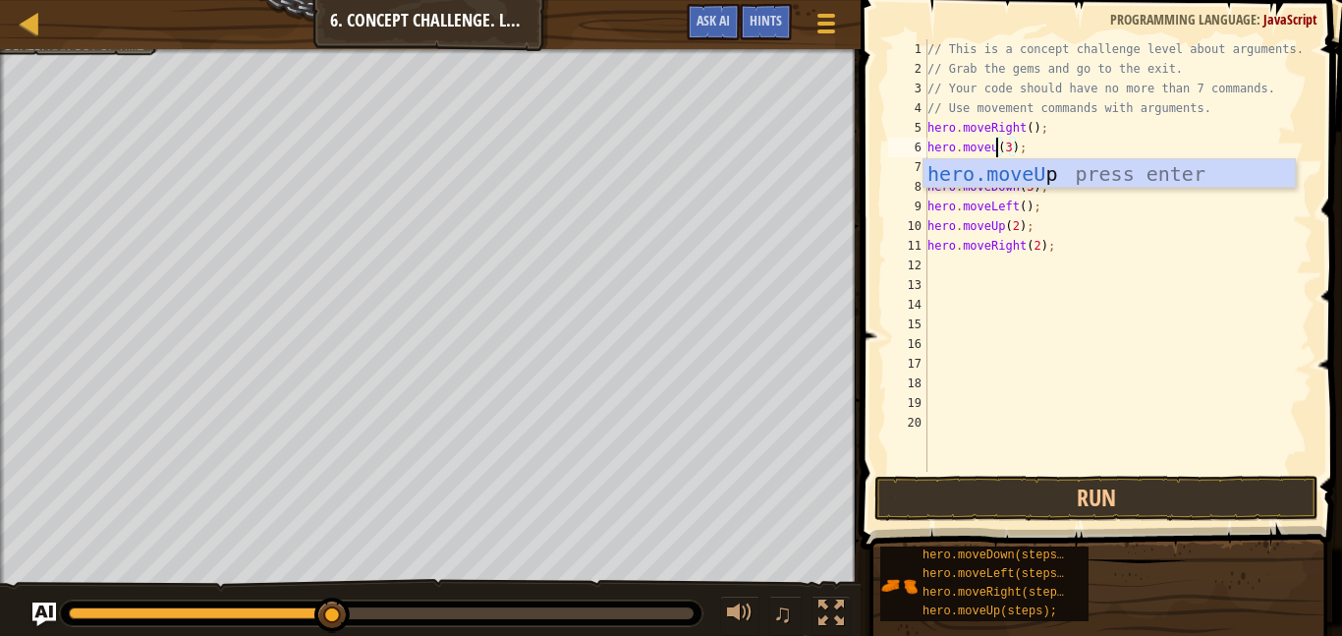
scroll to position [9, 11]
click at [1135, 0] on body "Map Introduction to Computer Science 6. Concept Challenge. Long Steps Game Menu…" at bounding box center [671, 0] width 1342 height 0
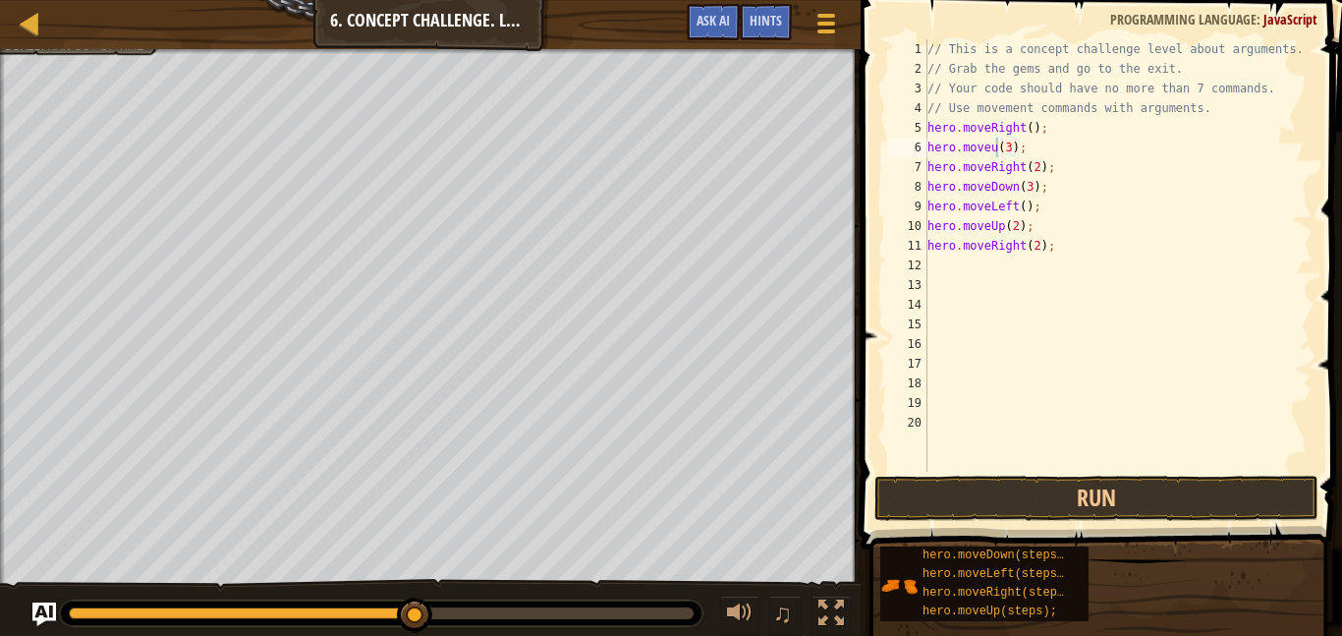
click at [997, 164] on div "// This is a concept challenge level about arguments. // Grab the gems and go t…" at bounding box center [1118, 275] width 389 height 472
click at [998, 159] on div "// This is a concept challenge level about arguments. // Grab the gems and go t…" at bounding box center [1118, 275] width 389 height 472
click at [991, 160] on div "// This is a concept challenge level about arguments. // Grab the gems and go t…" at bounding box center [1118, 275] width 389 height 472
click at [999, 150] on div "// This is a concept challenge level about arguments. // Grab the gems and go t…" at bounding box center [1118, 275] width 389 height 472
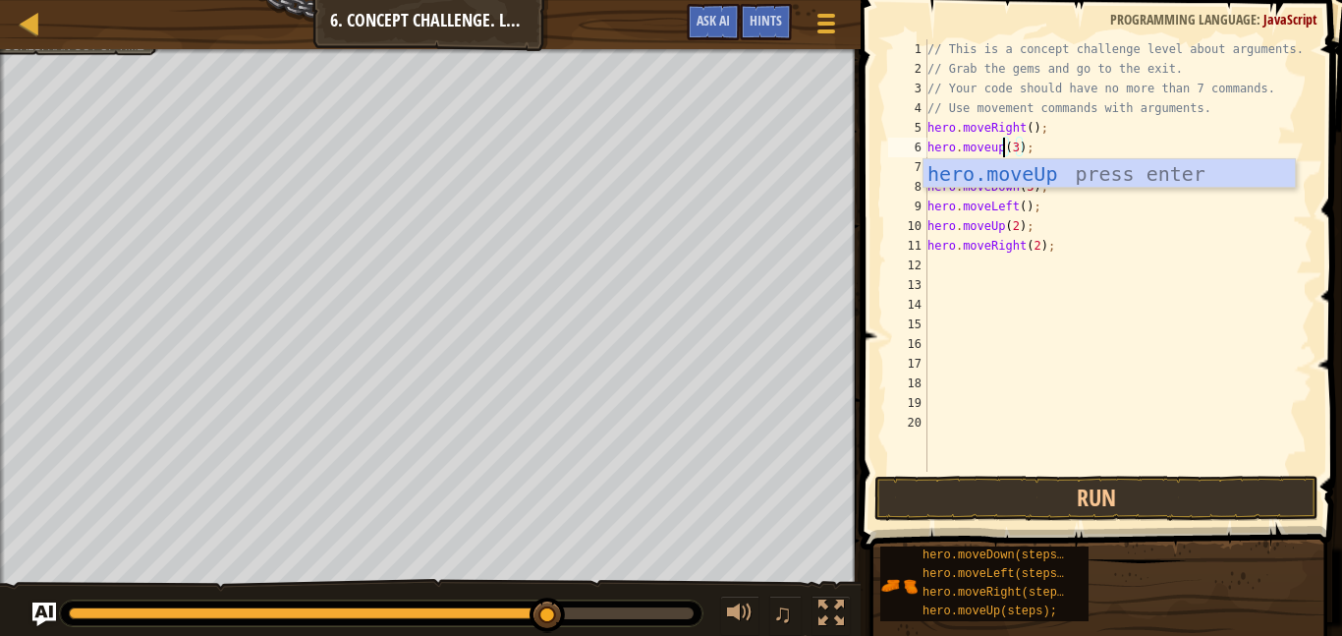
click at [1120, 180] on div "hero.moveUp press enter" at bounding box center [1109, 203] width 371 height 88
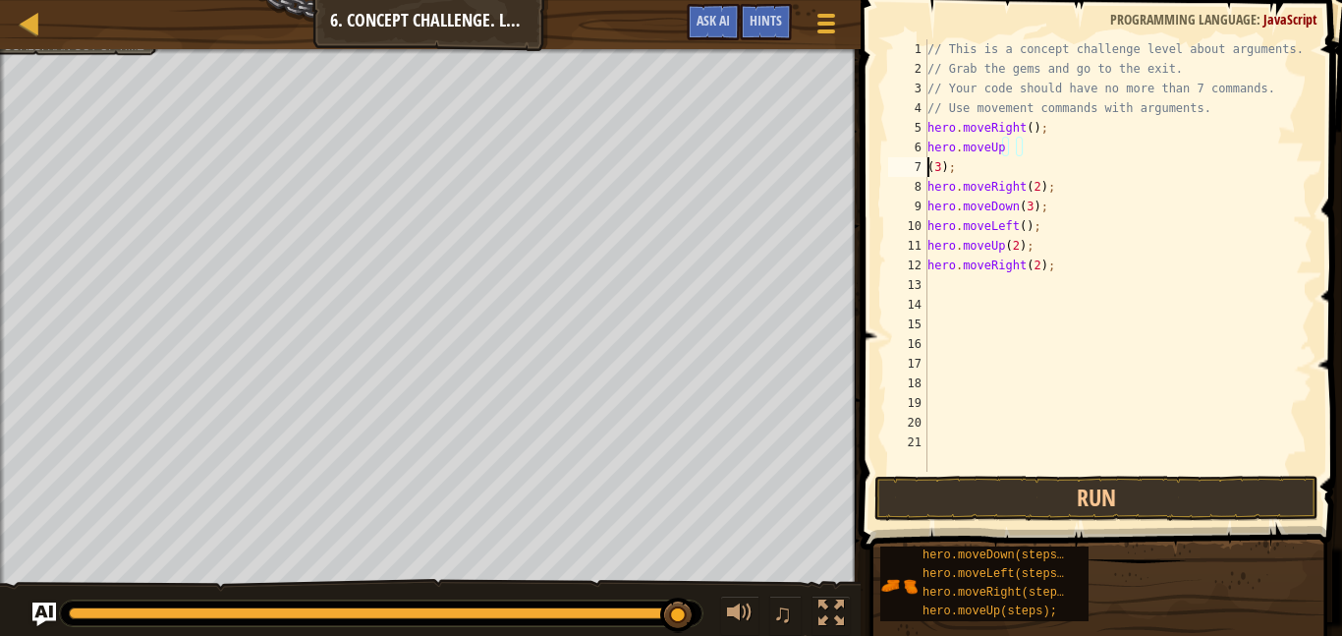
scroll to position [9, 3]
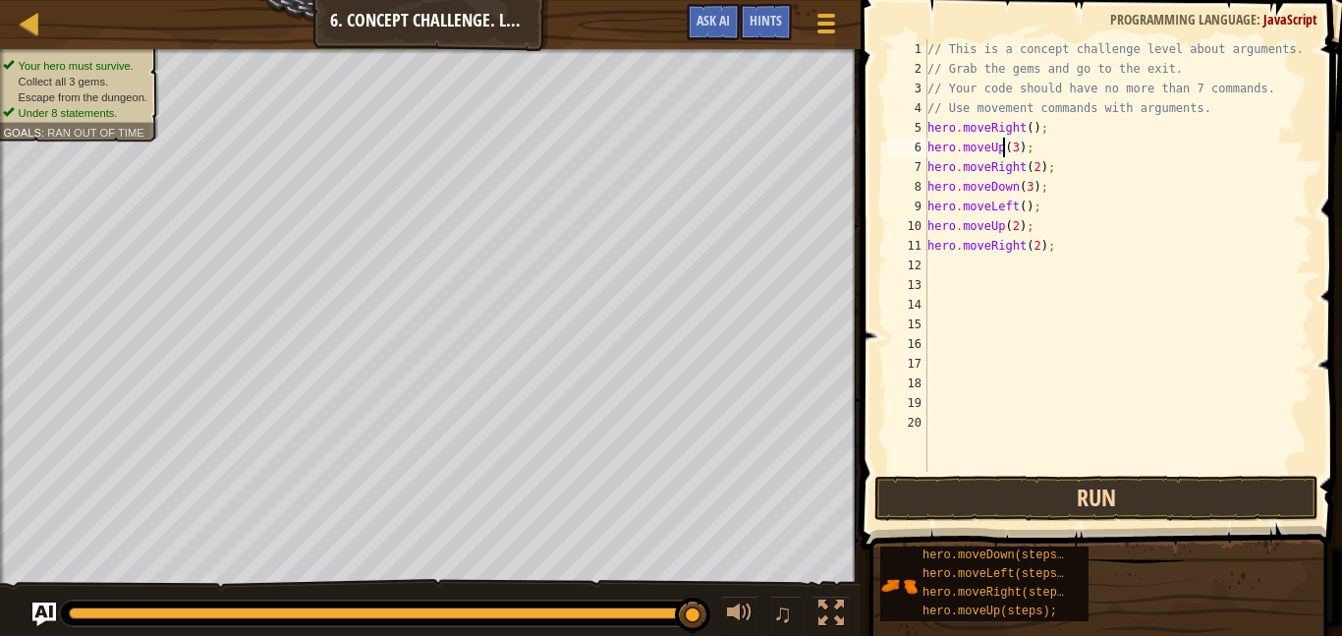
type textarea "hero.moveUp(3);"
click at [1182, 507] on button "Run" at bounding box center [1097, 498] width 444 height 45
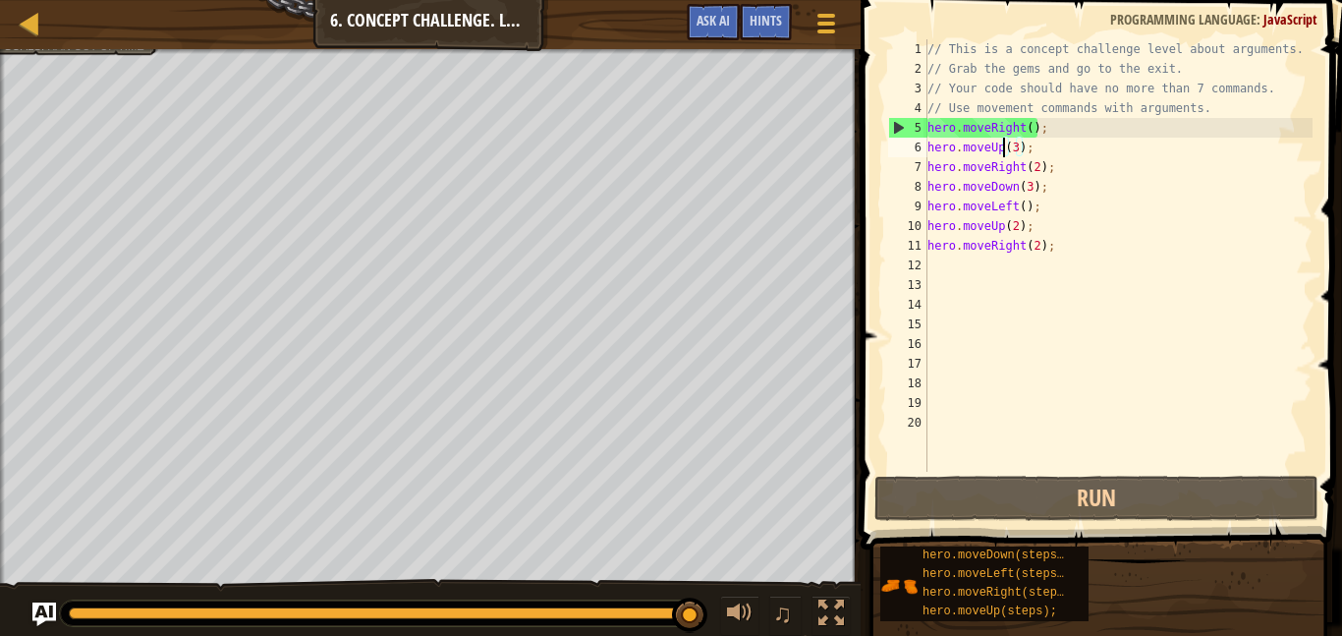
click at [941, 267] on div "// This is a concept challenge level about arguments. // Grab the gems and go t…" at bounding box center [1118, 275] width 389 height 472
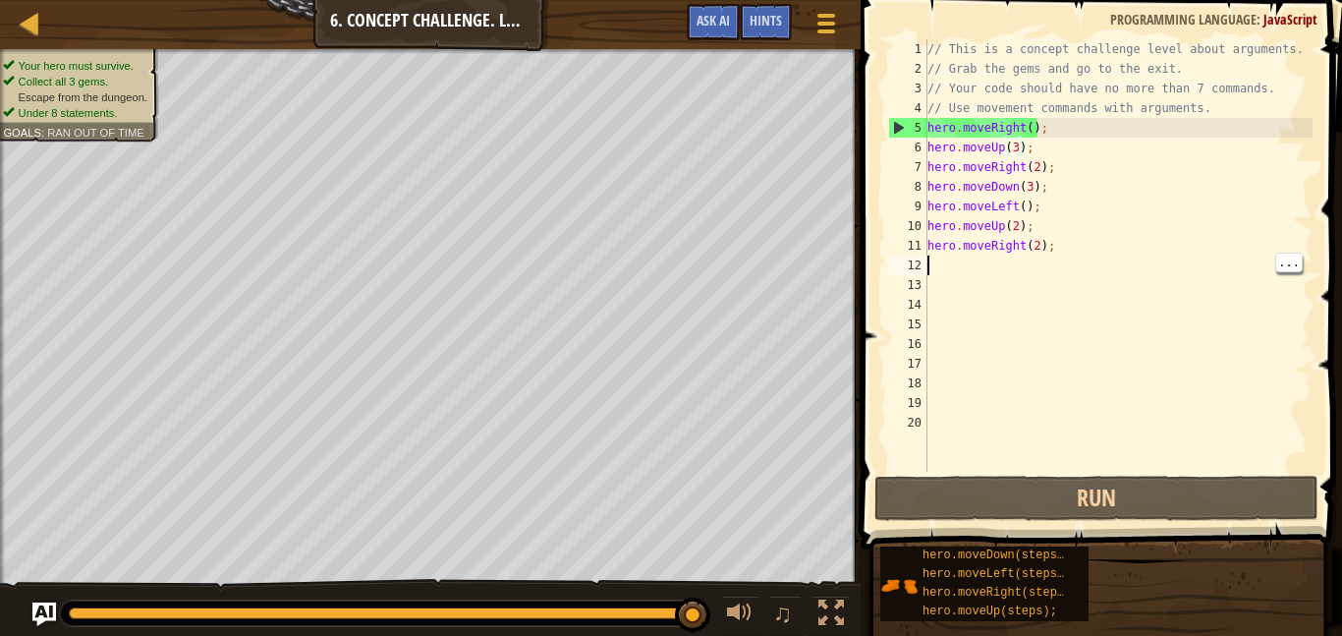
scroll to position [9, 0]
type textarea "l"
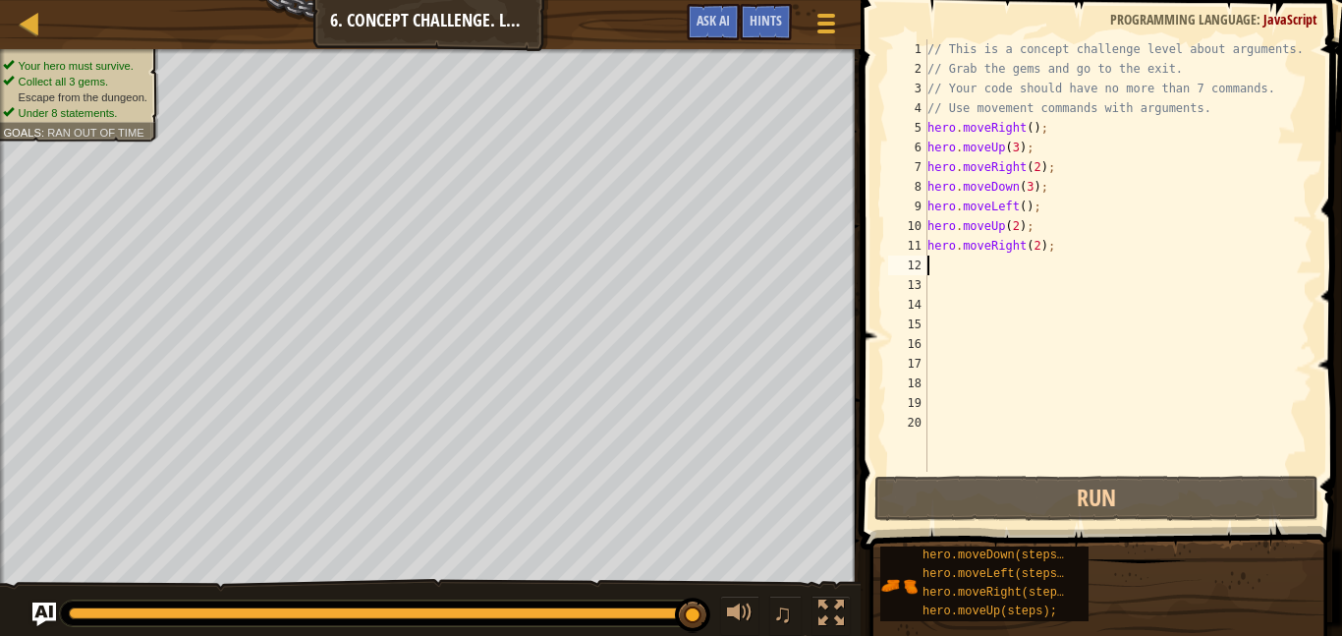
type textarea "m"
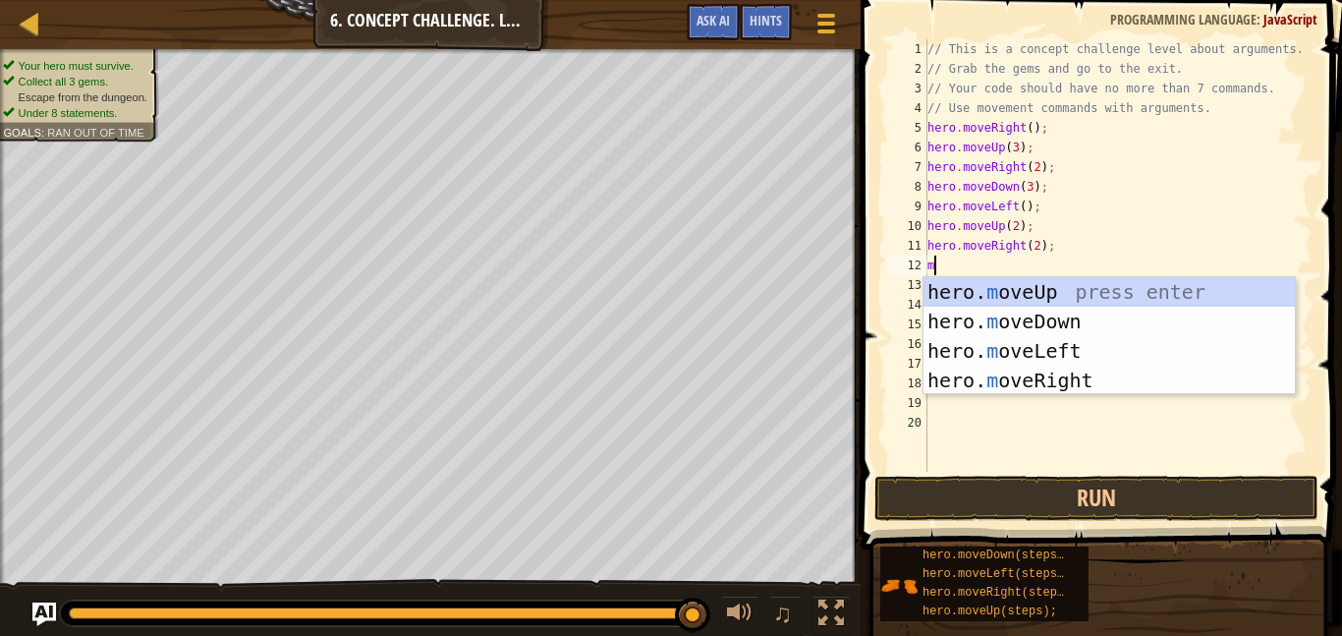
click at [1067, 380] on div "hero. m oveUp press enter hero. m oveDown press enter hero. m oveLeft press ent…" at bounding box center [1109, 365] width 371 height 177
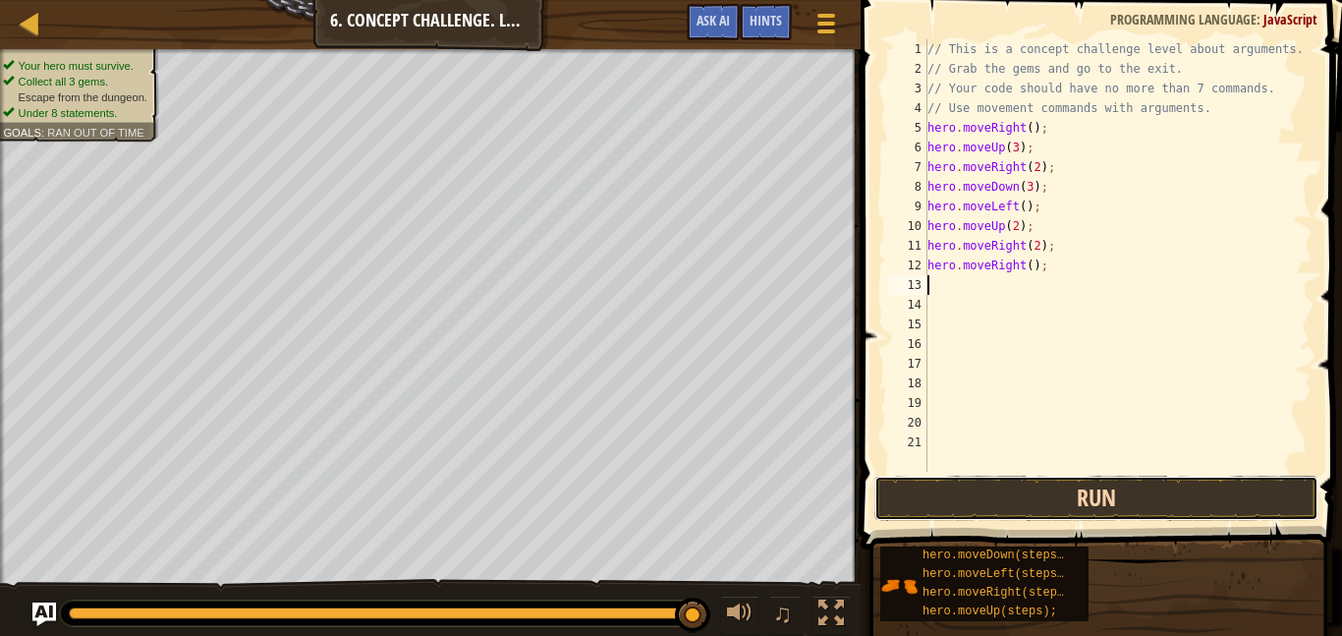
click at [1053, 504] on button "Run" at bounding box center [1097, 498] width 444 height 45
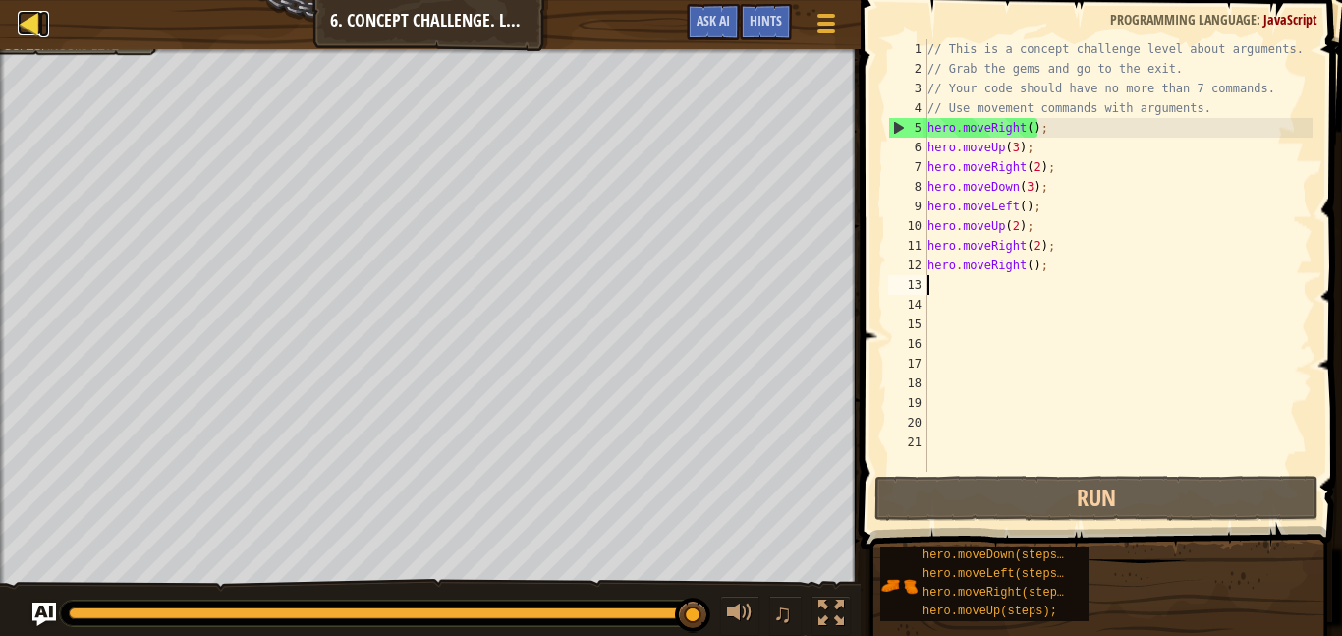
click at [30, 11] on div at bounding box center [30, 23] width 25 height 25
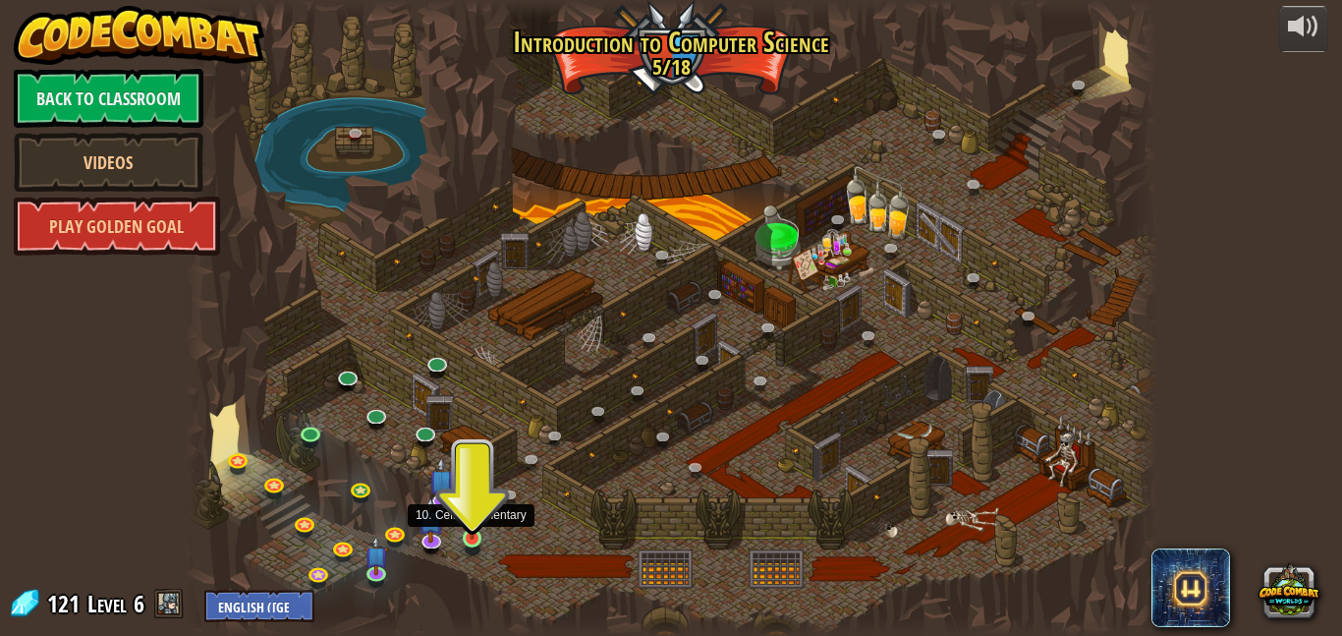
click at [471, 539] on img at bounding box center [472, 512] width 23 height 53
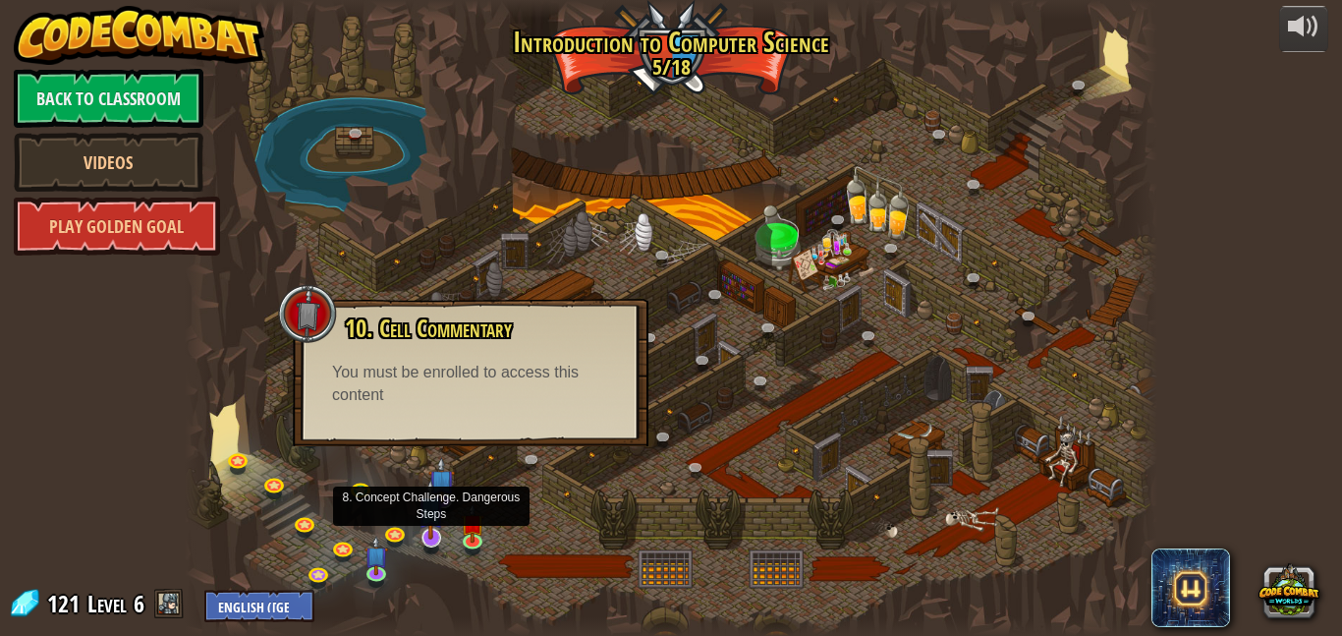
click at [439, 533] on img at bounding box center [431, 509] width 27 height 61
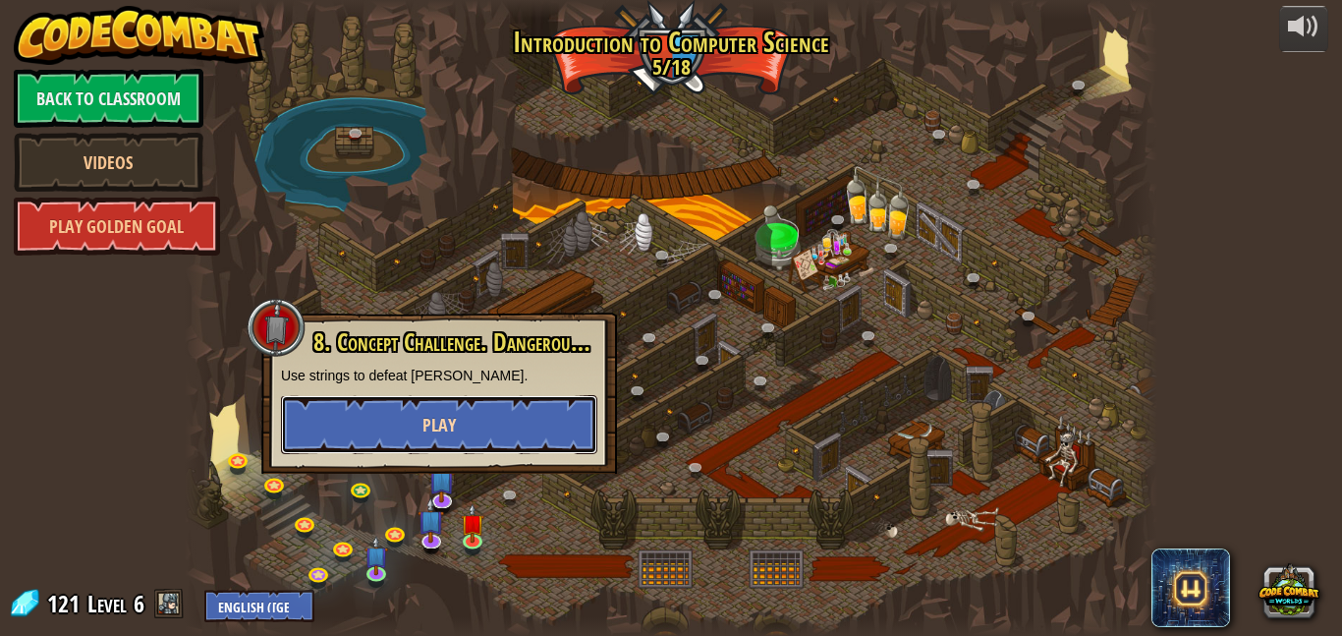
click at [411, 422] on button "Play" at bounding box center [439, 424] width 316 height 59
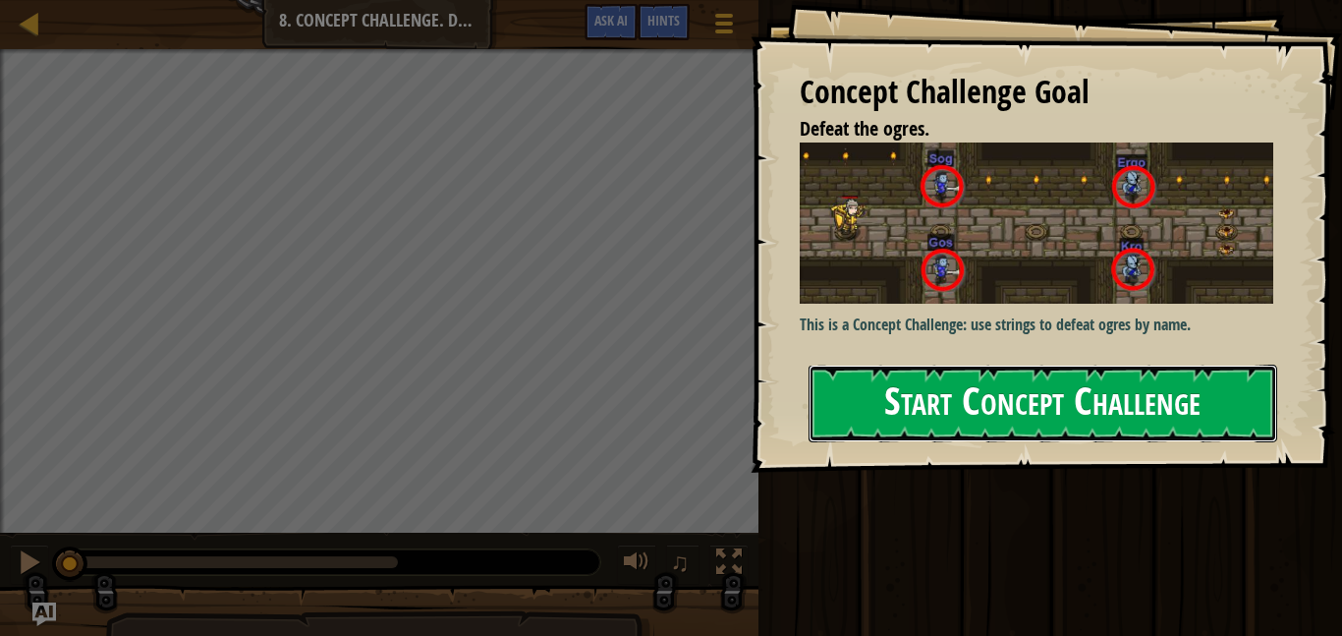
click at [894, 418] on button "Start Concept Challenge" at bounding box center [1043, 404] width 469 height 78
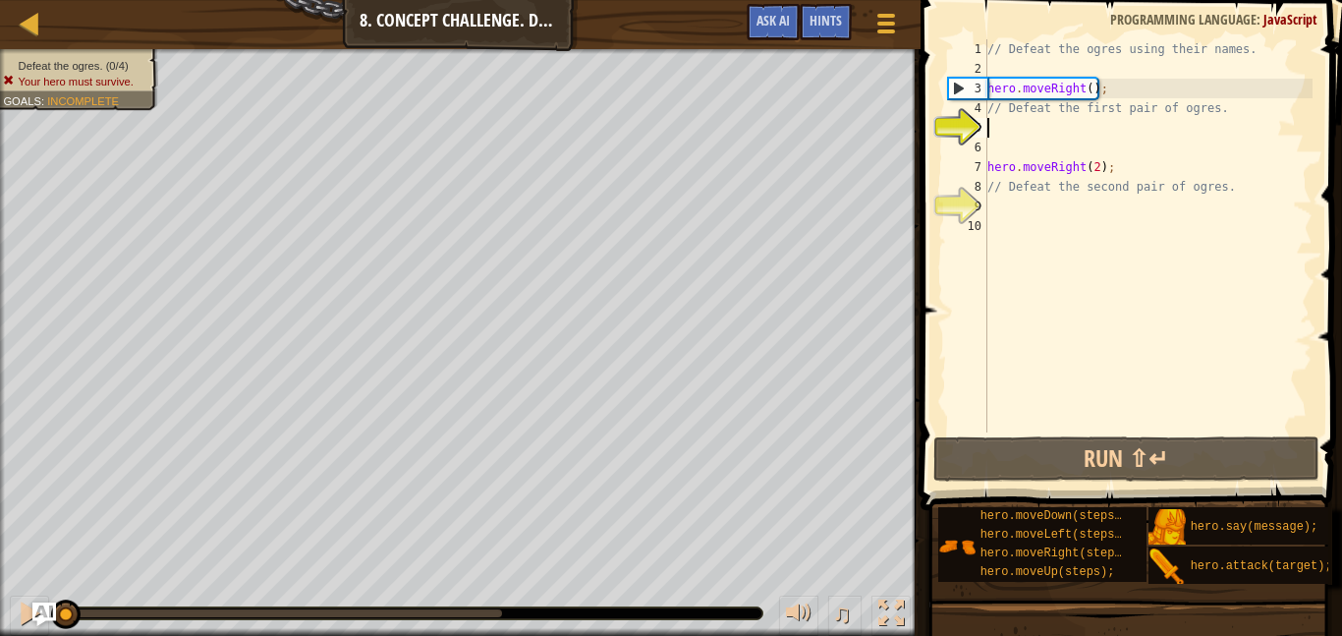
click at [1092, 85] on div "// Defeat the ogres using their names. hero . moveRight ( ) ; // Defeat the fir…" at bounding box center [1148, 255] width 329 height 432
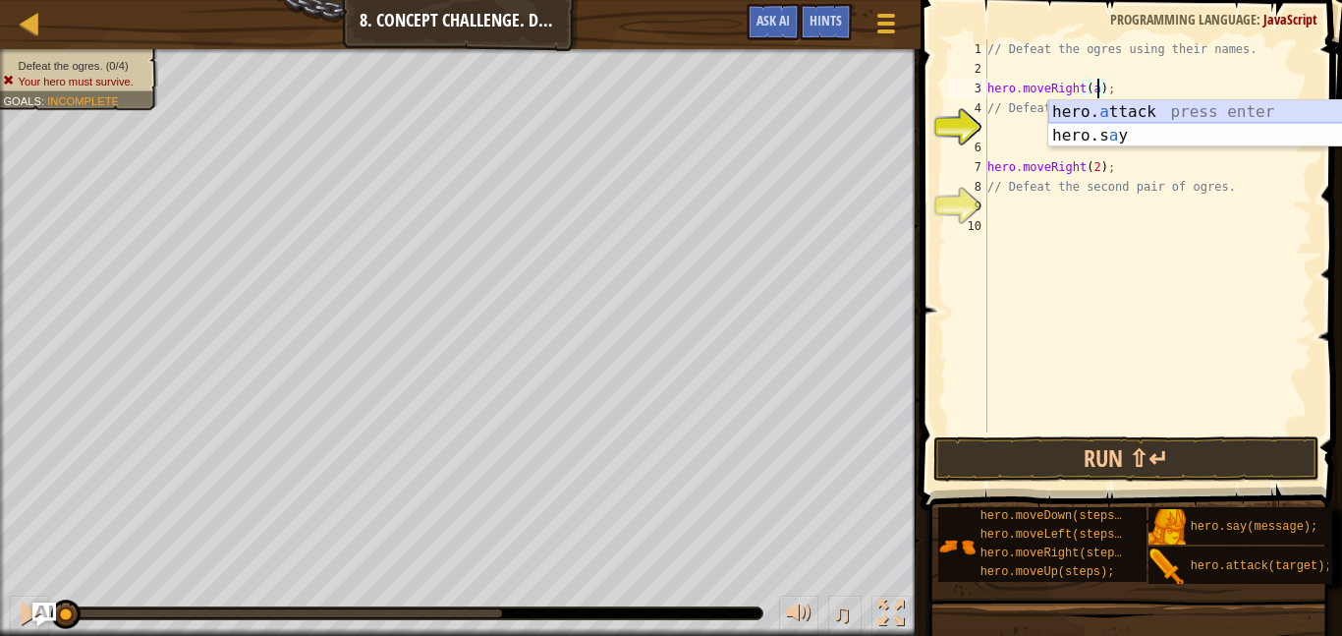
click at [1111, 115] on div "hero. a ttack press enter hero.s a y press enter" at bounding box center [1234, 147] width 371 height 94
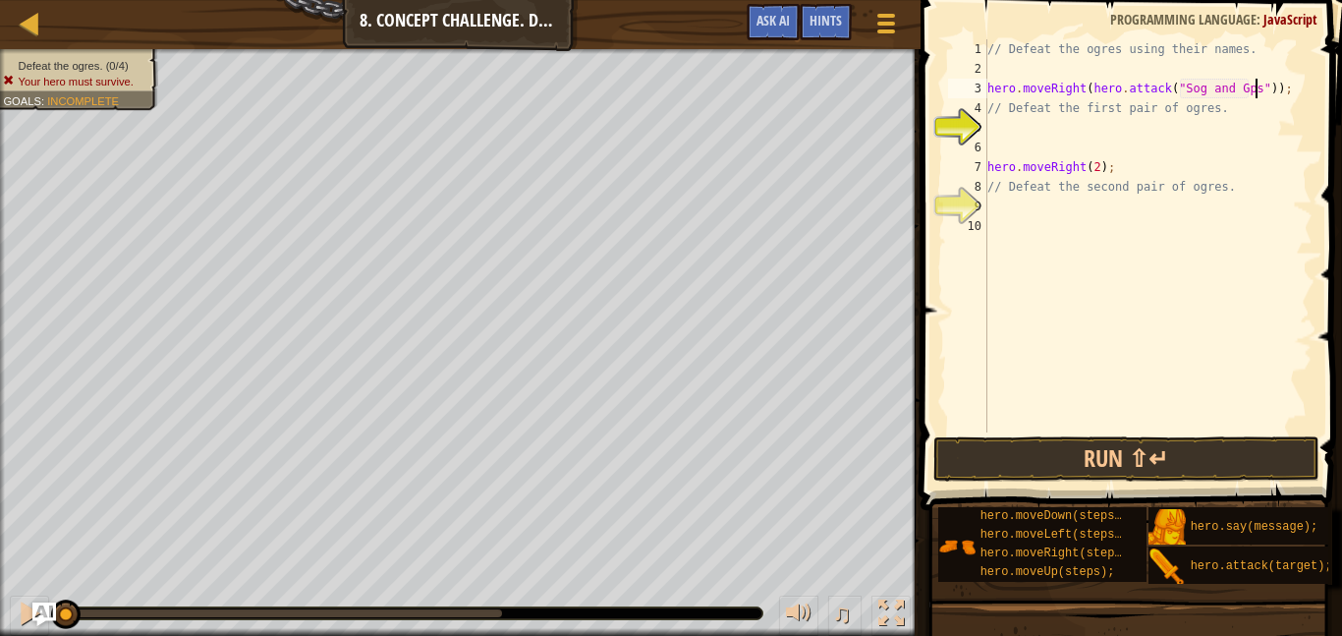
scroll to position [9, 38]
type textarea "hero.moveRight(hero.attack("Sog and Gos"));"
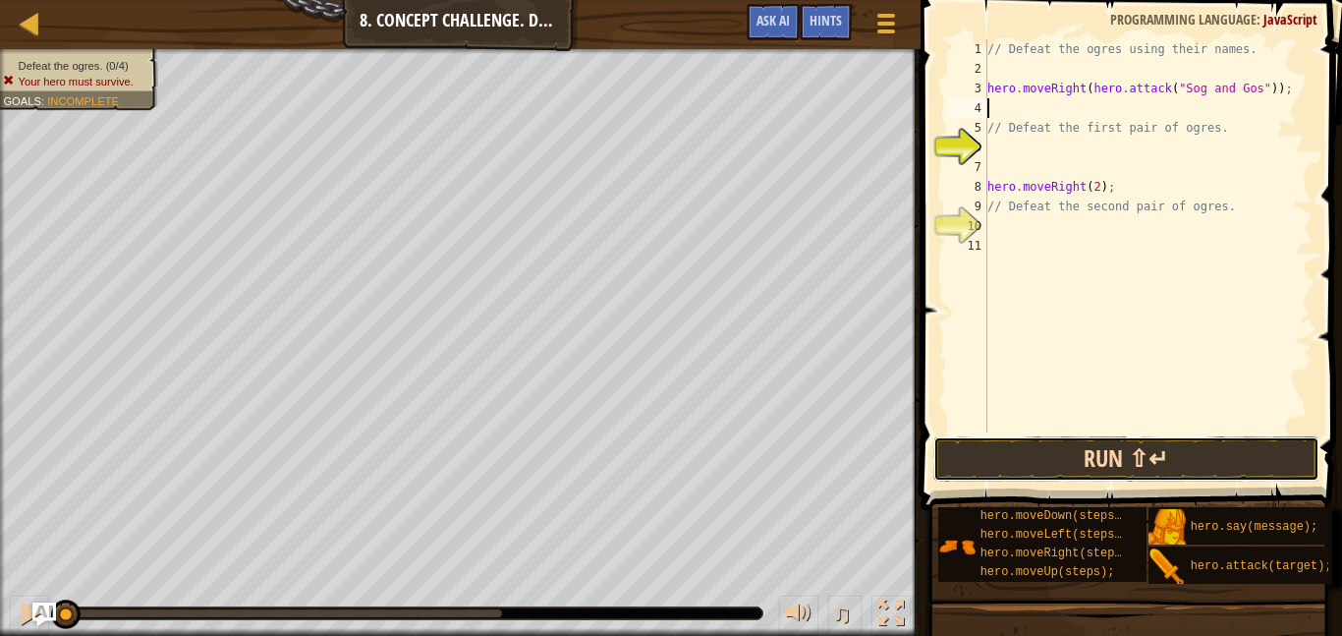
click at [1023, 463] on button "Run ⇧↵" at bounding box center [1127, 458] width 386 height 45
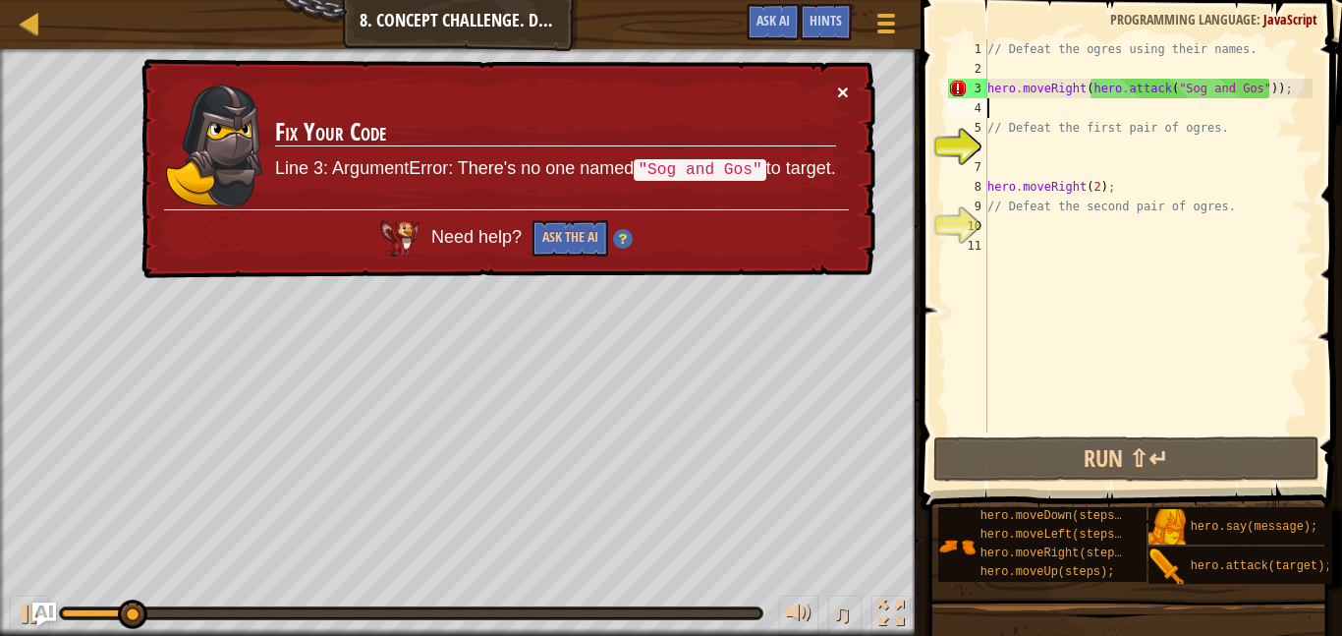
click at [841, 98] on button "×" at bounding box center [843, 92] width 12 height 21
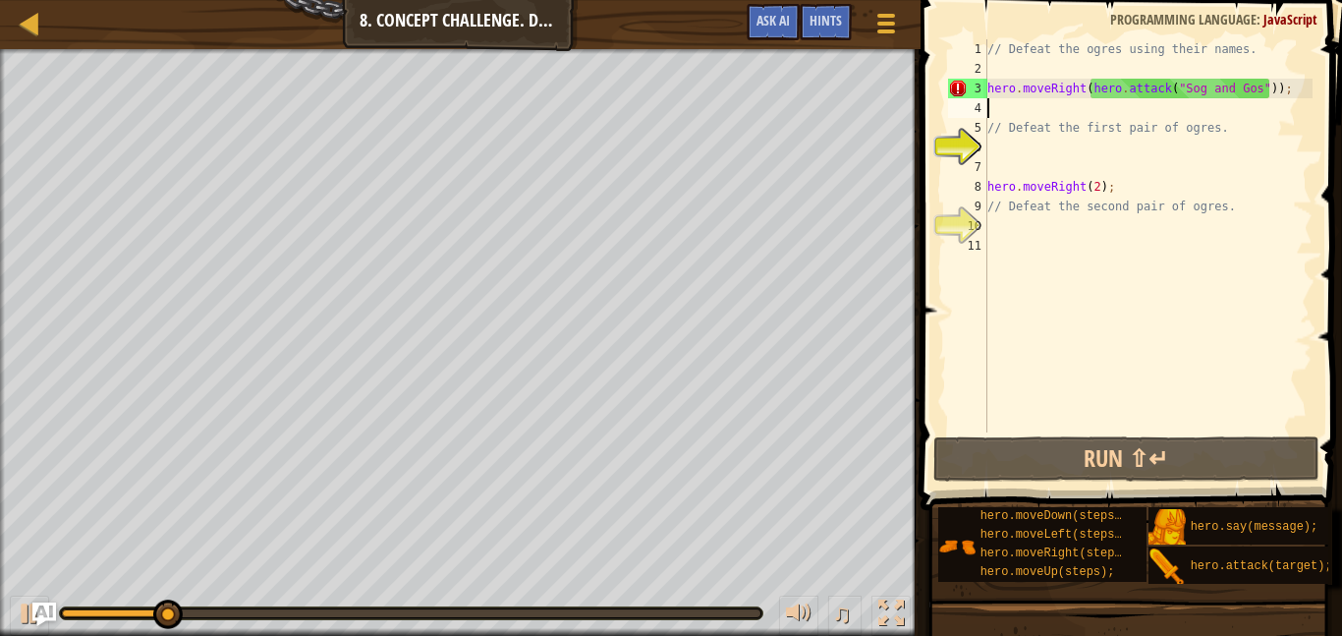
click at [1249, 95] on div "// Defeat the ogres using their names. hero . moveRight ( hero . attack ( "Sog …" at bounding box center [1148, 255] width 329 height 432
type textarea "hero.moveRight(hero.attack("Sog and Gos"));"
click at [1253, 98] on div "// Defeat the ogres using their names. hero . moveRight ( hero . attack ( "Sog …" at bounding box center [1148, 255] width 329 height 432
click at [1255, 90] on div "// Defeat the ogres using their names. hero . moveRight ( hero . attack ( "Sog …" at bounding box center [1148, 255] width 329 height 432
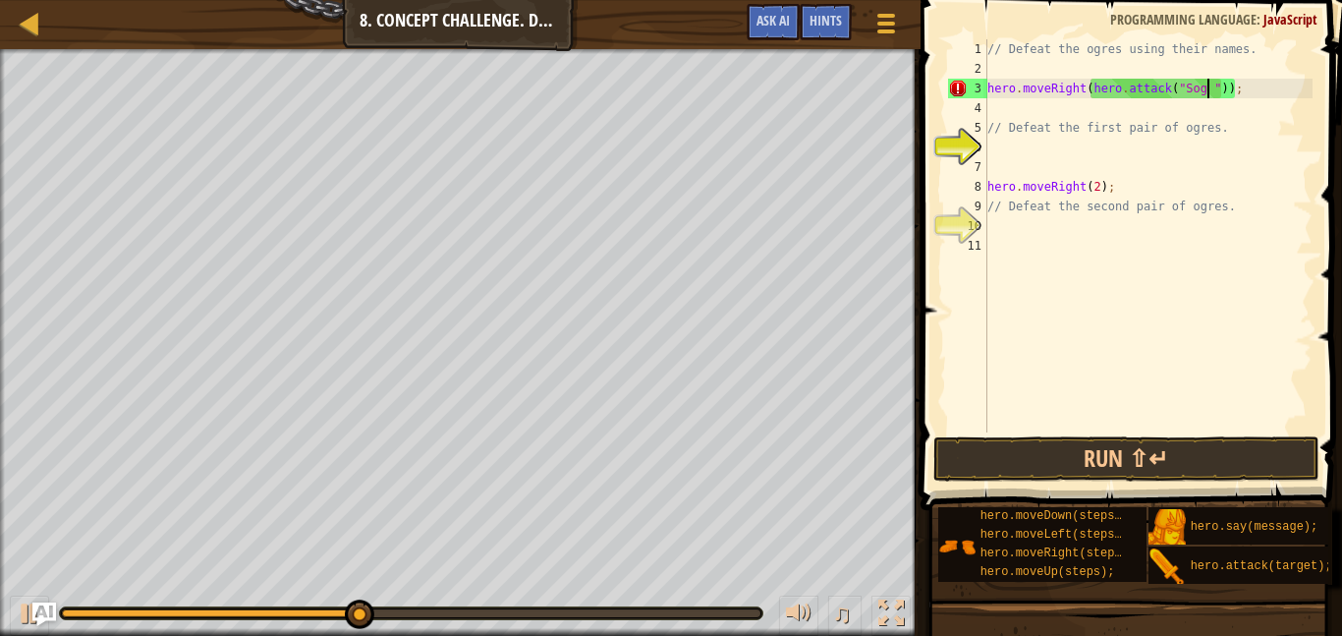
type textarea "hero.moveRight(hero.attack("Sog"));"
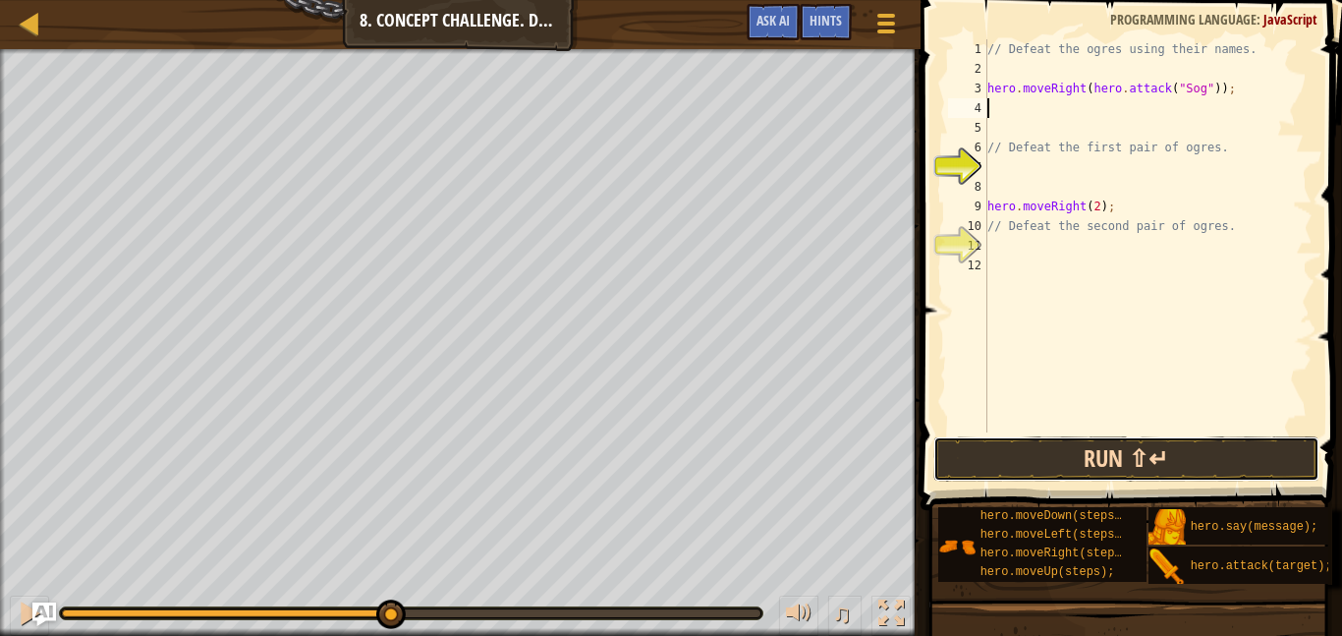
click at [1141, 456] on button "Run ⇧↵" at bounding box center [1127, 458] width 386 height 45
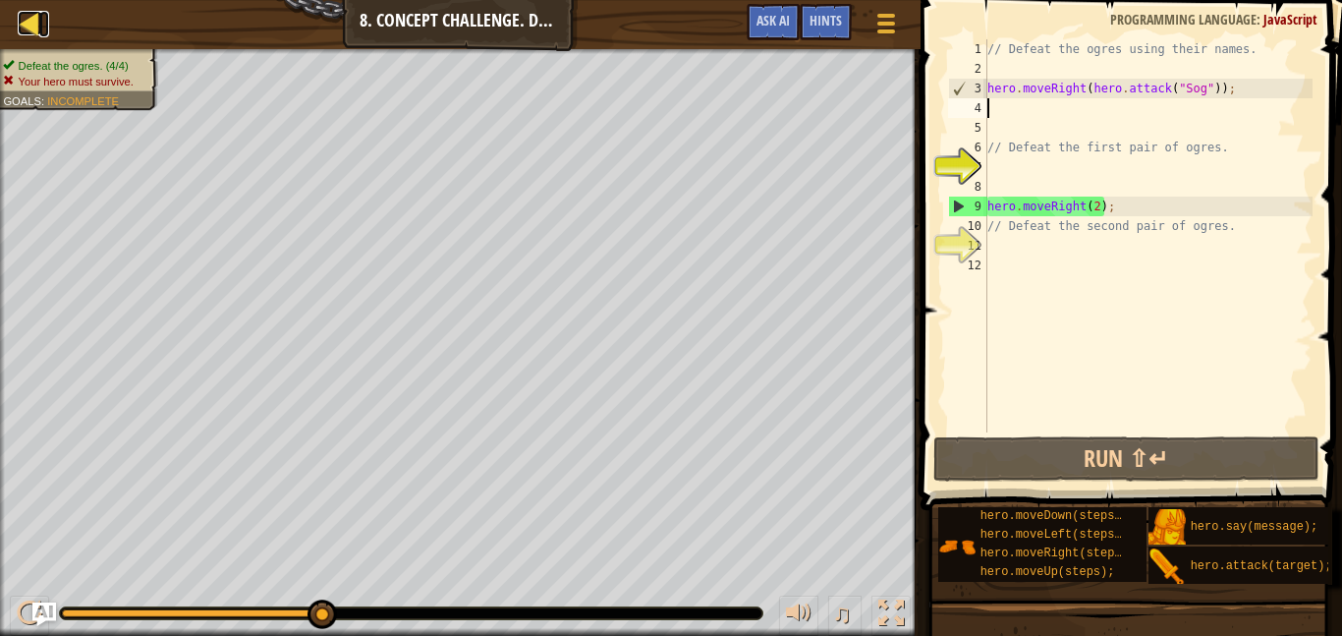
click at [21, 18] on div at bounding box center [30, 23] width 25 height 25
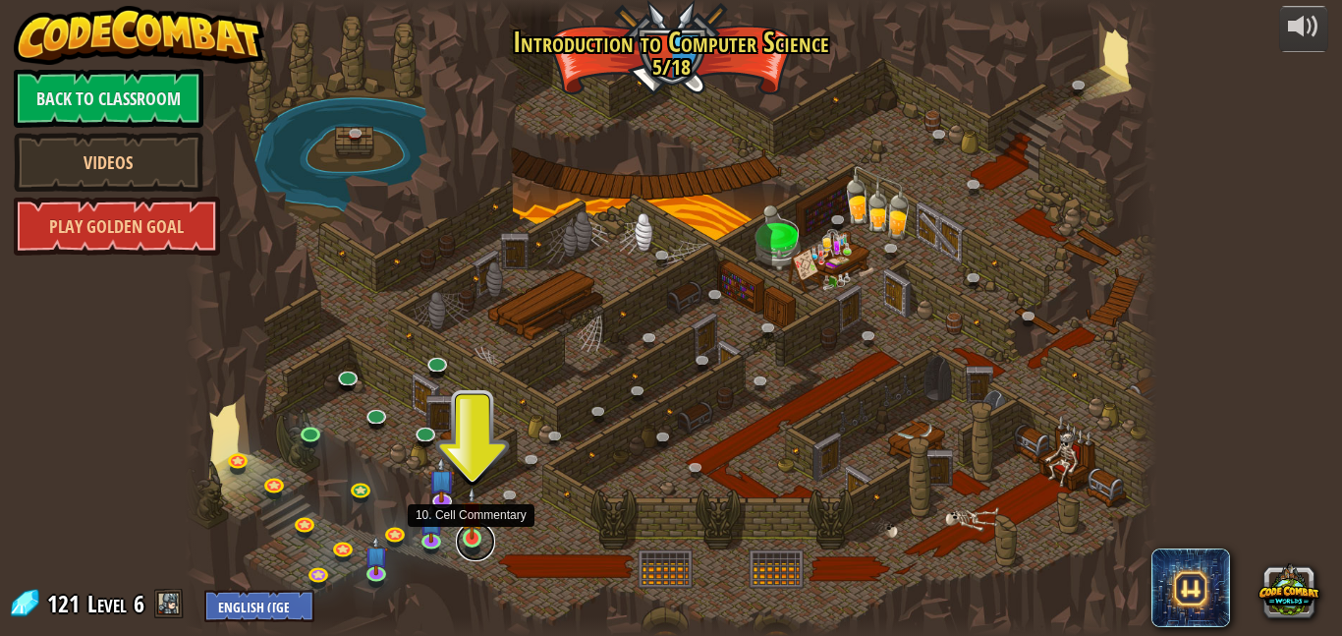
click at [477, 544] on link at bounding box center [475, 541] width 39 height 39
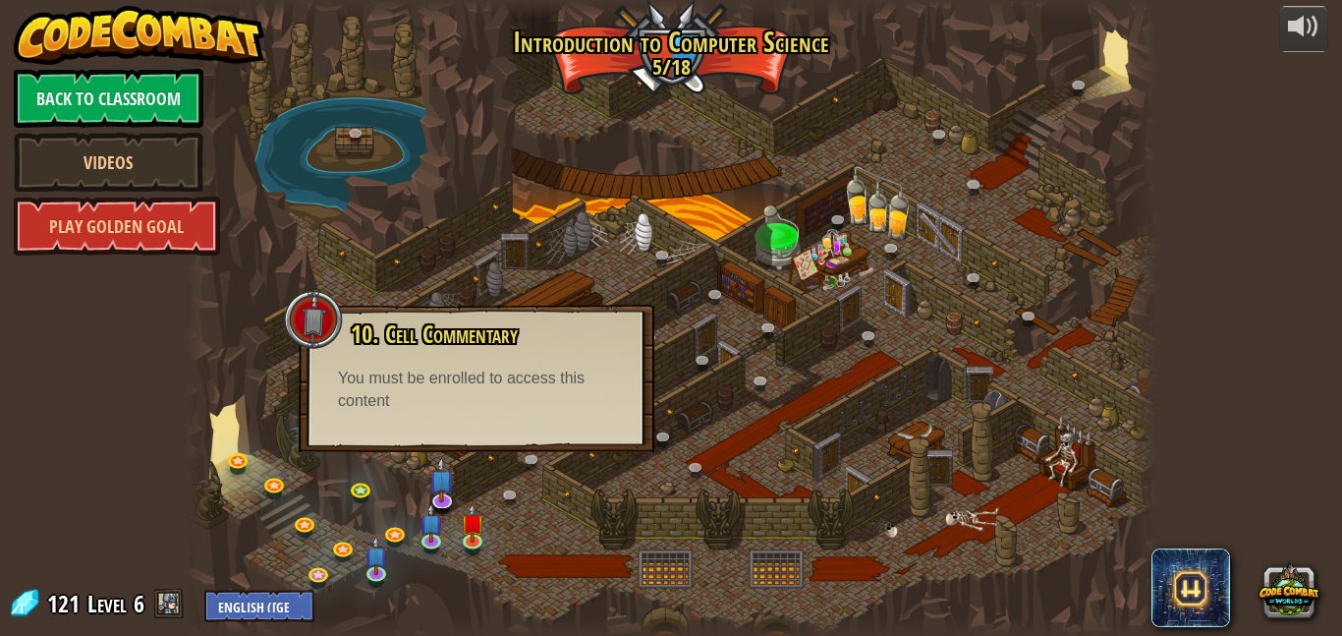
click at [430, 416] on div "10. Cell Commentary Trapped in a prison cell with the famous wizard! Say the pa…" at bounding box center [477, 378] width 356 height 147
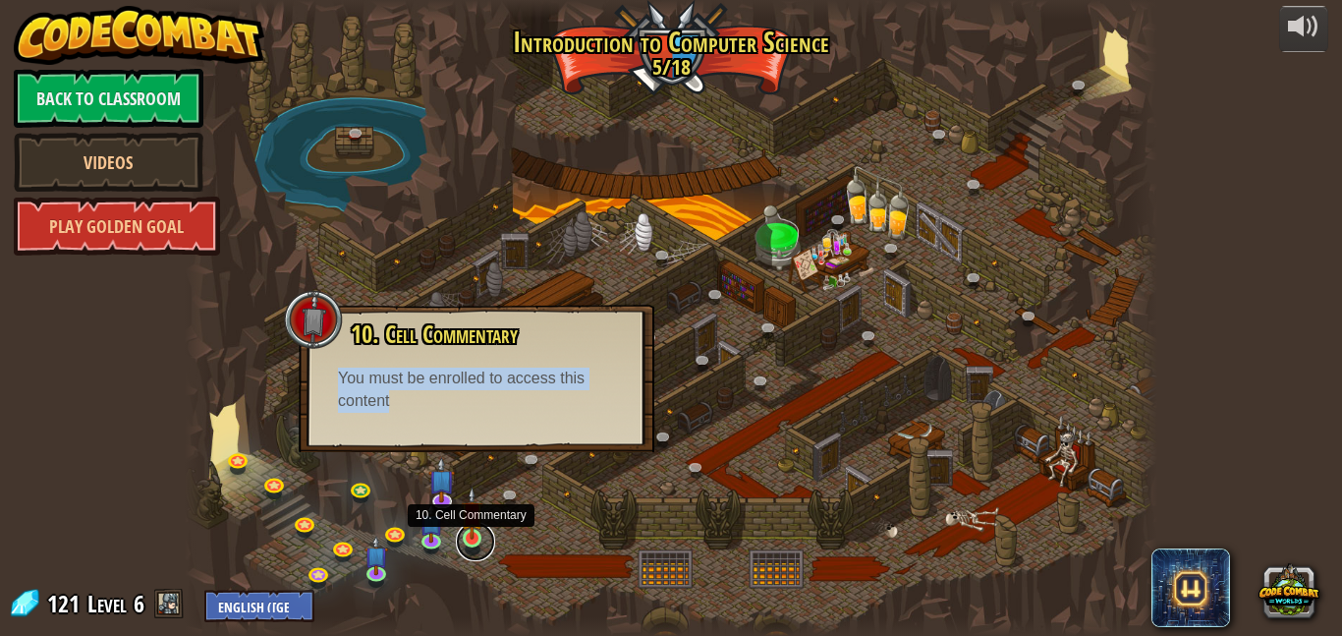
click at [472, 540] on link at bounding box center [475, 541] width 39 height 39
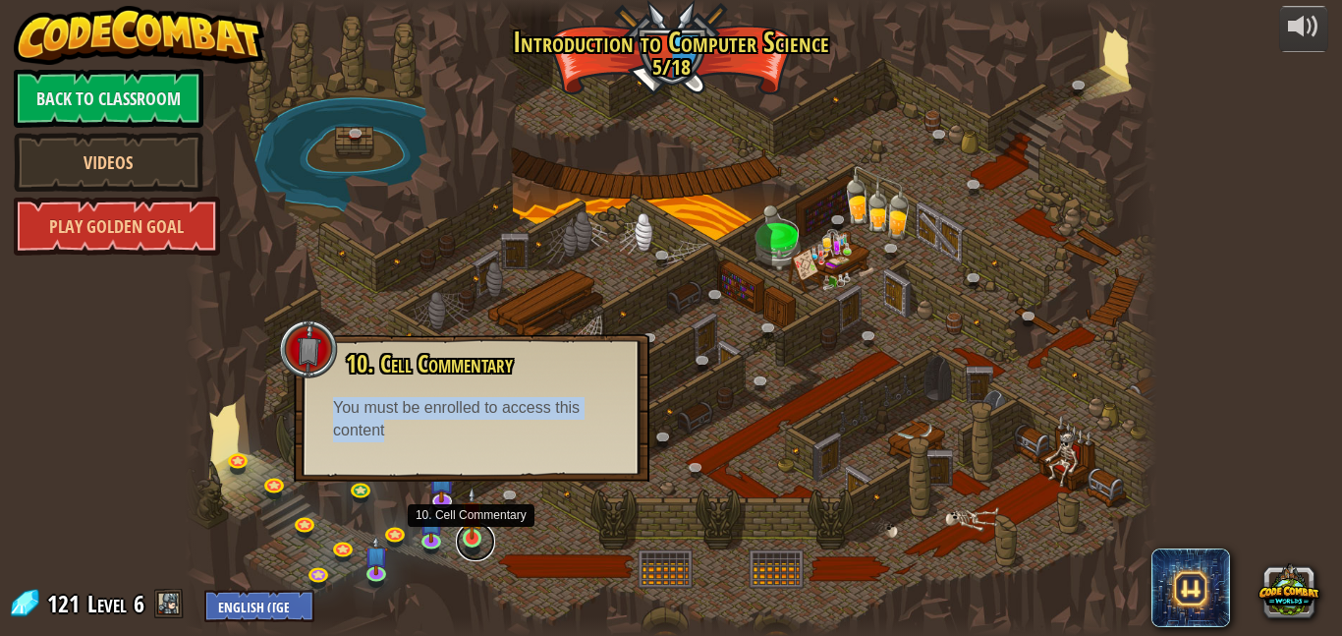
click at [472, 540] on link at bounding box center [475, 541] width 39 height 39
click at [473, 544] on link at bounding box center [475, 541] width 39 height 39
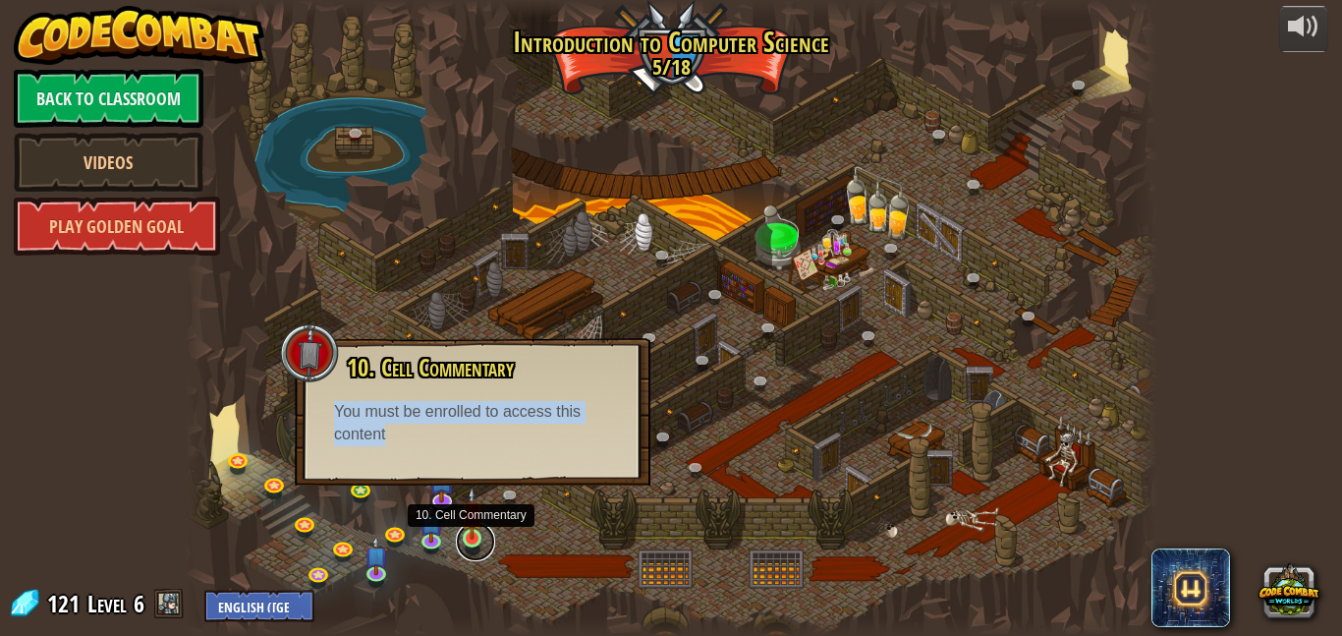
click at [472, 550] on link at bounding box center [475, 541] width 39 height 39
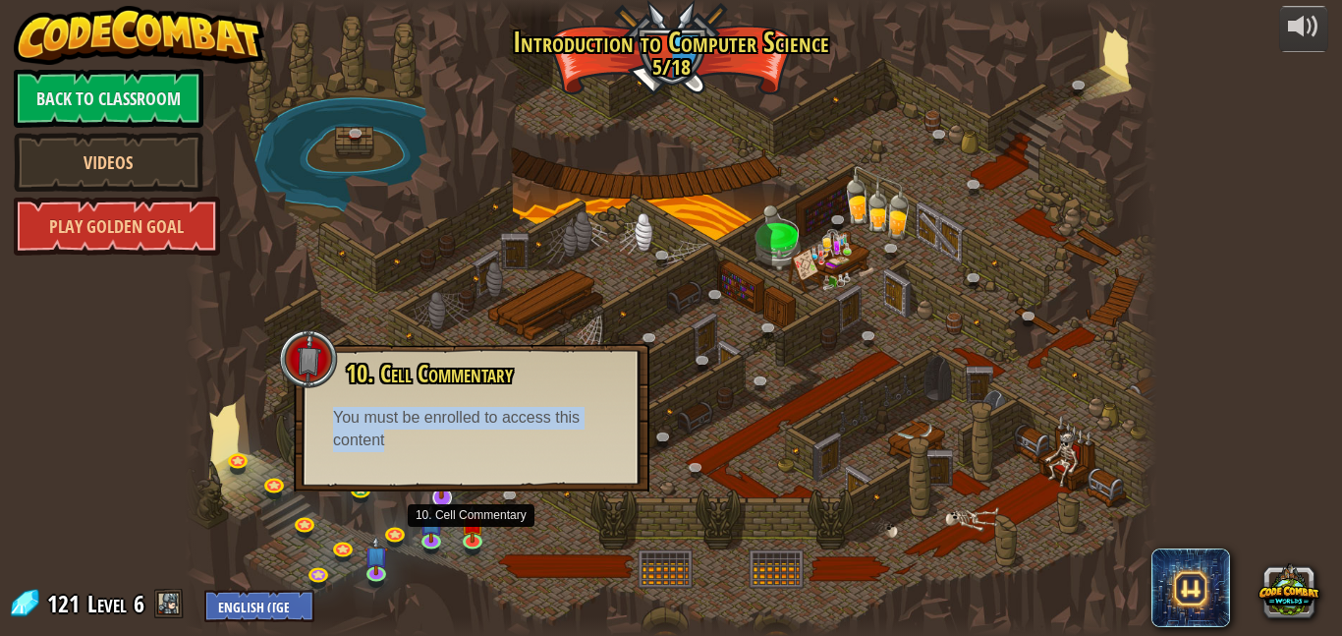
click at [443, 497] on img at bounding box center [441, 468] width 27 height 61
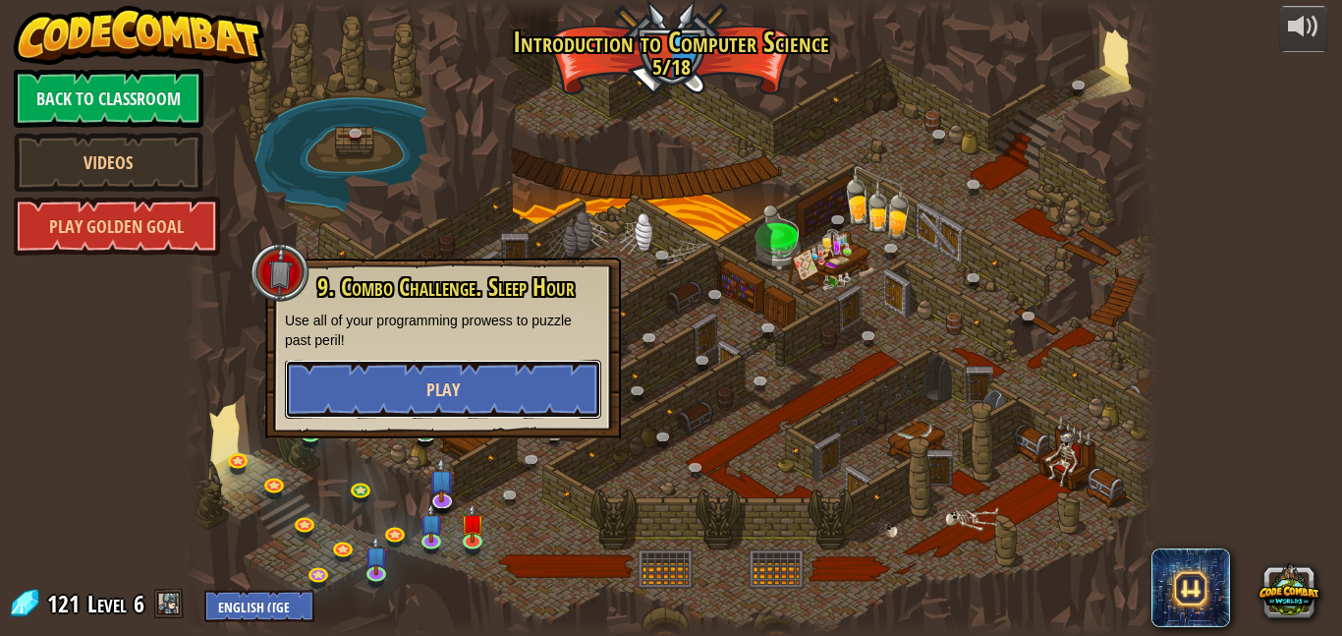
click at [444, 385] on span "Play" at bounding box center [443, 389] width 33 height 25
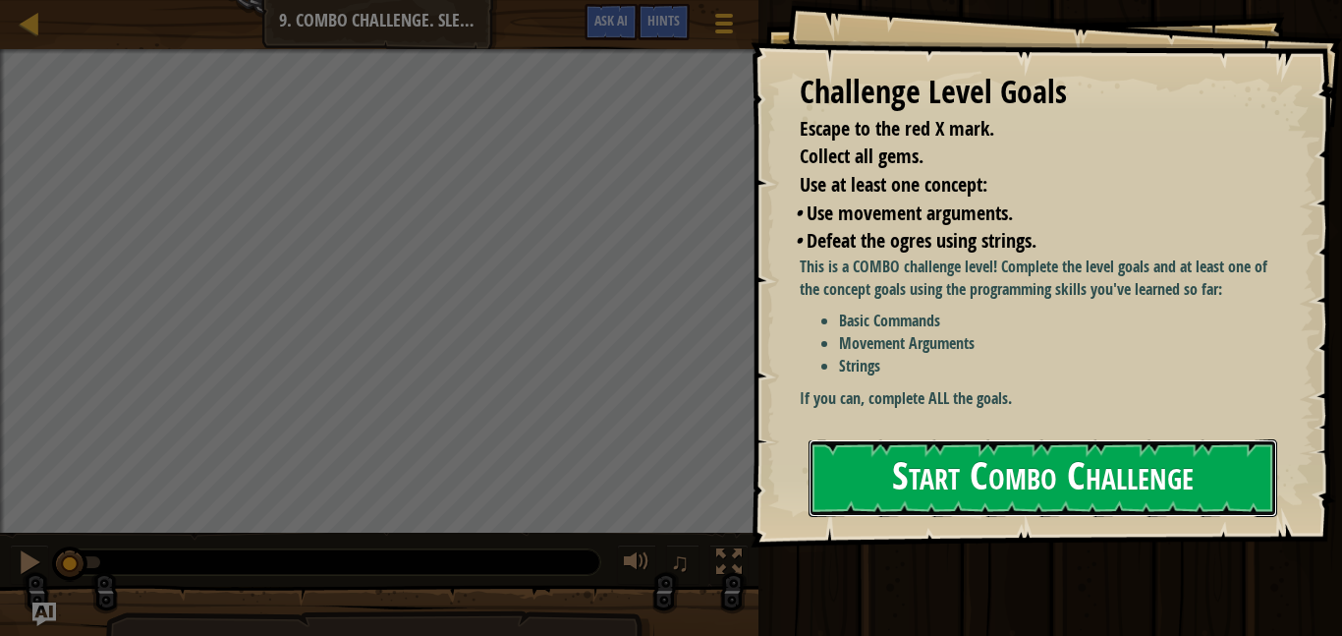
click at [819, 487] on button "Start Combo Challenge" at bounding box center [1043, 478] width 469 height 78
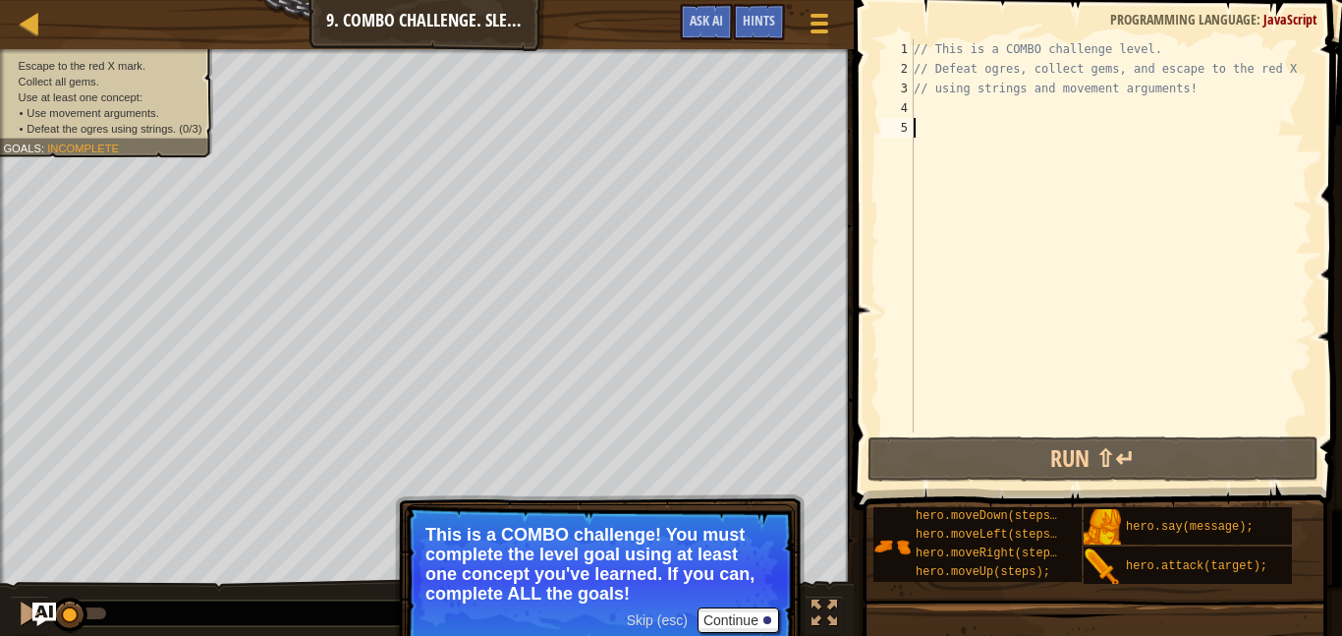
type textarea "d"
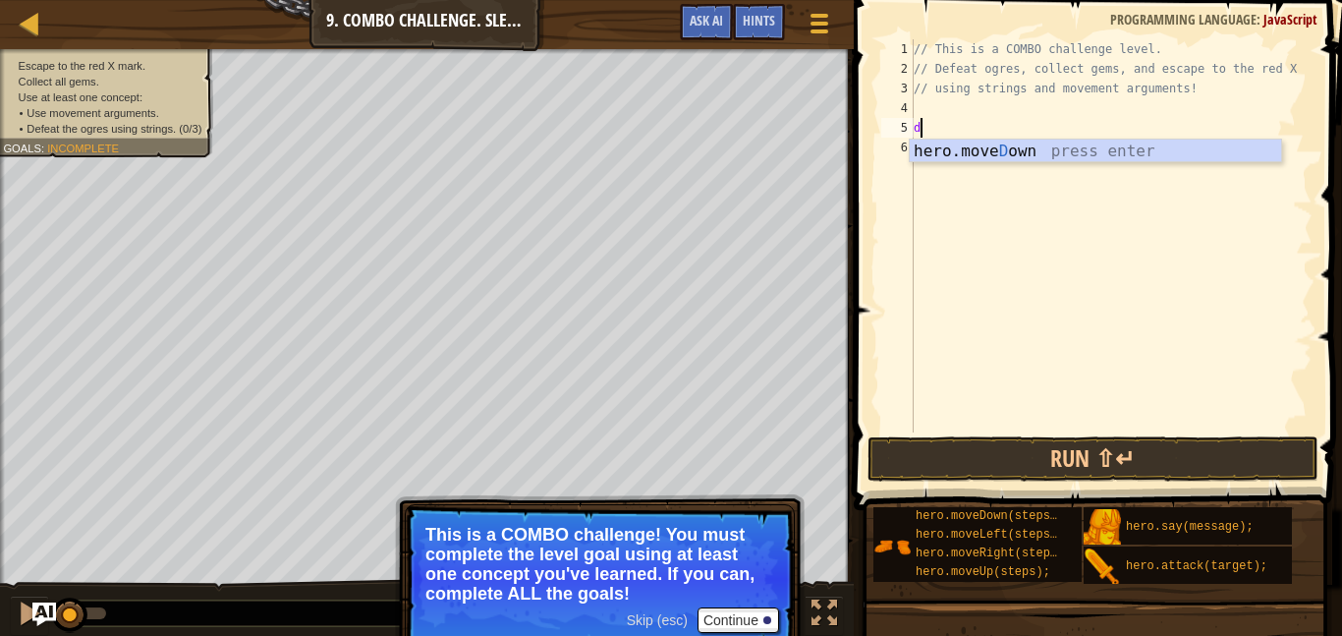
scroll to position [9, 0]
click at [983, 158] on div "hero.[PERSON_NAME] own press enter" at bounding box center [1095, 175] width 371 height 71
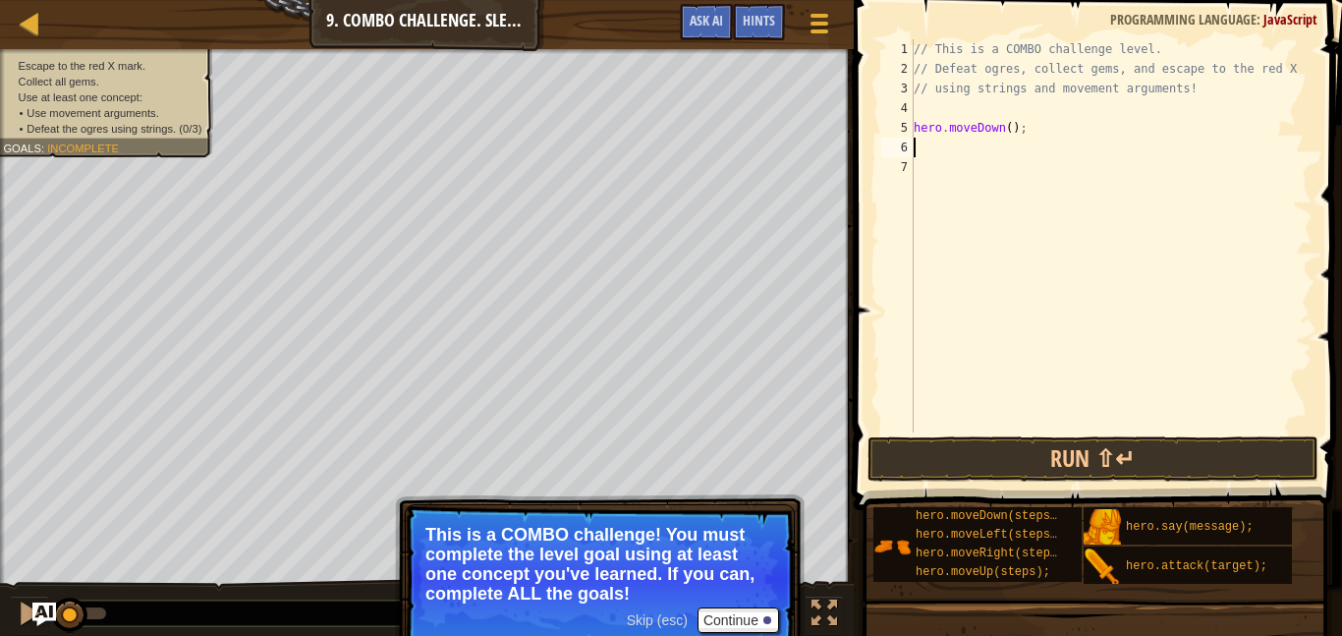
type textarea "u"
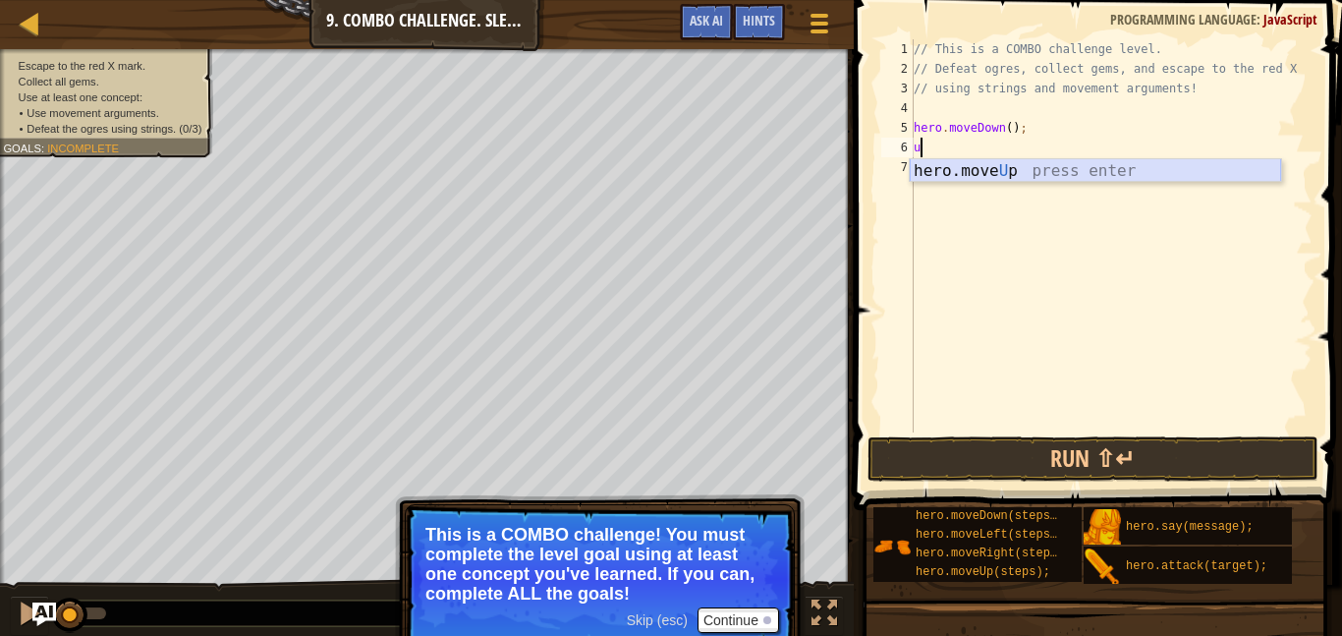
click at [1031, 167] on div "hero.move U p press enter" at bounding box center [1095, 194] width 371 height 71
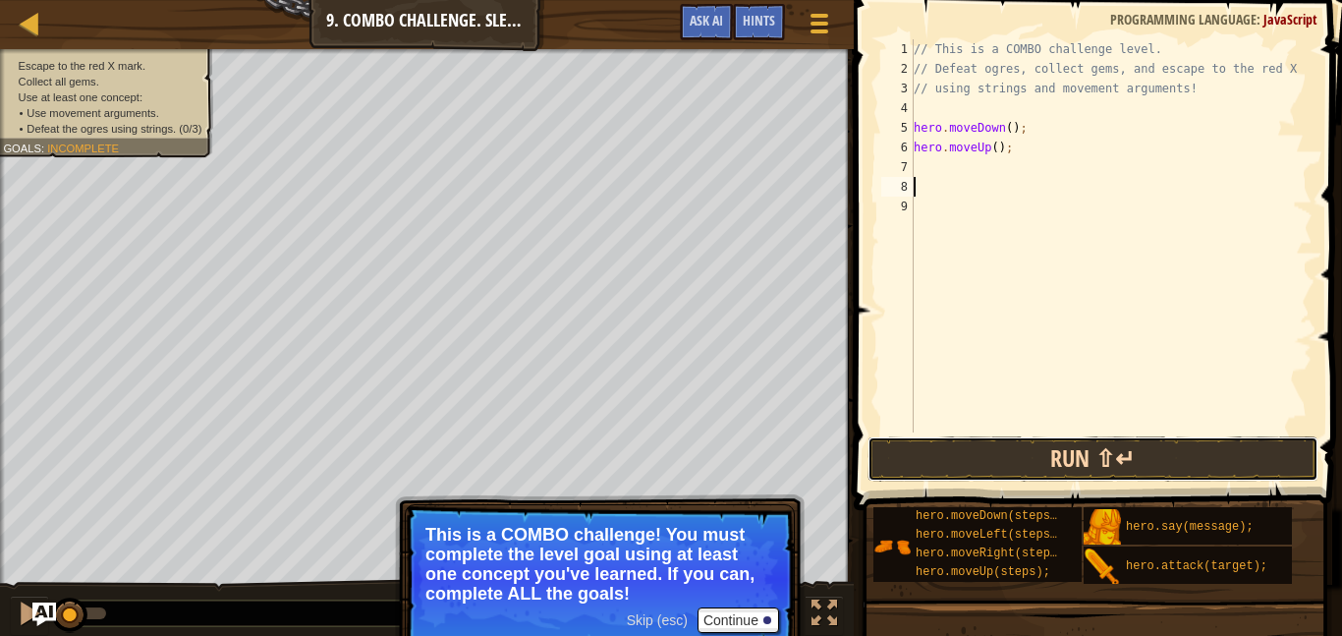
click at [979, 465] on button "Run ⇧↵" at bounding box center [1093, 458] width 451 height 45
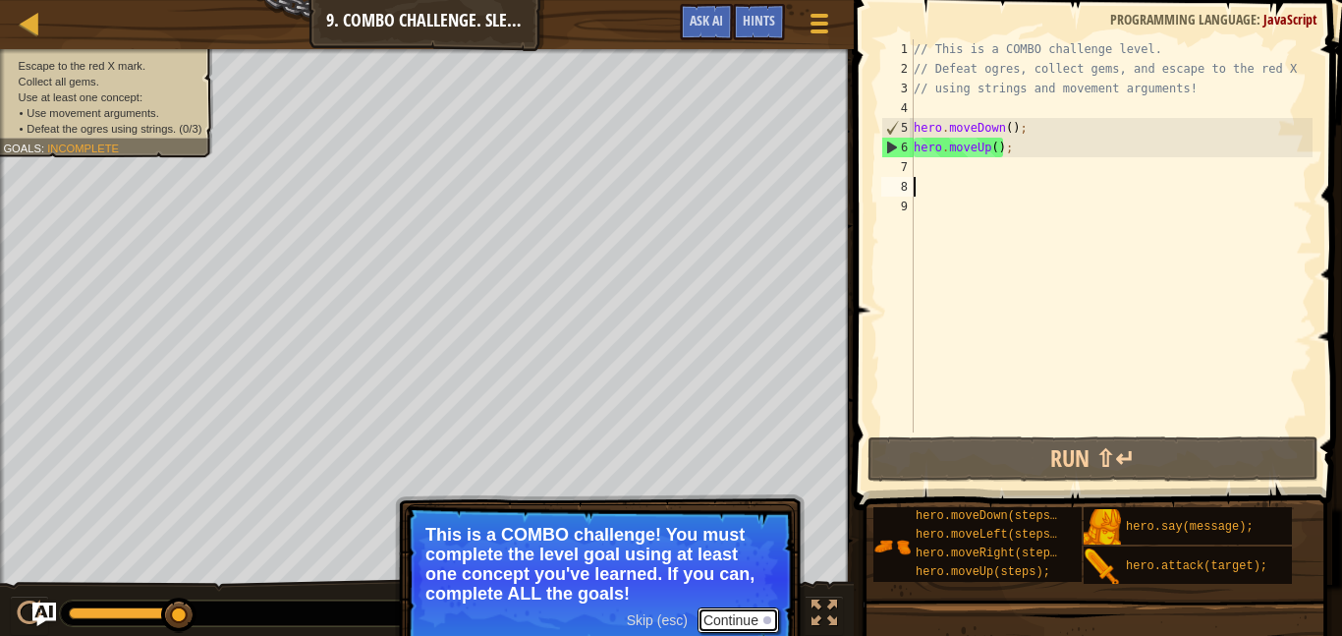
click at [754, 632] on button "Continue" at bounding box center [739, 620] width 82 height 26
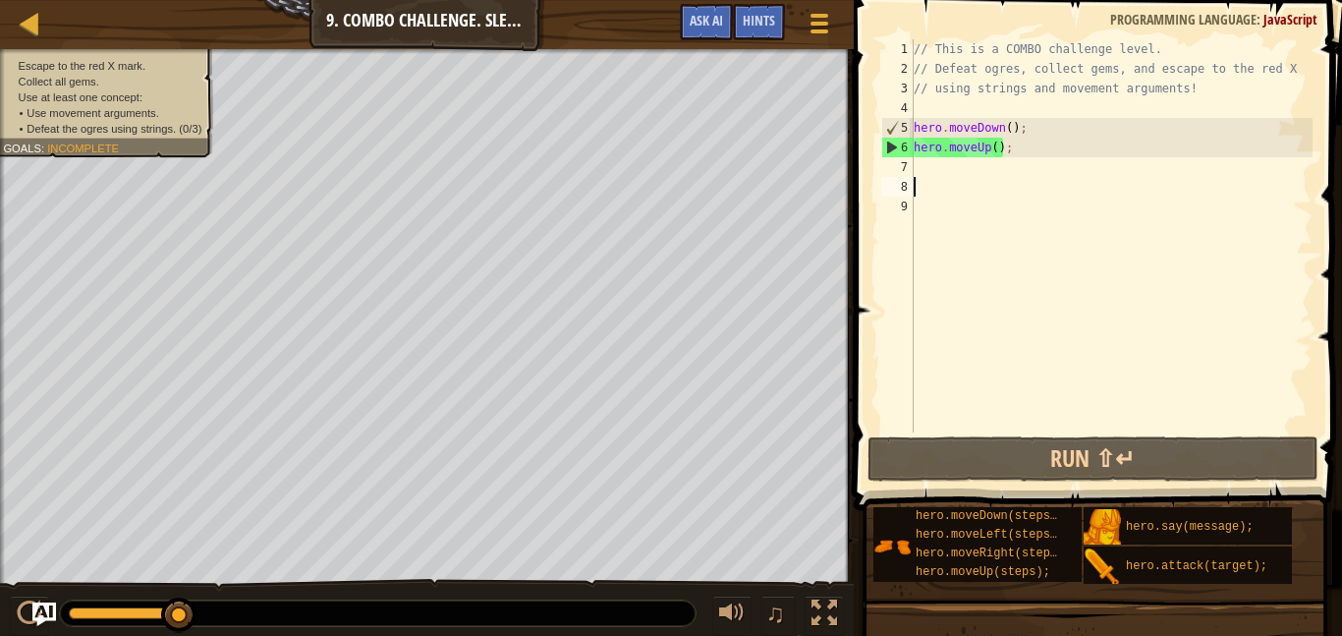
click at [1009, 151] on div "// This is a COMBO challenge level. // Defeat ogres, collect gems, and escape t…" at bounding box center [1111, 255] width 403 height 432
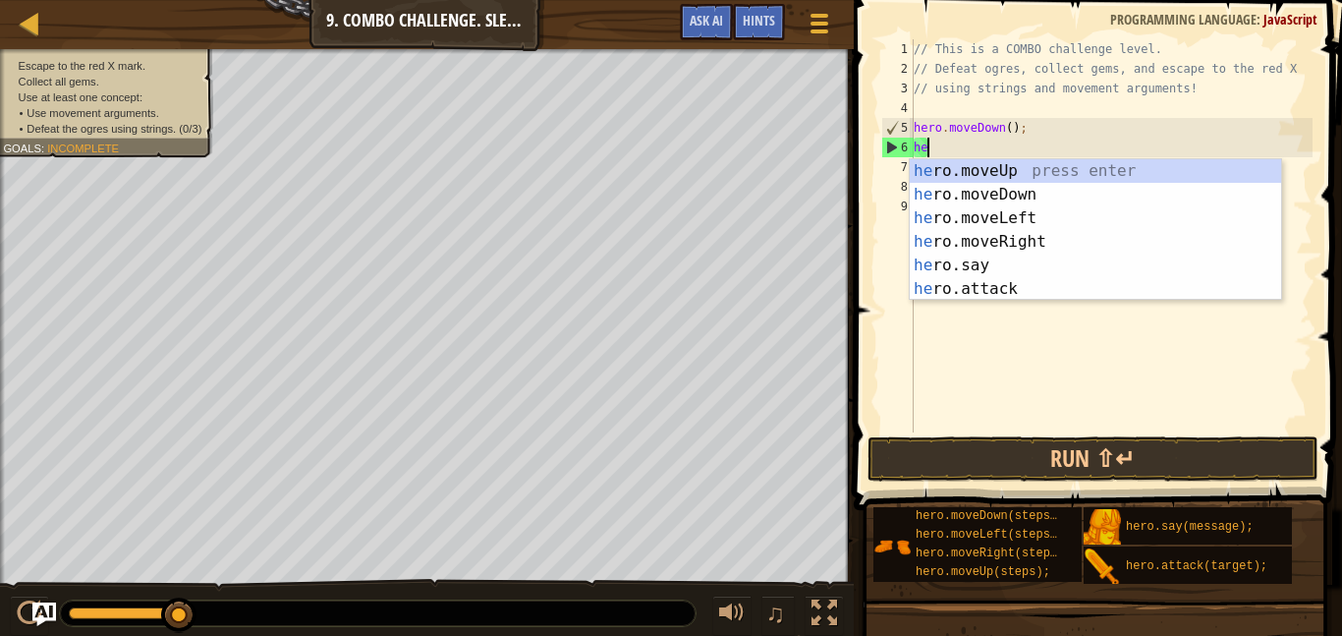
type textarea "h"
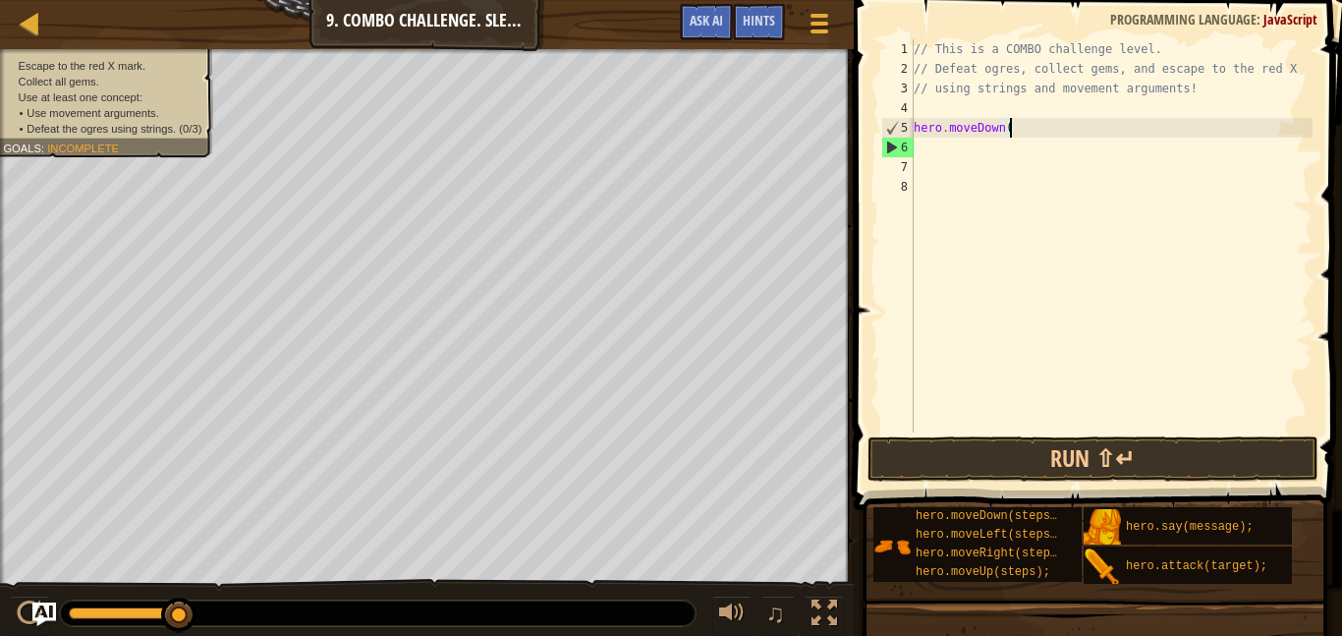
type textarea "hero.moveDo"
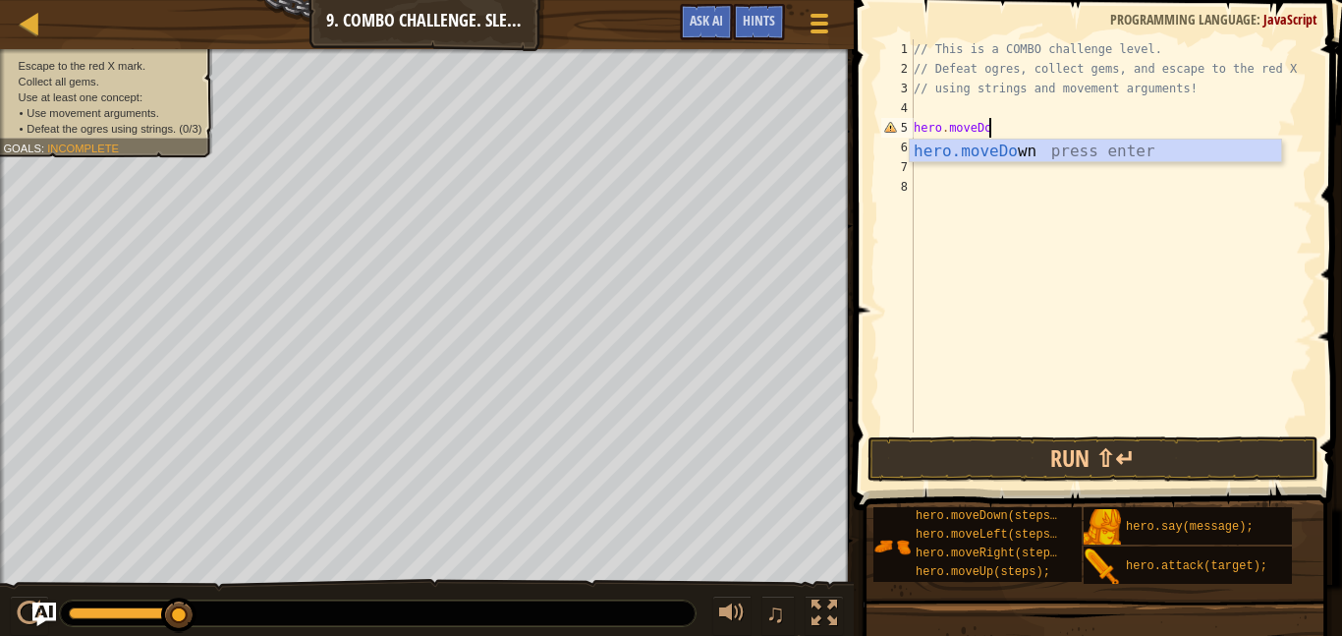
click at [1138, 156] on div "hero.moveDo wn press enter" at bounding box center [1095, 175] width 371 height 71
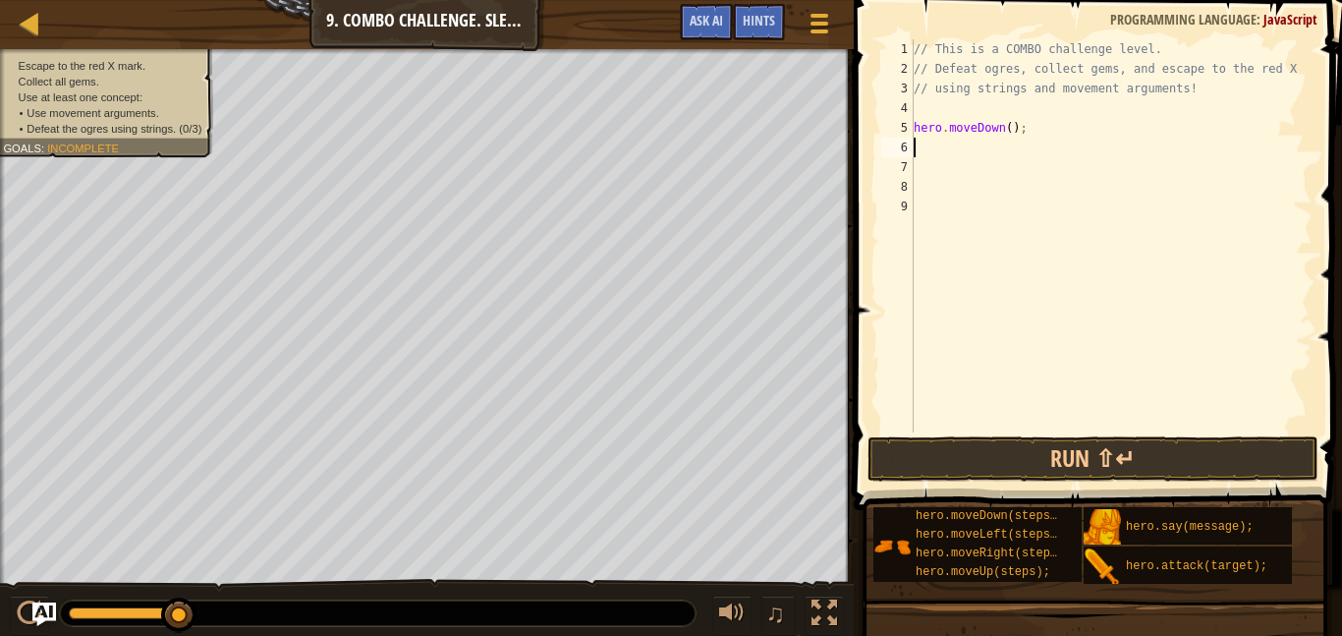
type textarea "m"
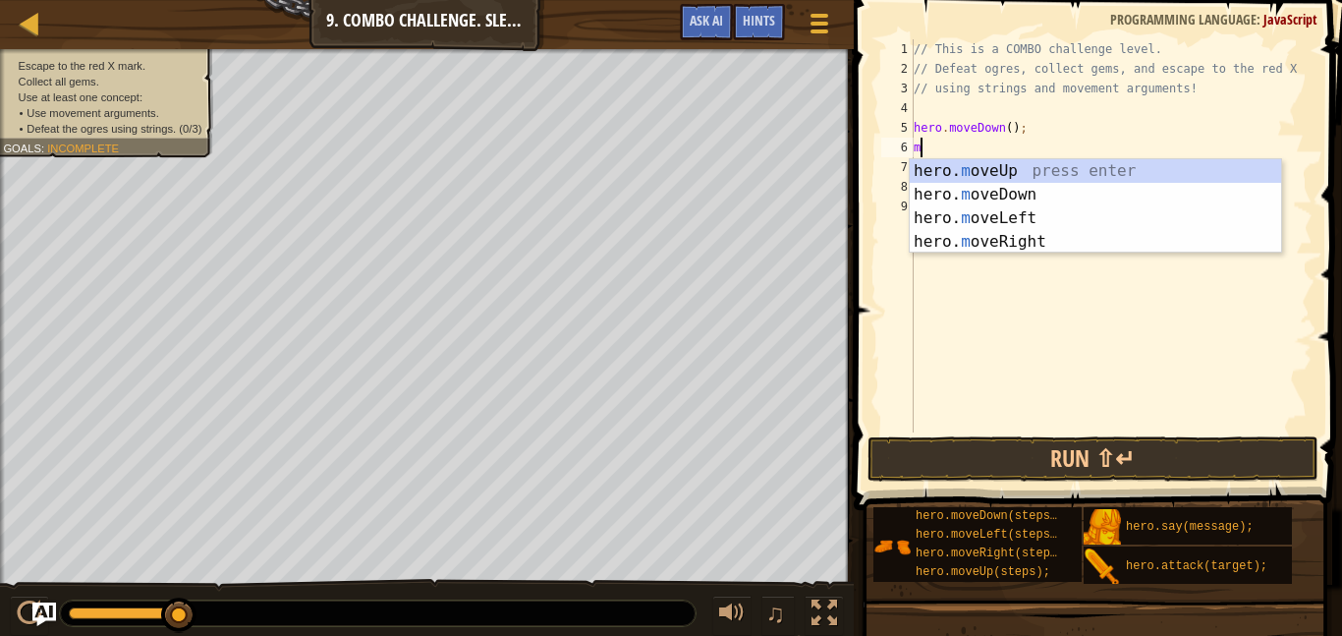
click at [1039, 223] on div "hero. m oveUp press enter hero. m oveDown press enter hero. m oveLeft press ent…" at bounding box center [1095, 230] width 371 height 142
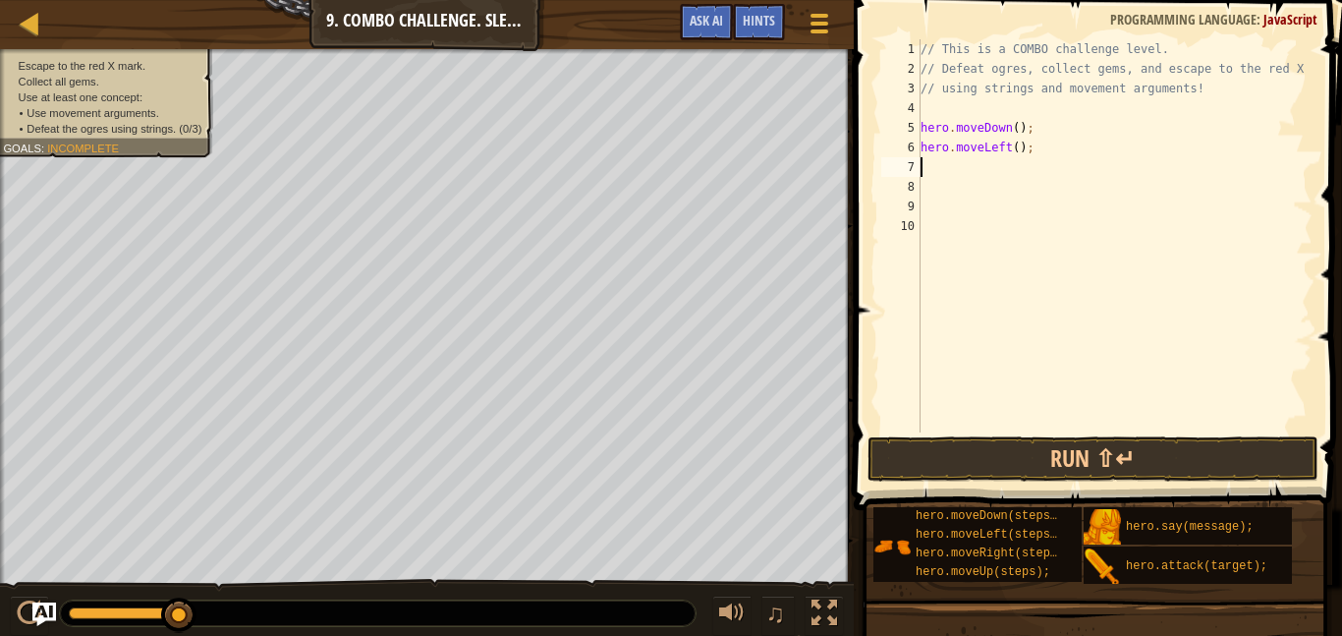
click at [1017, 152] on div "// This is a COMBO challenge level. // Defeat ogres, collect gems, and escape t…" at bounding box center [1115, 255] width 396 height 432
type textarea "hero.moveLeft(2);"
click at [1199, 466] on button "Run ⇧↵" at bounding box center [1093, 458] width 451 height 45
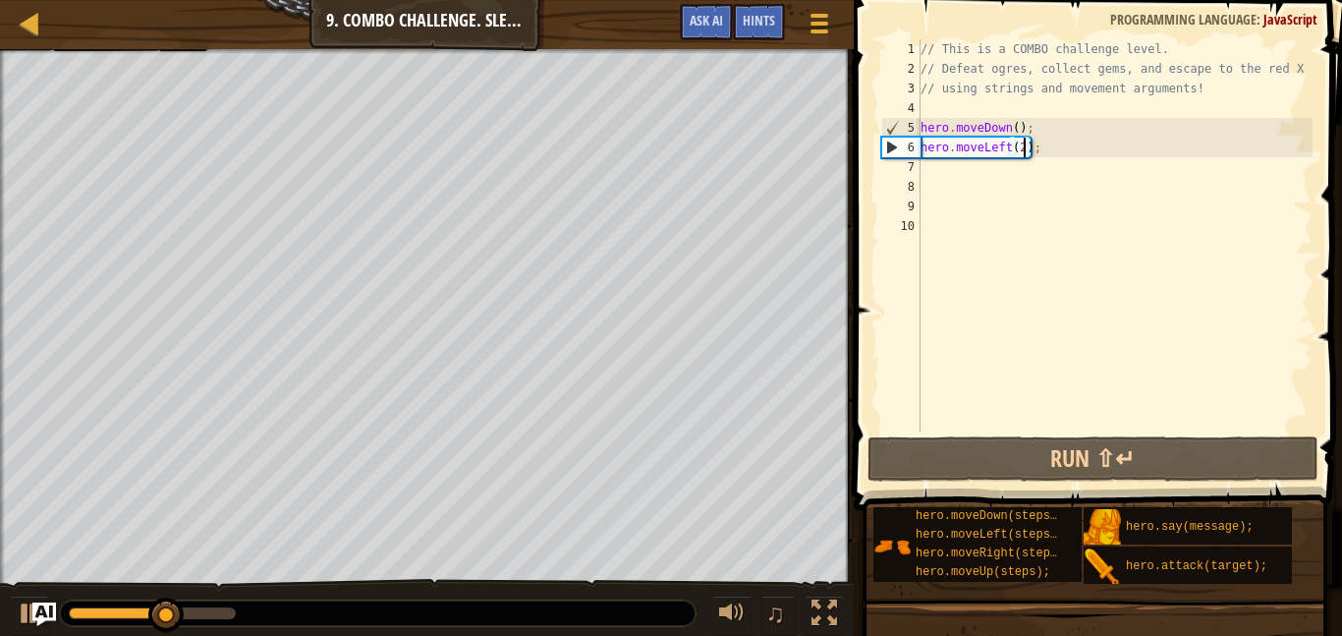
click at [1016, 164] on div "// This is a COMBO challenge level. // Defeat ogres, collect gems, and escape t…" at bounding box center [1115, 255] width 396 height 432
click at [1003, 156] on div "// This is a COMBO challenge level. // Defeat ogres, collect gems, and escape t…" at bounding box center [1115, 255] width 396 height 432
click at [1009, 155] on div "// This is a COMBO challenge level. // Defeat ogres, collect gems, and escape t…" at bounding box center [1115, 255] width 396 height 432
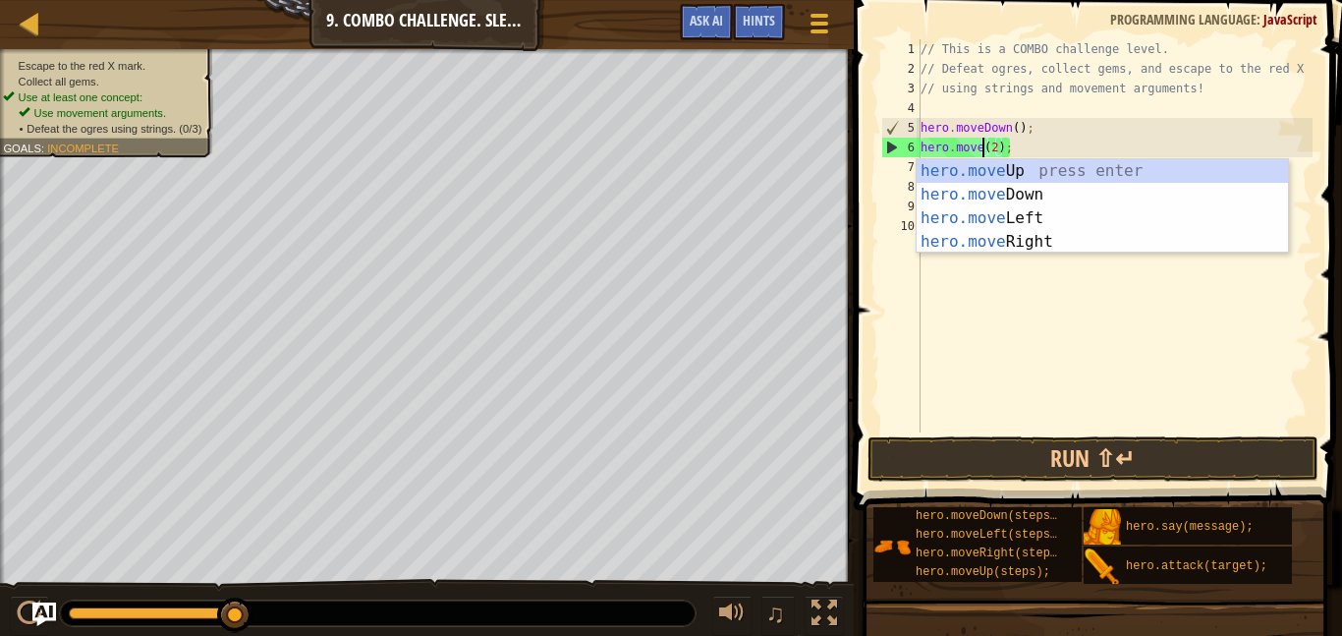
click at [1053, 247] on div "hero.move Up press enter hero.move Down press enter hero.move Left press enter …" at bounding box center [1102, 230] width 371 height 142
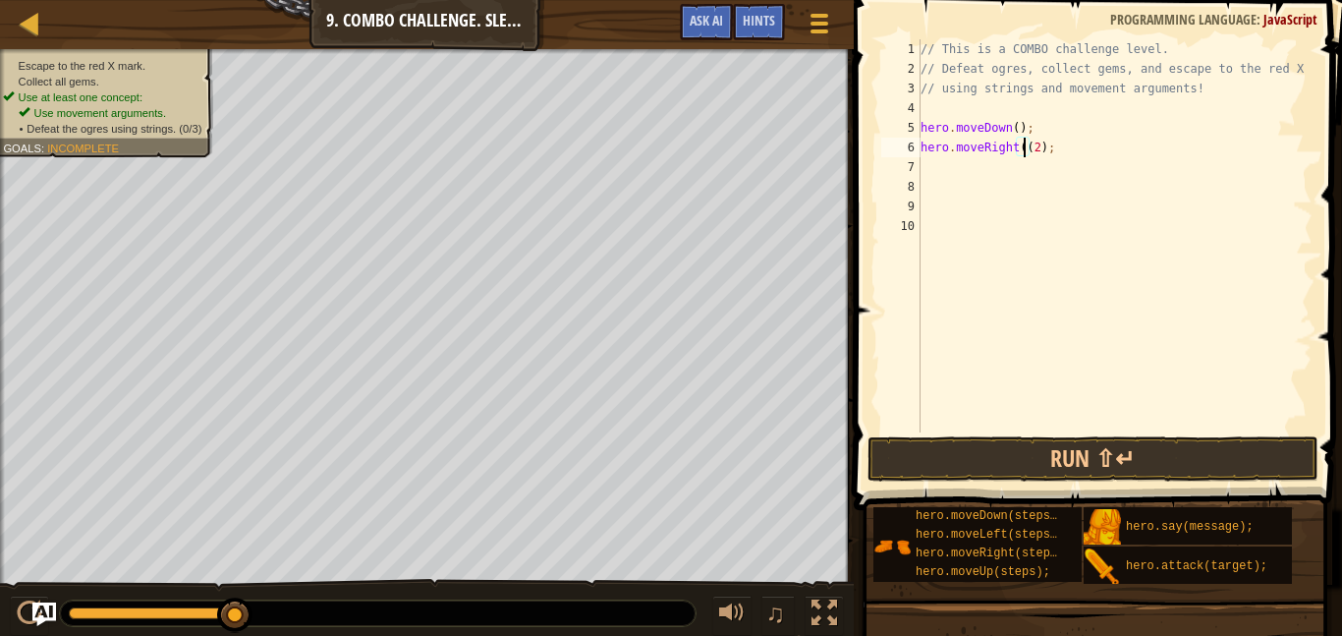
type textarea "hero.moveRight(2);"
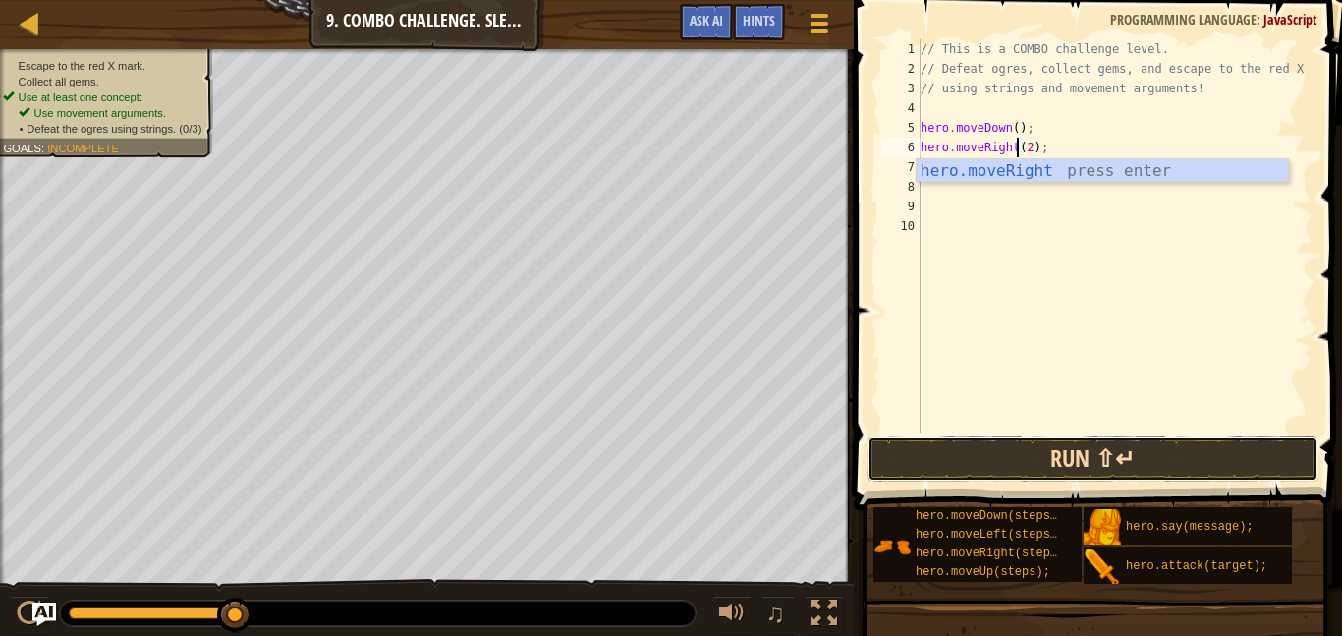
click at [1177, 464] on button "Run ⇧↵" at bounding box center [1093, 458] width 451 height 45
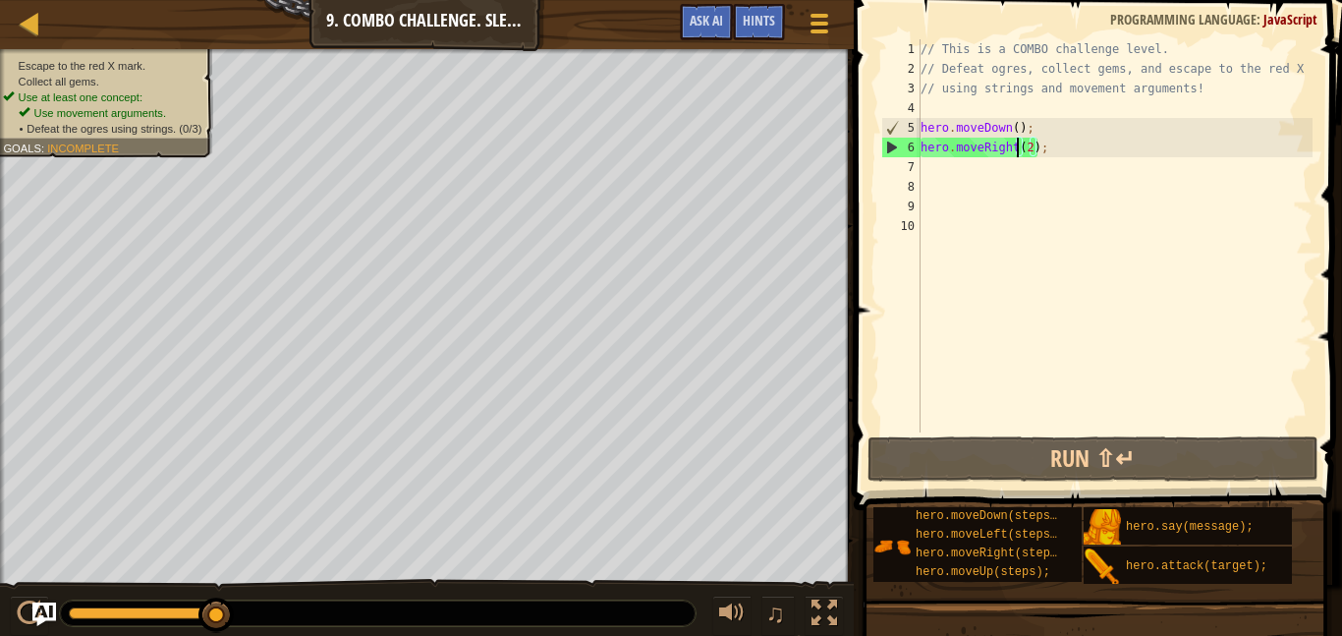
click at [940, 173] on div "// This is a COMBO challenge level. // Defeat ogres, collect gems, and escape t…" at bounding box center [1115, 255] width 396 height 432
type textarea "m"
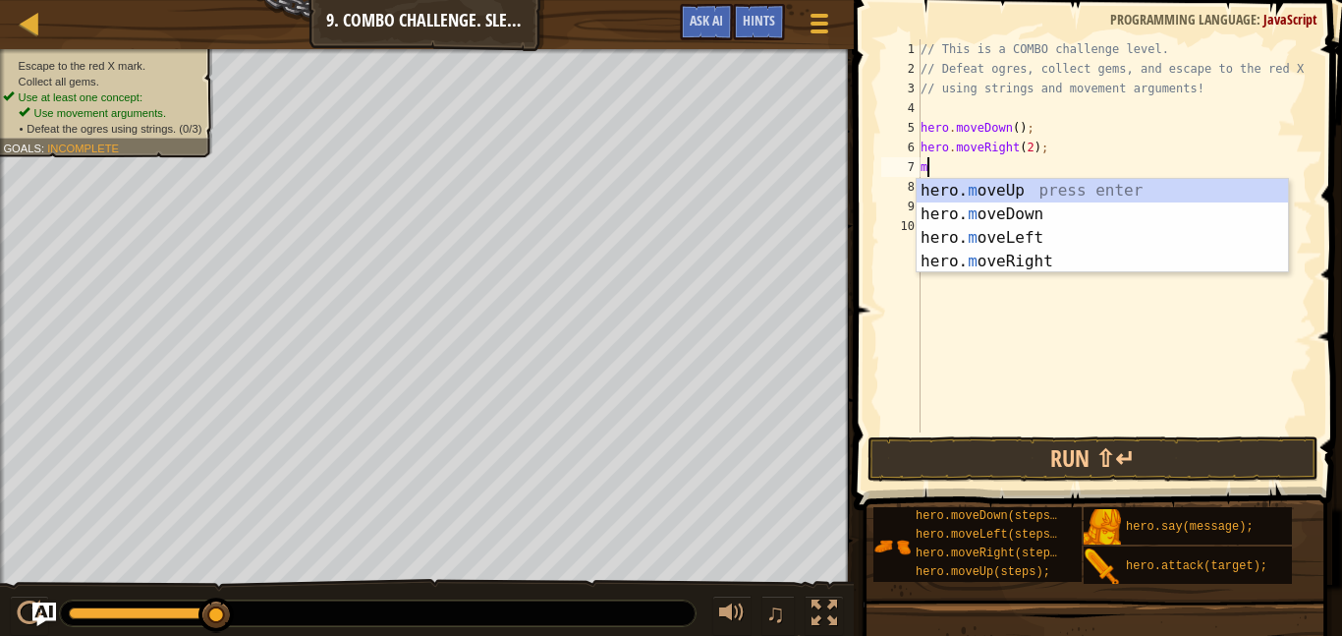
click at [1052, 192] on div "hero. m oveUp press enter hero. m oveDown press enter hero. m oveLeft press ent…" at bounding box center [1102, 250] width 371 height 142
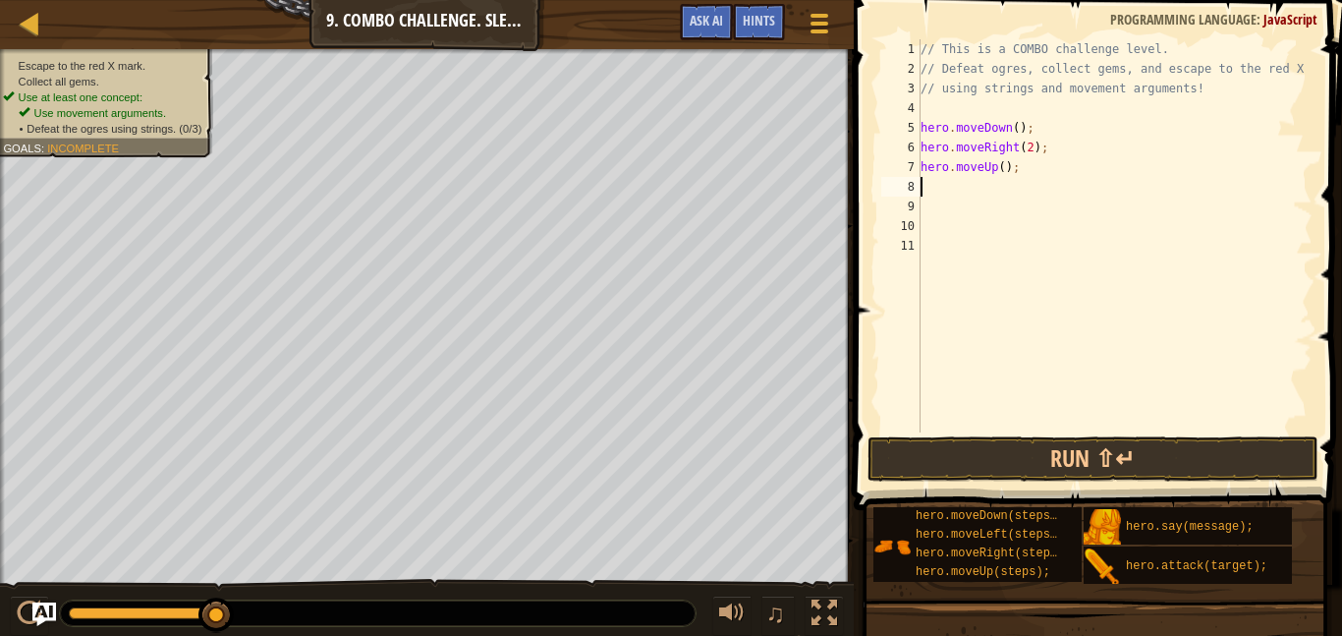
click at [1000, 164] on div "// This is a COMBO challenge level. // Defeat ogres, collect gems, and escape t…" at bounding box center [1115, 255] width 396 height 432
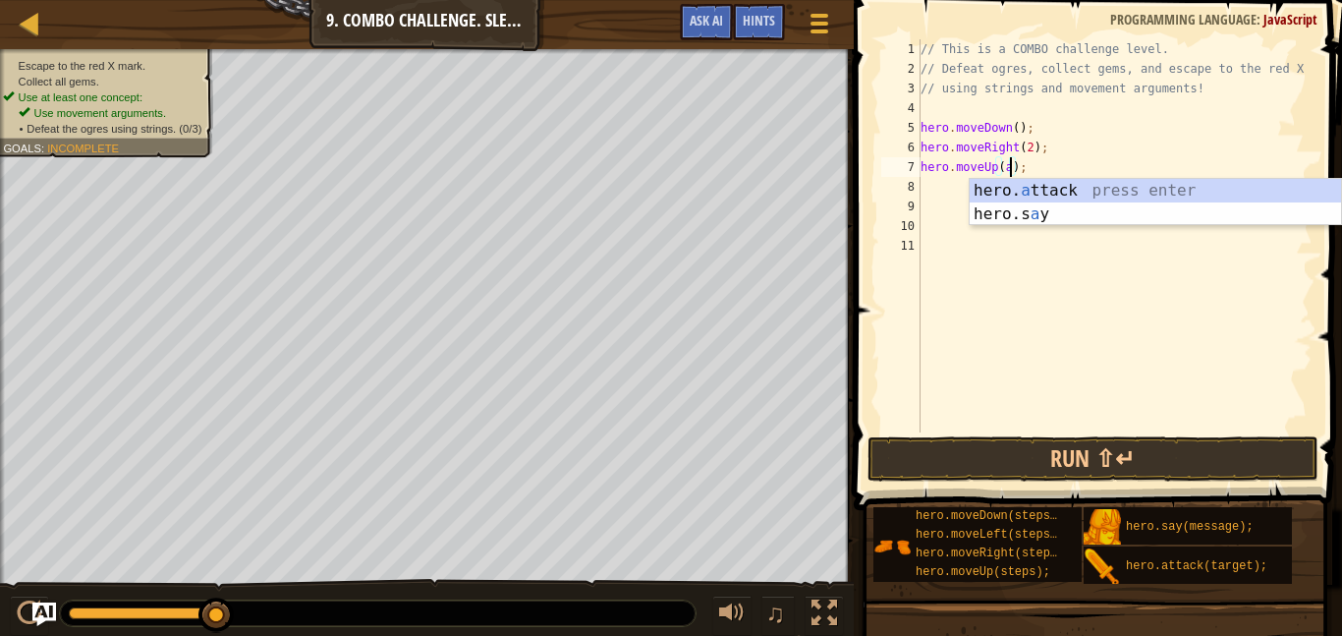
scroll to position [9, 14]
click at [1127, 199] on div "hero. at tack press enter" at bounding box center [1155, 214] width 371 height 71
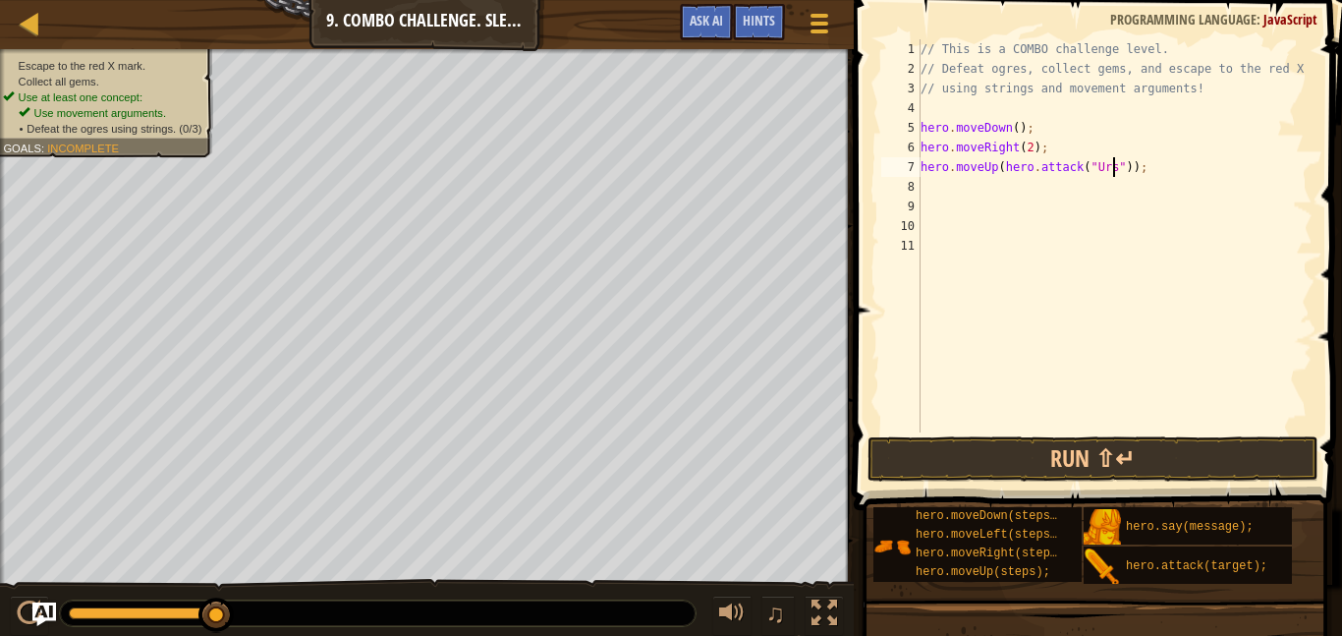
scroll to position [9, 28]
type textarea "hero.moveUp(hero.attack("Ursa"));"
click at [1225, 466] on button "Run ⇧↵" at bounding box center [1093, 458] width 451 height 45
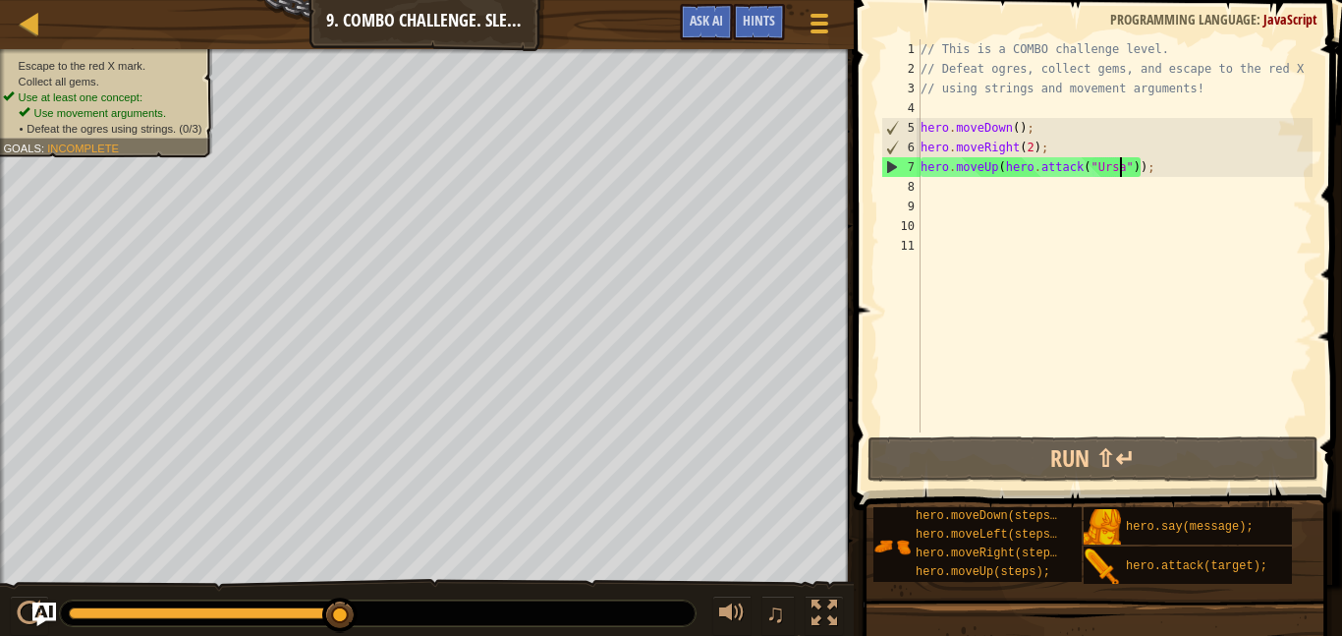
click at [942, 195] on div "// This is a COMBO challenge level. // Defeat ogres, collect gems, and escape t…" at bounding box center [1115, 255] width 396 height 432
type textarea "m"
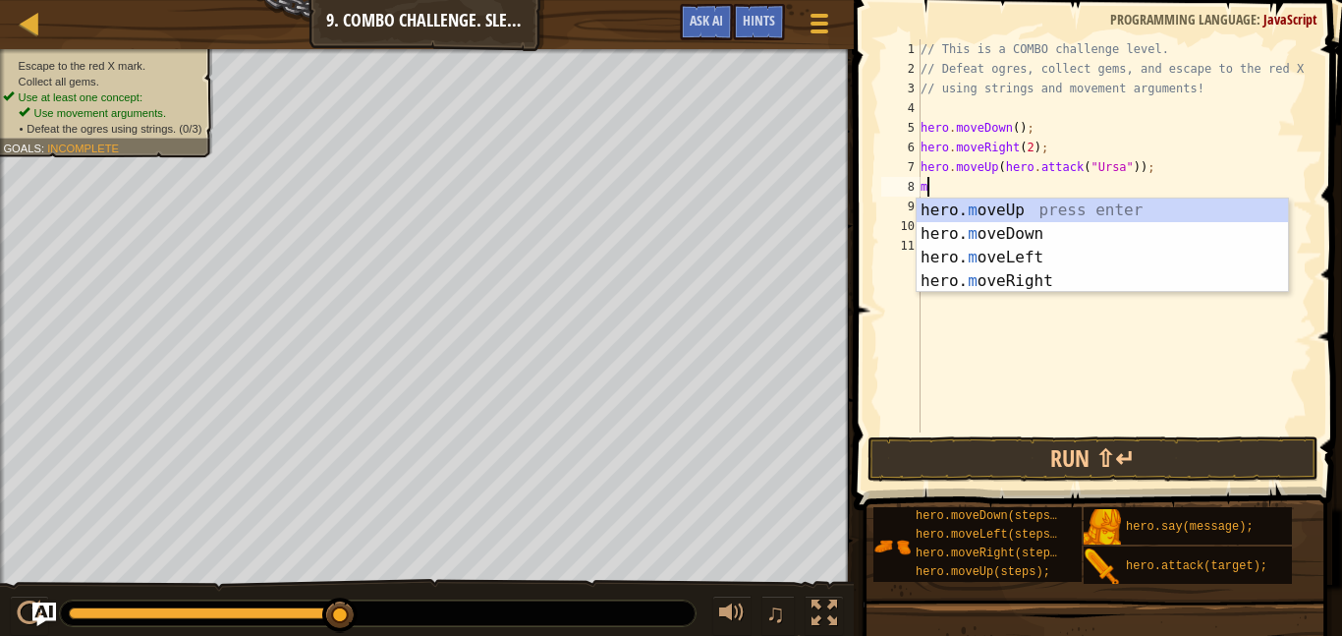
click at [1062, 261] on div "hero. m oveUp press enter hero. m oveDown press enter hero. m oveLeft press ent…" at bounding box center [1102, 270] width 371 height 142
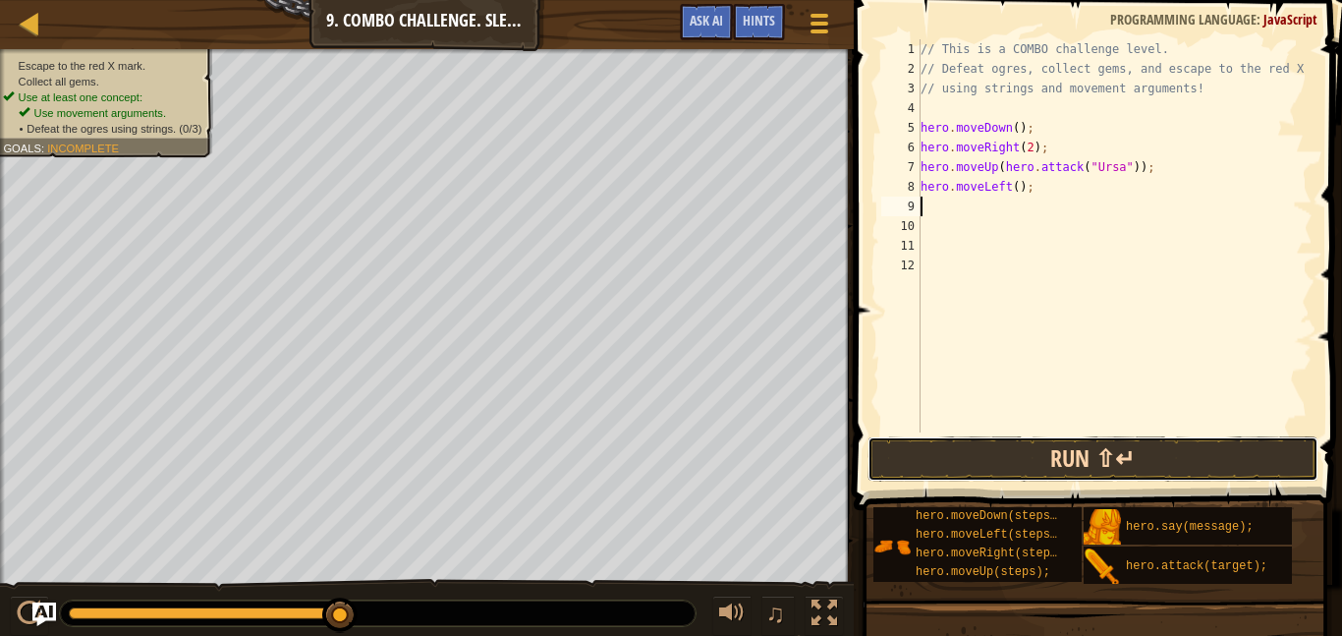
click at [1058, 462] on button "Run ⇧↵" at bounding box center [1093, 458] width 451 height 45
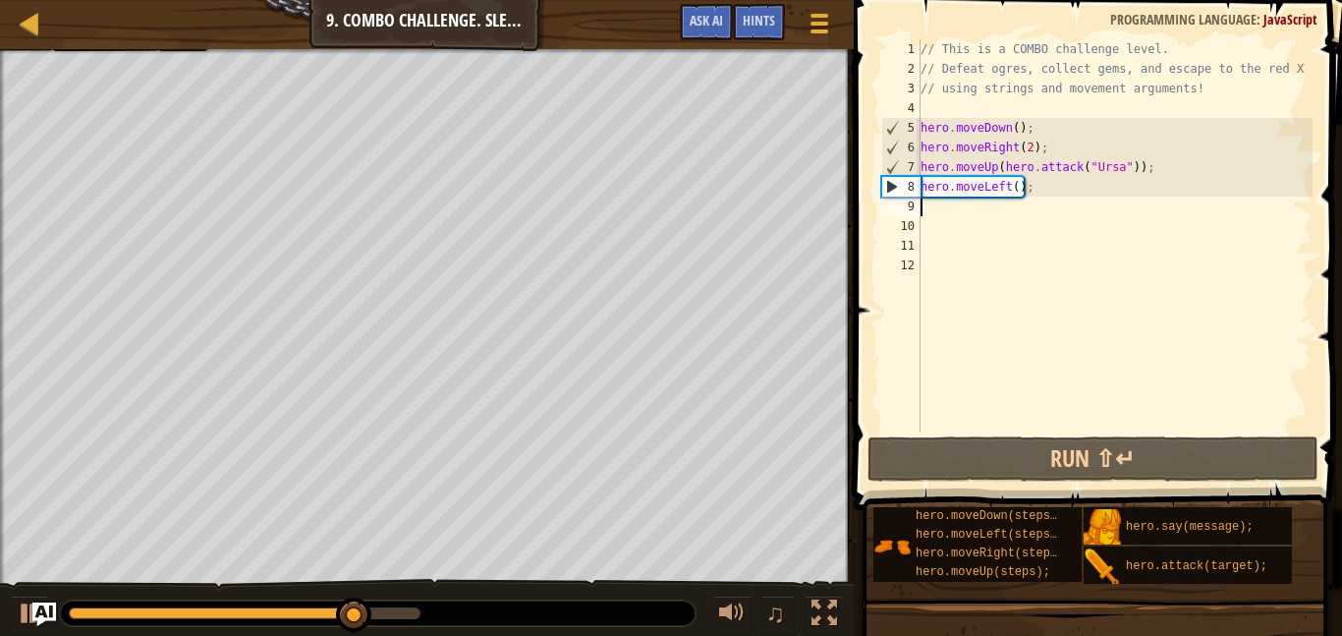
click at [1122, 174] on div "// This is a COMBO challenge level. // Defeat ogres, collect gems, and escape t…" at bounding box center [1115, 255] width 396 height 432
click at [1132, 182] on div "// This is a COMBO challenge level. // Defeat ogres, collect gems, and escape t…" at bounding box center [1115, 255] width 396 height 432
click at [1135, 176] on div "// This is a COMBO challenge level. // Defeat ogres, collect gems, and escape t…" at bounding box center [1115, 255] width 396 height 432
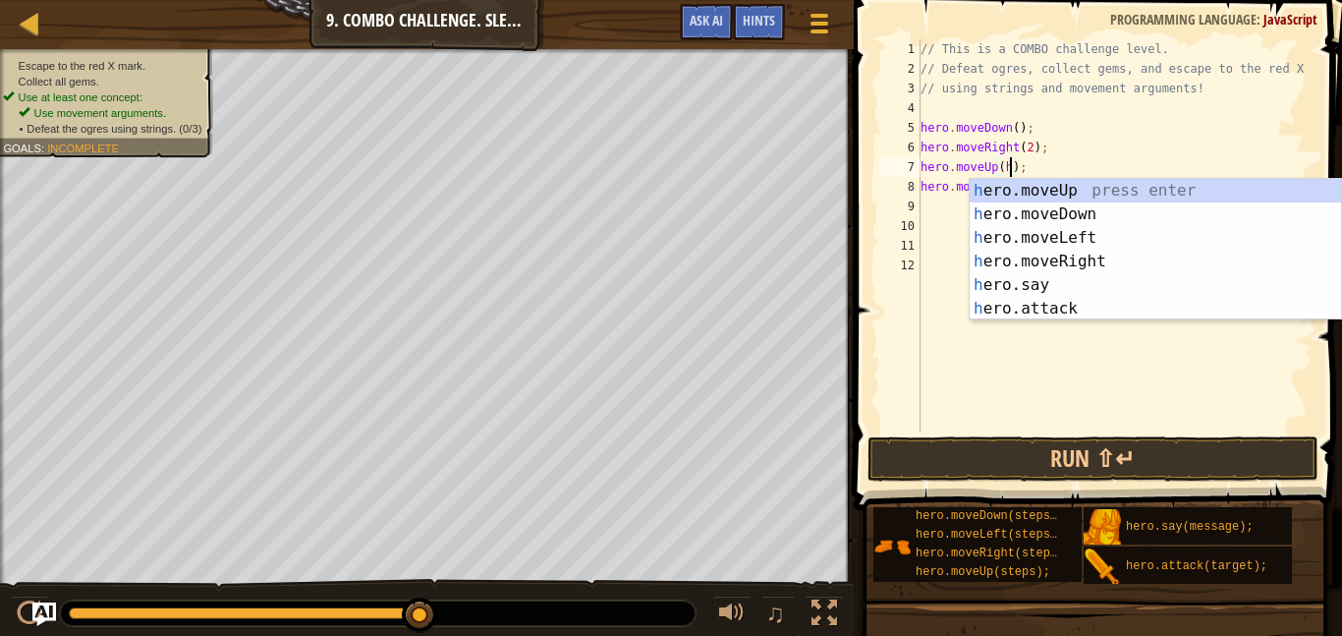
type textarea "hero.moveUp();"
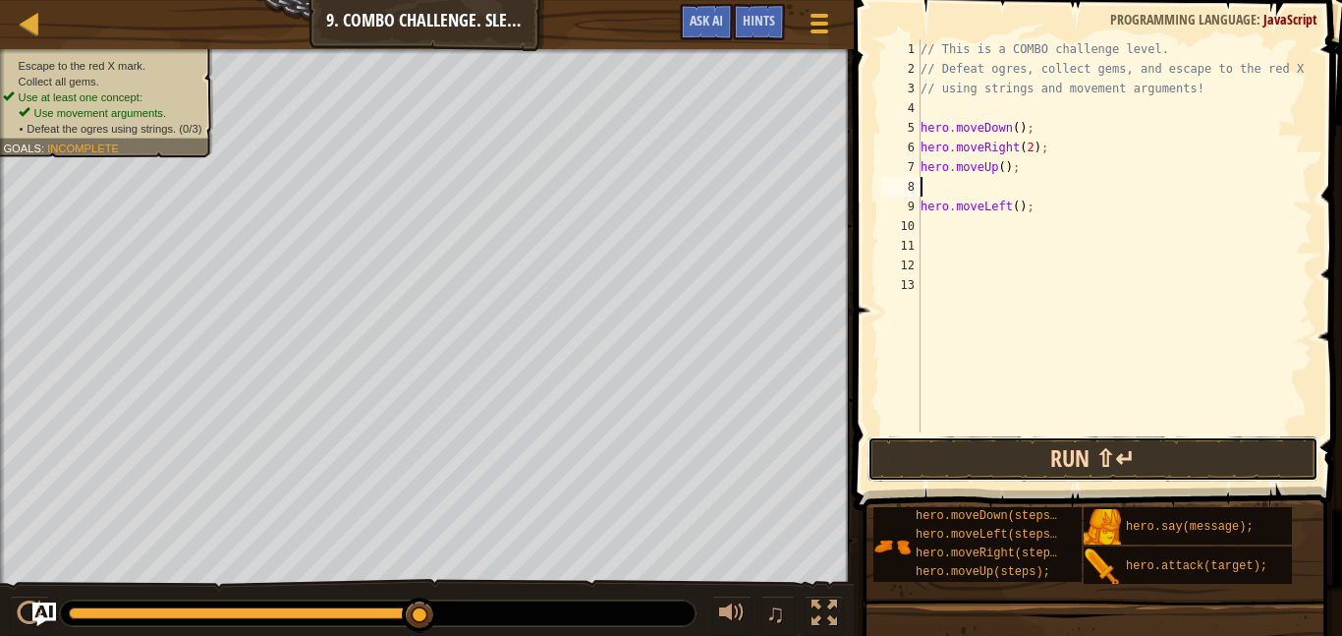
click at [1185, 463] on button "Run ⇧↵" at bounding box center [1093, 458] width 451 height 45
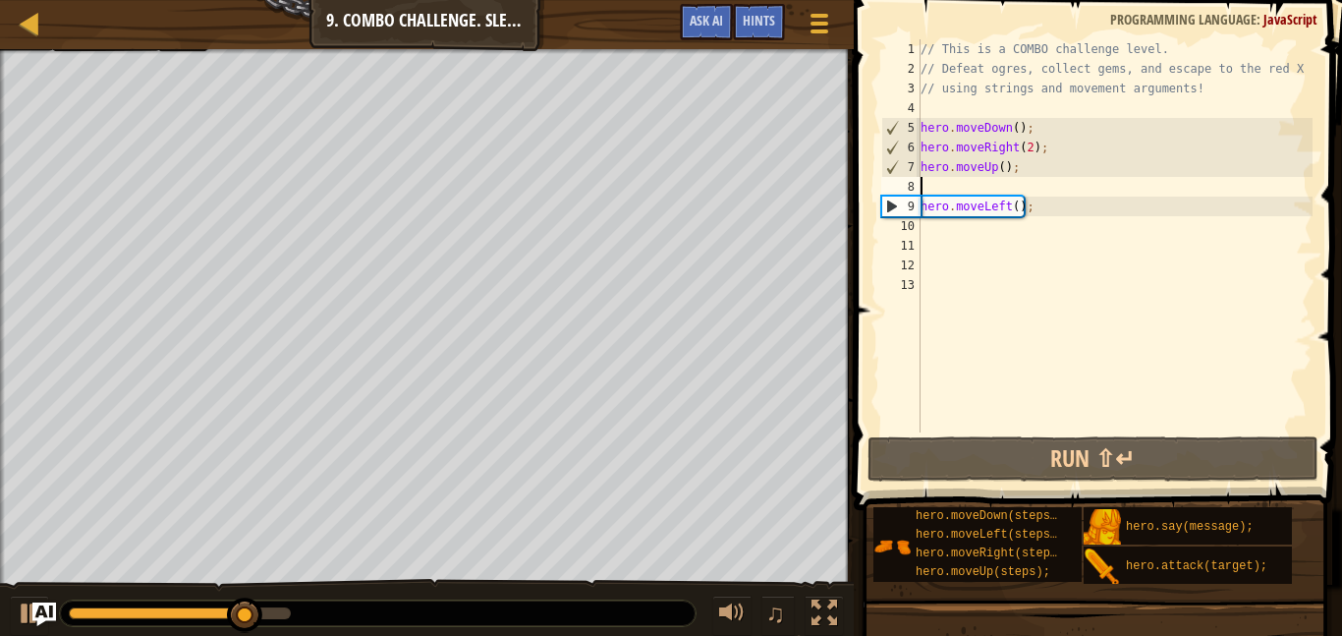
click at [1015, 207] on div "// This is a COMBO challenge level. // Defeat ogres, collect gems, and escape t…" at bounding box center [1115, 255] width 396 height 432
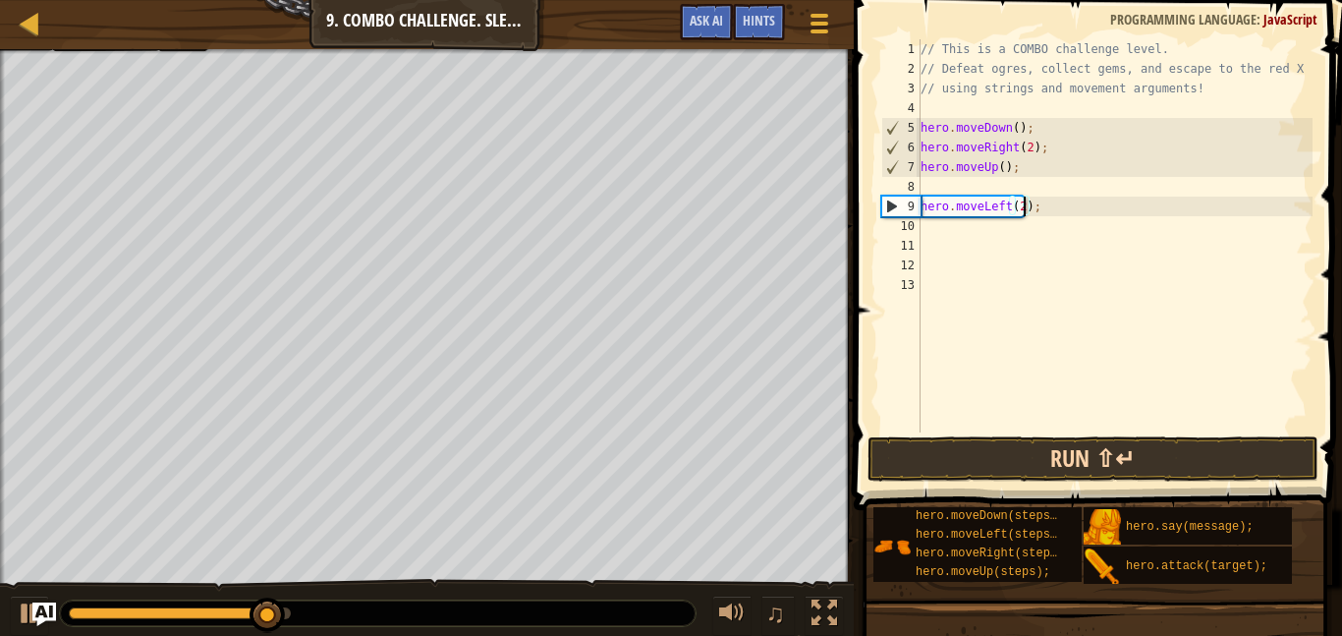
type textarea "hero.moveLeft(2);"
click at [975, 465] on button "Run ⇧↵" at bounding box center [1093, 458] width 451 height 45
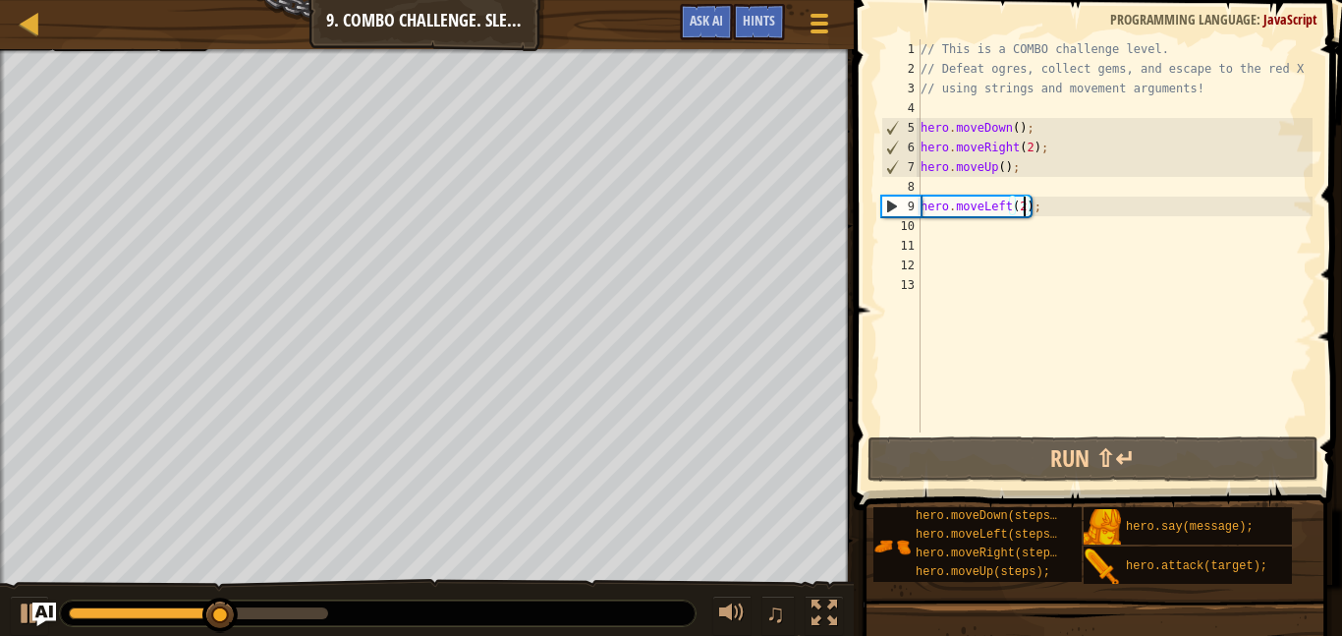
click at [944, 234] on div "// This is a COMBO challenge level. // Defeat ogres, collect gems, and escape t…" at bounding box center [1115, 255] width 396 height 432
type textarea "m"
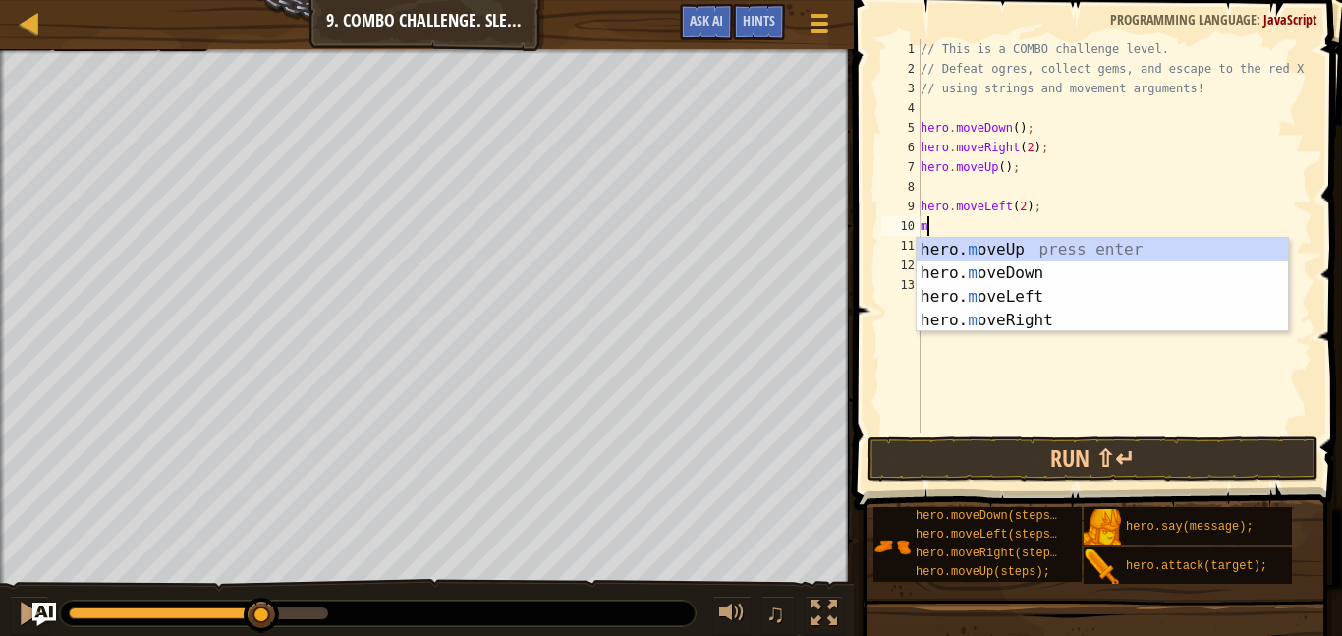
click at [1059, 259] on div "hero. m oveUp press enter hero. m oveDown press enter hero. m oveLeft press ent…" at bounding box center [1102, 309] width 371 height 142
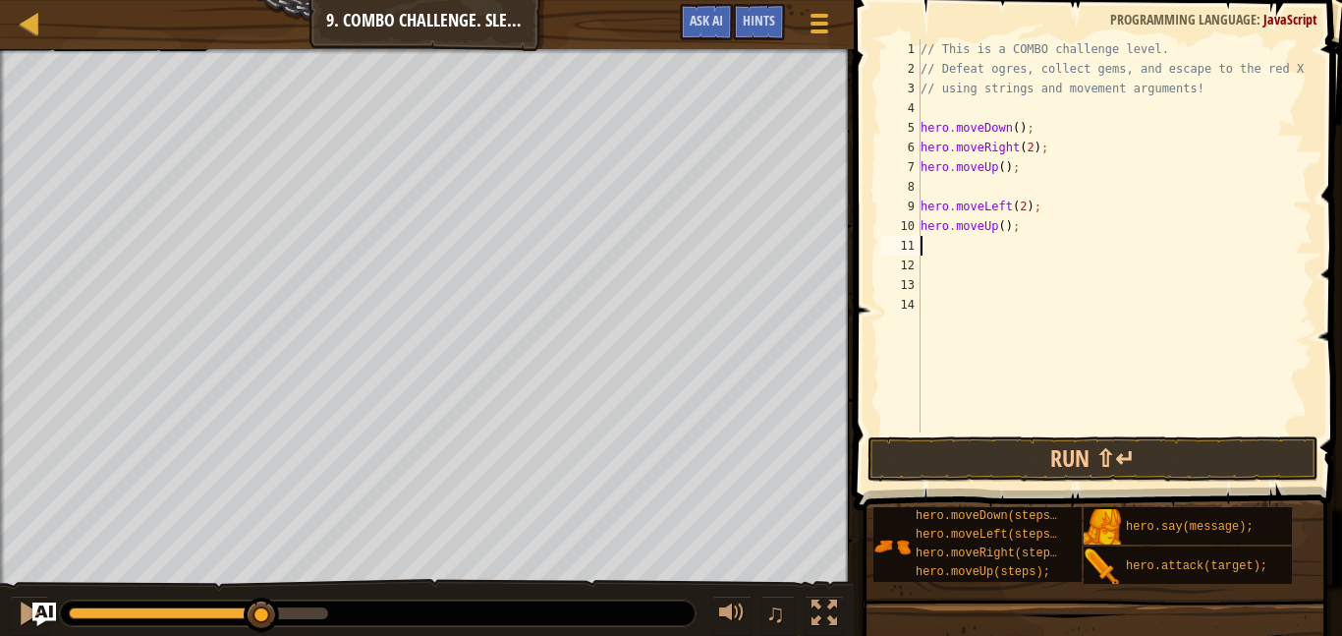
type textarea "m"
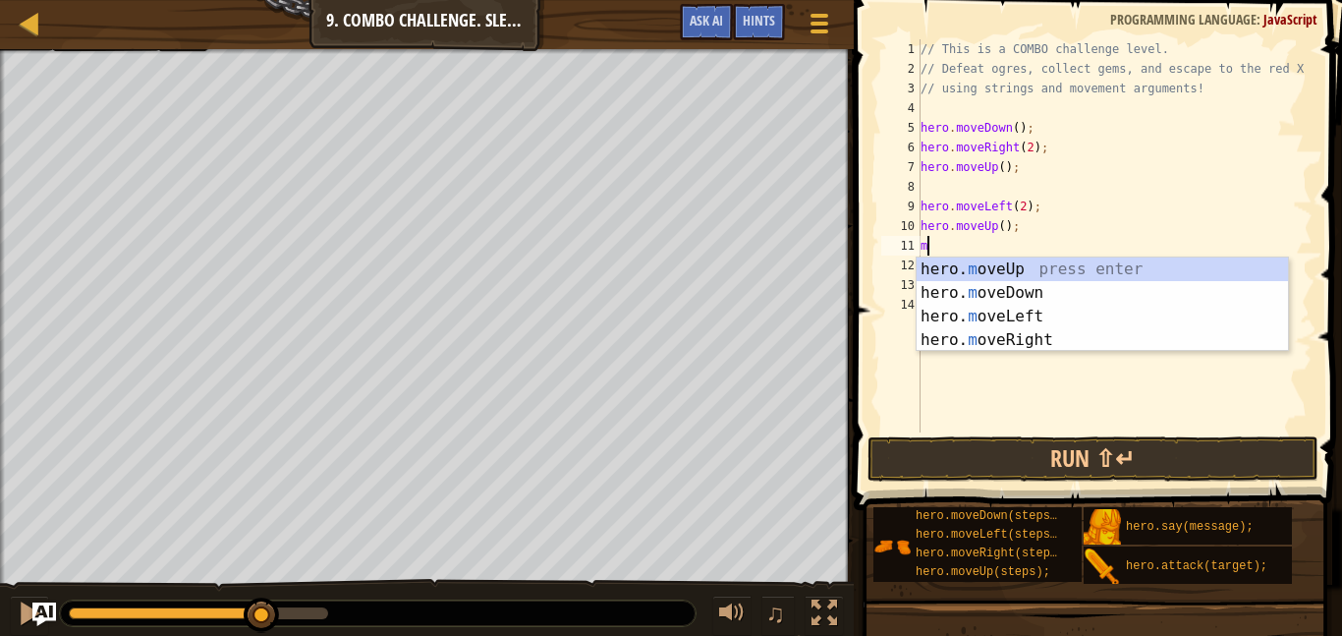
click at [1056, 340] on div "hero. m oveUp press enter hero. m oveDown press enter hero. m oveLeft press ent…" at bounding box center [1102, 328] width 371 height 142
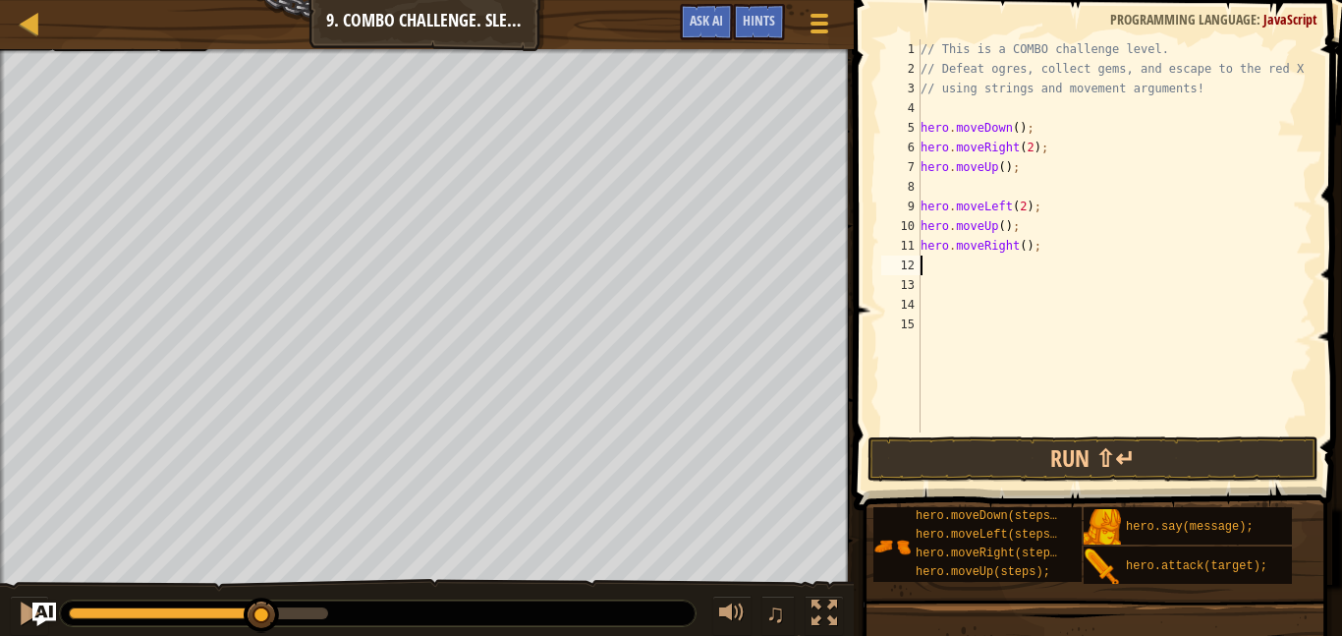
click at [1047, 254] on div "// This is a COMBO challenge level. // Defeat ogres, collect gems, and escape t…" at bounding box center [1115, 255] width 396 height 432
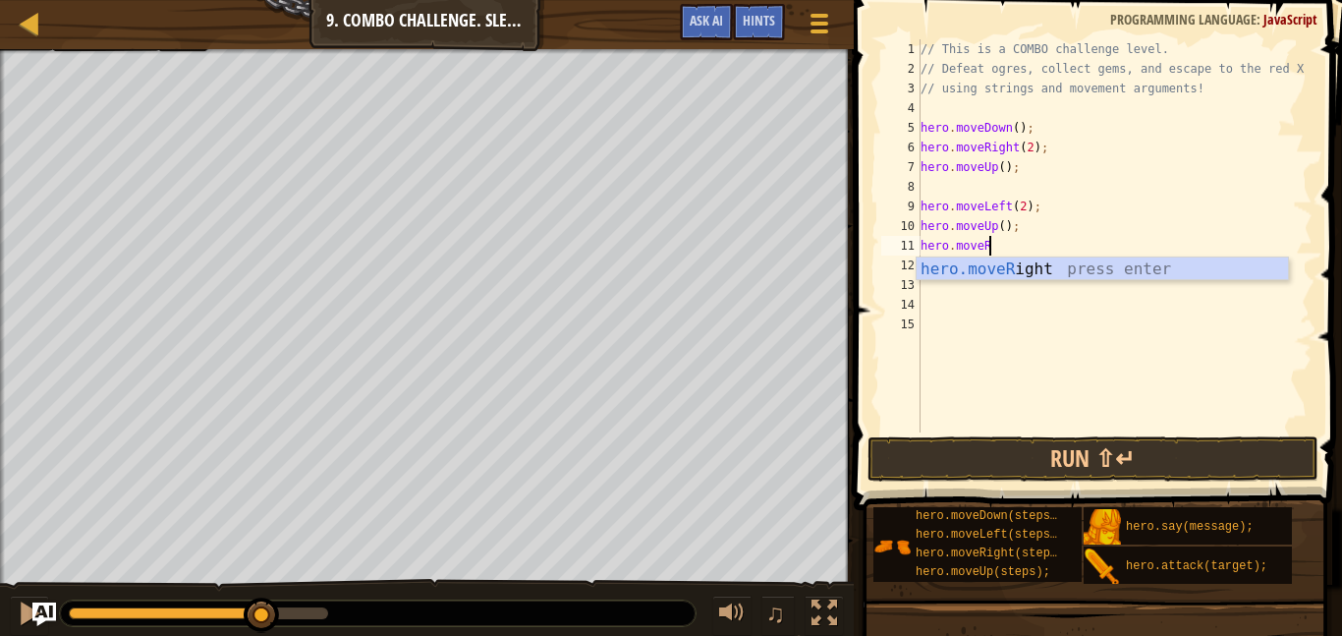
type textarea "hero.move"
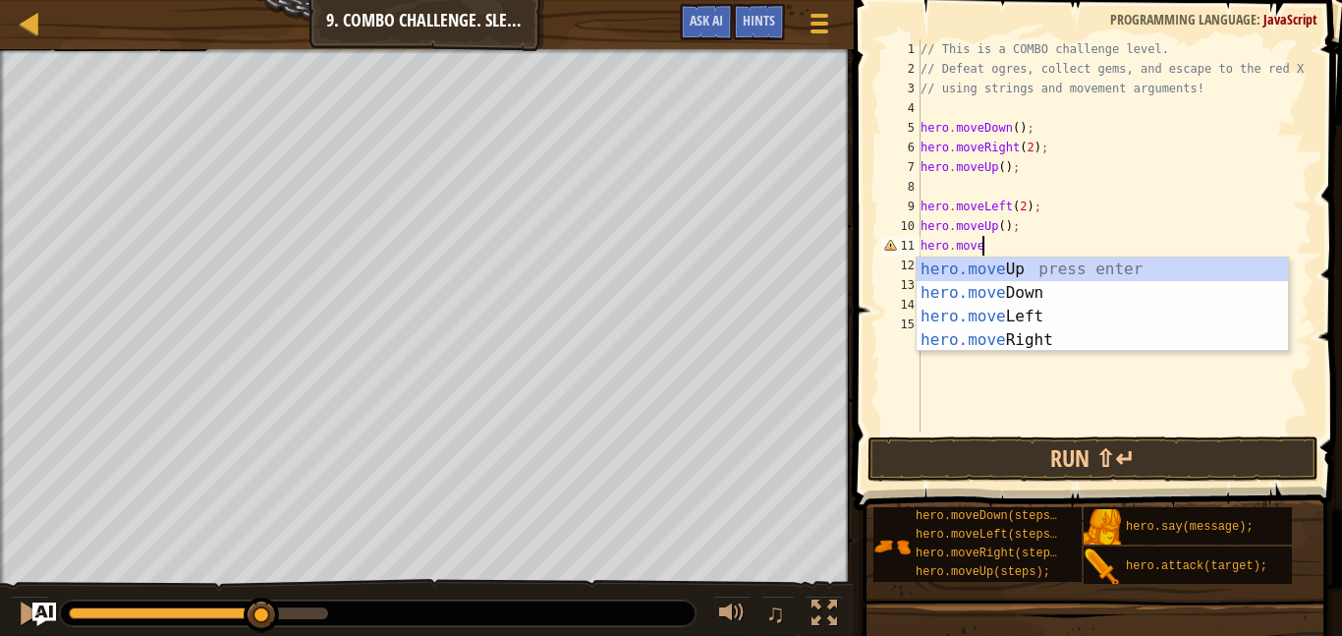
click at [1047, 319] on div "hero.move Up press enter hero.move Down press enter hero.move Left press enter …" at bounding box center [1102, 328] width 371 height 142
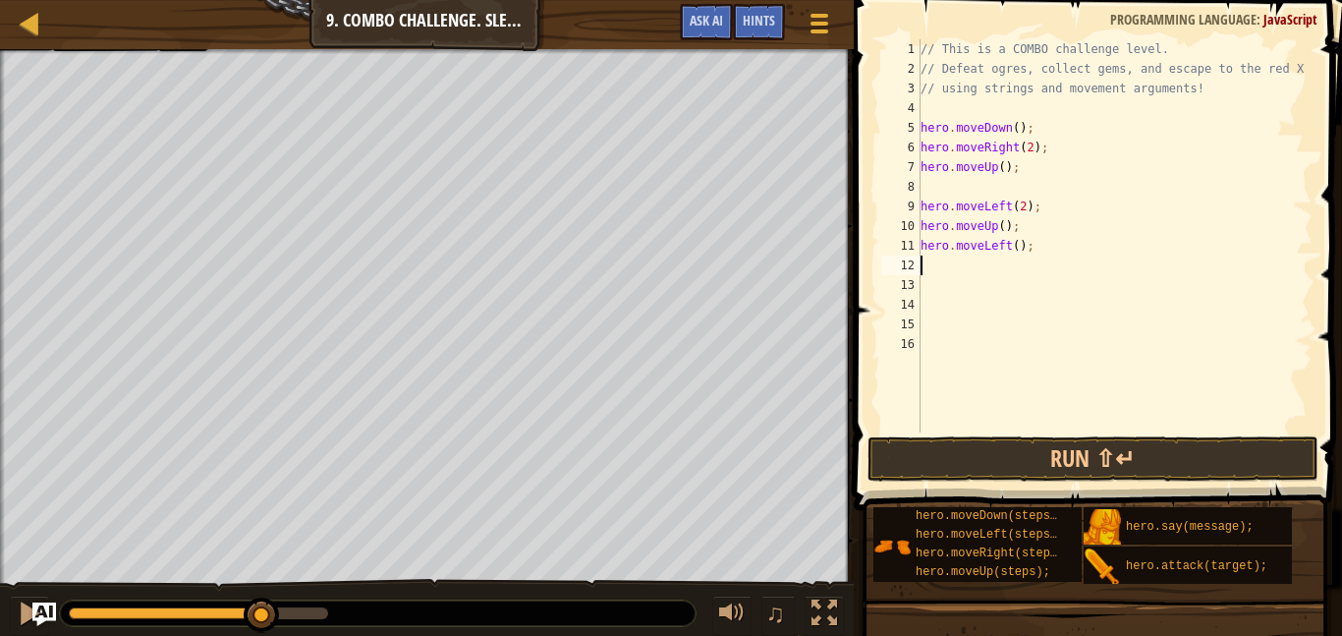
click at [1024, 249] on div "// This is a COMBO challenge level. // Defeat ogres, collect gems, and escape t…" at bounding box center [1115, 255] width 396 height 432
click at [1019, 255] on div "// This is a COMBO challenge level. // Defeat ogres, collect gems, and escape t…" at bounding box center [1115, 255] width 396 height 432
type textarea "hero.moveLeft(3);"
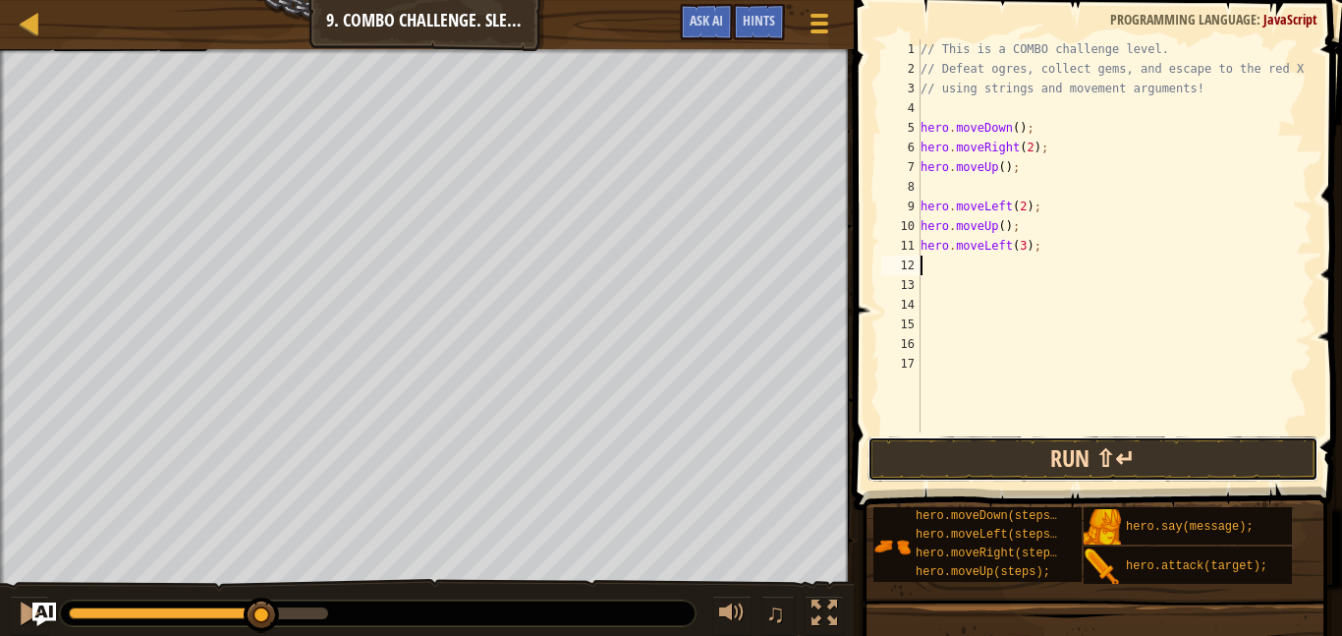
click at [1203, 451] on button "Run ⇧↵" at bounding box center [1093, 458] width 451 height 45
click at [1216, 464] on button "Run ⇧↵" at bounding box center [1093, 458] width 451 height 45
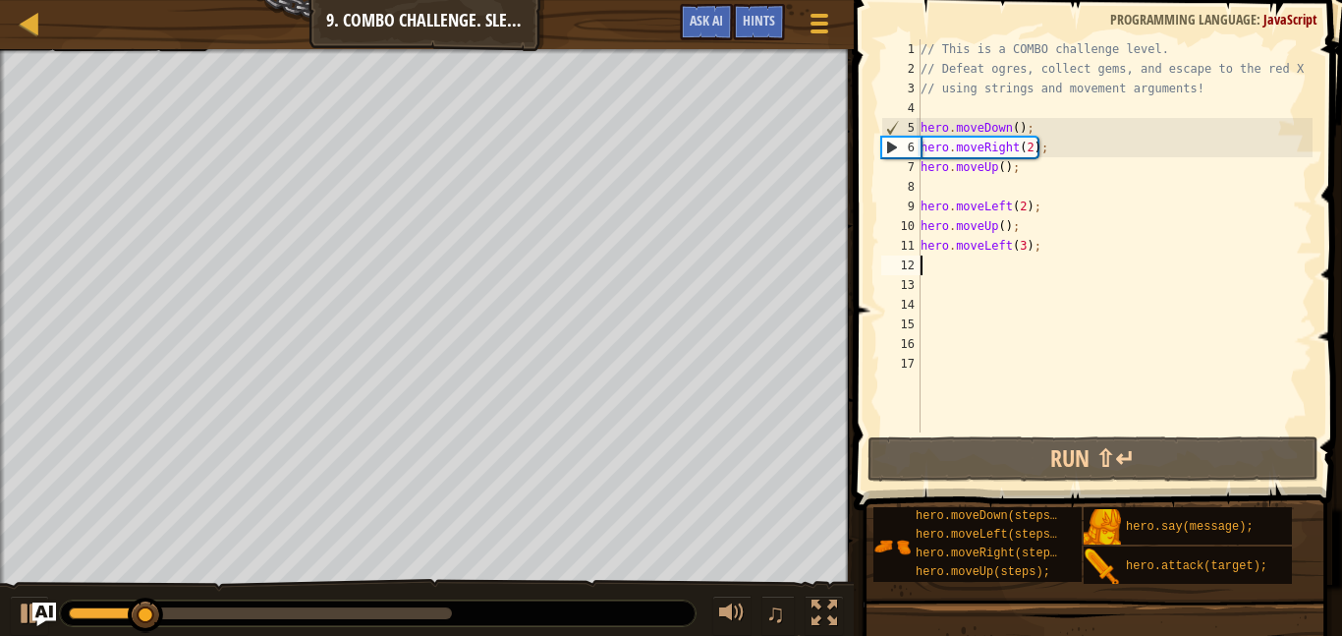
click at [1050, 252] on div "// This is a COMBO challenge level. // Defeat ogres, collect gems, and escape t…" at bounding box center [1115, 255] width 396 height 432
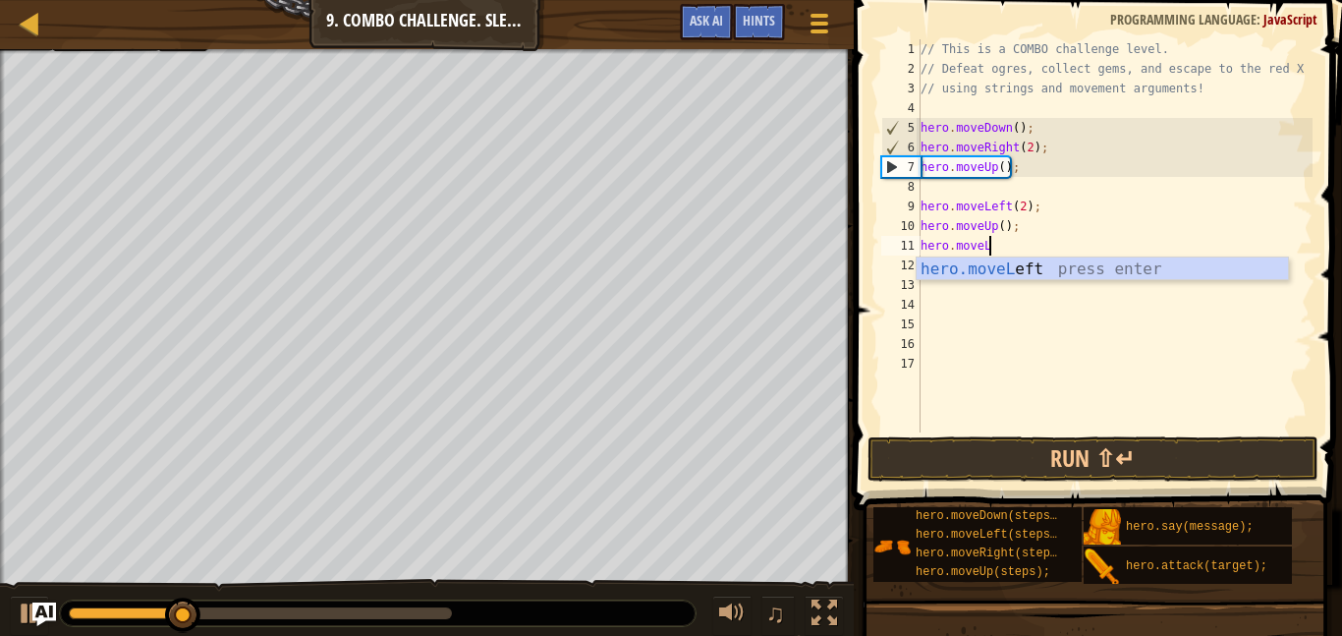
type textarea "hero.move"
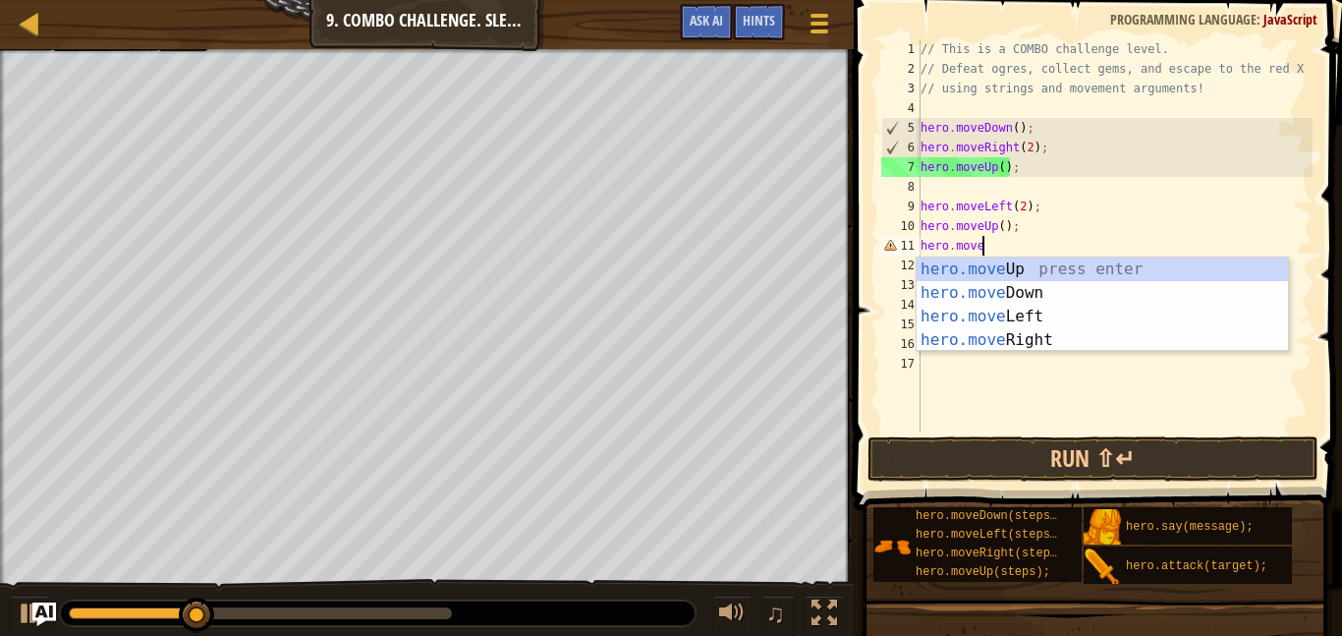
click at [1048, 335] on div "hero.move Up press enter hero.move Down press enter hero.move Left press enter …" at bounding box center [1102, 328] width 371 height 142
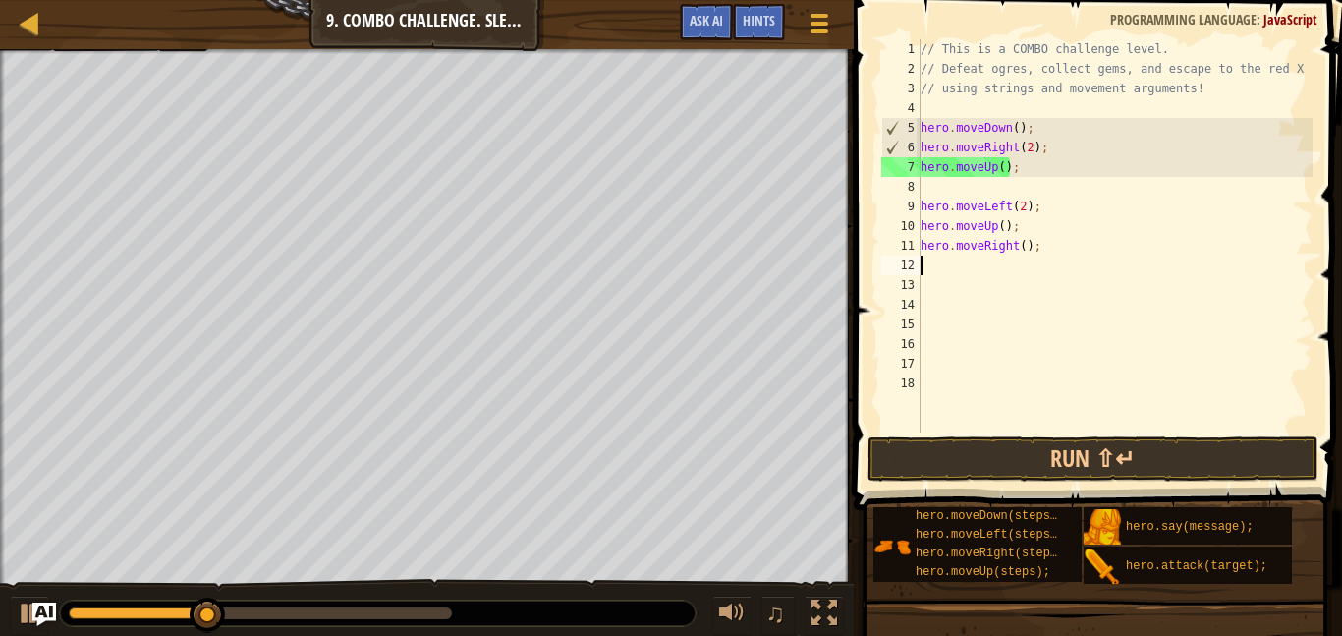
click at [1028, 252] on div "// This is a COMBO challenge level. // Defeat ogres, collect gems, and escape t…" at bounding box center [1115, 255] width 396 height 432
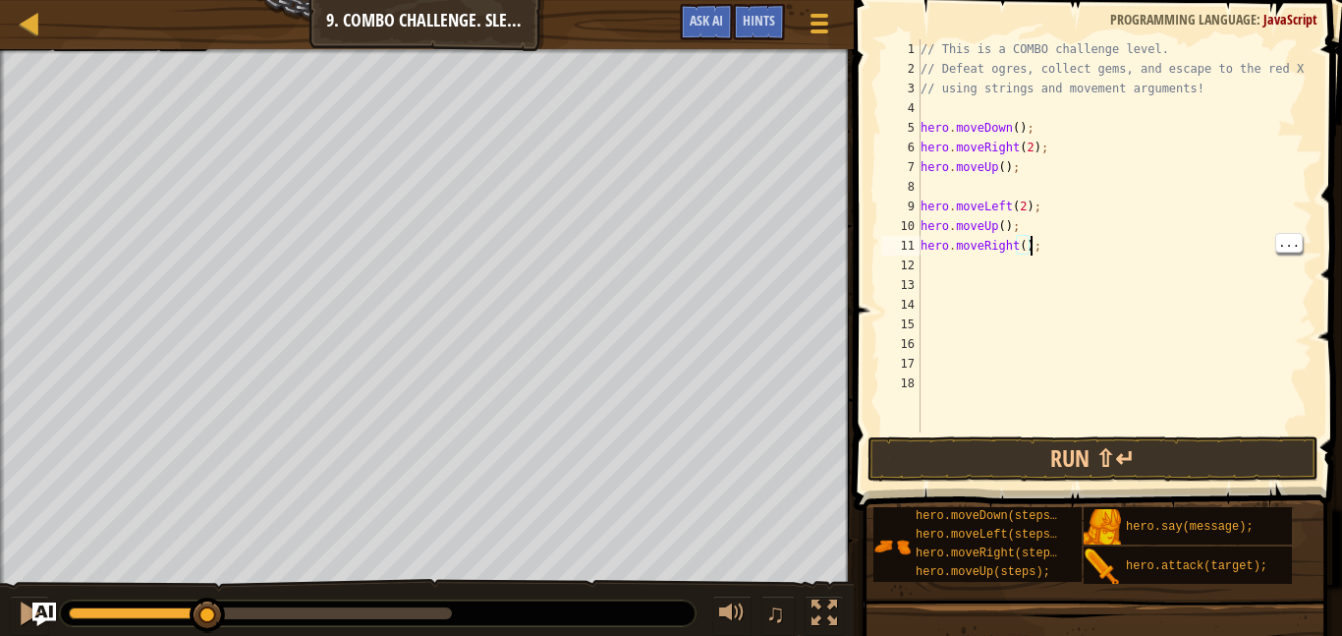
click at [1028, 253] on div "// This is a COMBO challenge level. // Defeat ogres, collect gems, and escape t…" at bounding box center [1115, 255] width 396 height 432
click at [1025, 254] on div "// This is a COMBO challenge level. // Defeat ogres, collect gems, and escape t…" at bounding box center [1115, 255] width 396 height 432
type textarea "hero.moveRight(3);"
click at [1025, 450] on button "Run ⇧↵" at bounding box center [1093, 458] width 451 height 45
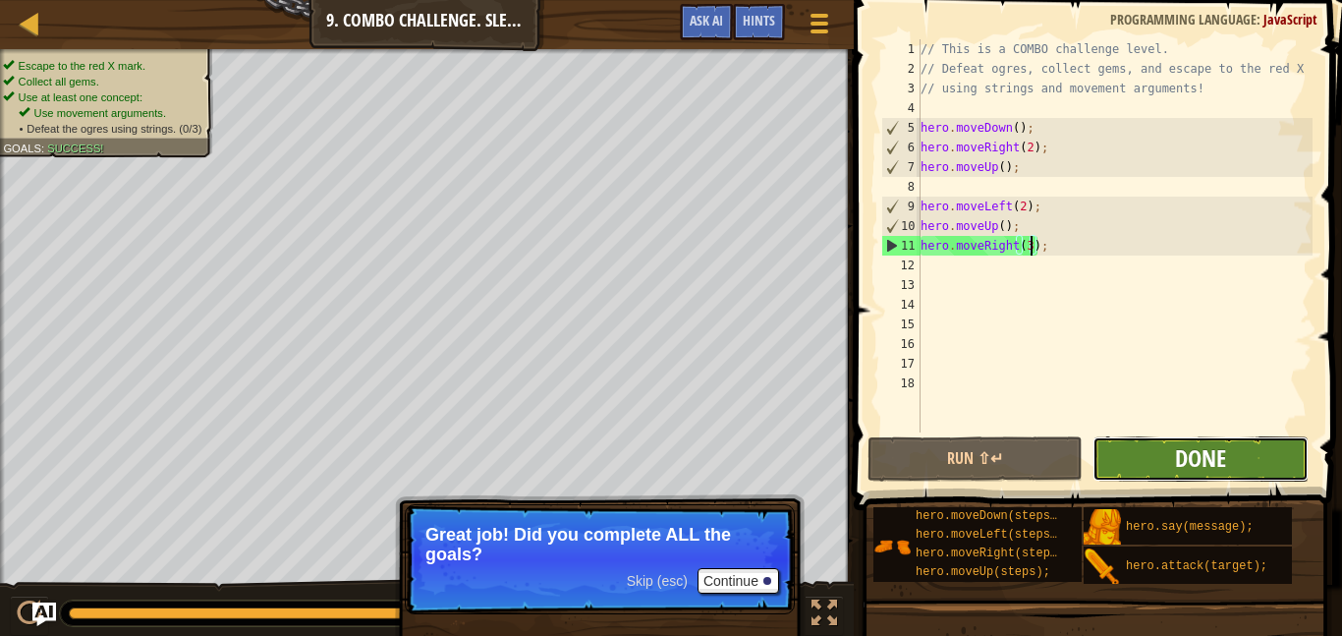
click at [1199, 459] on span "Done" at bounding box center [1200, 457] width 51 height 31
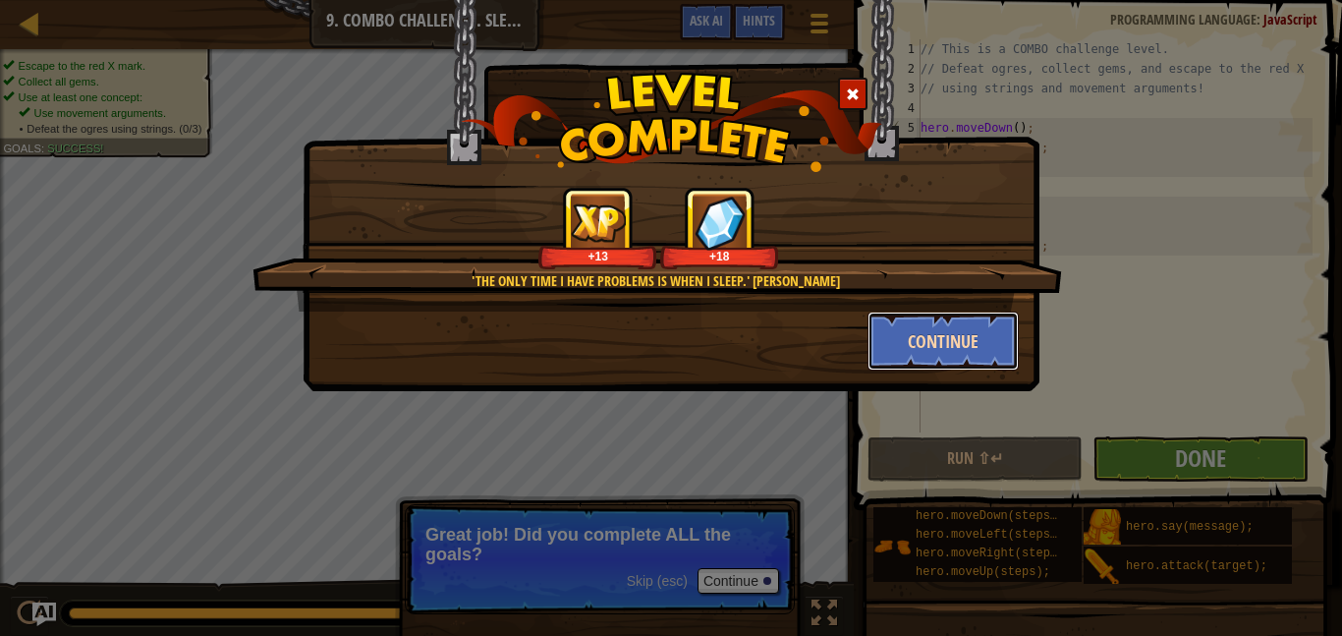
click at [914, 324] on button "Continue" at bounding box center [944, 341] width 152 height 59
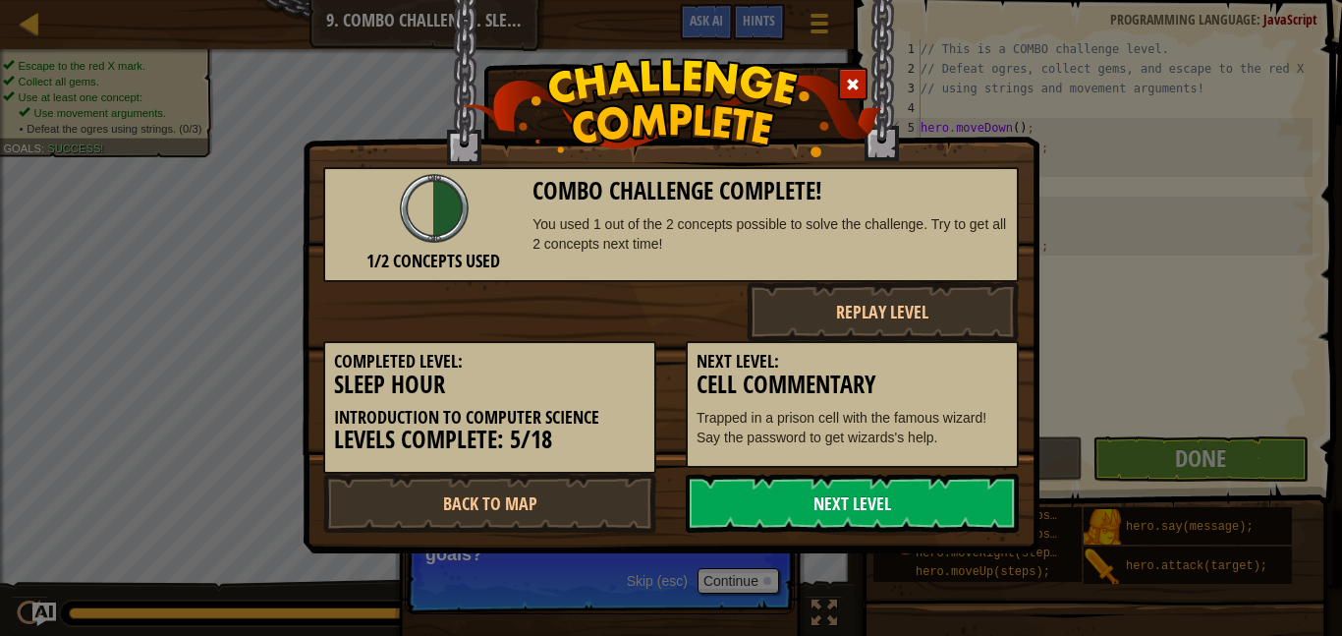
click at [876, 494] on link "Next Level" at bounding box center [852, 503] width 333 height 59
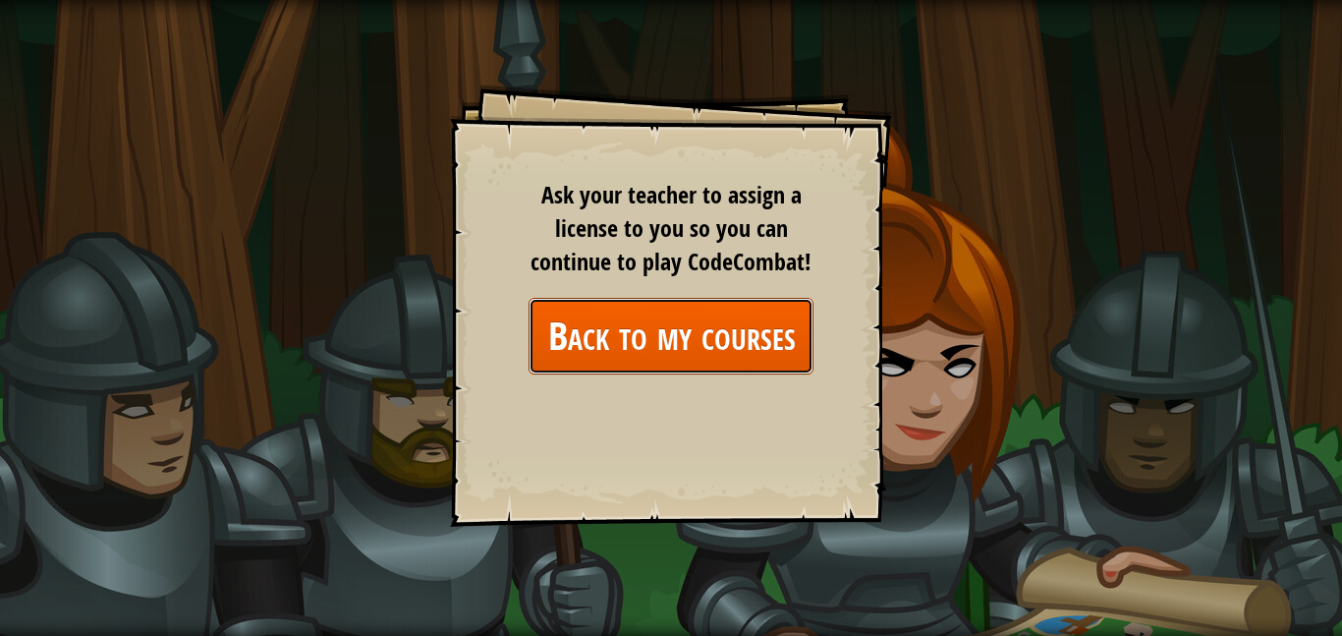
click at [565, 303] on link "Back to my courses" at bounding box center [671, 336] width 285 height 76
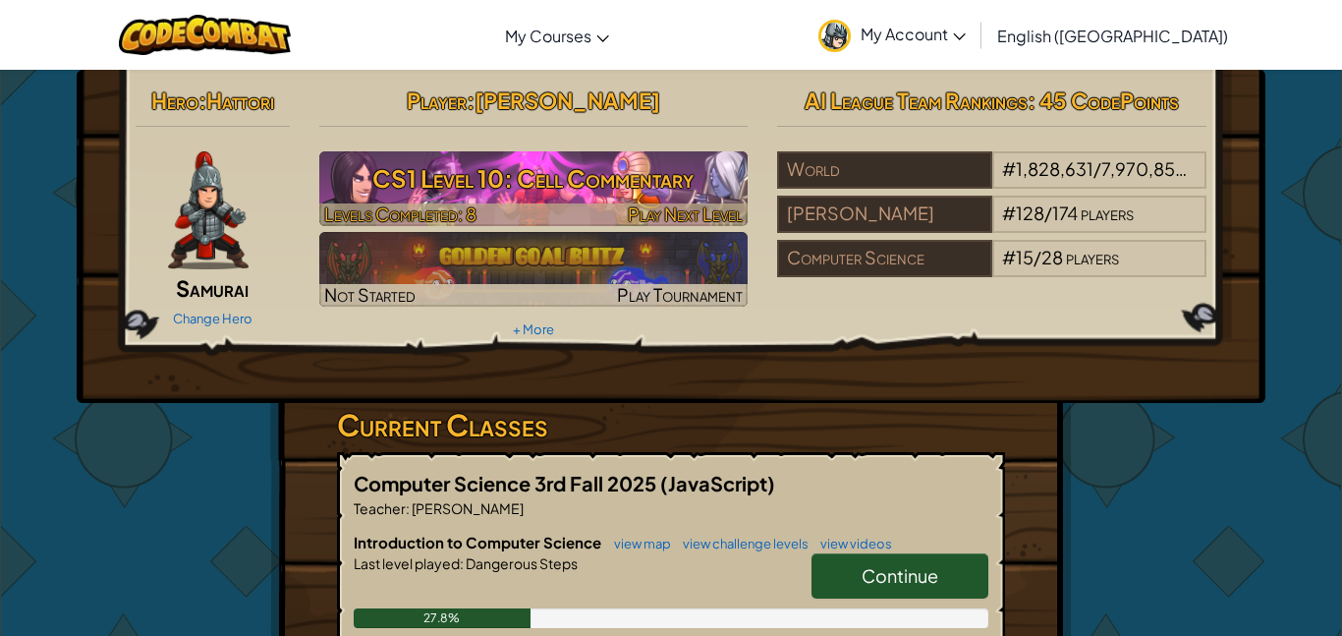
click at [649, 213] on span "Play Next Level" at bounding box center [685, 213] width 115 height 23
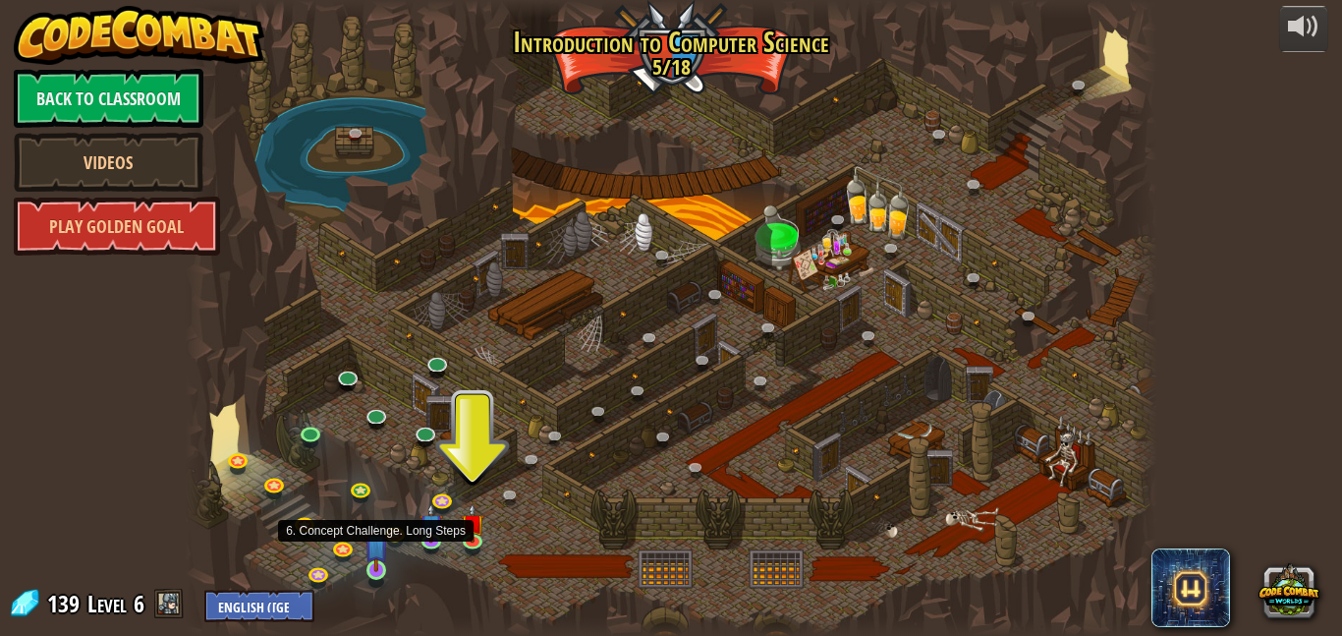
click at [375, 558] on img at bounding box center [376, 545] width 23 height 53
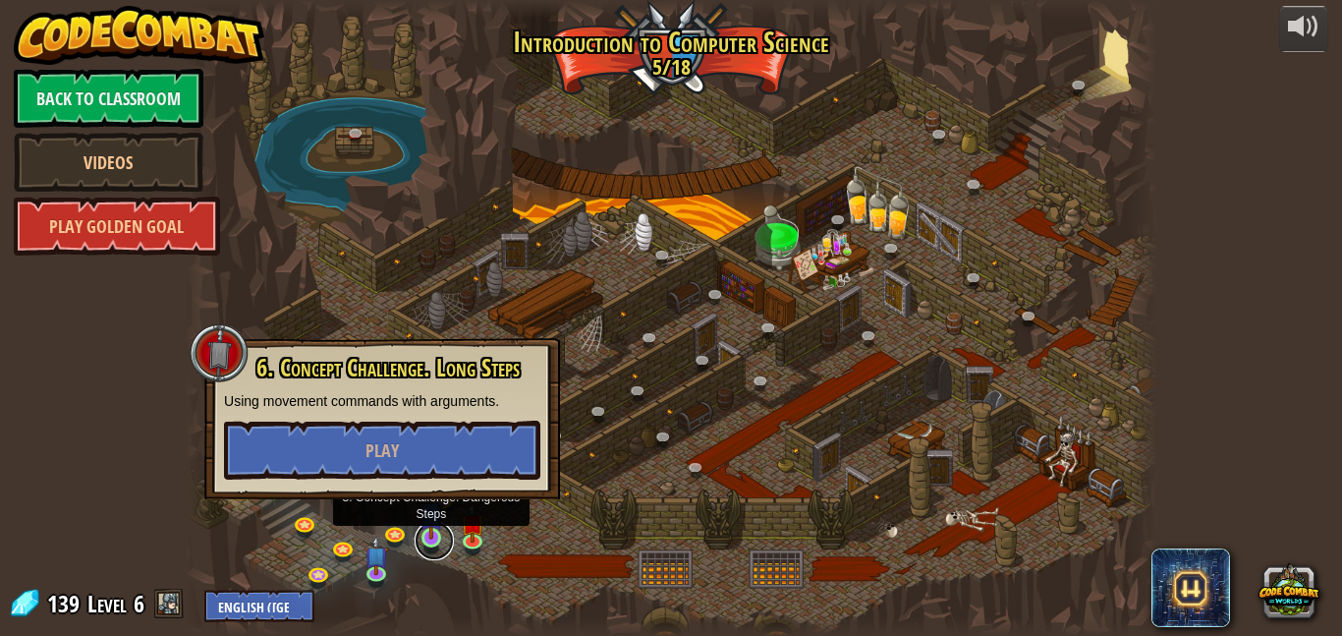
click at [434, 541] on link at bounding box center [434, 540] width 39 height 39
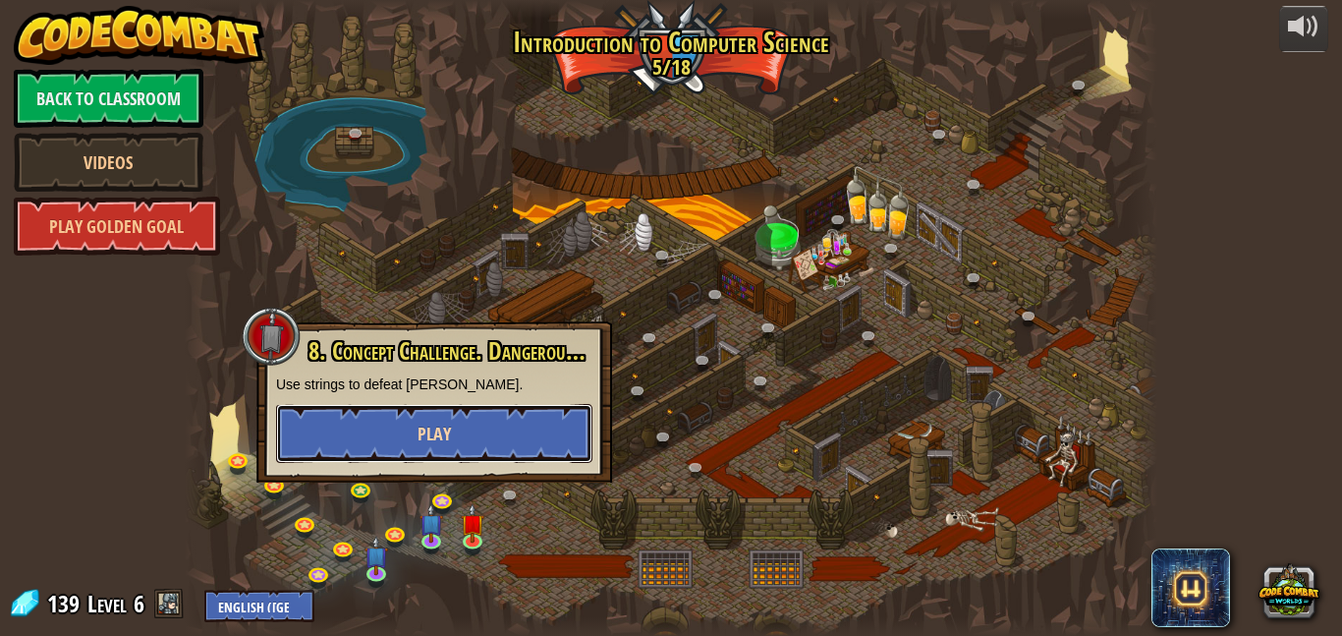
click at [411, 454] on button "Play" at bounding box center [434, 433] width 316 height 59
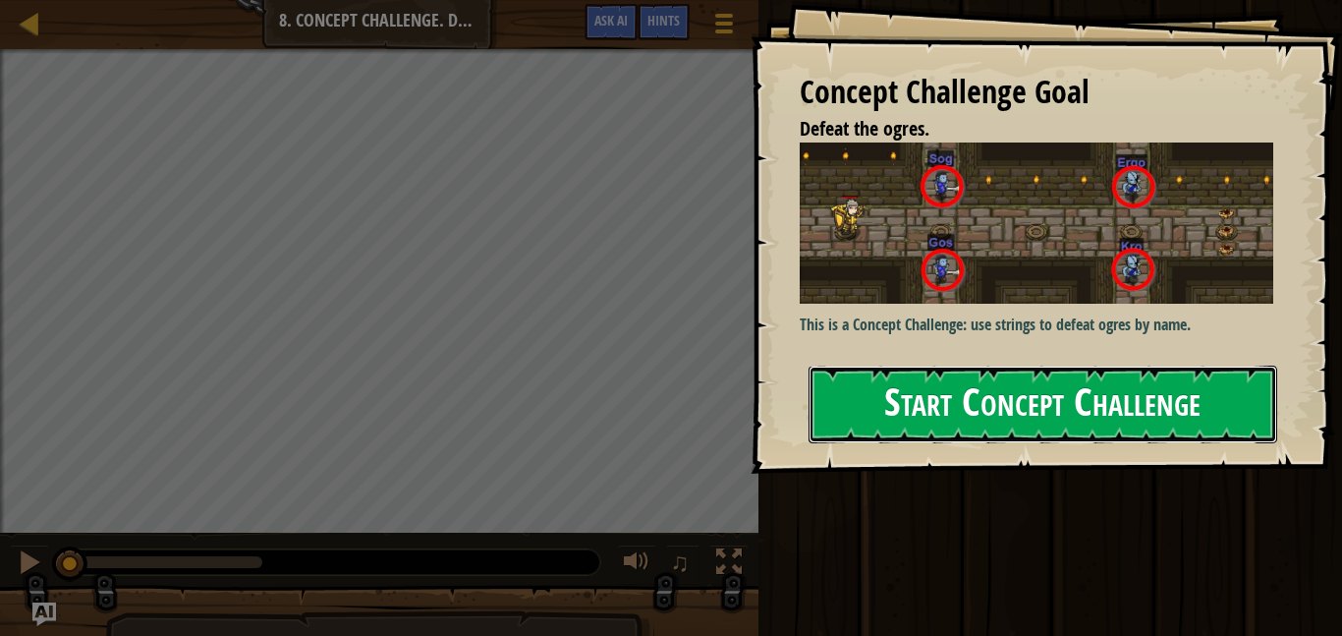
click at [988, 402] on button "Start Concept Challenge" at bounding box center [1043, 405] width 469 height 78
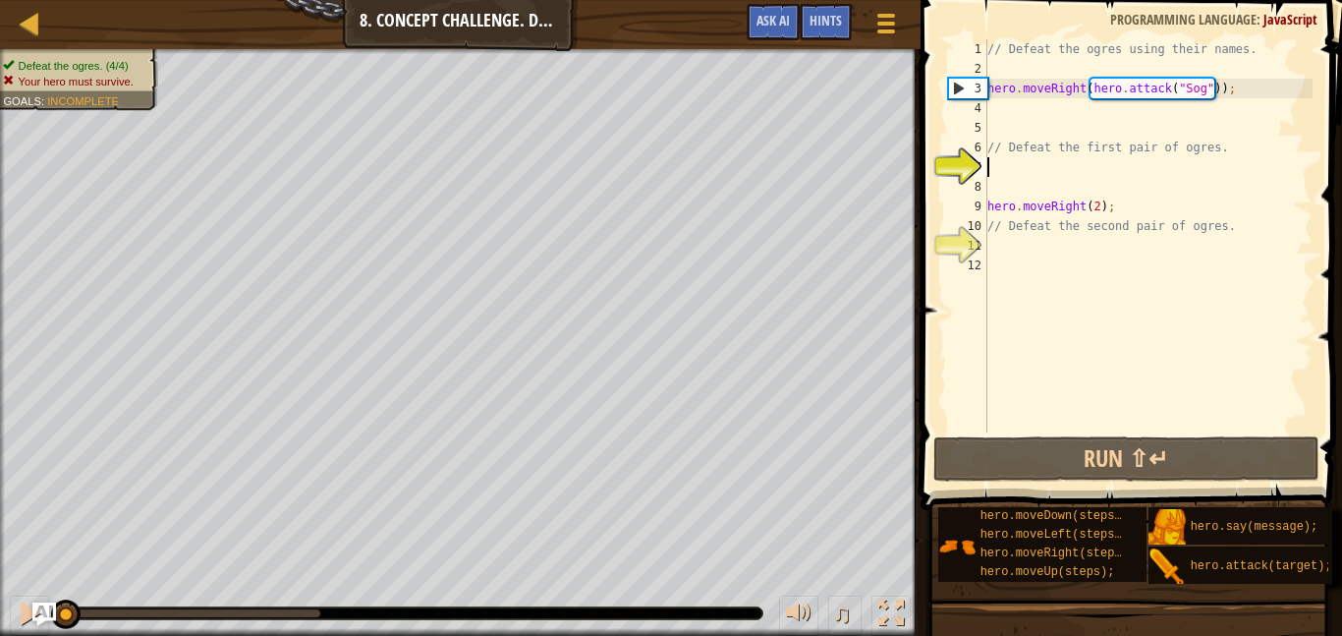
click at [1227, 98] on div "// Defeat the ogres using their names. hero . moveRight ( hero . attack ( "Sog"…" at bounding box center [1148, 255] width 329 height 432
click at [1206, 103] on div "// Defeat the ogres using their names. hero . moveRight ( hero . attack ( "Sog"…" at bounding box center [1148, 255] width 329 height 432
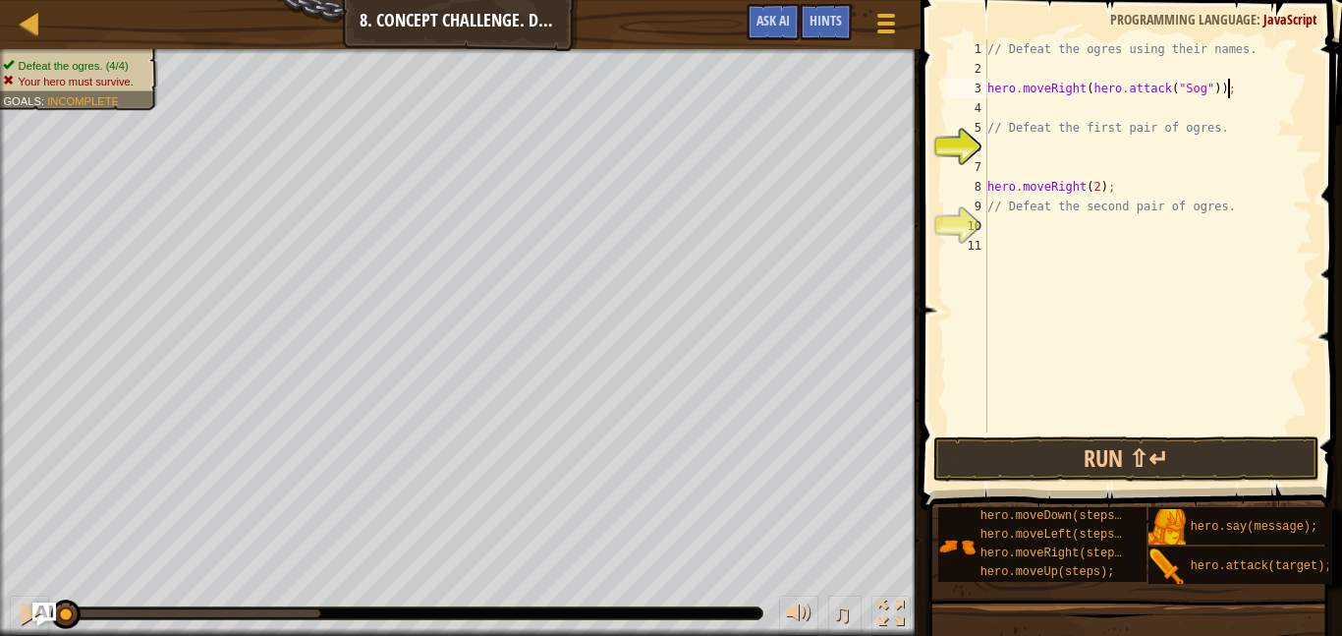
click at [1211, 91] on div "// Defeat the ogres using their names. hero . moveRight ( hero . attack ( "Sog"…" at bounding box center [1148, 255] width 329 height 432
click at [1219, 85] on div "// Defeat the ogres using their names. hero . moveRight ( hero . attack ( "Sog"…" at bounding box center [1148, 255] width 329 height 432
click at [1213, 93] on div "// Defeat the ogres using their names. hero . moveRight ( hero . attack ( "Sog"…" at bounding box center [1148, 255] width 329 height 432
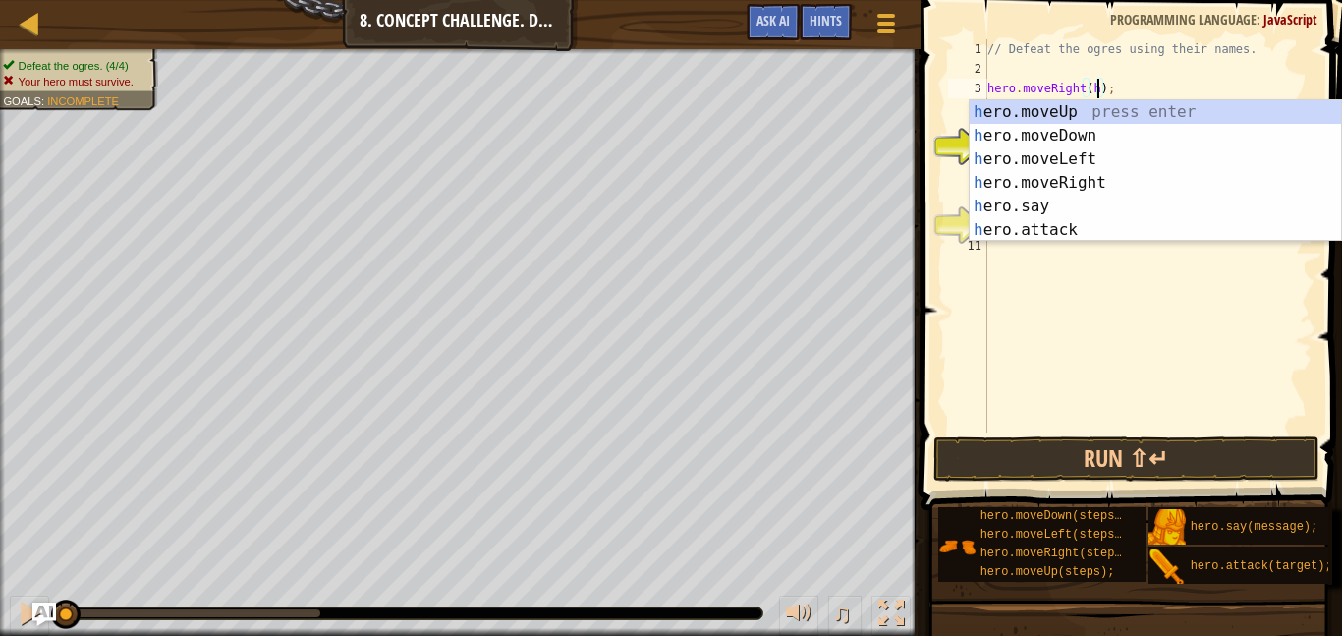
type textarea "hero.moveRight();"
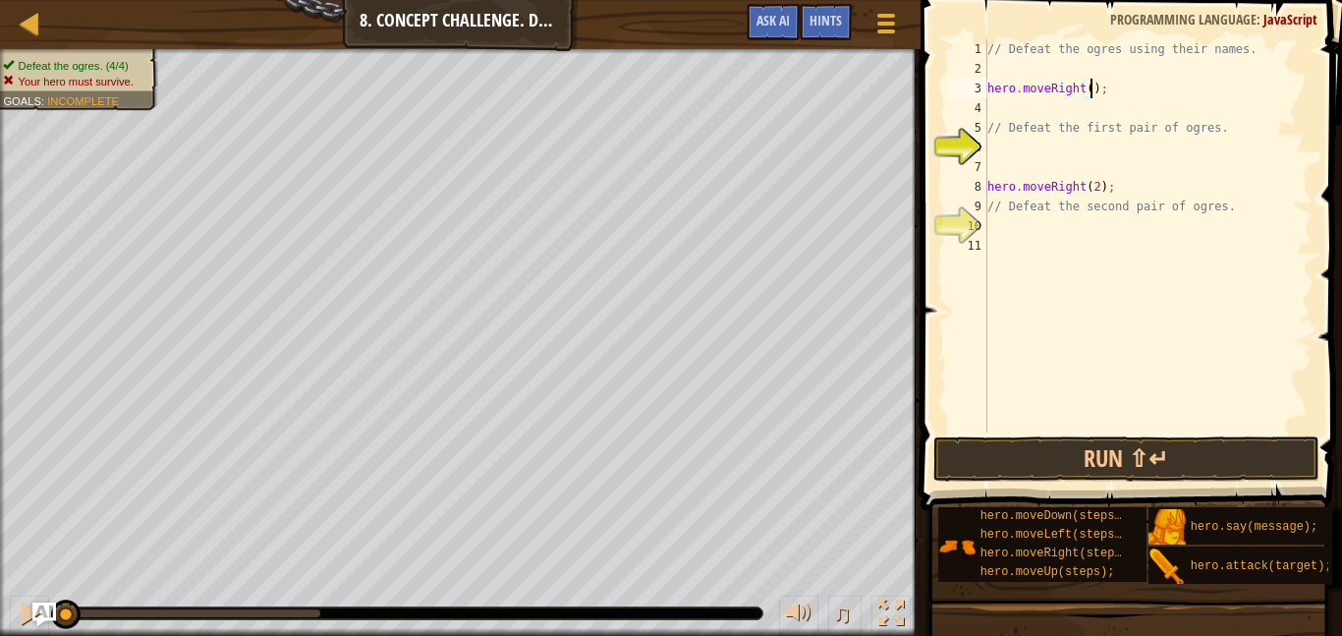
click at [993, 106] on div "// Defeat the ogres using their names. hero . moveRight ( ) ; // Defeat the fir…" at bounding box center [1148, 255] width 329 height 432
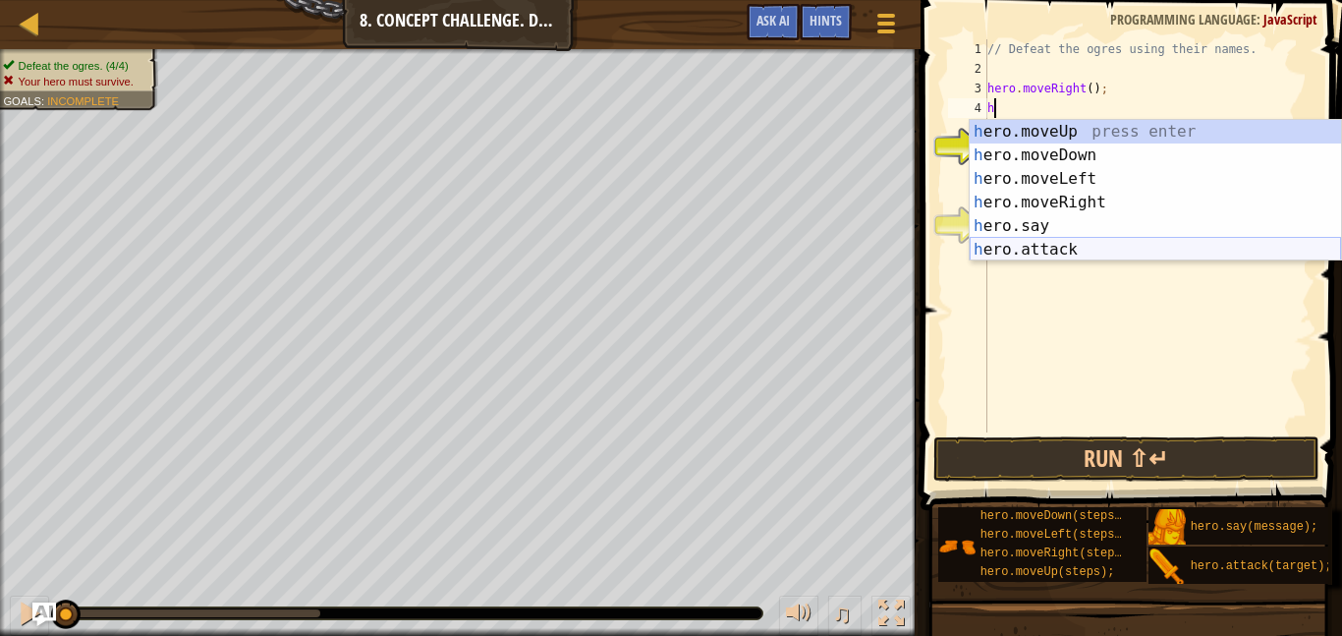
click at [1093, 245] on div "h ero.moveUp press enter h ero.moveDown press enter h ero.moveLeft press enter …" at bounding box center [1155, 214] width 371 height 189
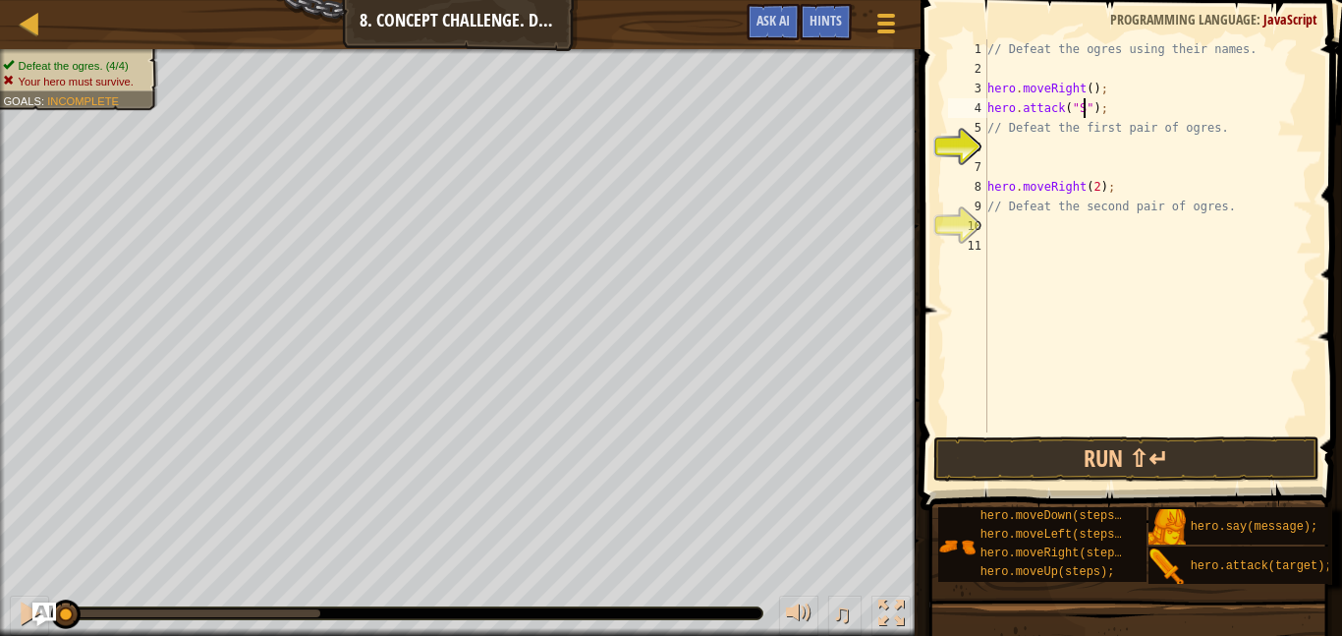
scroll to position [9, 14]
type textarea "hero.attack("Sog");"
click at [1001, 144] on div "// Defeat the ogres using their names. hero . moveRight ( ) ; hero . attack ( "…" at bounding box center [1148, 255] width 329 height 432
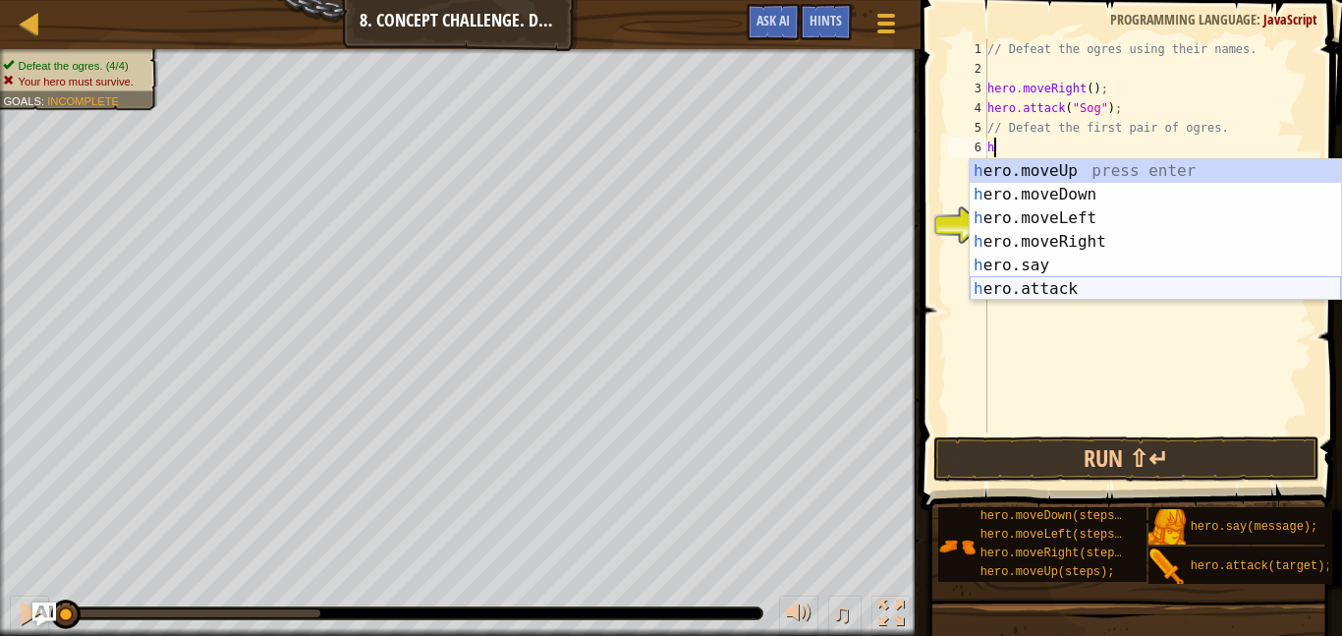
click at [1129, 284] on div "h ero.moveUp press enter h ero.moveDown press enter h ero.moveLeft press enter …" at bounding box center [1155, 253] width 371 height 189
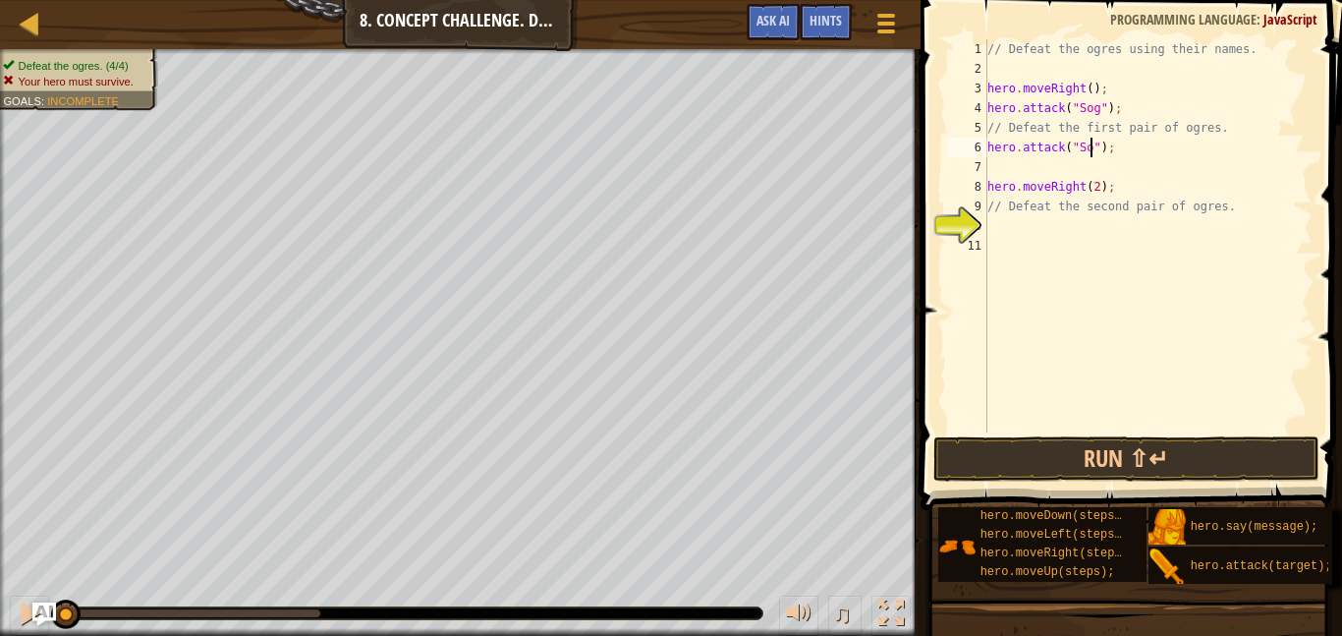
type textarea "hero.attack("Sog");"
click at [997, 166] on div "// Defeat the ogres using their names. hero . moveRight ( ) ; hero . attack ( "…" at bounding box center [1148, 255] width 329 height 432
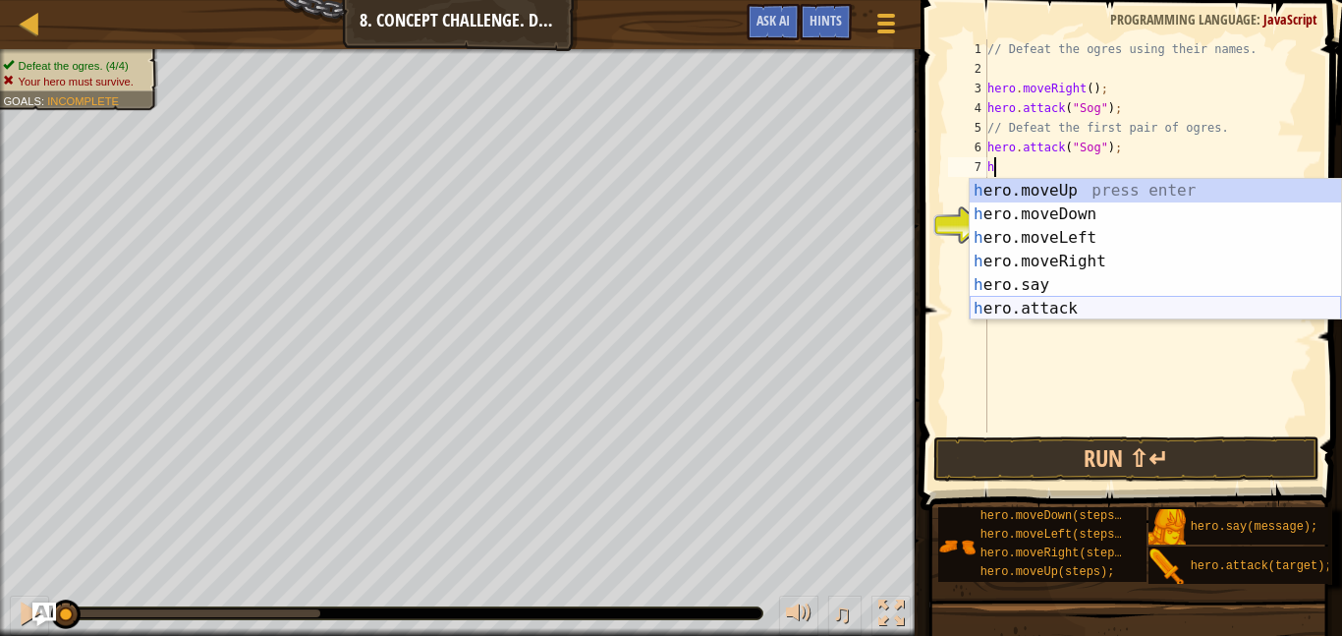
click at [1030, 300] on div "h ero.moveUp press enter h ero.moveDown press enter h ero.moveLeft press enter …" at bounding box center [1155, 273] width 371 height 189
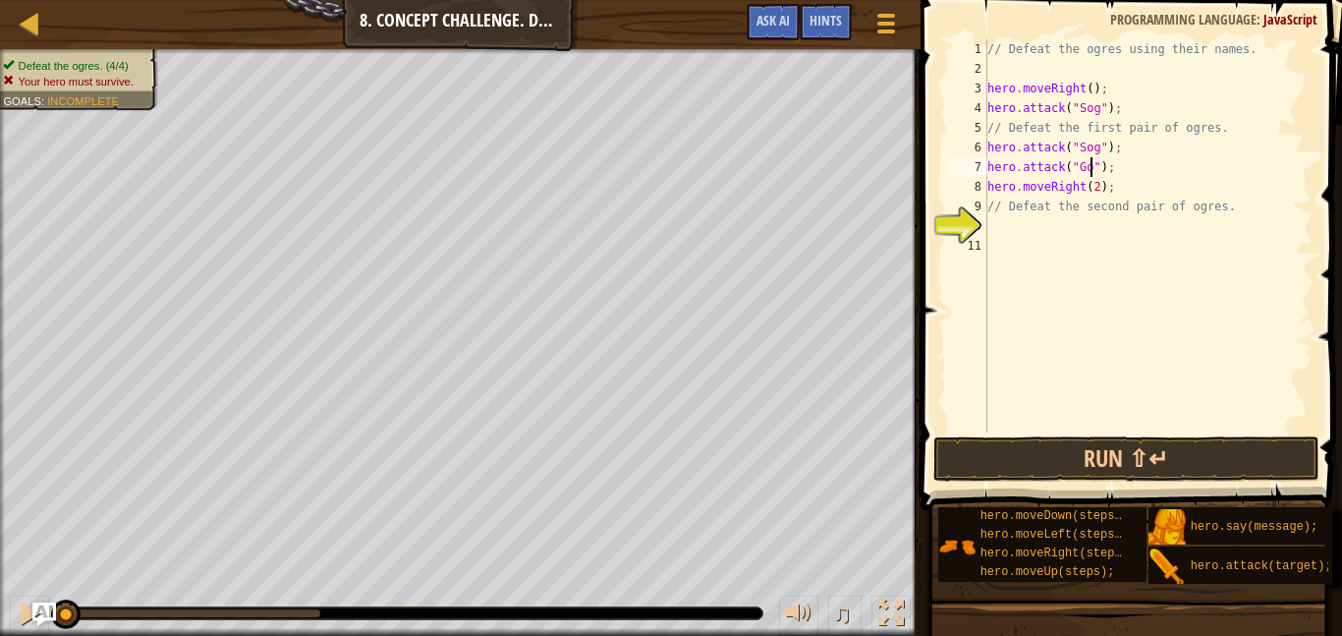
type textarea "hero.attack("Gos");"
click at [1118, 170] on div "// Defeat the ogres using their names. hero . moveRight ( ) ; hero . attack ( "…" at bounding box center [1148, 255] width 329 height 432
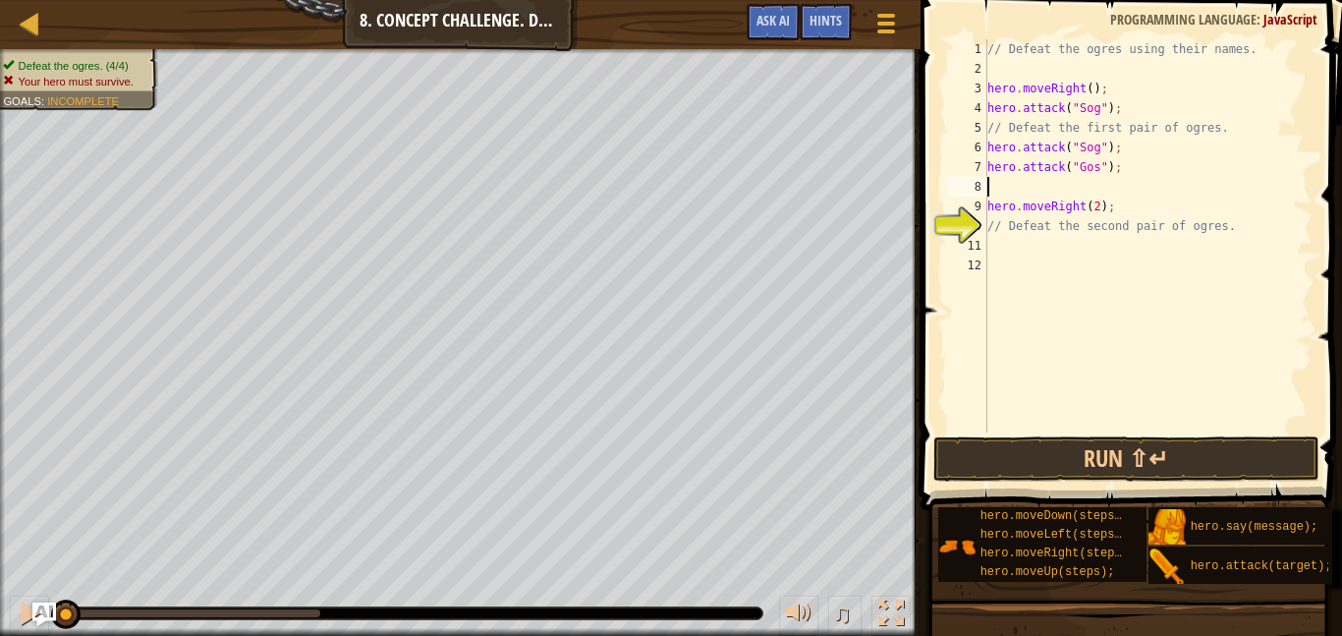
scroll to position [9, 0]
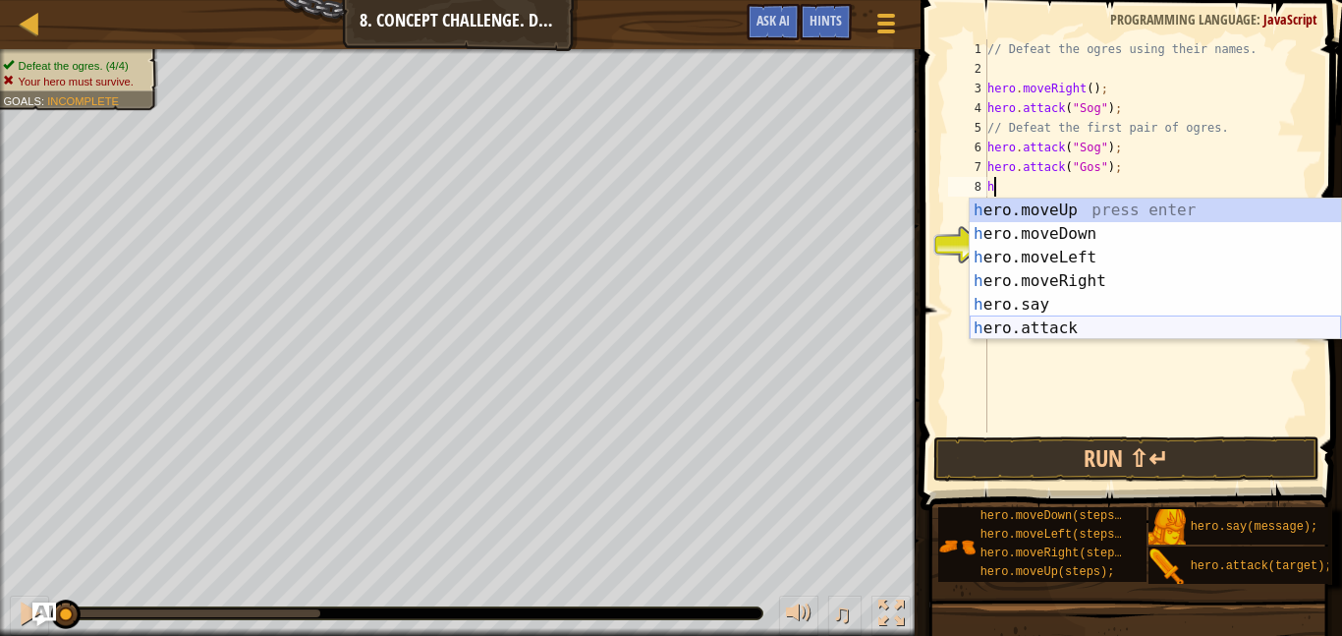
click at [1111, 327] on div "h ero.moveUp press enter h ero.moveDown press enter h ero.moveLeft press enter …" at bounding box center [1155, 293] width 371 height 189
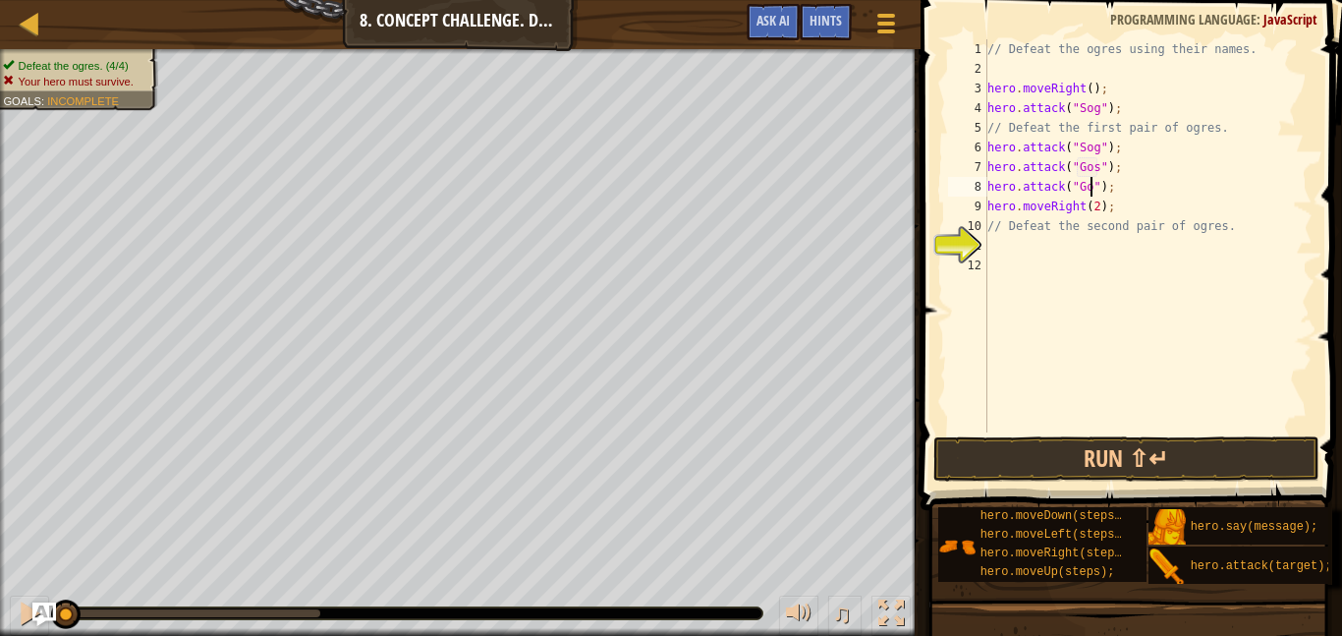
type textarea "hero.attack("Gos");"
click at [989, 247] on div "// Defeat the ogres using their names. hero . moveRight ( ) ; hero . attack ( "…" at bounding box center [1148, 255] width 329 height 432
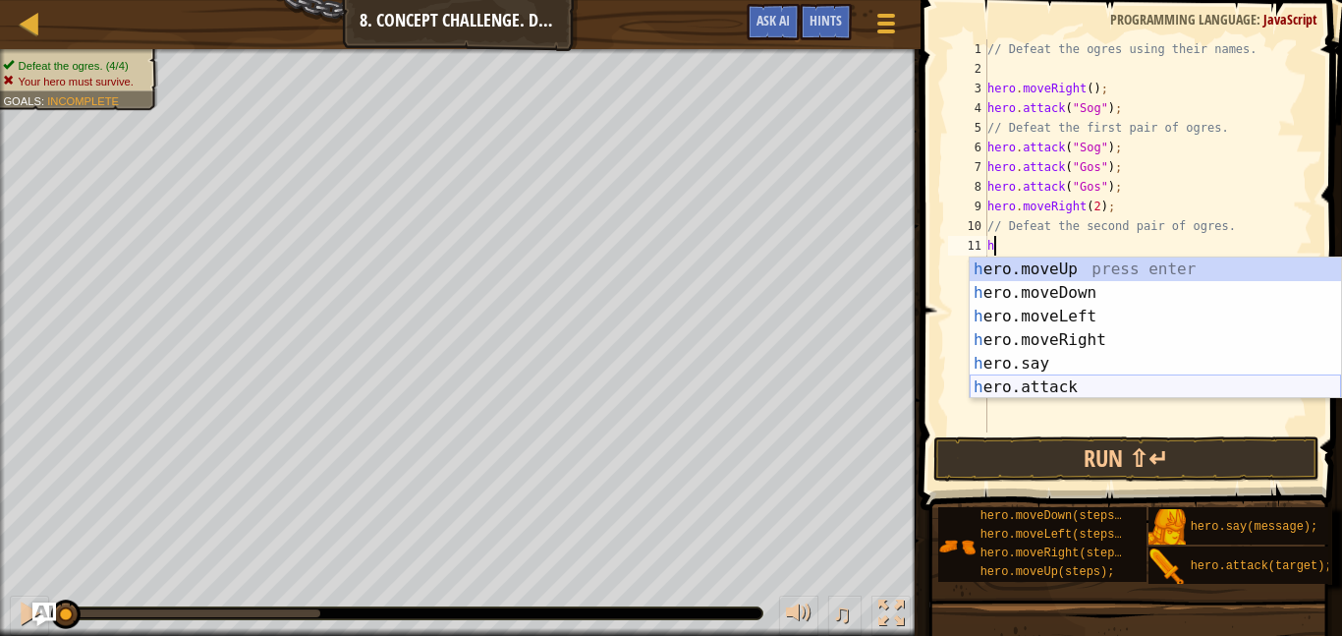
click at [1042, 387] on div "h ero.moveUp press enter h ero.moveDown press enter h ero.moveLeft press enter …" at bounding box center [1155, 351] width 371 height 189
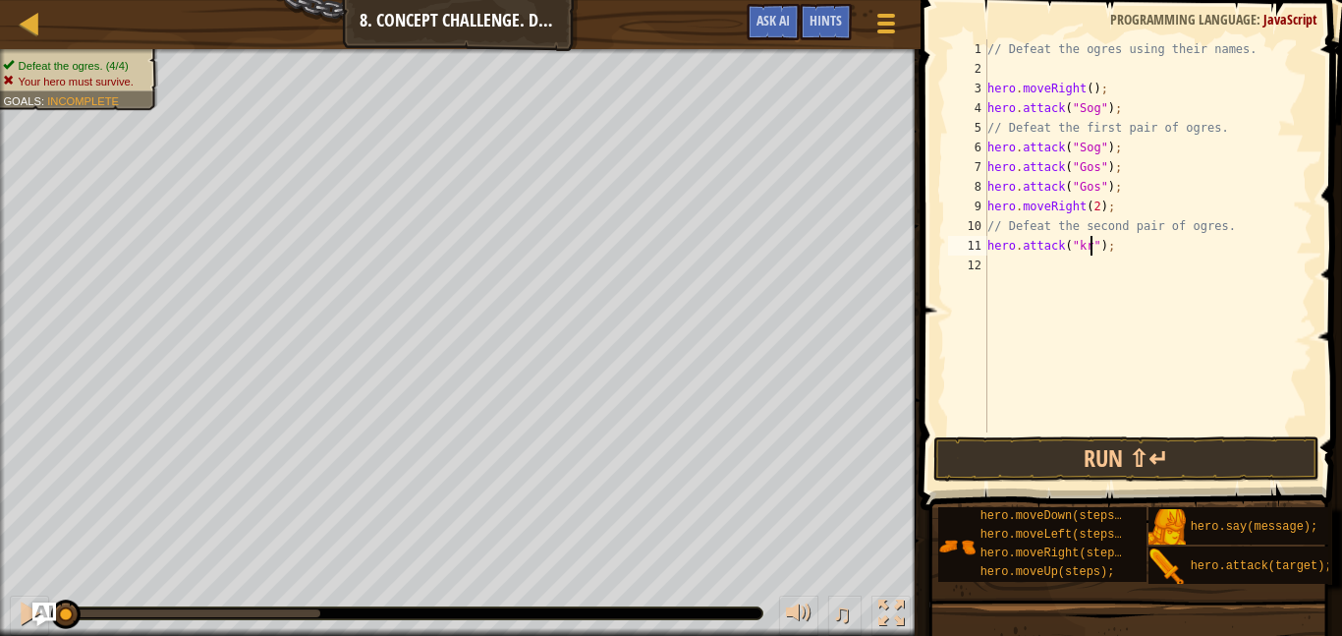
scroll to position [9, 16]
click at [1151, 255] on div "// Defeat the ogres using their names. hero . moveRight ( ) ; hero . attack ( "…" at bounding box center [1148, 255] width 329 height 432
click at [1081, 249] on div "// Defeat the ogres using their names. hero . moveRight ( ) ; hero . attack ( "…" at bounding box center [1148, 255] width 329 height 432
type textarea "hero.attack("Kro");"
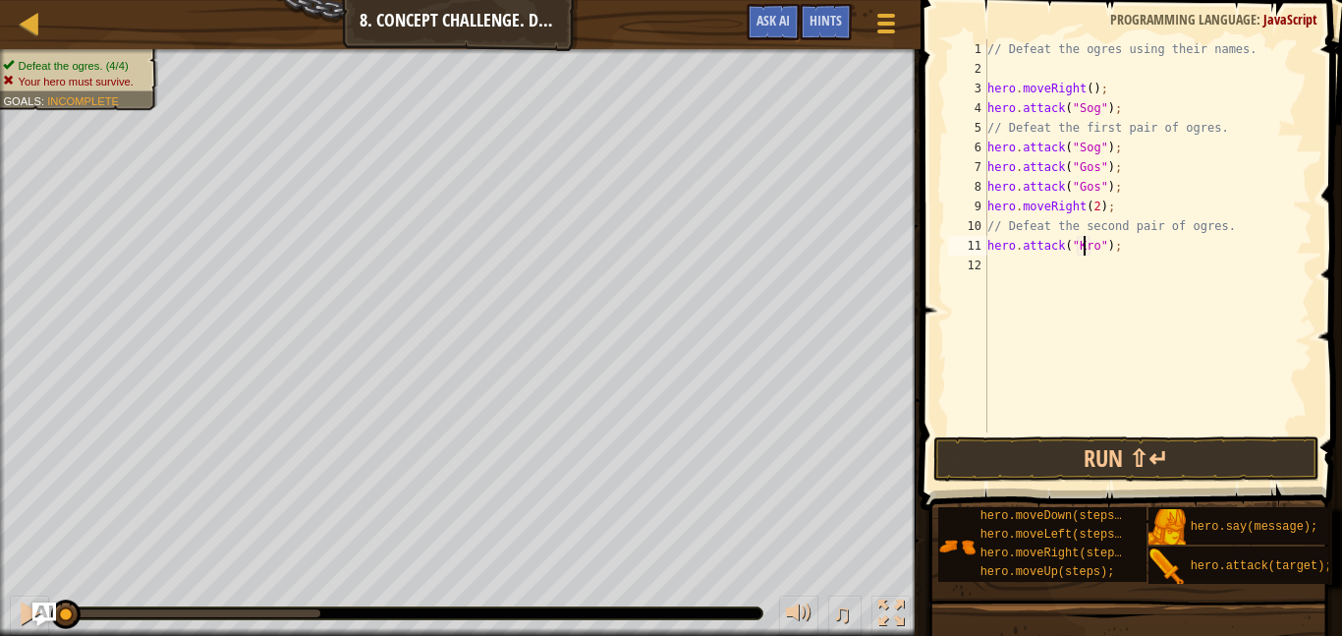
click at [1127, 247] on div "// Defeat the ogres using their names. hero . moveRight ( ) ; hero . attack ( "…" at bounding box center [1148, 255] width 329 height 432
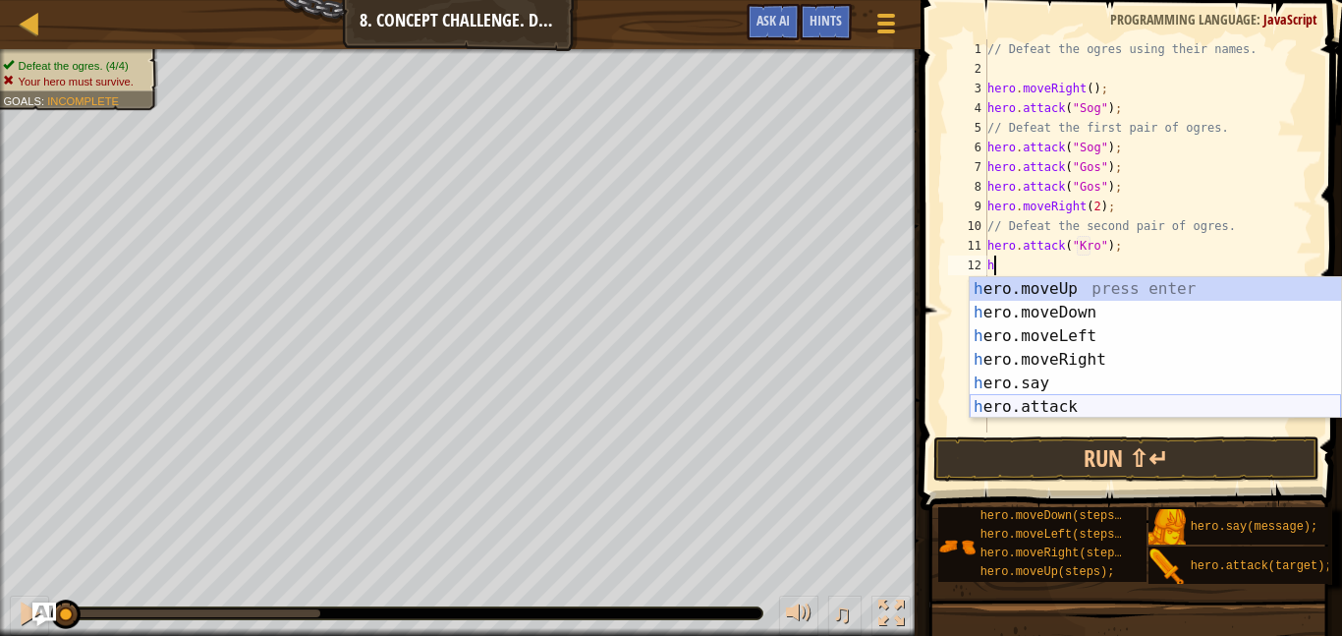
click at [1040, 400] on div "h ero.moveUp press enter h ero.moveDown press enter h ero.moveLeft press enter …" at bounding box center [1155, 371] width 371 height 189
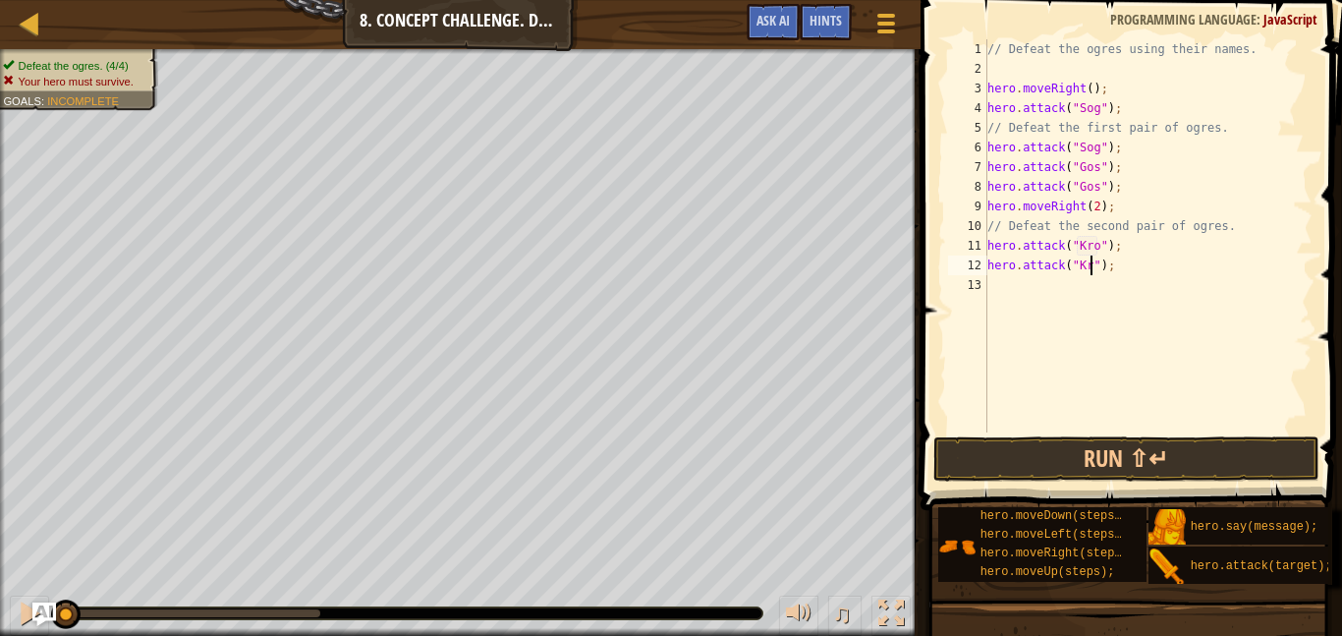
type textarea "hero.attack("Kro");"
click at [1151, 288] on div "// Defeat the ogres using their names. hero . moveRight ( ) ; hero . attack ( "…" at bounding box center [1148, 255] width 329 height 432
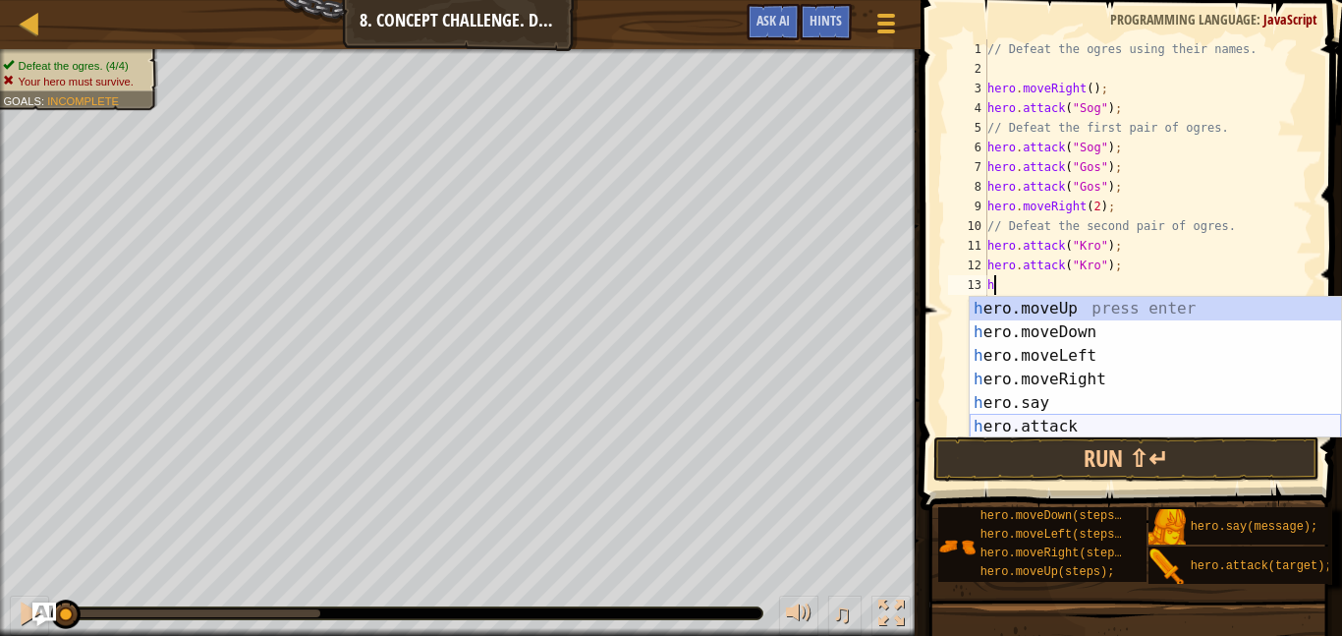
click at [1075, 427] on div "h ero.moveUp press enter h ero.moveDown press enter h ero.moveLeft press enter …" at bounding box center [1155, 391] width 371 height 189
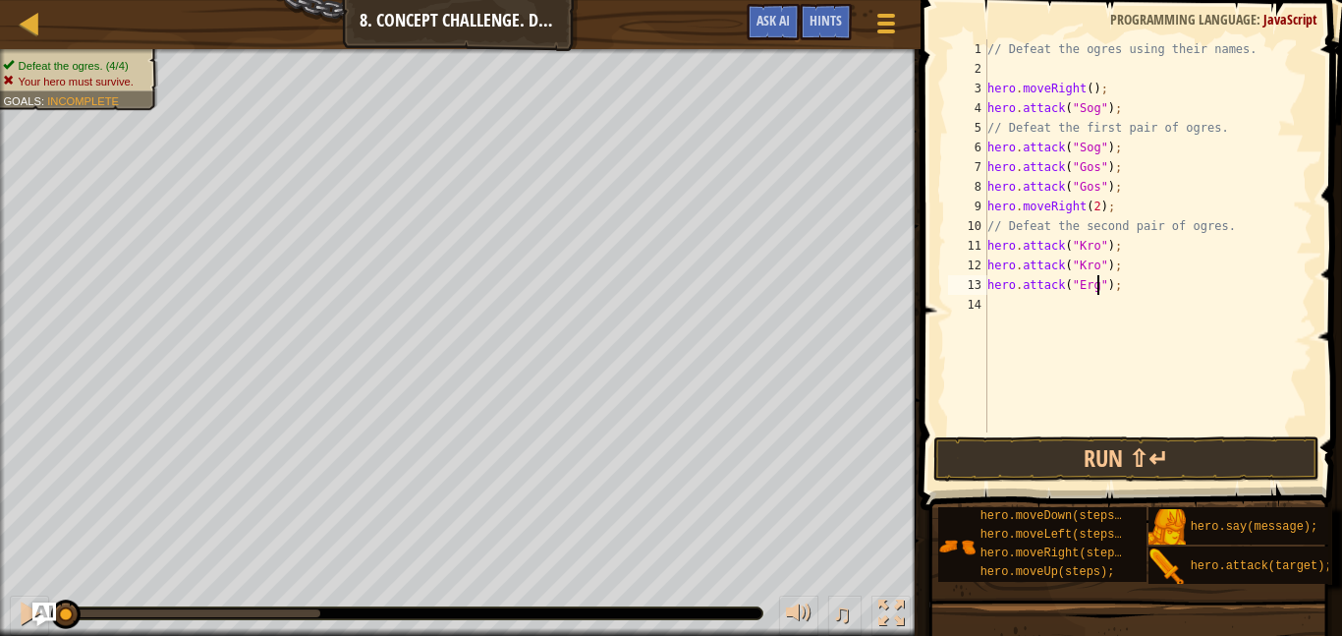
type textarea "hero.attack("Ergo");"
click at [1067, 318] on div "// Defeat the ogres using their names. hero . moveRight ( ) ; hero . attack ( "…" at bounding box center [1148, 255] width 329 height 432
drag, startPoint x: 1110, startPoint y: 109, endPoint x: 990, endPoint y: 113, distance: 120.9
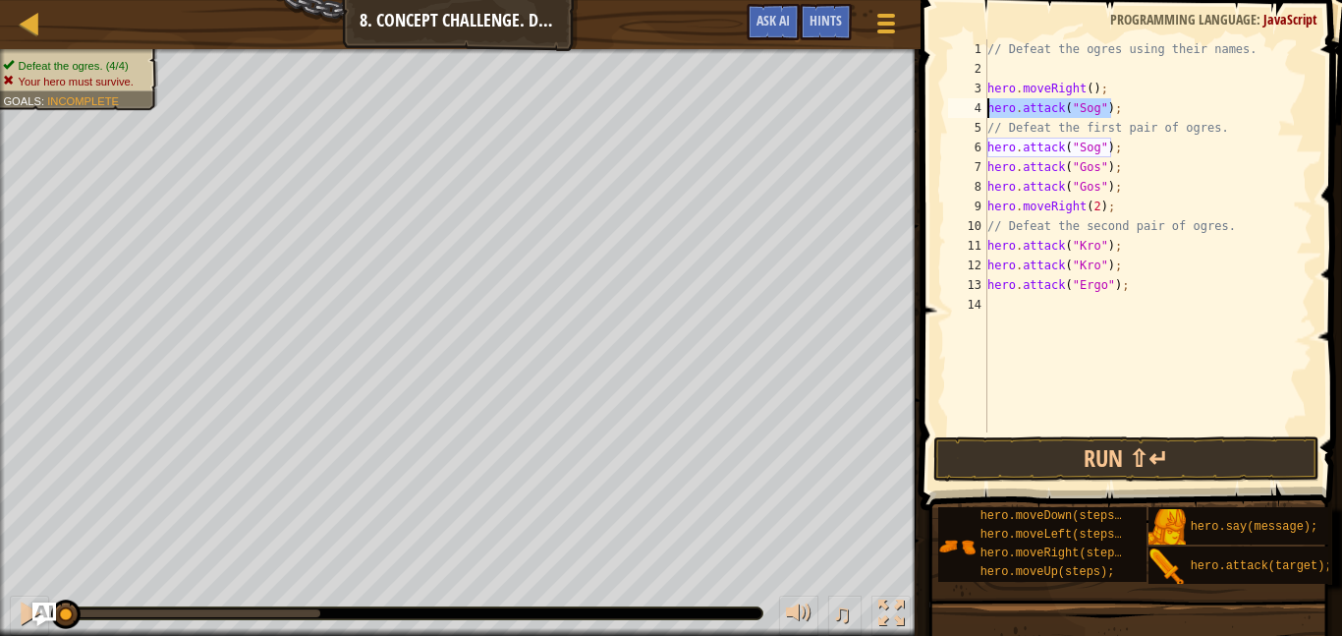
click at [990, 113] on div "// Defeat the ogres using their names. hero . moveRight ( ) ; hero . attack ( "…" at bounding box center [1148, 255] width 329 height 432
type textarea "hero.attack("Sog");"
click at [1124, 142] on div "// Defeat the ogres using their names. hero . moveRight ( ) ; hero . attack ( "…" at bounding box center [1148, 255] width 329 height 432
drag, startPoint x: 1119, startPoint y: 108, endPoint x: 979, endPoint y: 110, distance: 140.5
click at [979, 110] on div "hero.attack("Sog") 1 2 3 4 5 6 7 8 9 10 11 12 13 14 15 // Defeat the ogres usin…" at bounding box center [1128, 235] width 369 height 393
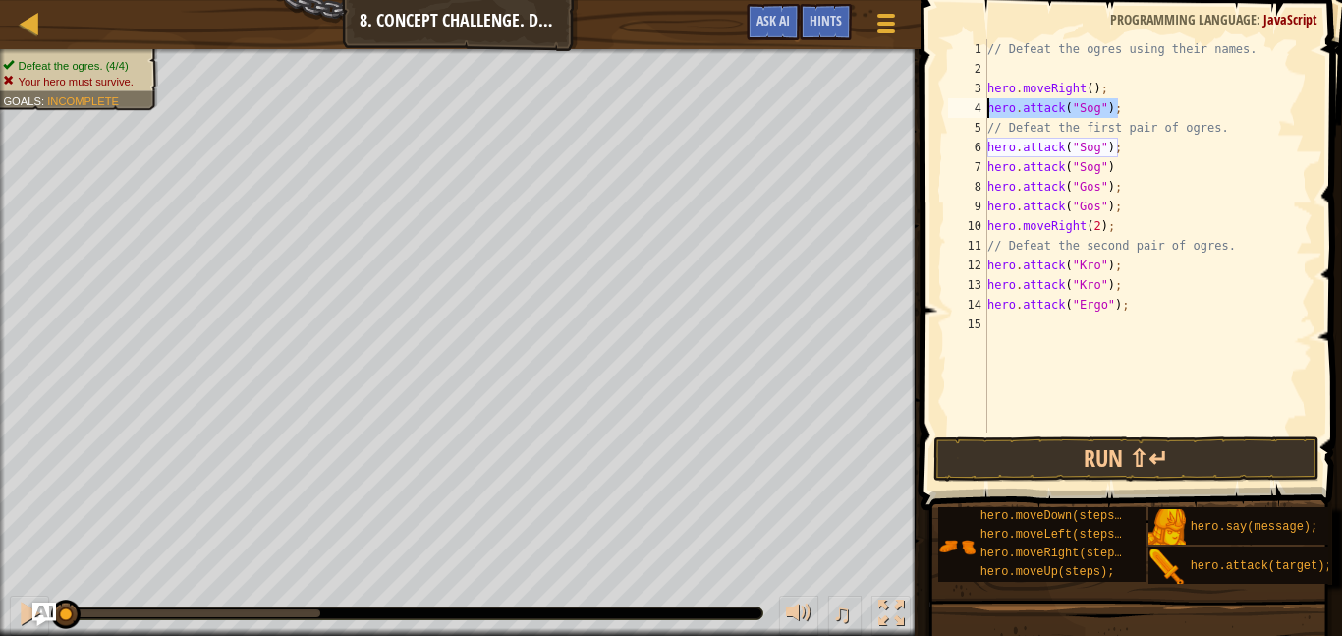
type textarea "hero.attack("Sog");"
click at [1037, 325] on div "// Defeat the ogres using their names. hero . moveRight ( ) ; // Defeat the fir…" at bounding box center [1148, 255] width 329 height 432
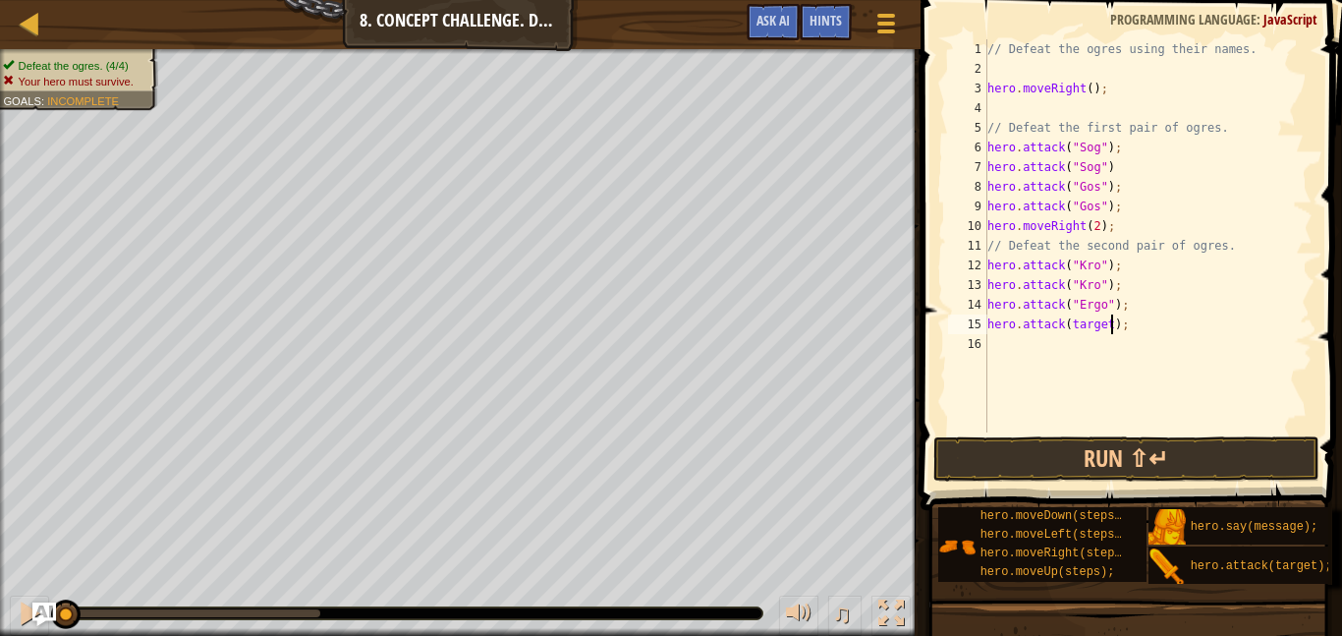
click at [1111, 318] on div "// Defeat the ogres using their names. hero . moveRight ( ) ; // Defeat the fir…" at bounding box center [1148, 255] width 329 height 432
type textarea "hero.attack("Ergo");"
click at [1135, 466] on button "Run ⇧↵" at bounding box center [1127, 458] width 386 height 45
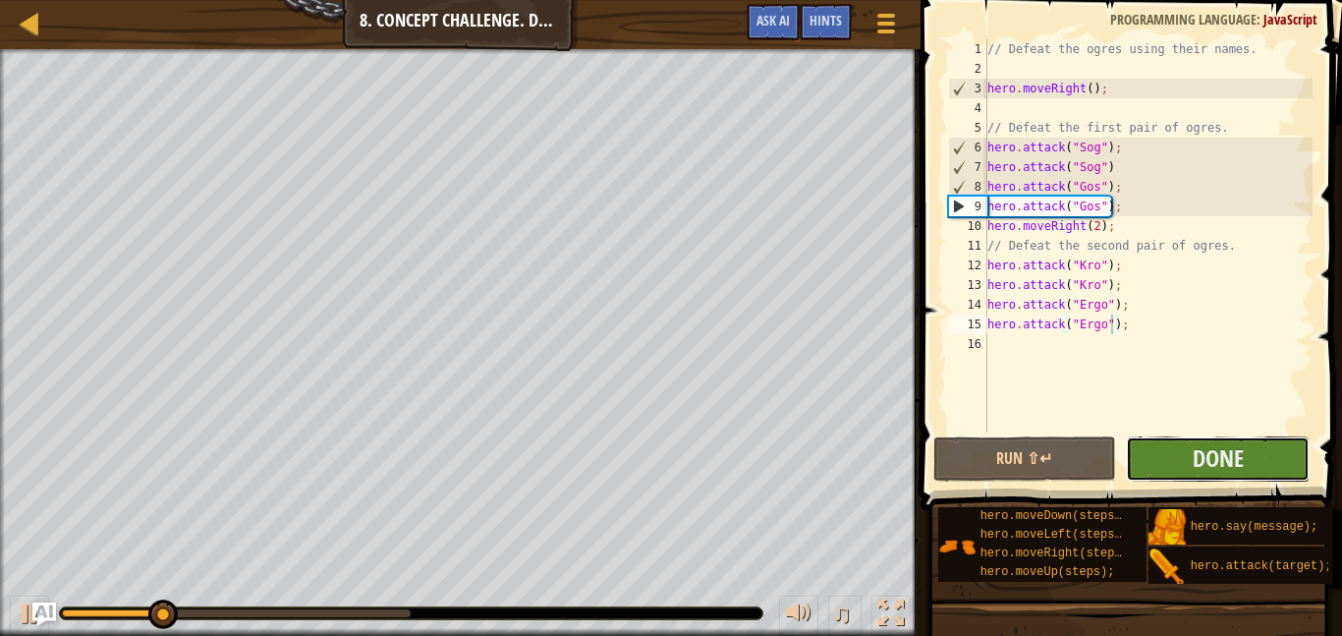
click at [1184, 456] on button "Done" at bounding box center [1218, 458] width 184 height 45
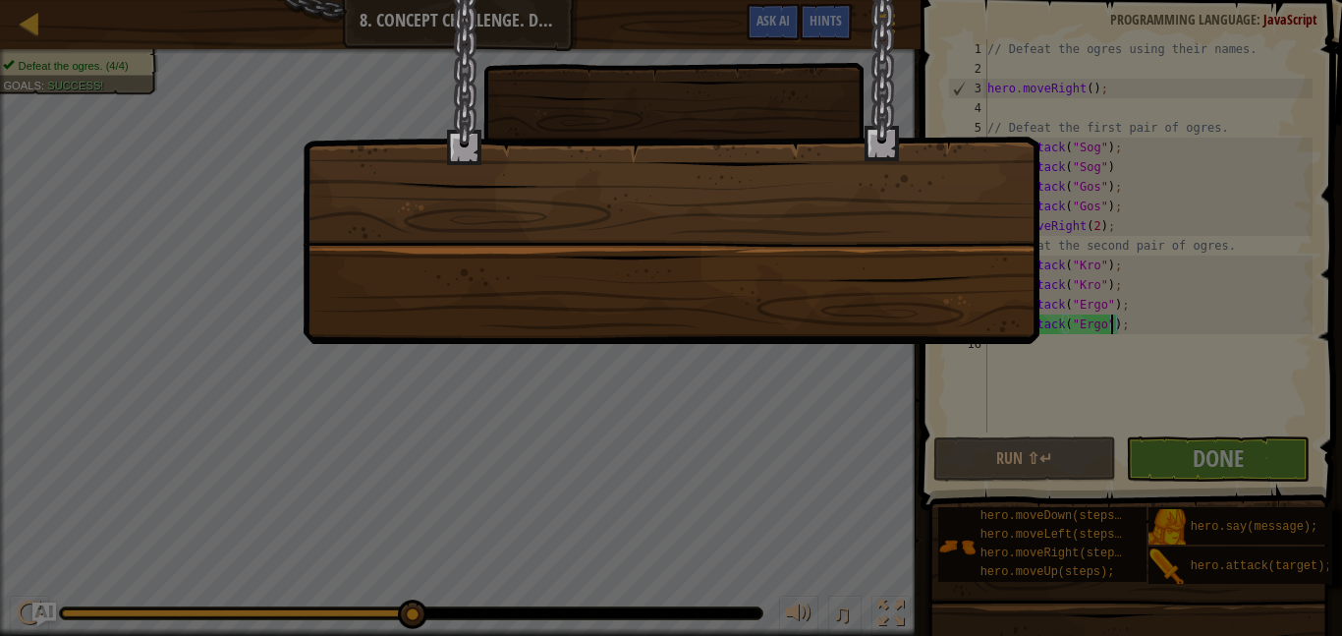
click at [713, 418] on div at bounding box center [671, 318] width 1342 height 636
click at [600, 523] on div at bounding box center [671, 318] width 1342 height 636
